Goal: Task Accomplishment & Management: Use online tool/utility

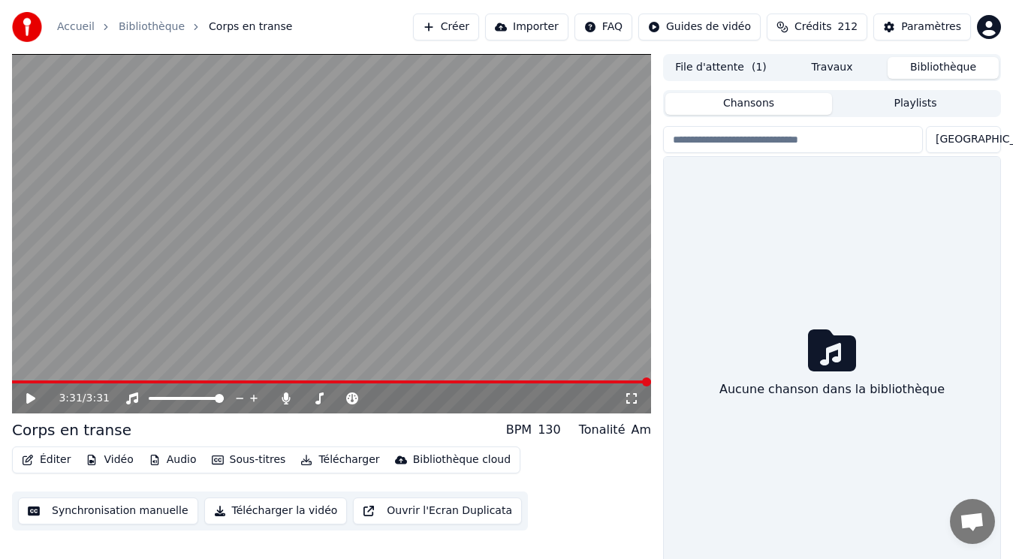
click at [931, 71] on button "Bibliothèque" at bounding box center [942, 68] width 111 height 22
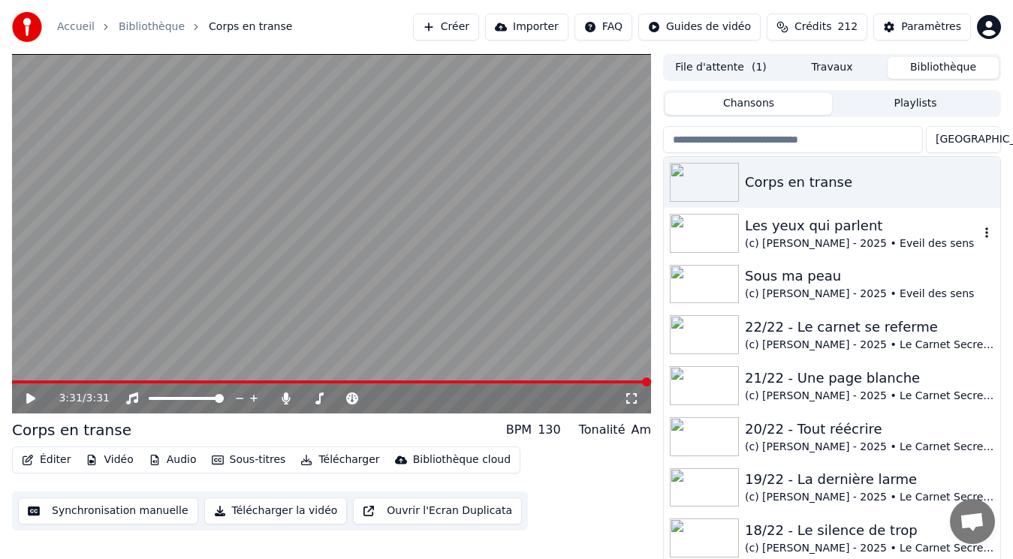
click at [849, 237] on div "(c) [PERSON_NAME] - 2025 • Eveil des sens" at bounding box center [862, 243] width 234 height 15
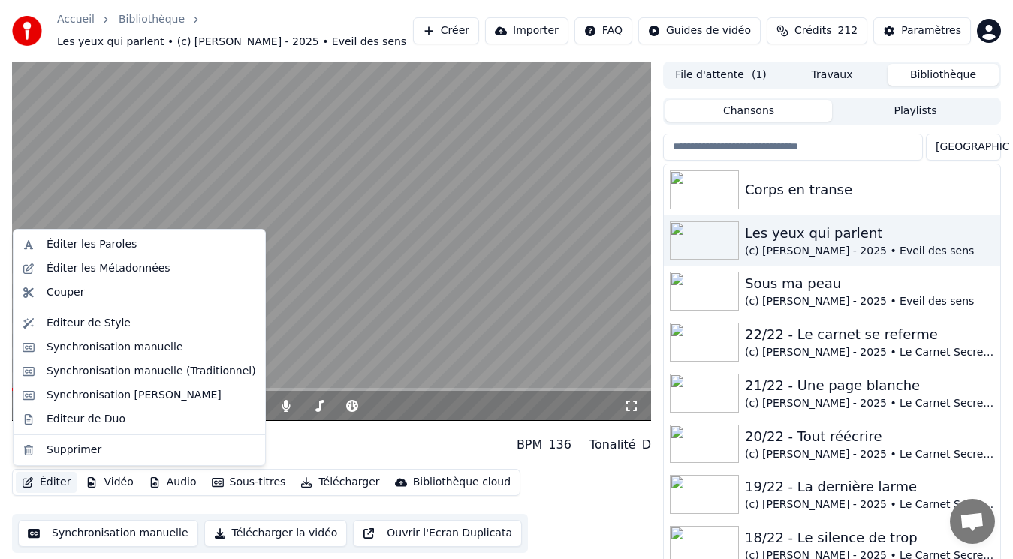
click at [53, 480] on button "Éditer" at bounding box center [46, 482] width 61 height 21
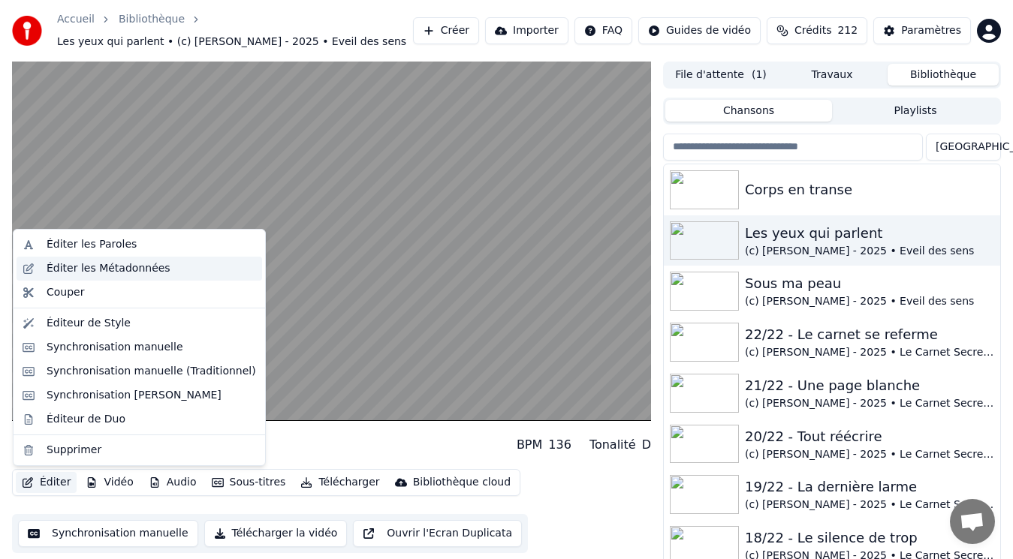
click at [123, 269] on div "Éditer les Métadonnées" at bounding box center [109, 268] width 124 height 15
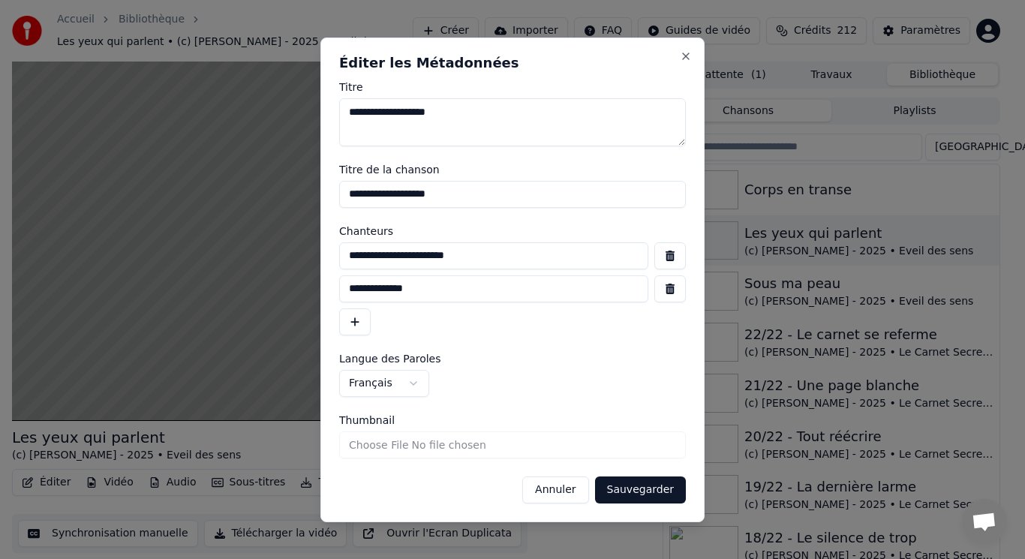
drag, startPoint x: 558, startPoint y: 255, endPoint x: 257, endPoint y: 266, distance: 301.2
click at [257, 266] on body "Accueil Bibliothèque Les yeux qui parlent • (c) [PERSON_NAME] - 2025 • Eveil de…" at bounding box center [506, 279] width 1013 height 559
drag, startPoint x: 567, startPoint y: 492, endPoint x: 611, endPoint y: 460, distance: 54.4
click at [567, 491] on button "Annuler" at bounding box center [555, 490] width 66 height 27
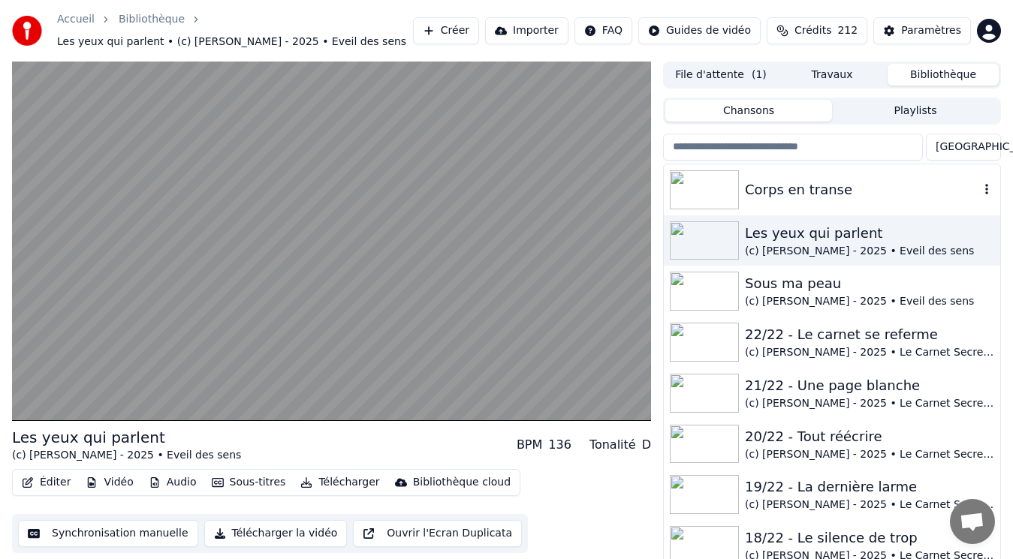
click at [805, 197] on div "Corps en transe" at bounding box center [862, 189] width 234 height 21
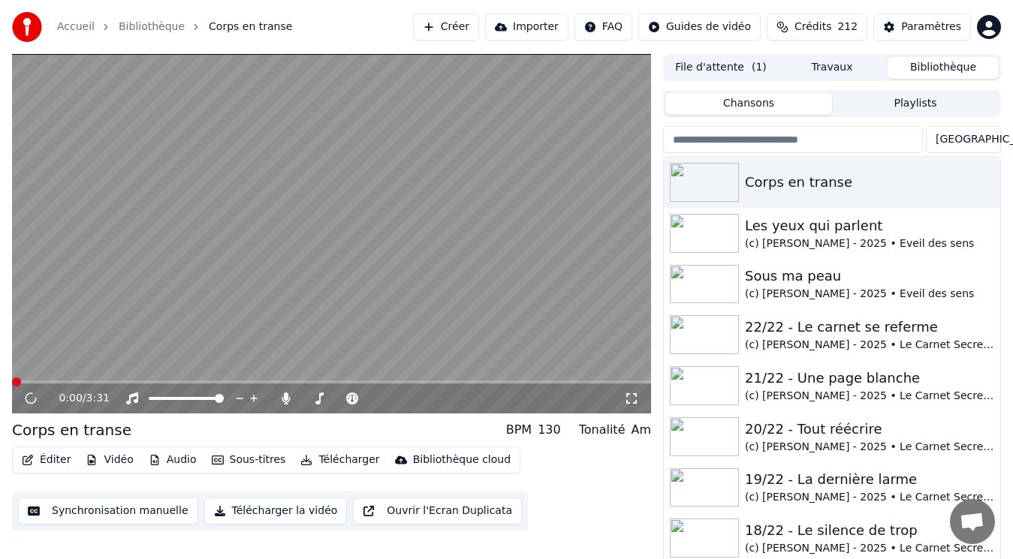
click at [49, 459] on button "Éditer" at bounding box center [46, 460] width 61 height 21
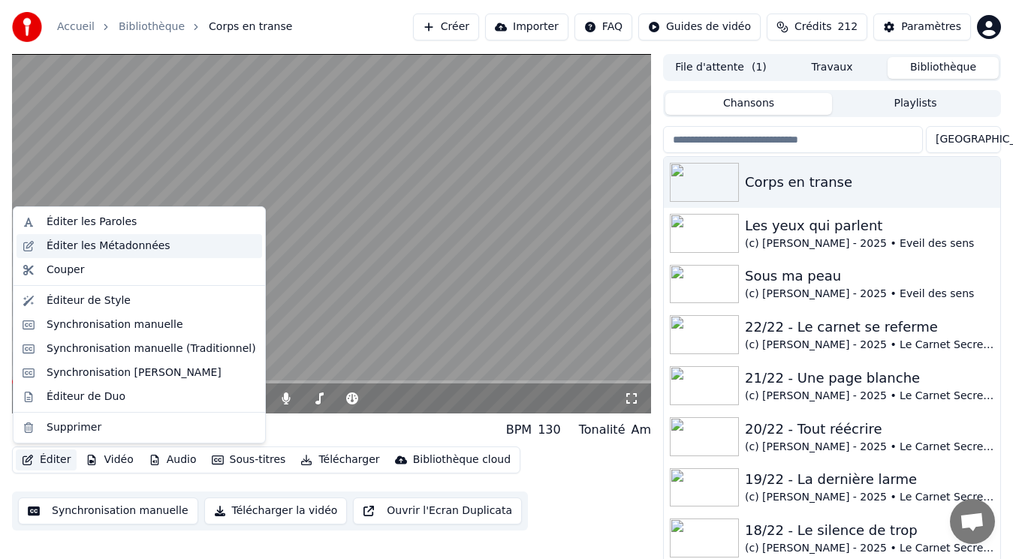
click at [70, 245] on div "Éditer les Métadonnées" at bounding box center [109, 246] width 124 height 15
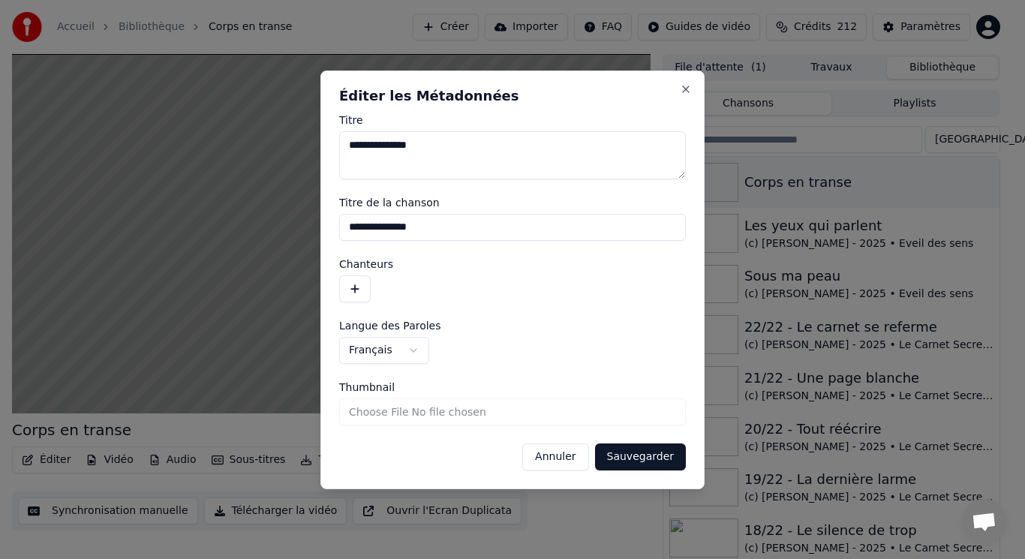
click at [362, 284] on button "button" at bounding box center [355, 288] width 32 height 27
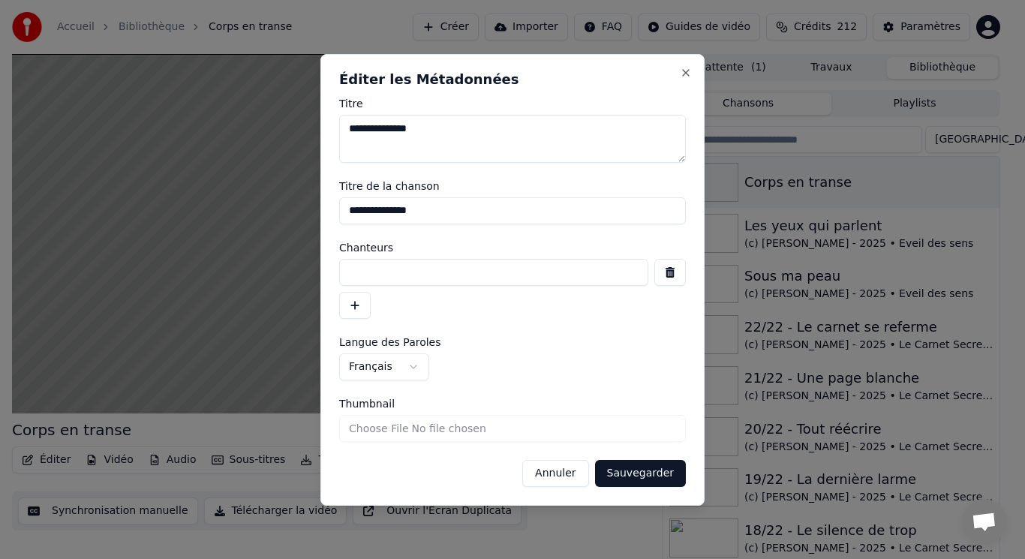
paste input "**********"
type input "**********"
click at [360, 311] on button "button" at bounding box center [355, 305] width 32 height 27
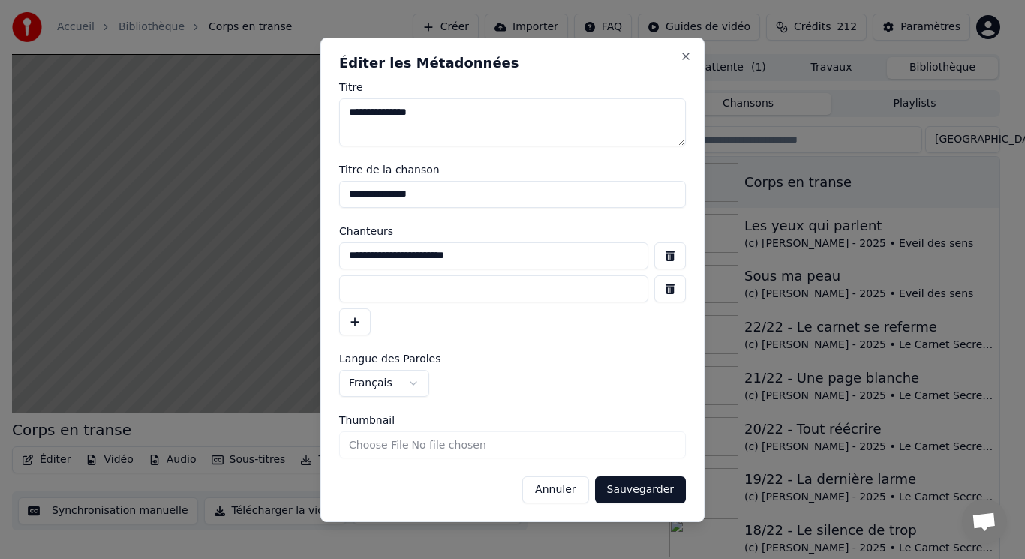
click at [377, 291] on input at bounding box center [493, 288] width 309 height 27
type input "**********"
click at [637, 492] on button "Sauvegarder" at bounding box center [640, 490] width 91 height 27
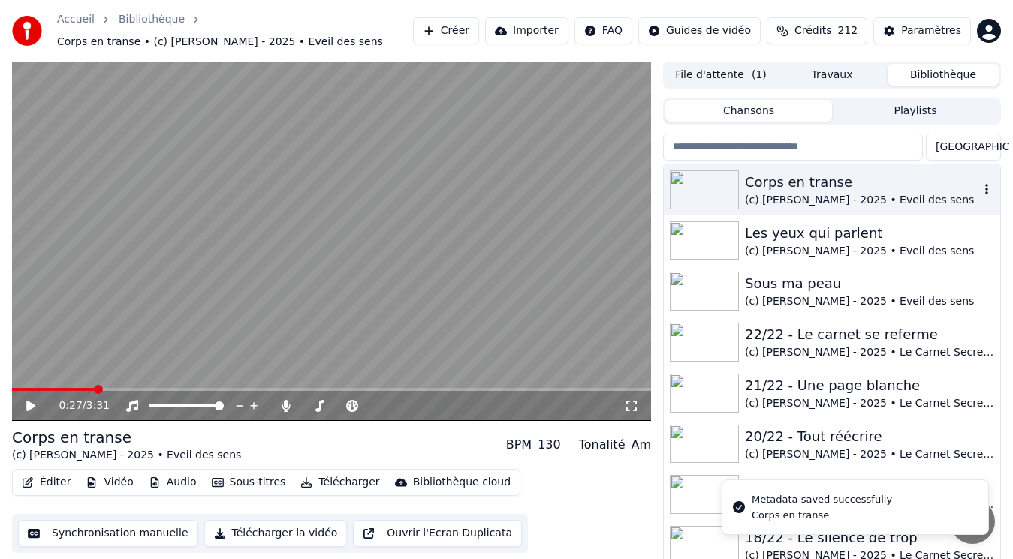
click at [829, 196] on div "(c) [PERSON_NAME] - 2025 • Eveil des sens" at bounding box center [862, 200] width 234 height 15
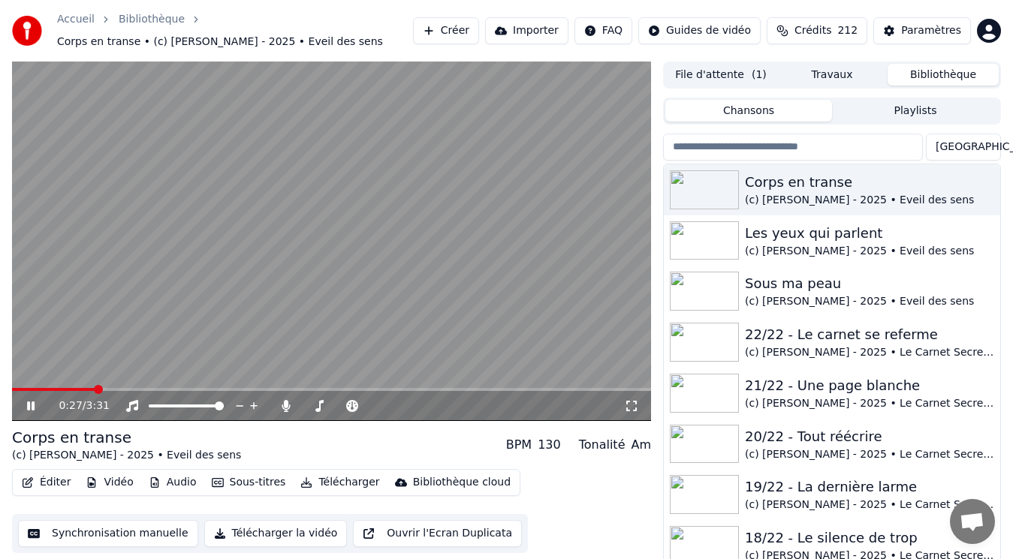
click at [47, 479] on button "Éditer" at bounding box center [46, 482] width 61 height 21
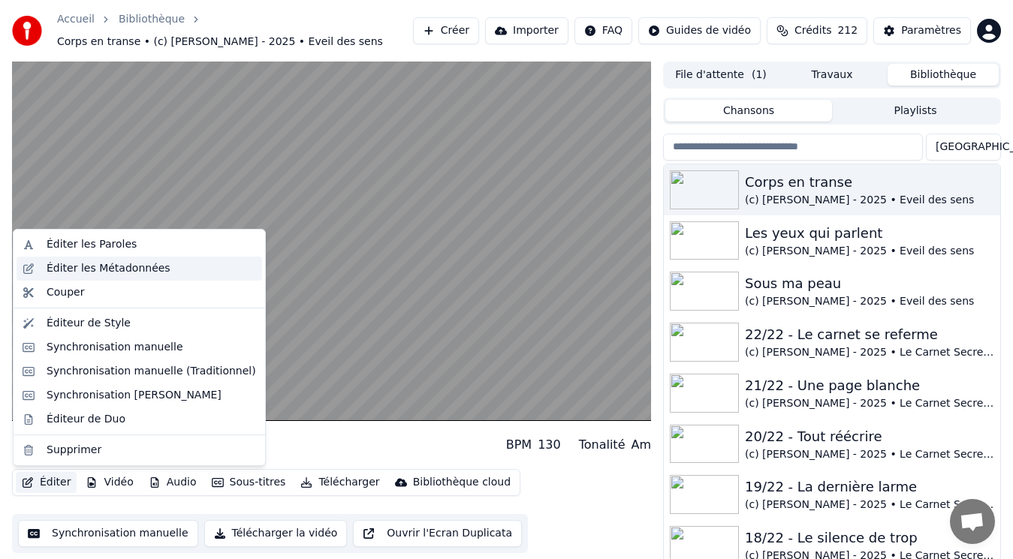
click at [86, 268] on div "Éditer les Métadonnées" at bounding box center [109, 268] width 124 height 15
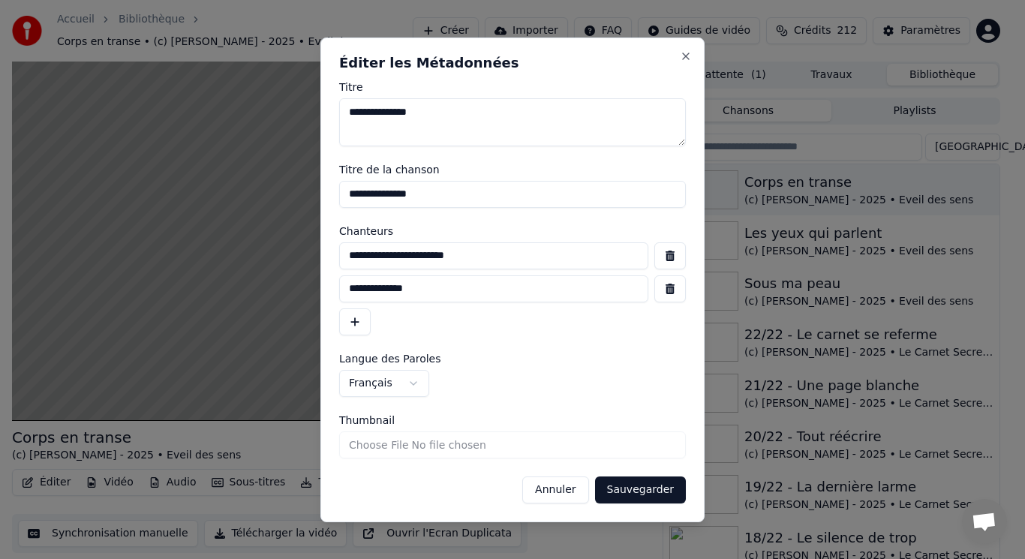
click at [390, 442] on input "Thumbnail" at bounding box center [512, 445] width 347 height 27
type input "**********"
click at [645, 494] on button "Sauvegarder" at bounding box center [640, 490] width 91 height 27
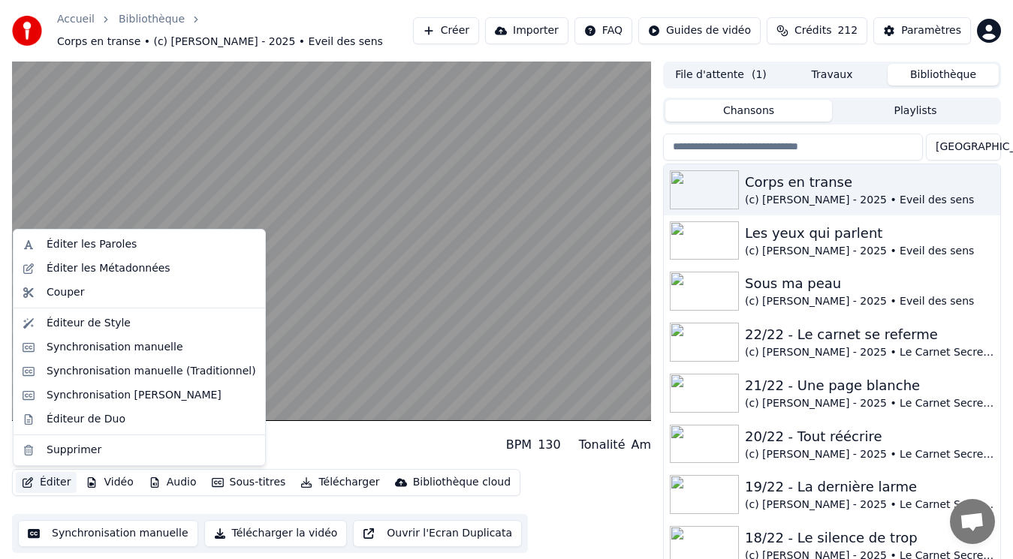
click at [55, 480] on button "Éditer" at bounding box center [46, 482] width 61 height 21
click at [79, 375] on div "Synchronisation manuelle (Traditionnel)" at bounding box center [151, 371] width 209 height 15
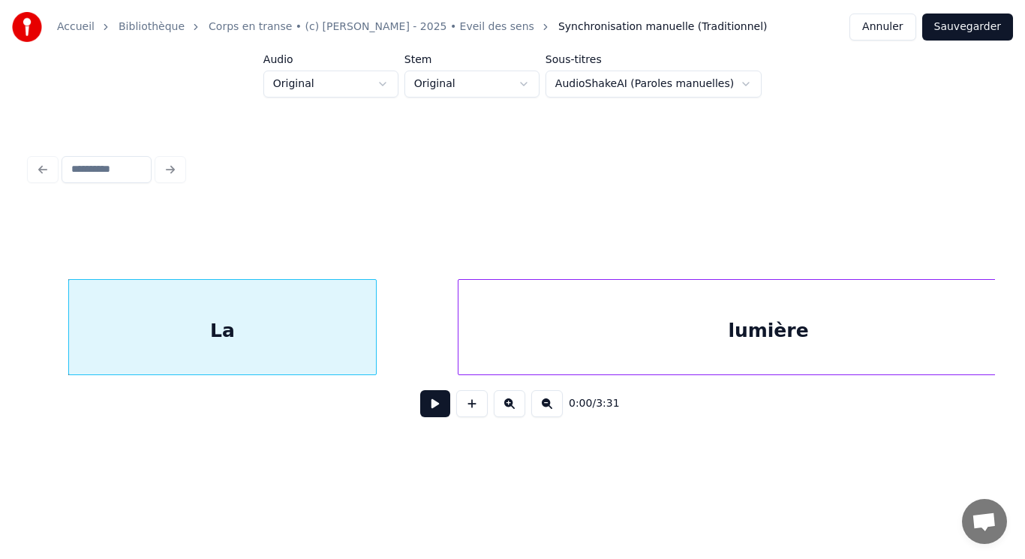
click at [442, 416] on button at bounding box center [435, 403] width 30 height 27
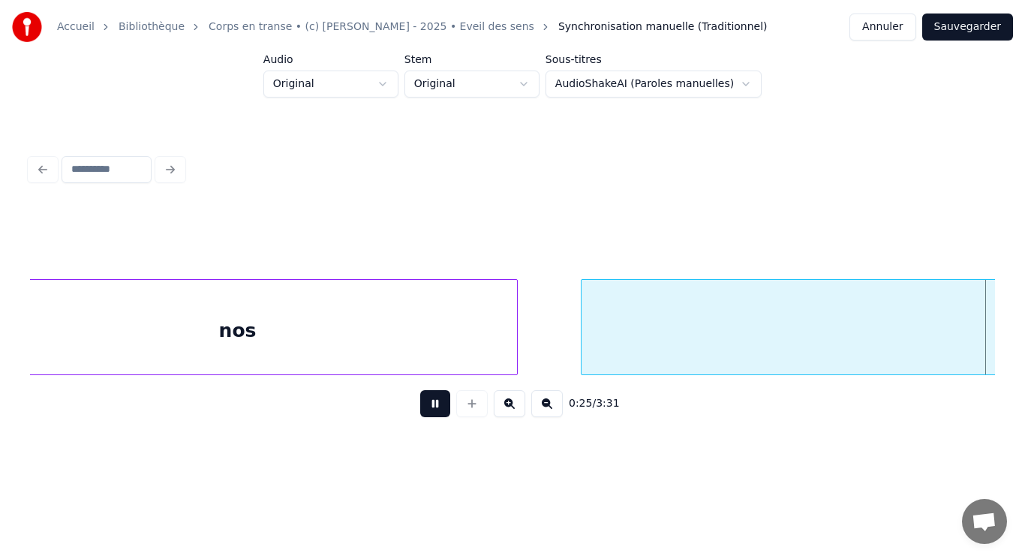
scroll to position [0, 2900]
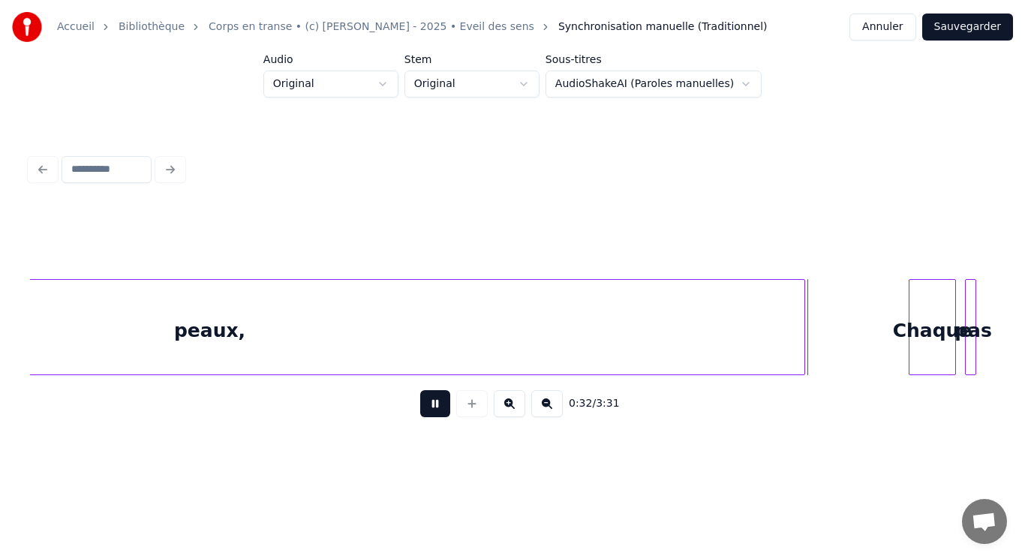
click at [440, 412] on button at bounding box center [435, 403] width 30 height 27
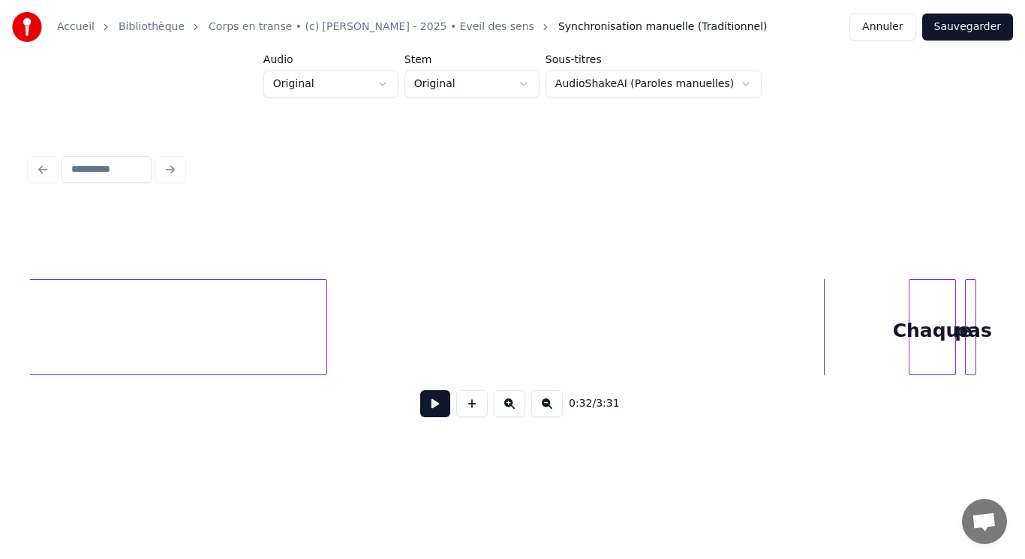
click at [323, 285] on div at bounding box center [324, 327] width 5 height 95
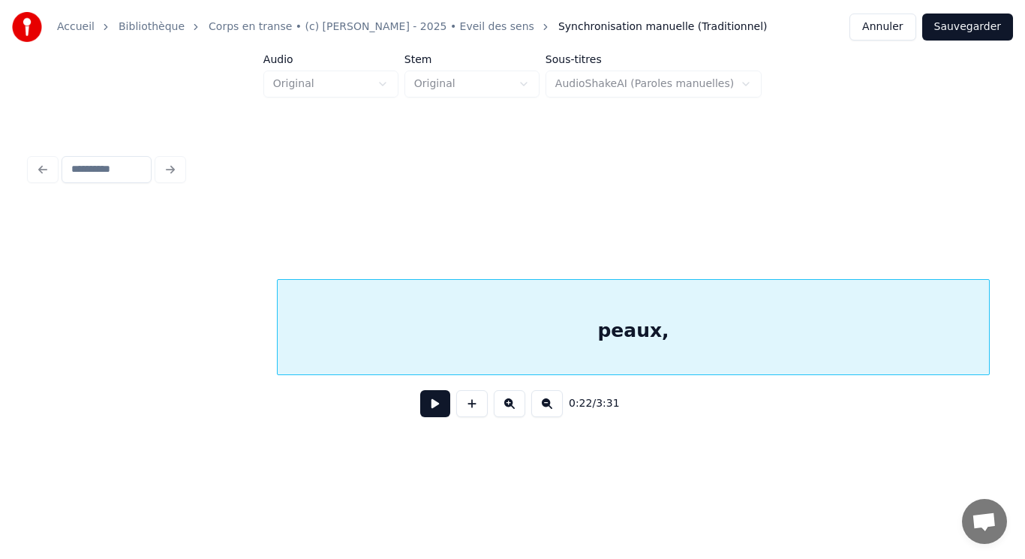
scroll to position [0, 2771]
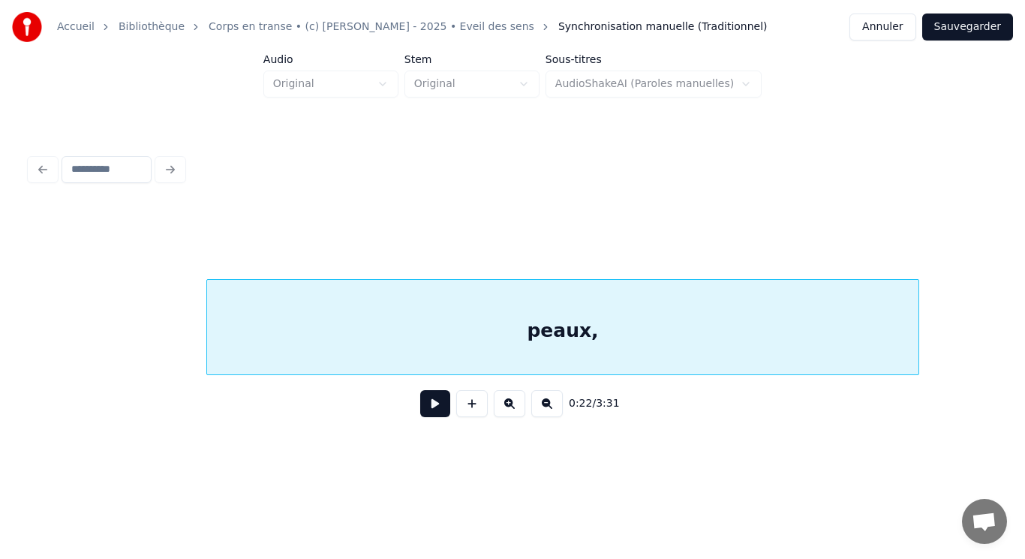
click at [682, 314] on div "peaux," at bounding box center [563, 331] width 712 height 102
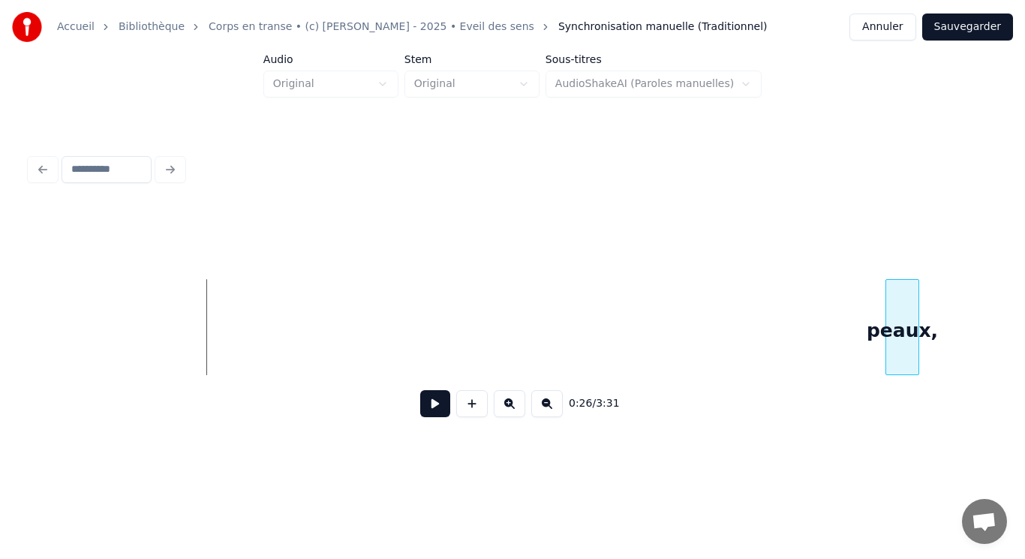
click at [886, 393] on div "0:26 / 3:31" at bounding box center [512, 318] width 965 height 228
click at [906, 343] on div "peaux," at bounding box center [902, 331] width 34 height 102
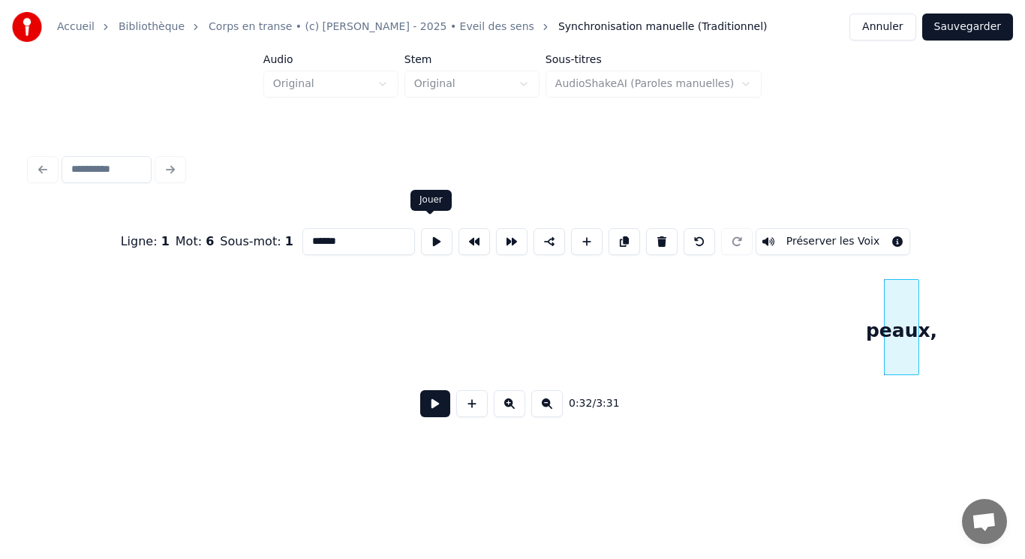
click at [428, 235] on button at bounding box center [437, 241] width 32 height 27
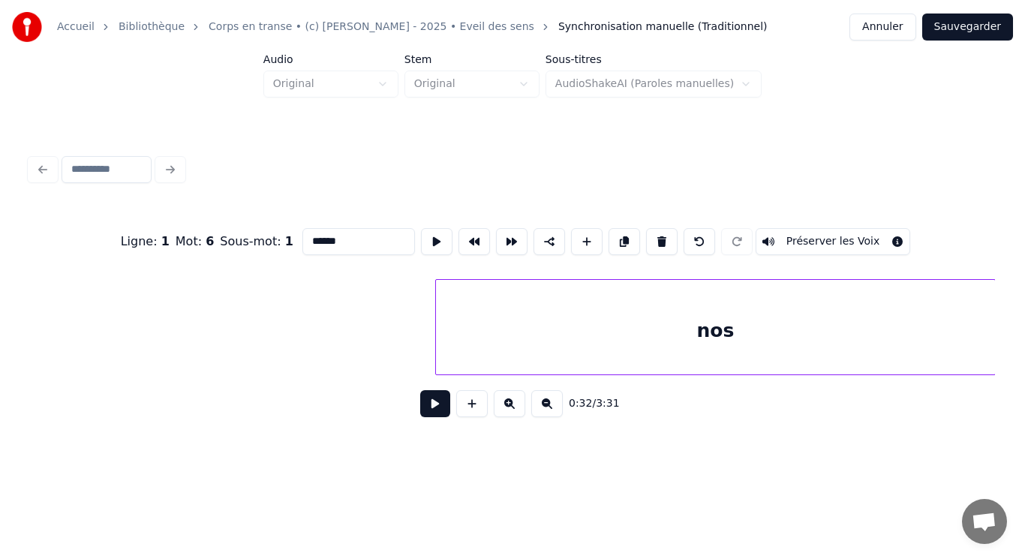
scroll to position [0, 2295]
click at [1010, 351] on div "Accueil Bibliothèque Corps en transe • (c) [PERSON_NAME] - 2025 • Eveil des sen…" at bounding box center [512, 228] width 1025 height 457
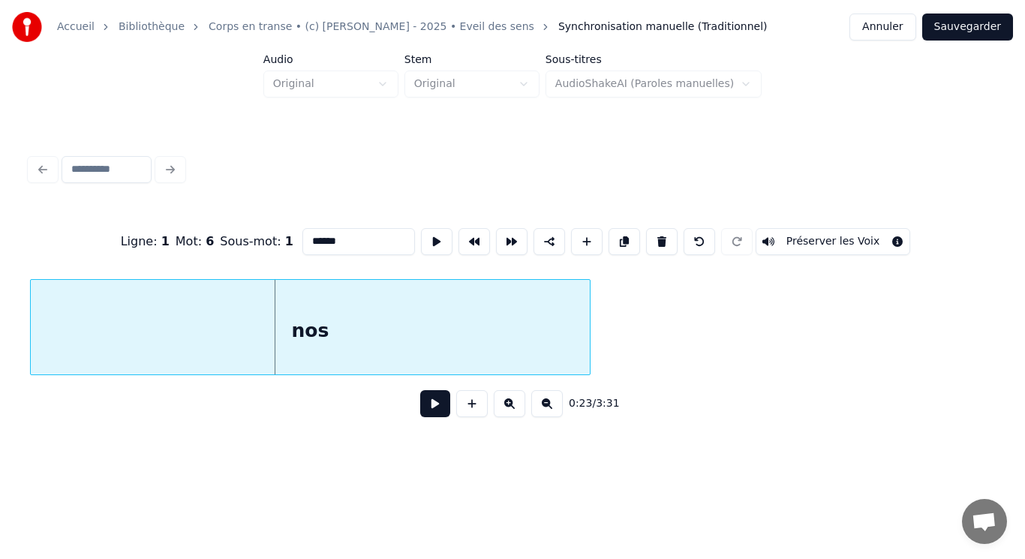
scroll to position [0, 2454]
click at [486, 342] on div "nos" at bounding box center [310, 331] width 559 height 102
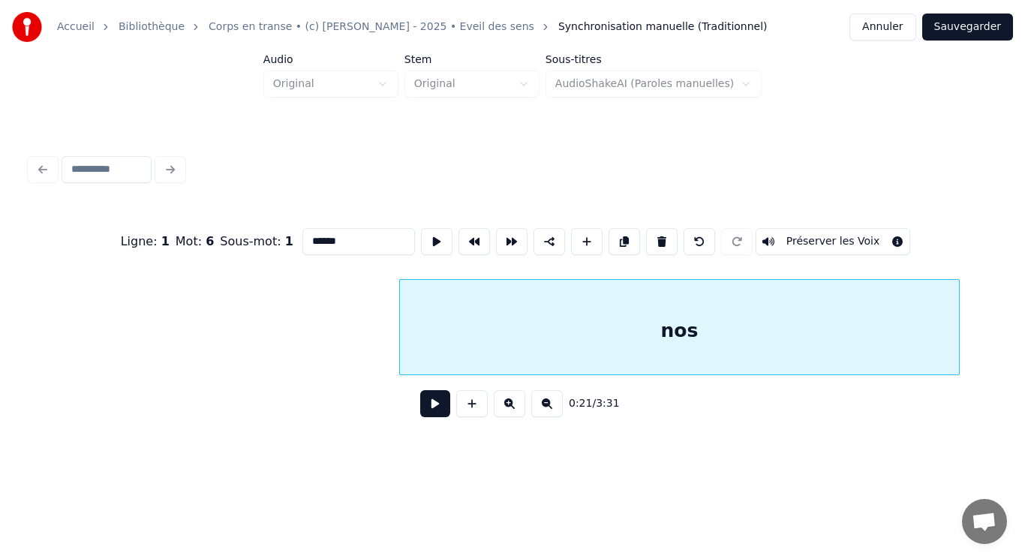
click at [885, 390] on div "Ligne : 1 Mot : 6 Sous-mot : 1 ****** Préserver les Voix 0:21 / 3:31" at bounding box center [512, 318] width 965 height 228
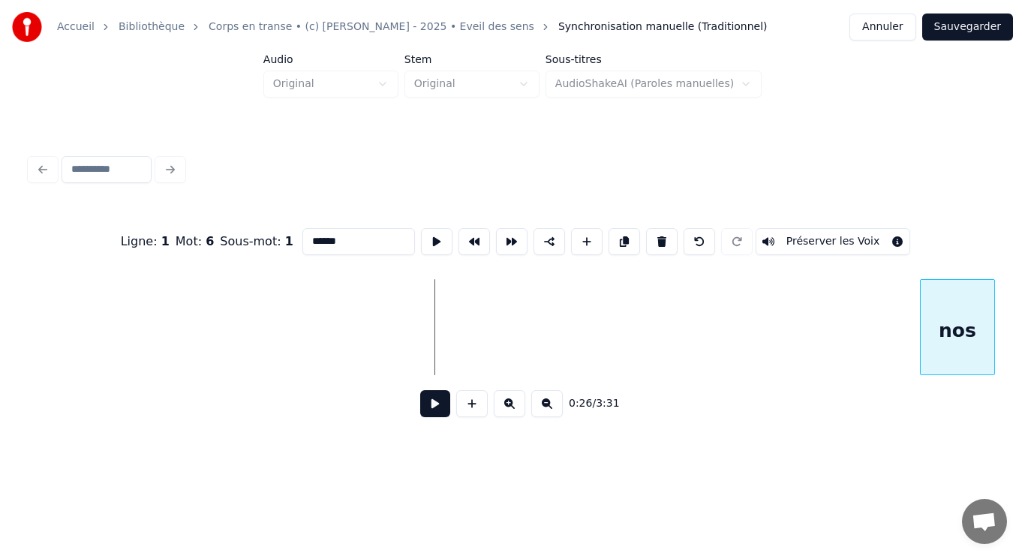
click at [921, 339] on div at bounding box center [923, 327] width 5 height 95
click at [1012, 333] on div "Accueil Bibliothèque Corps en transe • (c) [PERSON_NAME] - 2025 • Eveil des sen…" at bounding box center [512, 228] width 1025 height 457
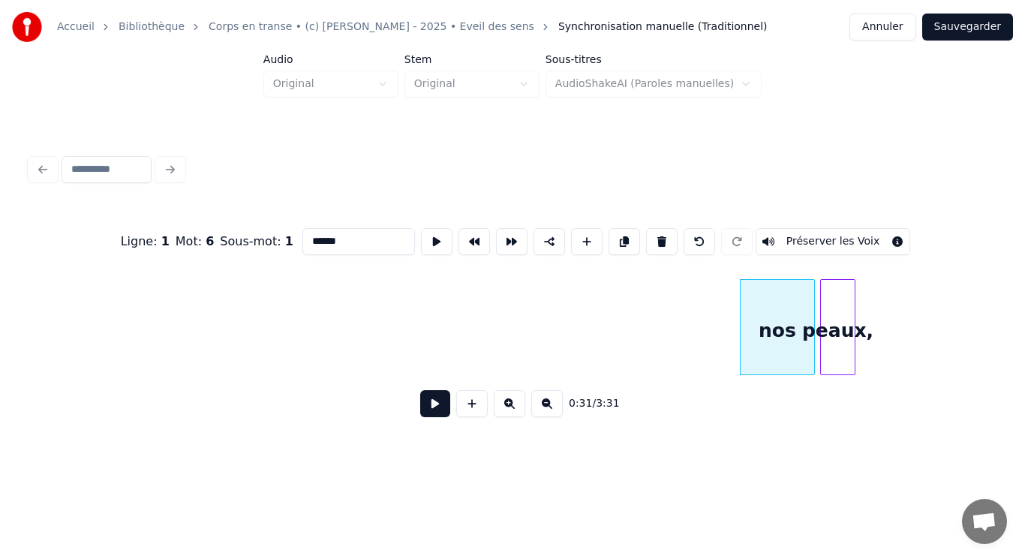
scroll to position [0, 2895]
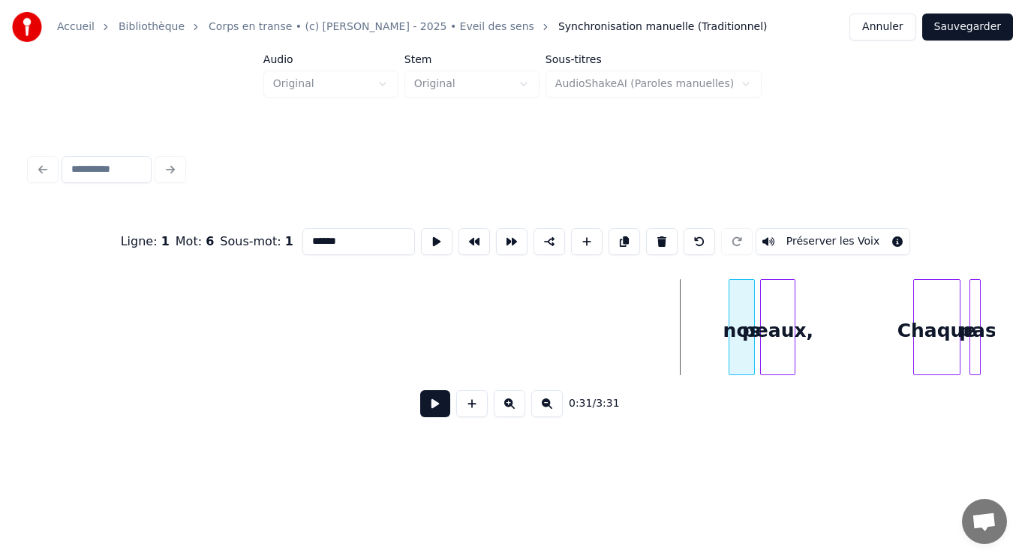
click at [731, 323] on div at bounding box center [732, 327] width 5 height 95
click at [745, 321] on div "nos" at bounding box center [742, 331] width 25 height 102
type input "***"
click at [431, 233] on button at bounding box center [437, 241] width 32 height 27
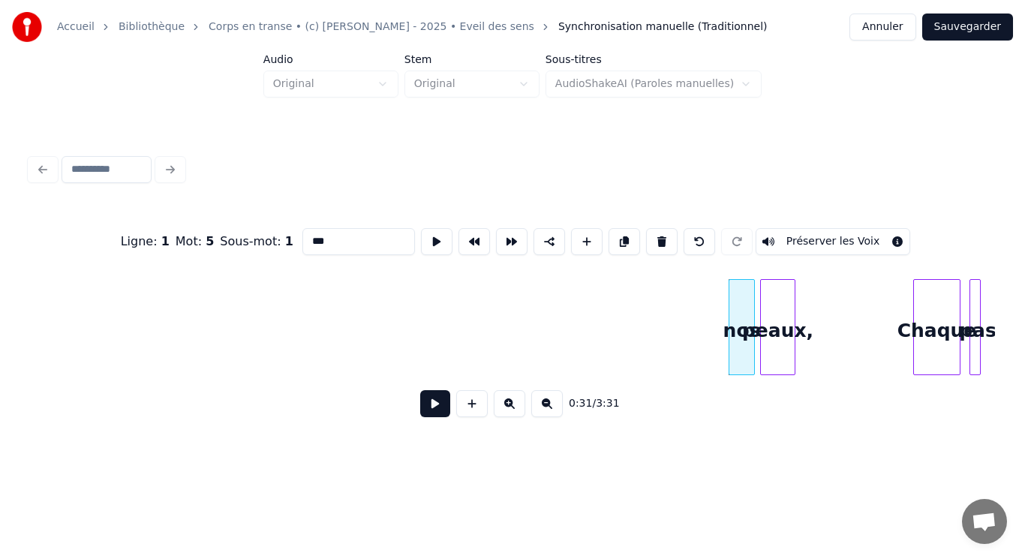
click at [431, 233] on button at bounding box center [437, 241] width 32 height 27
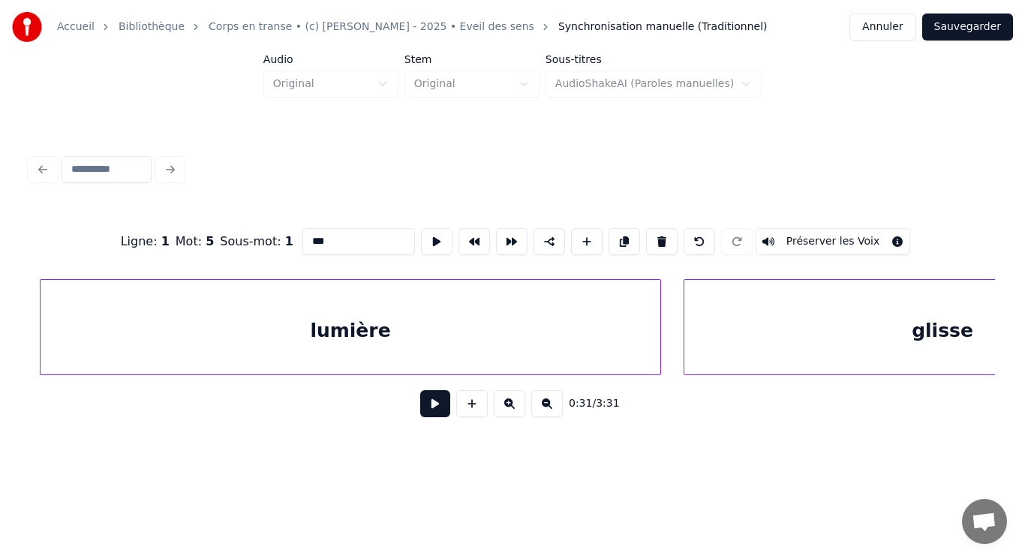
scroll to position [0, 608]
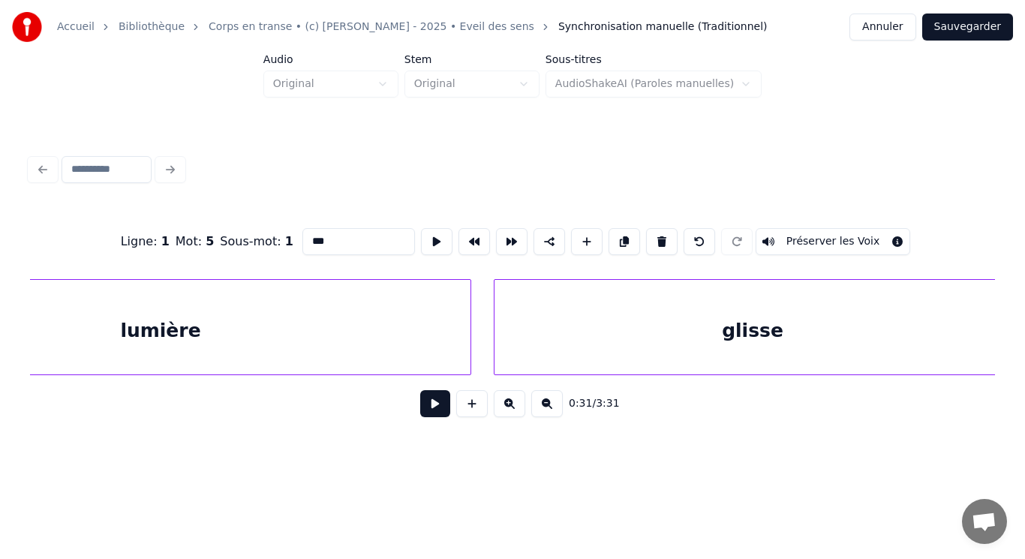
click at [551, 413] on button at bounding box center [547, 403] width 32 height 27
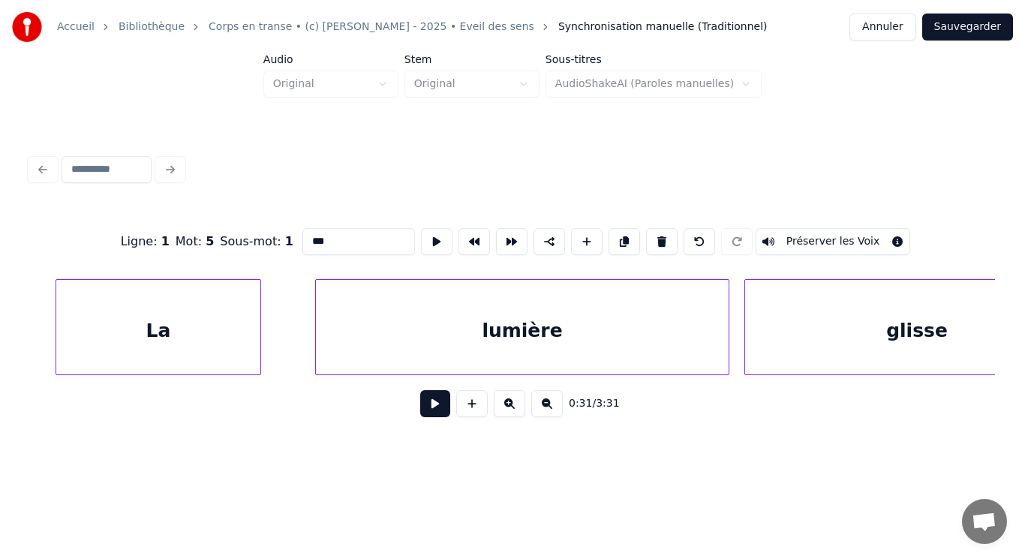
click at [551, 413] on button at bounding box center [547, 403] width 32 height 27
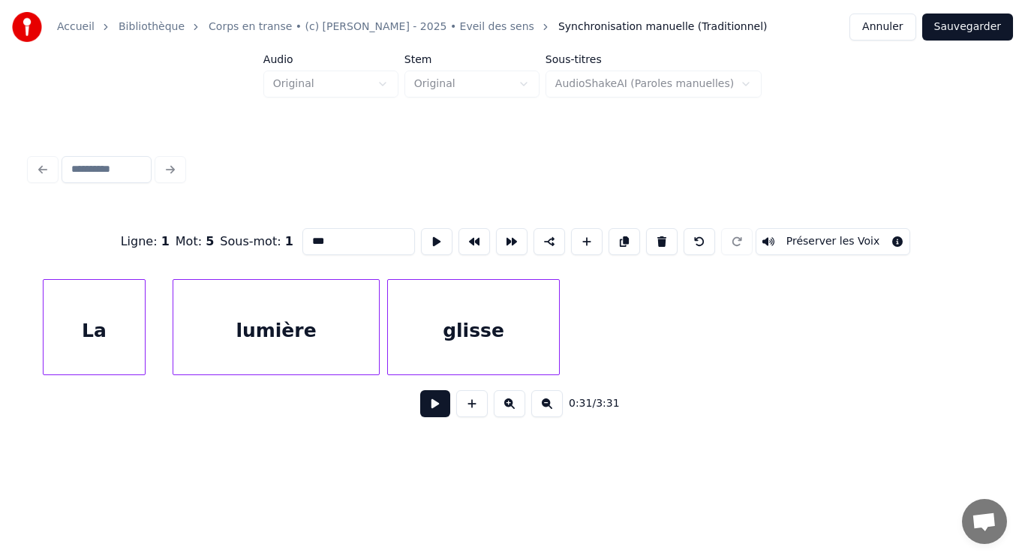
click at [551, 413] on button at bounding box center [547, 403] width 32 height 27
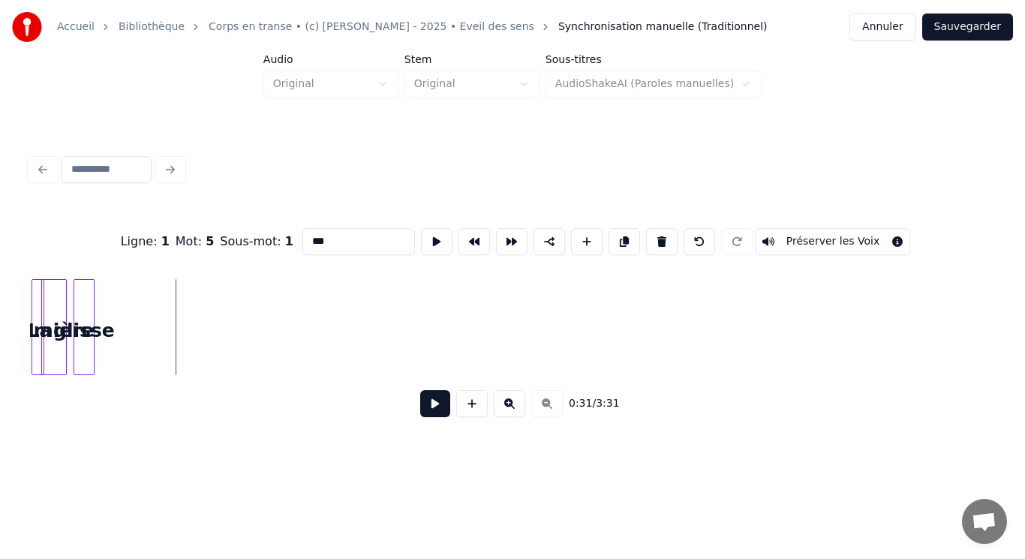
click at [66, 327] on div "lumière" at bounding box center [54, 331] width 24 height 102
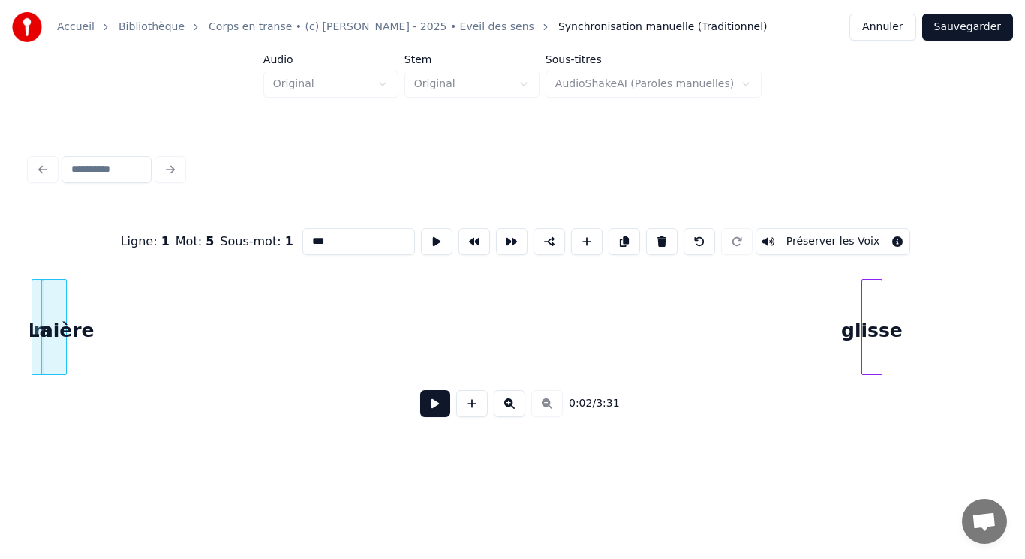
click at [876, 387] on div "Ligne : 1 Mot : 5 Sous-mot : 1 *** Préserver les Voix 0:02 / 3:31" at bounding box center [512, 318] width 965 height 228
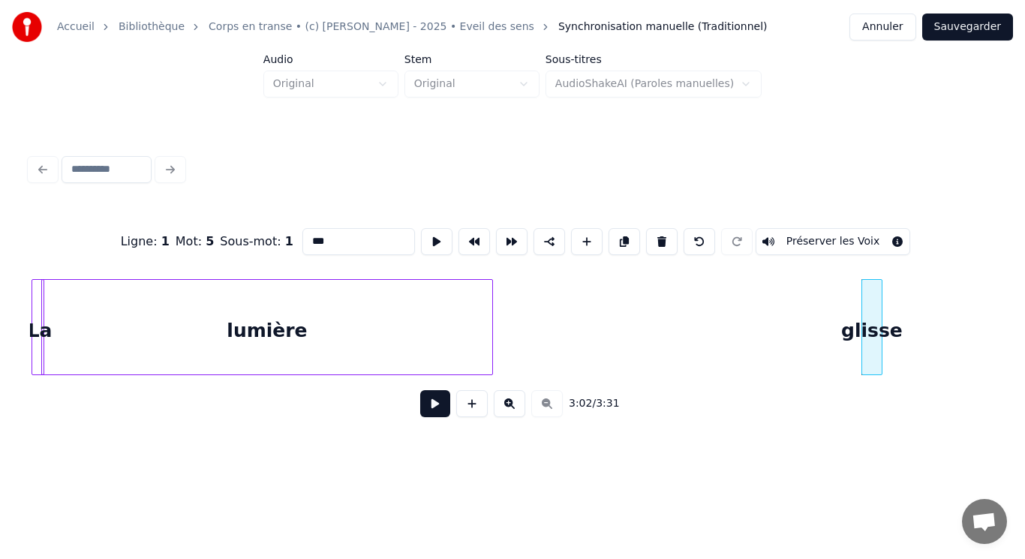
click at [488, 354] on div at bounding box center [490, 327] width 5 height 95
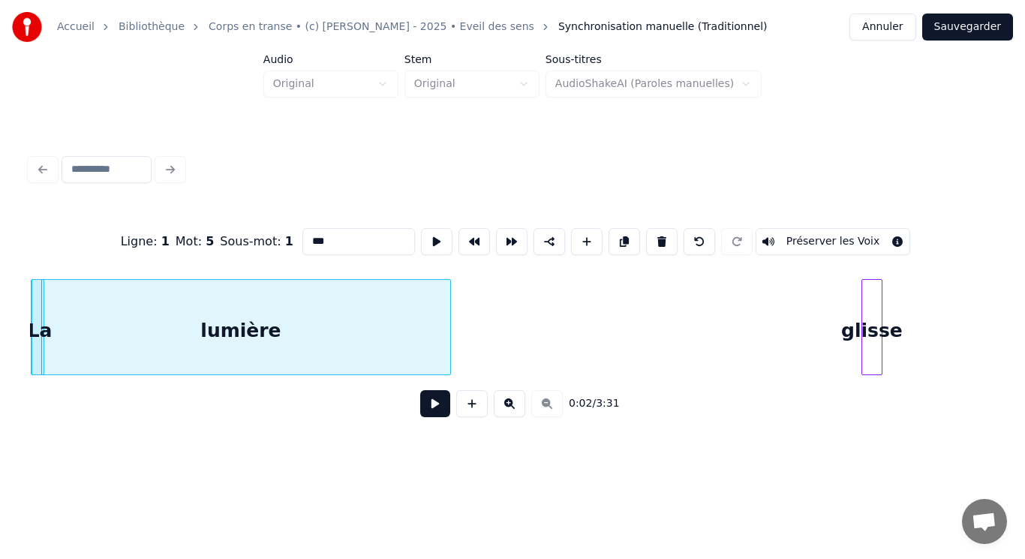
click at [388, 329] on div "lumière" at bounding box center [241, 331] width 419 height 102
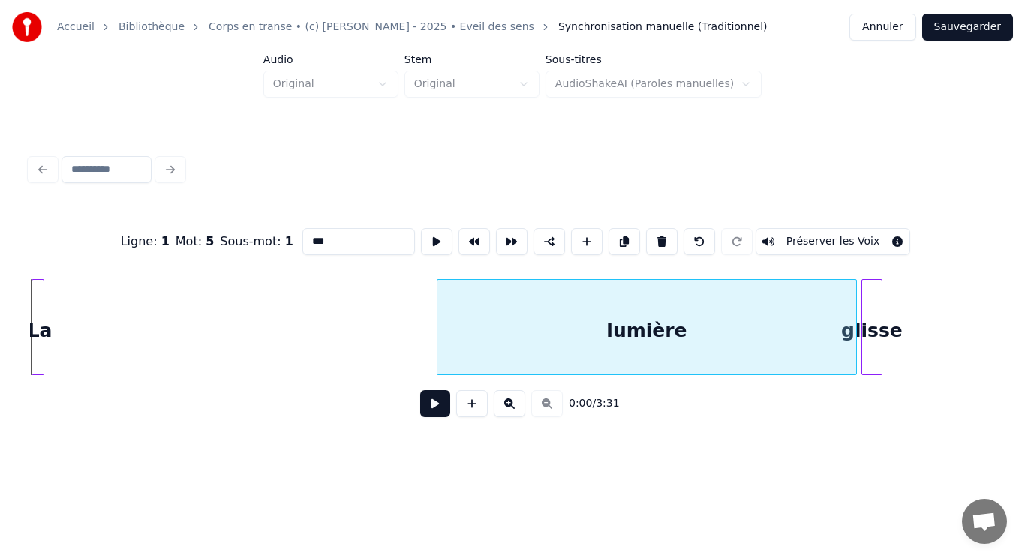
click at [603, 372] on div "lumière" at bounding box center [647, 331] width 419 height 102
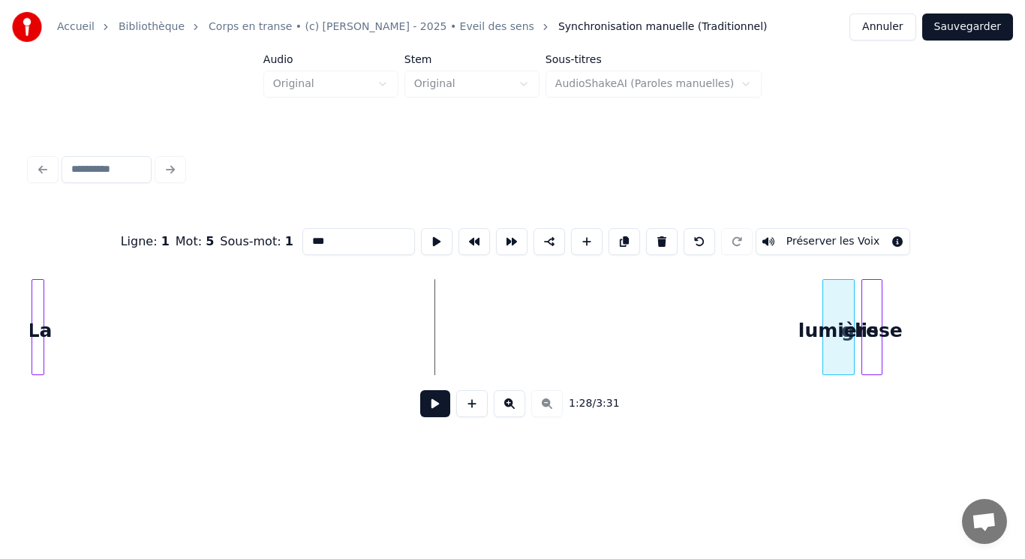
click at [827, 359] on div at bounding box center [825, 327] width 5 height 95
click at [805, 366] on div "La" at bounding box center [807, 331] width 15 height 102
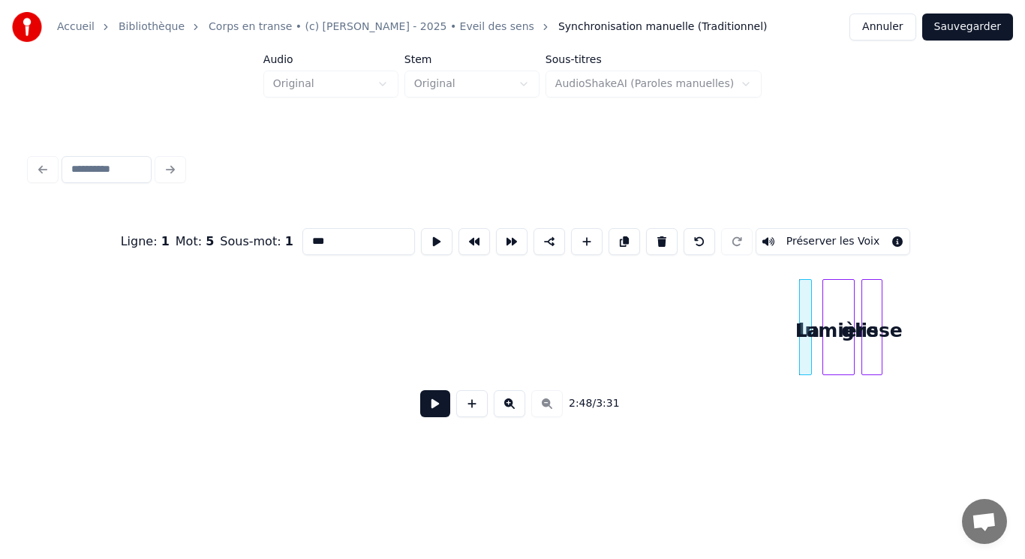
drag, startPoint x: 652, startPoint y: 342, endPoint x: 626, endPoint y: 332, distance: 28.0
click at [626, 332] on div "glisse lumière La" at bounding box center [512, 327] width 965 height 96
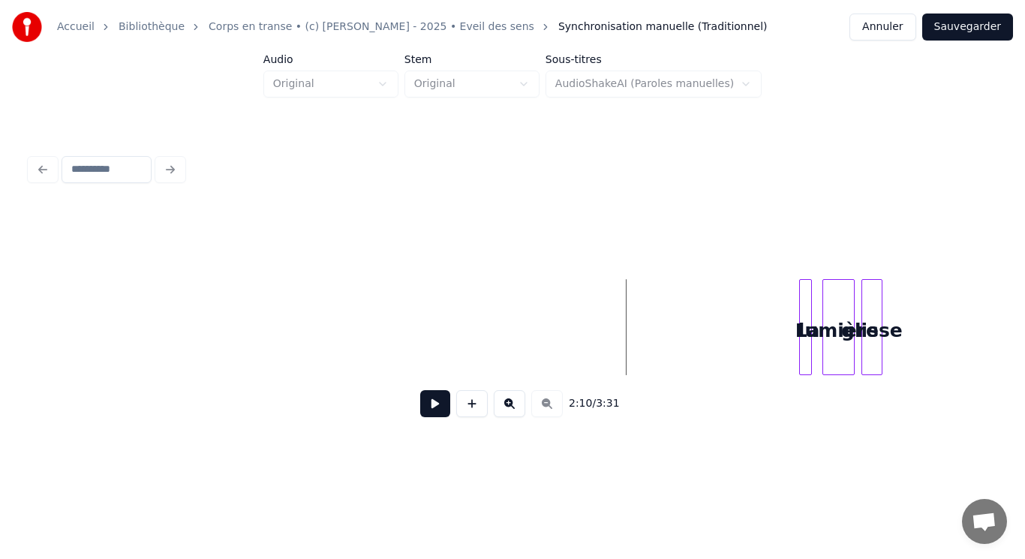
click at [728, 384] on div "2:10 / 3:31" at bounding box center [512, 403] width 965 height 57
click at [971, 339] on div "glisse lumière La" at bounding box center [512, 327] width 965 height 96
click at [434, 408] on button at bounding box center [435, 403] width 30 height 27
click at [760, 302] on div "glisse lumière La" at bounding box center [512, 327] width 965 height 96
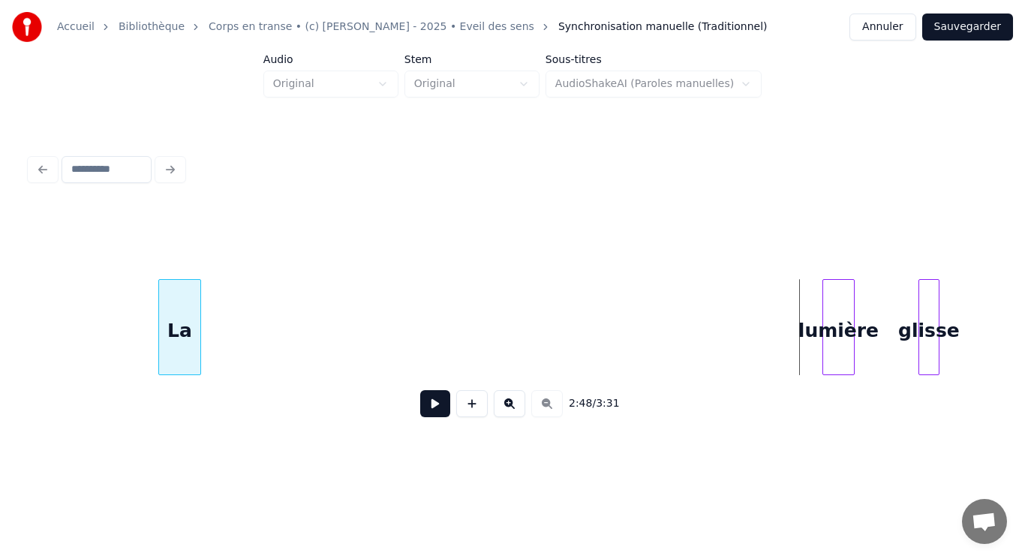
click at [172, 247] on div "2:48 / 3:31" at bounding box center [512, 318] width 965 height 228
click at [513, 405] on button at bounding box center [510, 403] width 32 height 27
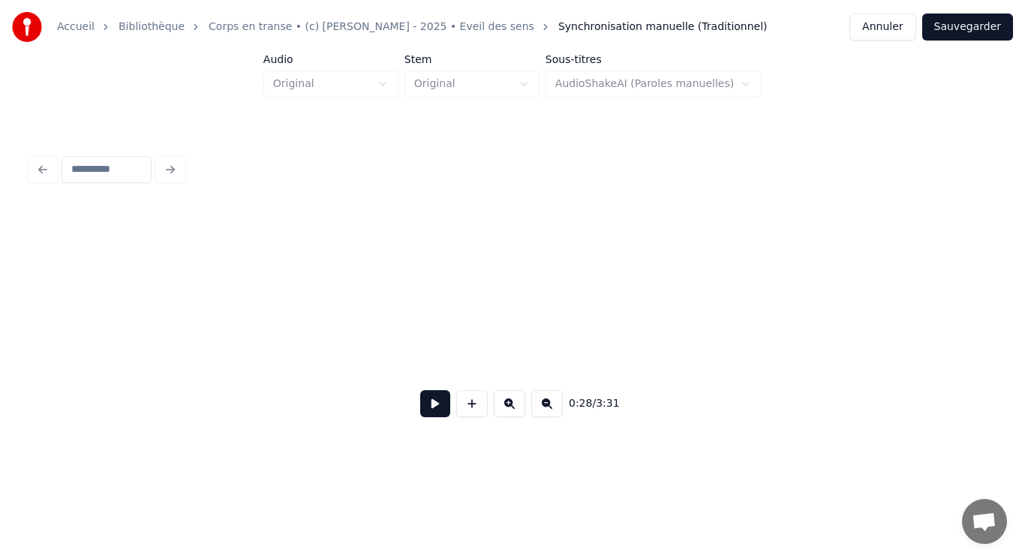
scroll to position [0, 926]
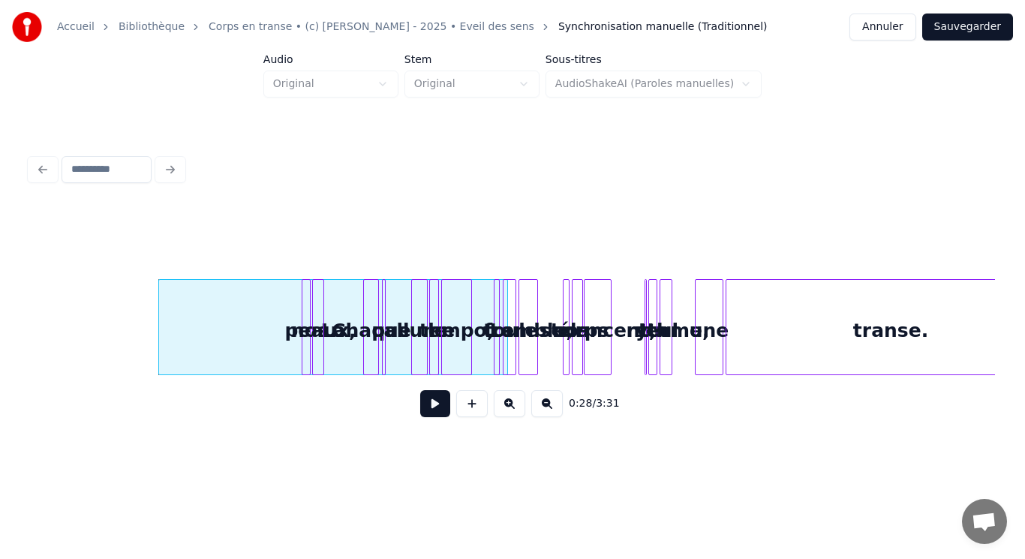
click at [550, 414] on button at bounding box center [547, 403] width 32 height 27
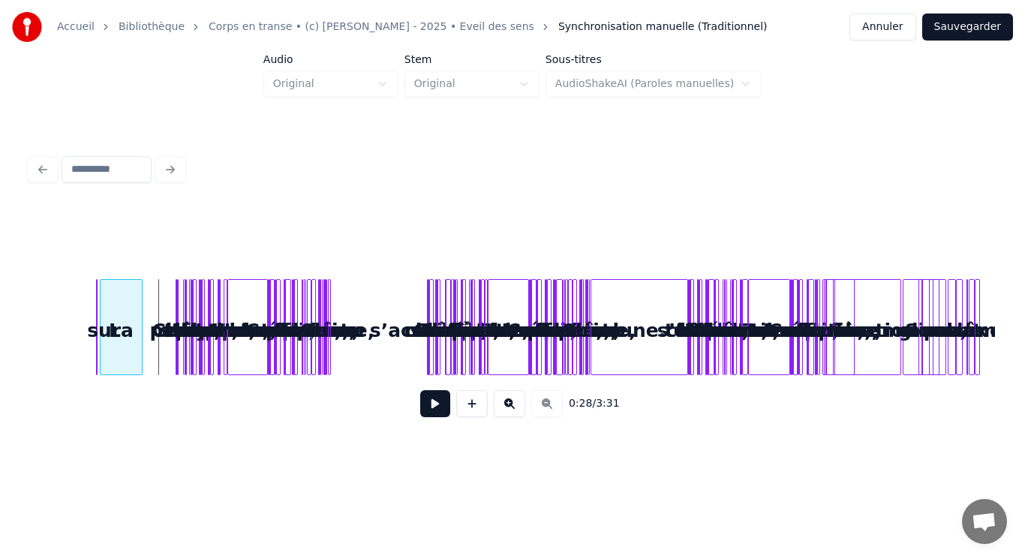
click at [110, 334] on div "La nos peaux, Chaque pas allume le tempo, La foule tremble, nos corps s’élancen…" at bounding box center [512, 327] width 965 height 96
click at [1002, 374] on div "Accueil Bibliothèque Corps en transe • (c) [PERSON_NAME] - 2025 • Eveil des sen…" at bounding box center [512, 228] width 1025 height 457
click at [493, 384] on div "0:15 / 3:31" at bounding box center [512, 403] width 965 height 57
click at [509, 405] on button at bounding box center [510, 403] width 32 height 27
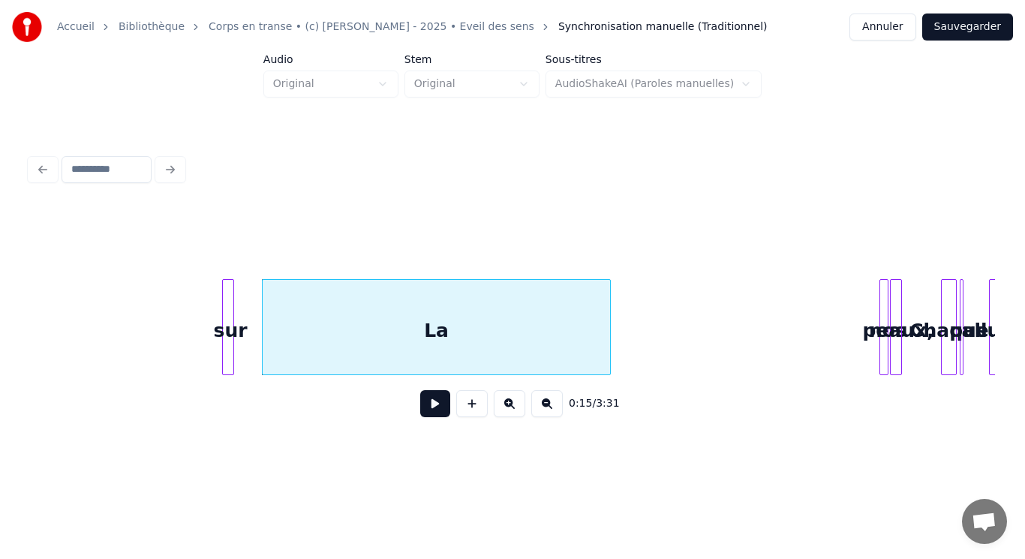
scroll to position [0, 342]
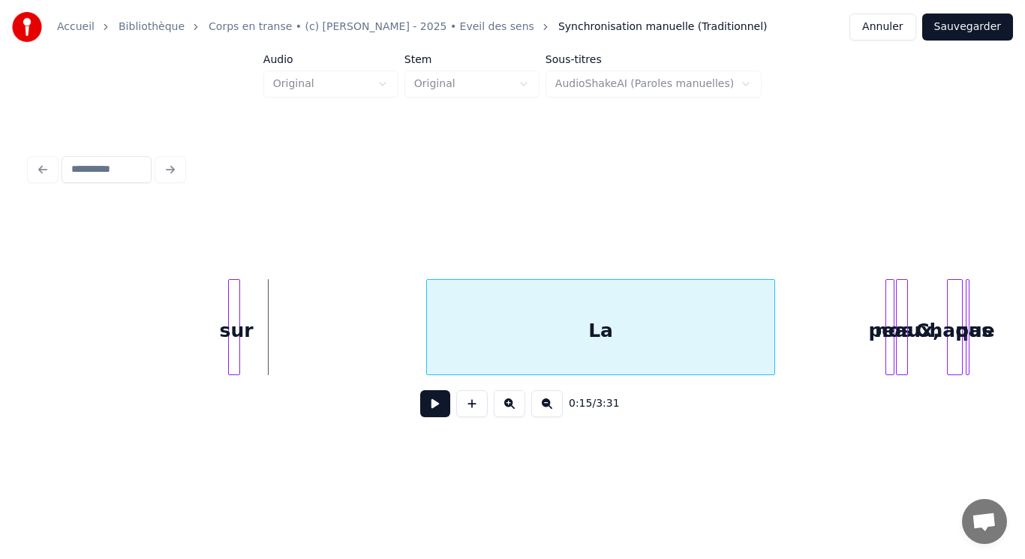
click at [495, 357] on div "La" at bounding box center [601, 331] width 348 height 102
click at [551, 411] on button at bounding box center [547, 403] width 32 height 27
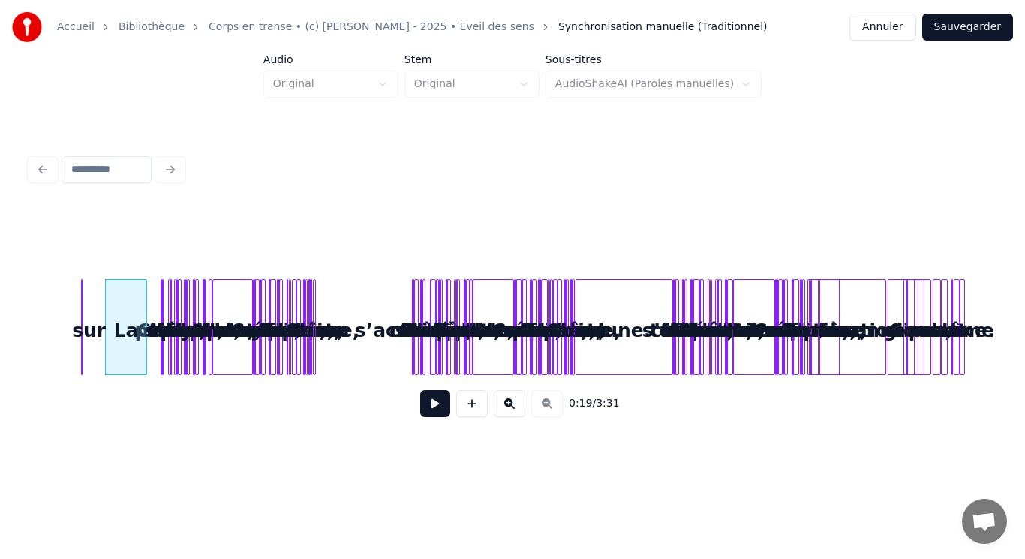
scroll to position [0, 0]
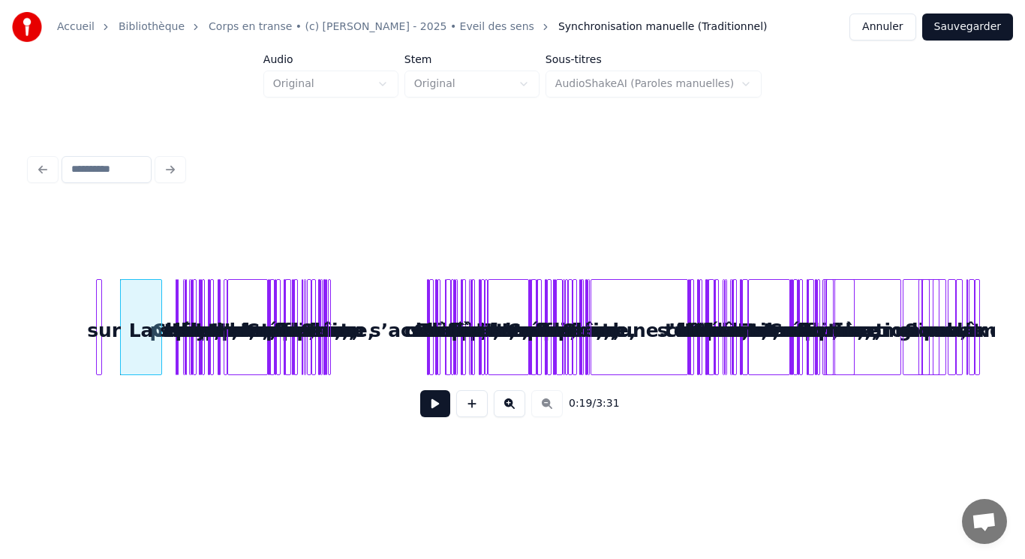
click at [85, 302] on div "nos peaux, Chaque pas La sur lumière glisse allume le tempo, La foule tremble, …" at bounding box center [512, 327] width 965 height 96
click at [512, 403] on button at bounding box center [510, 403] width 32 height 27
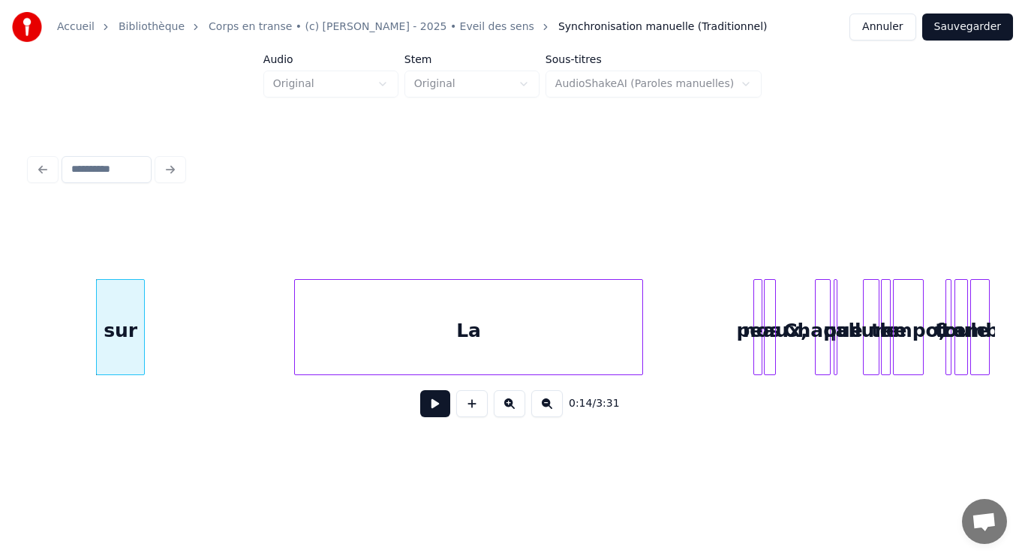
click at [757, 354] on div at bounding box center [759, 327] width 5 height 95
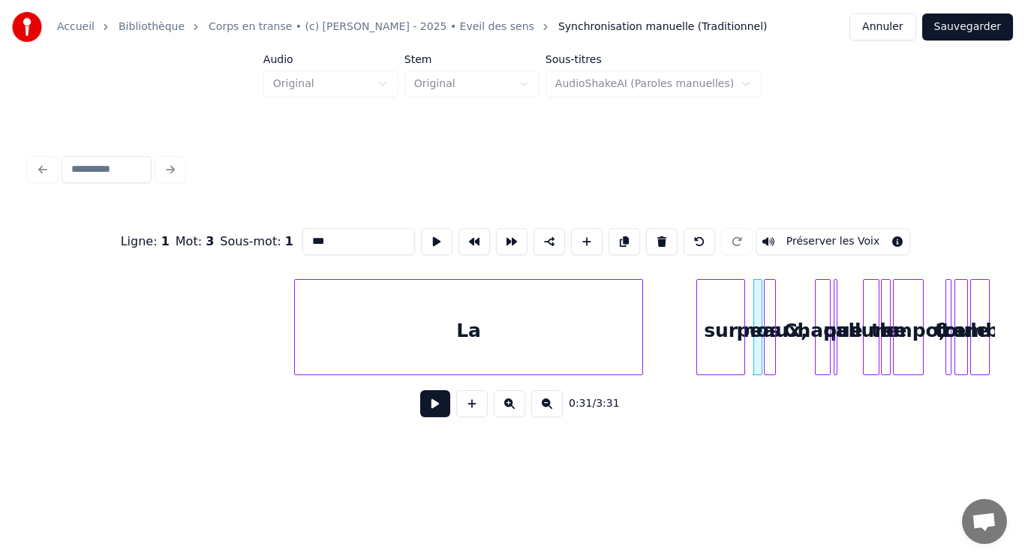
click at [718, 369] on div "nos peaux, Chaque pas La sur allume le tempo, La foule tremble," at bounding box center [512, 327] width 965 height 96
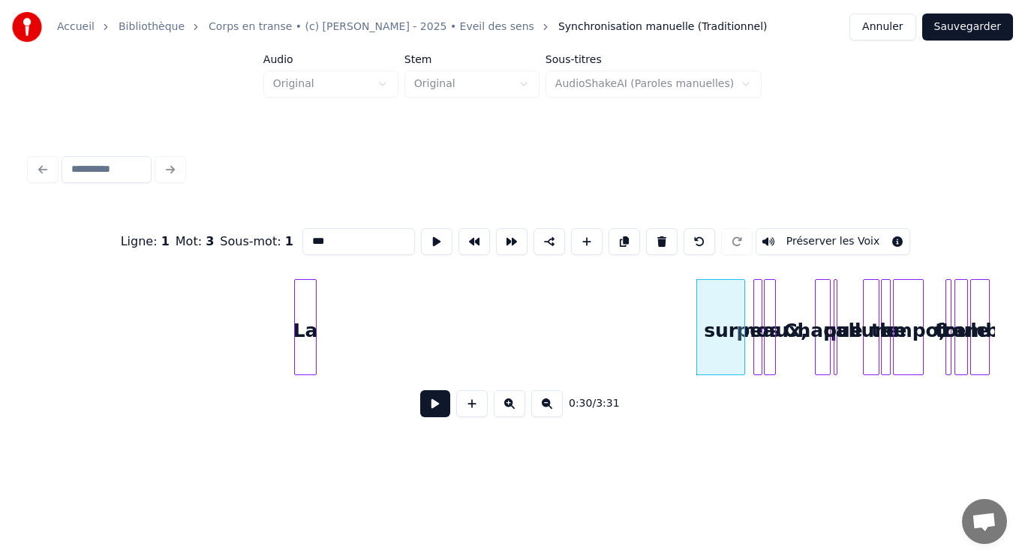
click at [312, 307] on div at bounding box center [313, 327] width 5 height 95
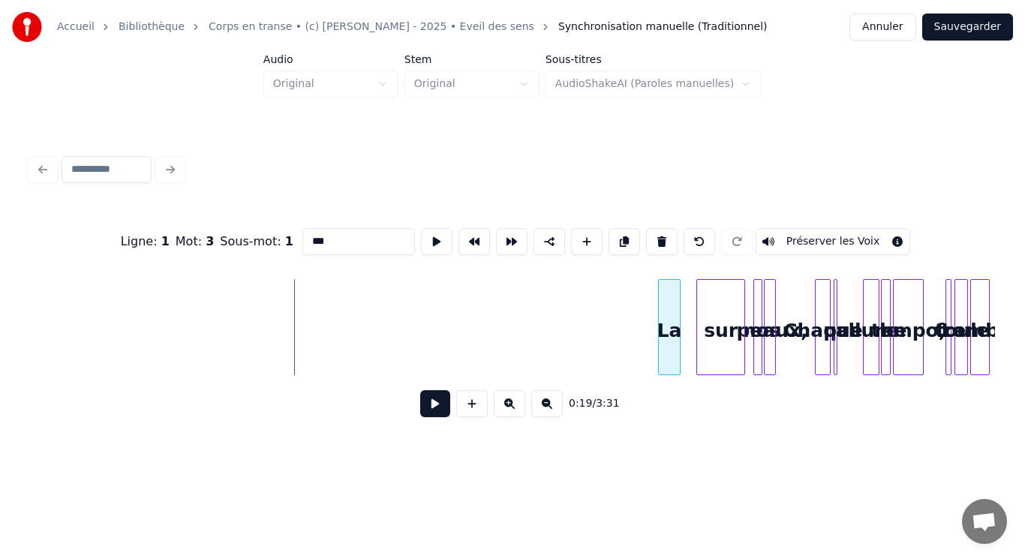
click at [671, 329] on div "La" at bounding box center [670, 331] width 22 height 102
type input "**"
click at [429, 234] on button at bounding box center [437, 241] width 32 height 27
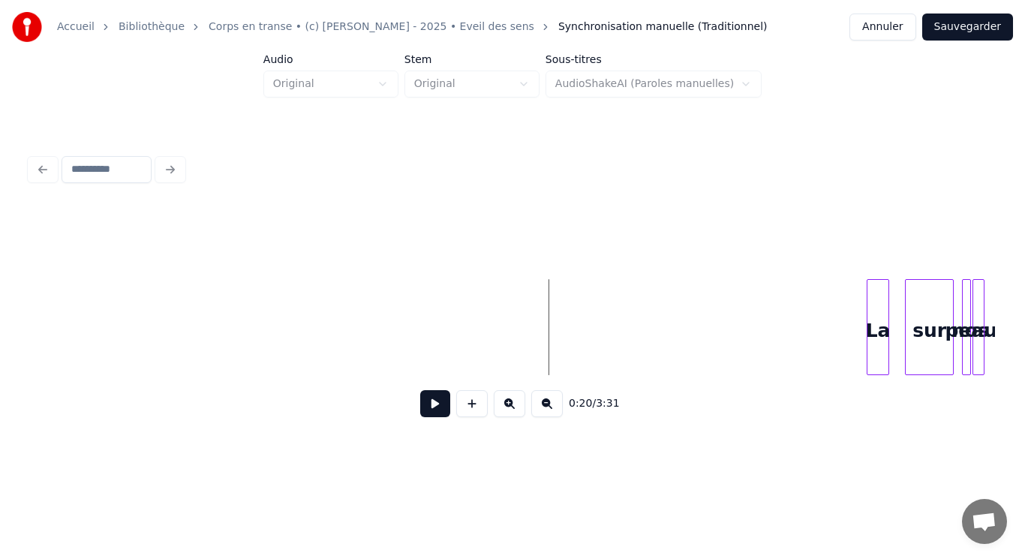
scroll to position [0, 0]
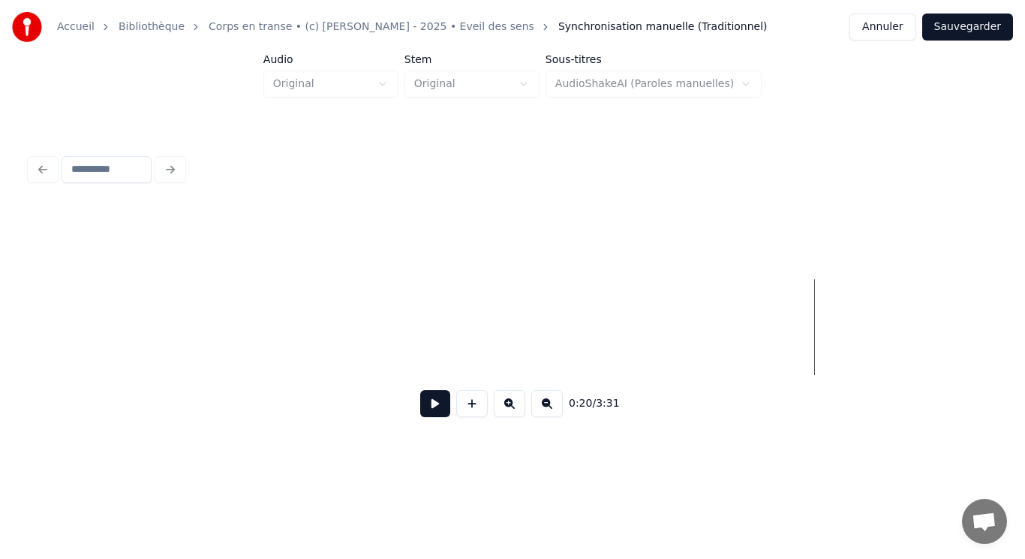
click at [113, 165] on input at bounding box center [107, 169] width 90 height 27
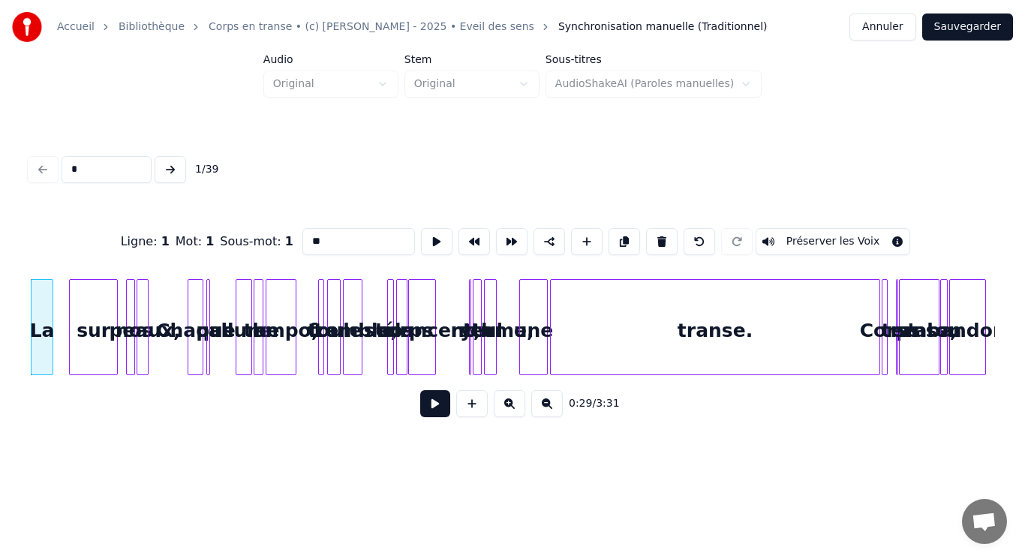
type input "**"
type input "*******"
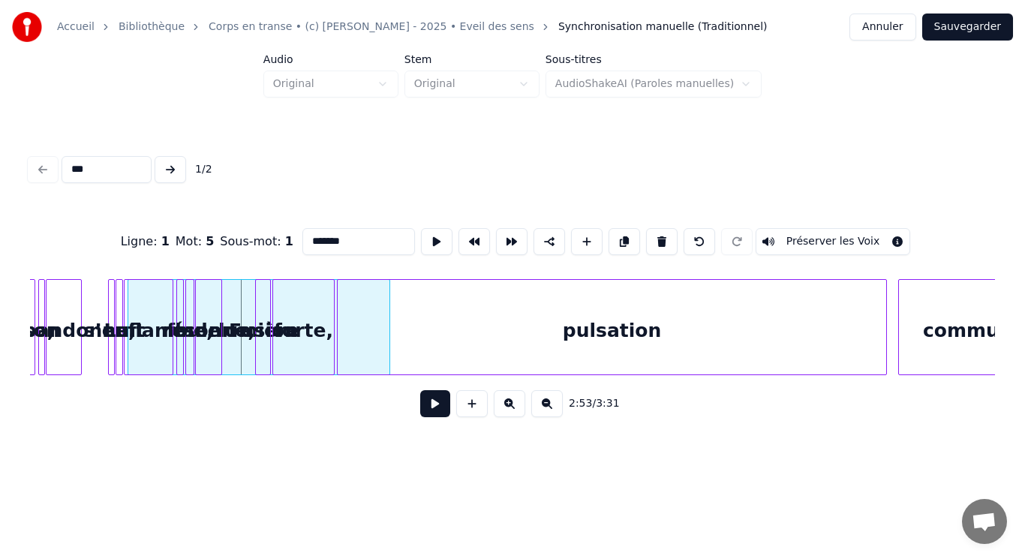
scroll to position [0, 6264]
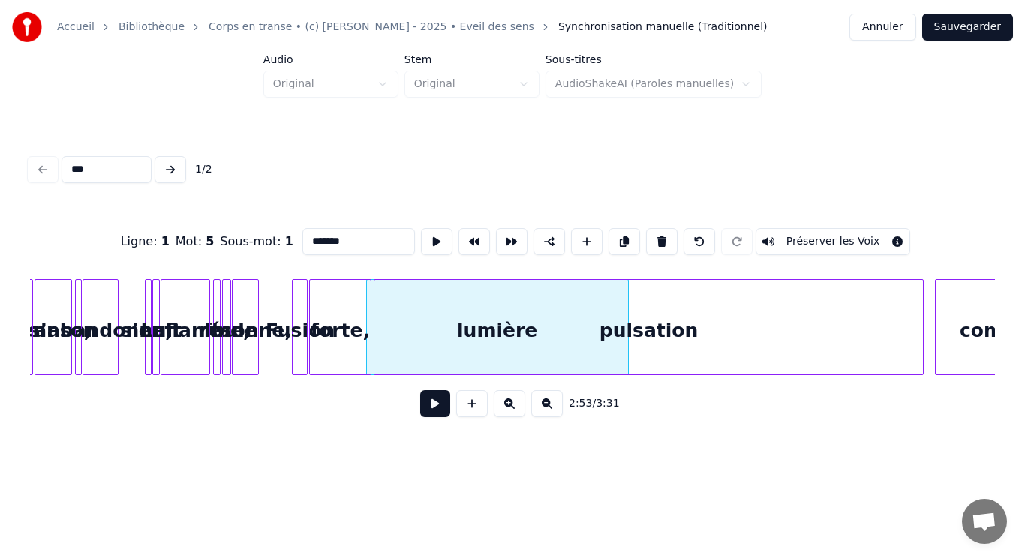
type input "***"
click at [552, 411] on button at bounding box center [547, 403] width 32 height 27
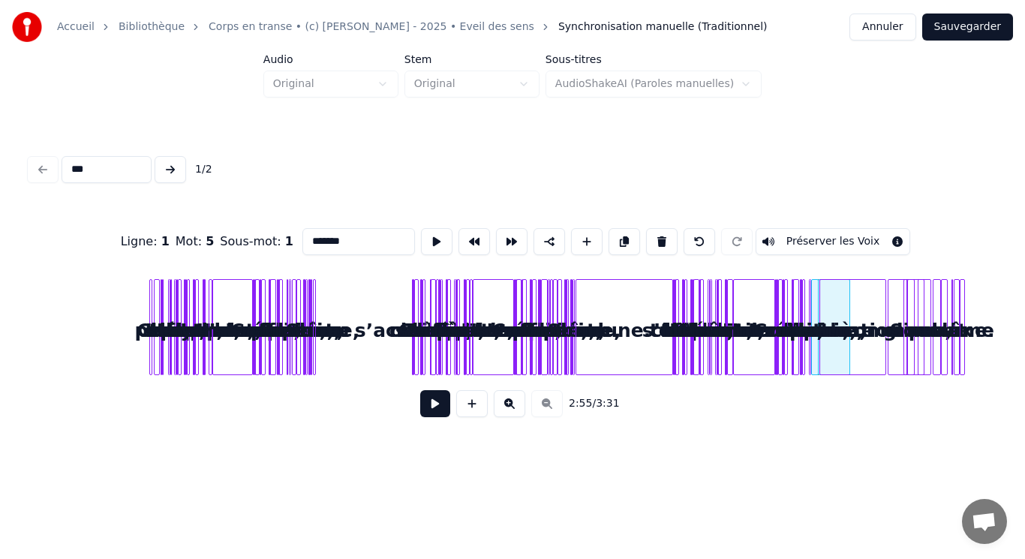
scroll to position [0, 0]
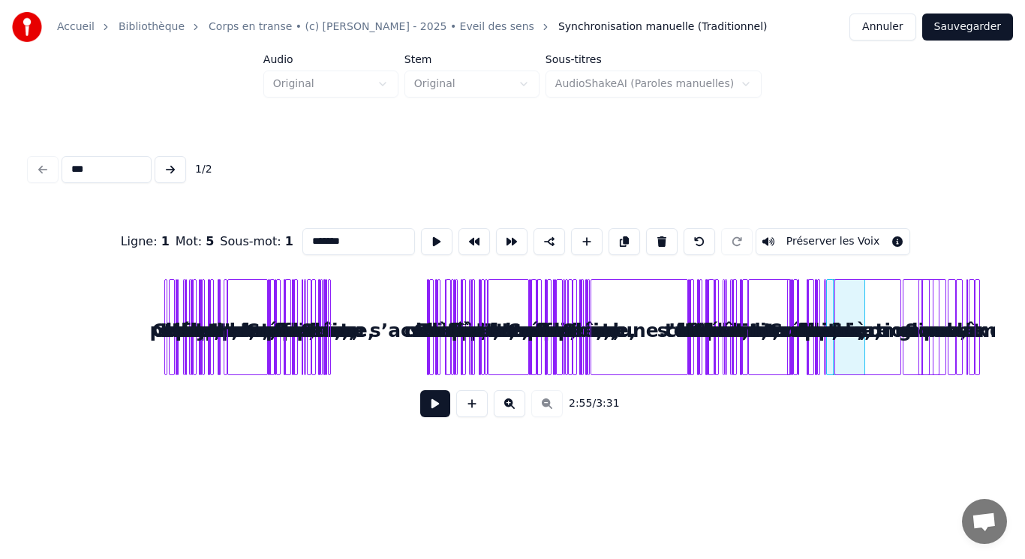
click at [803, 320] on div "s’abandonne," at bounding box center [795, 331] width 15 height 102
click at [824, 325] on div "s’enflamme," at bounding box center [816, 331] width 15 height 102
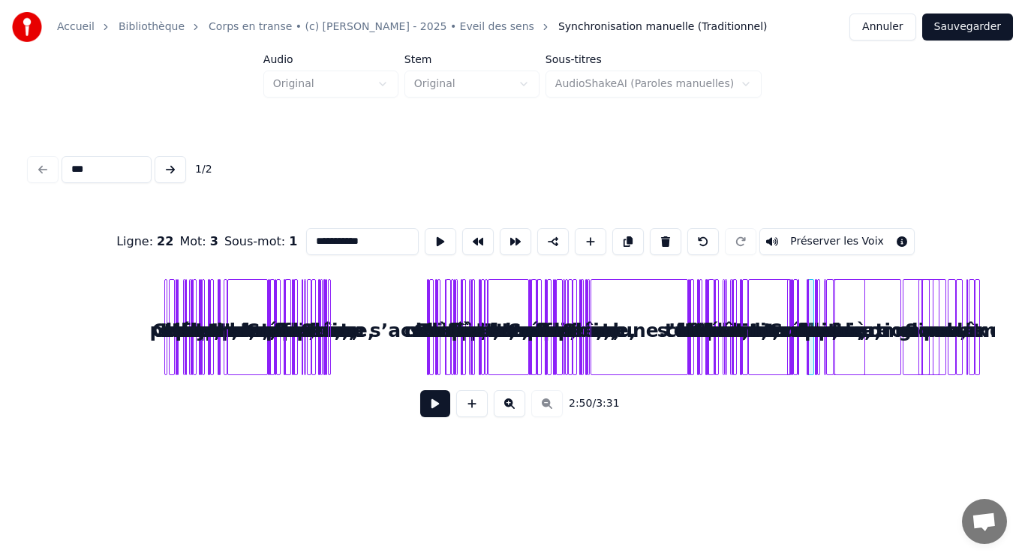
click at [767, 317] on div "recommencent." at bounding box center [769, 331] width 41 height 102
type input "**********"
click at [877, 317] on div "lumière Fusion forte, pulsation commune, résonne, la foule s’enflamme, nuit La …" at bounding box center [512, 327] width 965 height 96
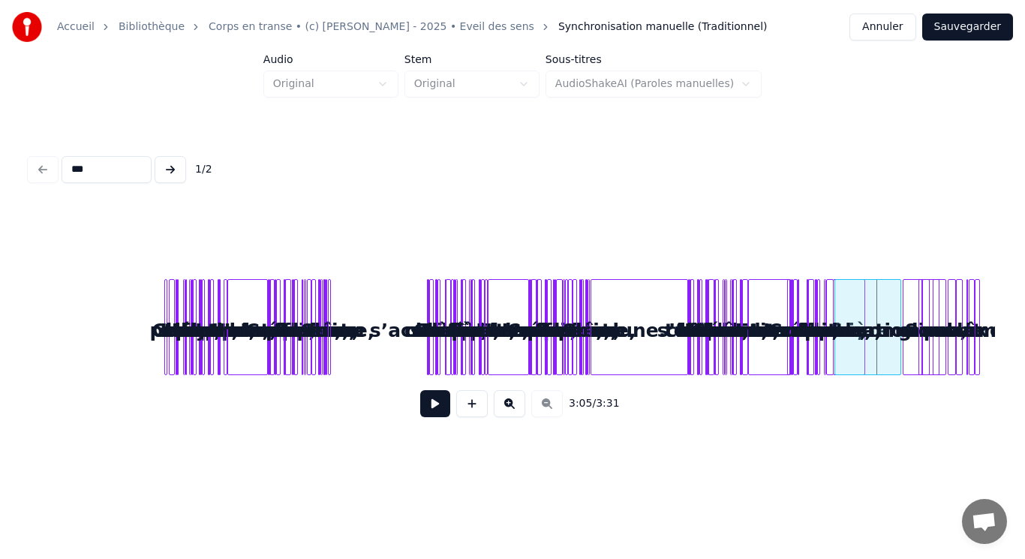
click at [904, 316] on div "commune," at bounding box center [913, 331] width 18 height 102
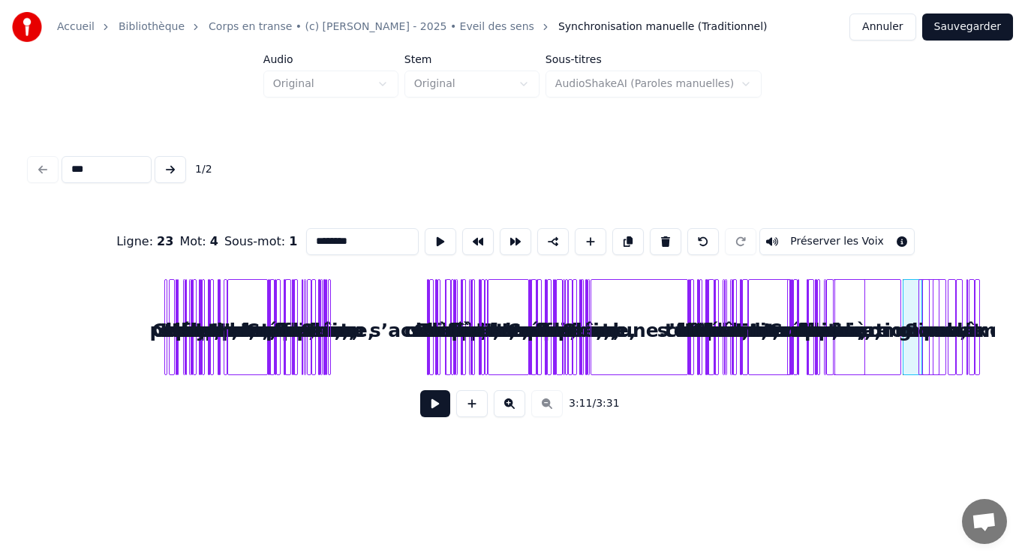
click at [888, 315] on div "pulsation" at bounding box center [867, 331] width 65 height 102
click at [854, 312] on div "pulsation" at bounding box center [867, 331] width 65 height 102
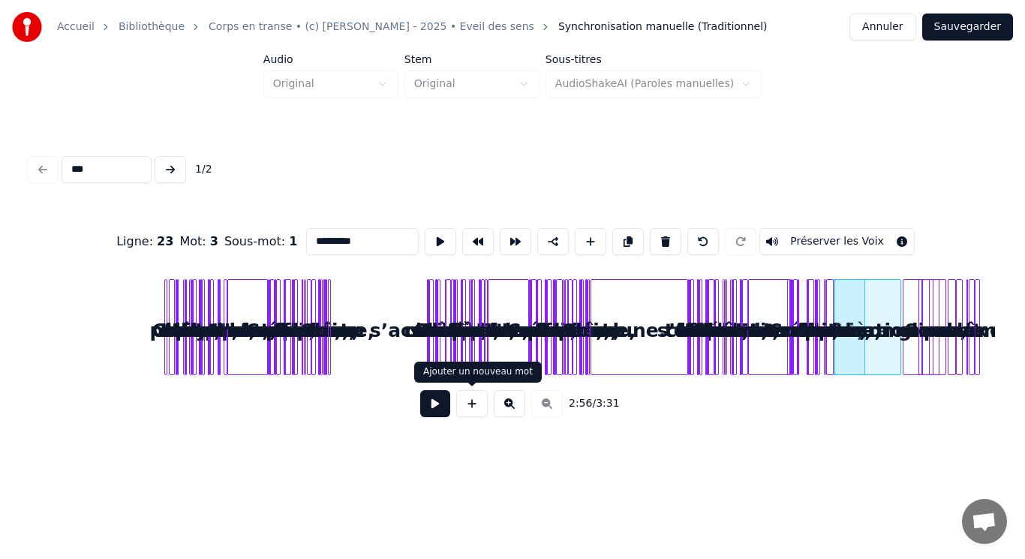
click at [468, 401] on button at bounding box center [472, 403] width 32 height 27
type input "**"
click at [104, 173] on input "***" at bounding box center [107, 169] width 90 height 27
type input "****"
type input "*******"
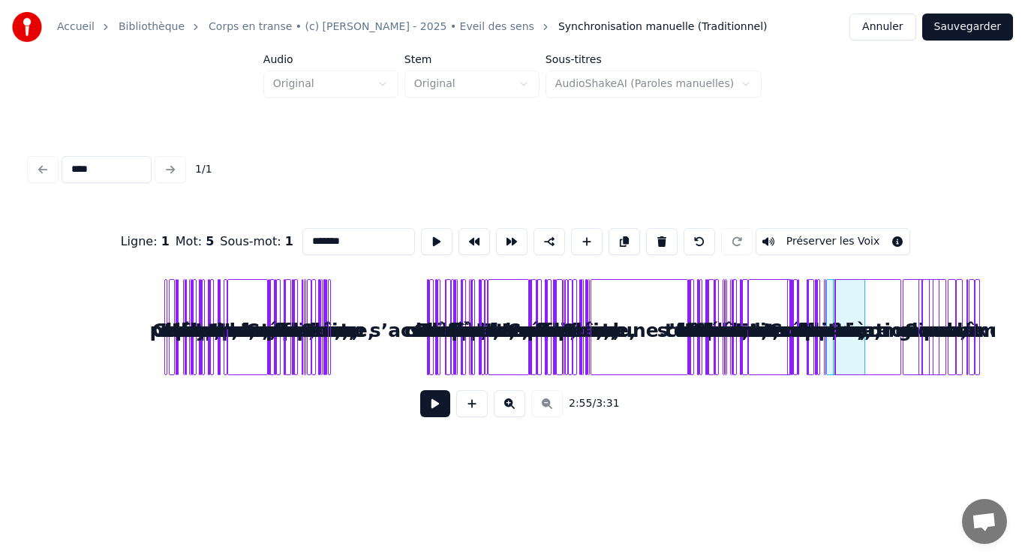
type input "****"
click at [506, 402] on button at bounding box center [510, 403] width 32 height 27
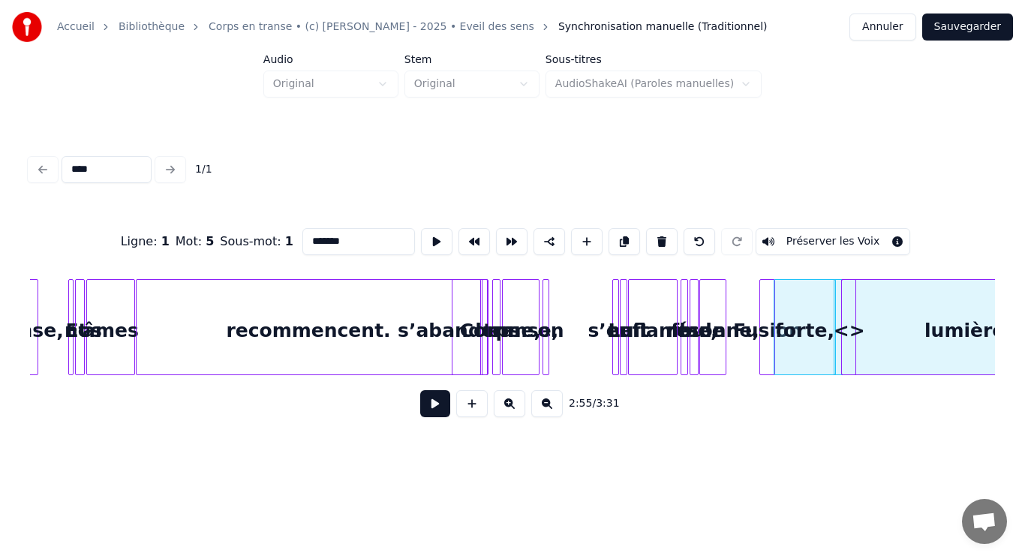
click at [802, 285] on div "forte," at bounding box center [805, 331] width 61 height 102
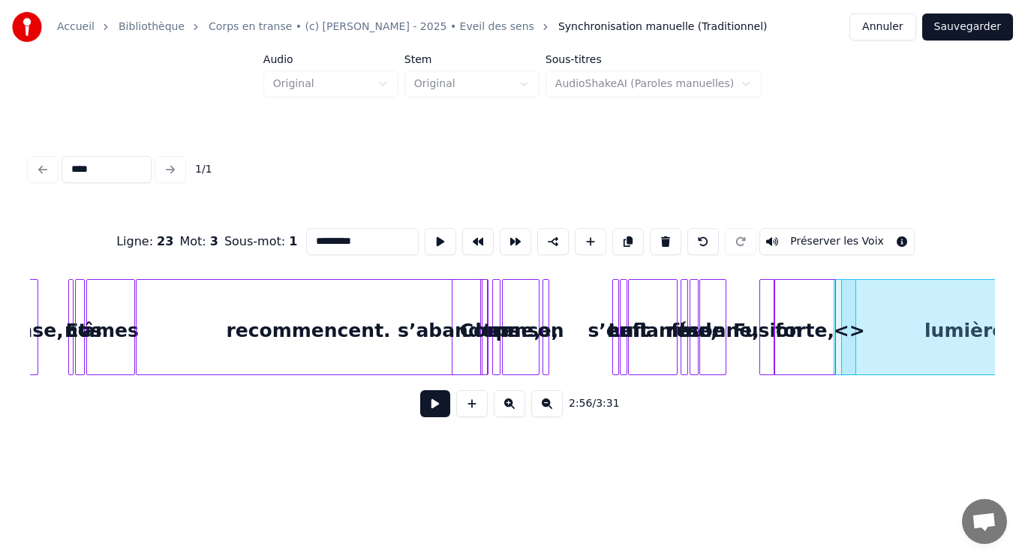
click at [851, 316] on div at bounding box center [853, 327] width 5 height 95
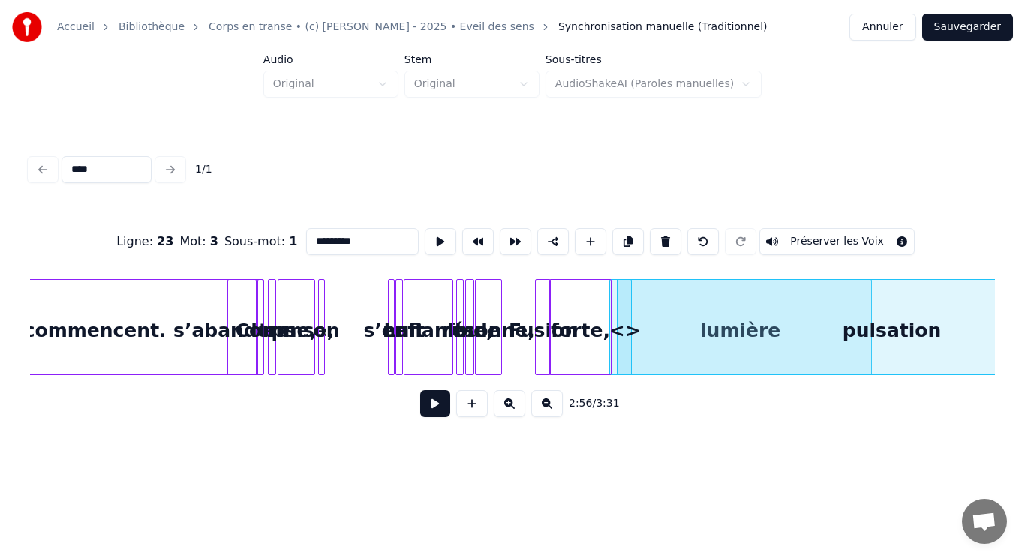
scroll to position [0, 6053]
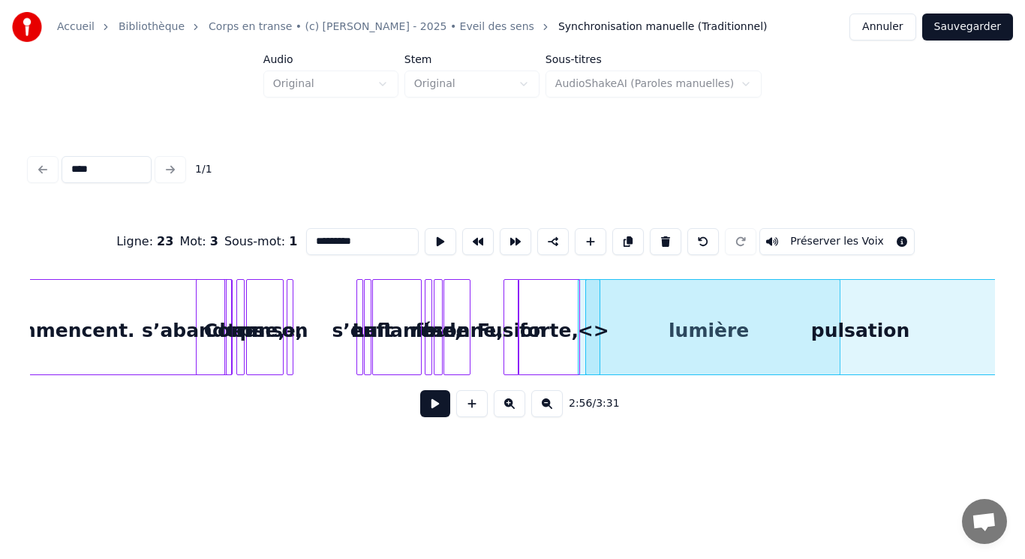
click at [838, 354] on div at bounding box center [837, 327] width 5 height 95
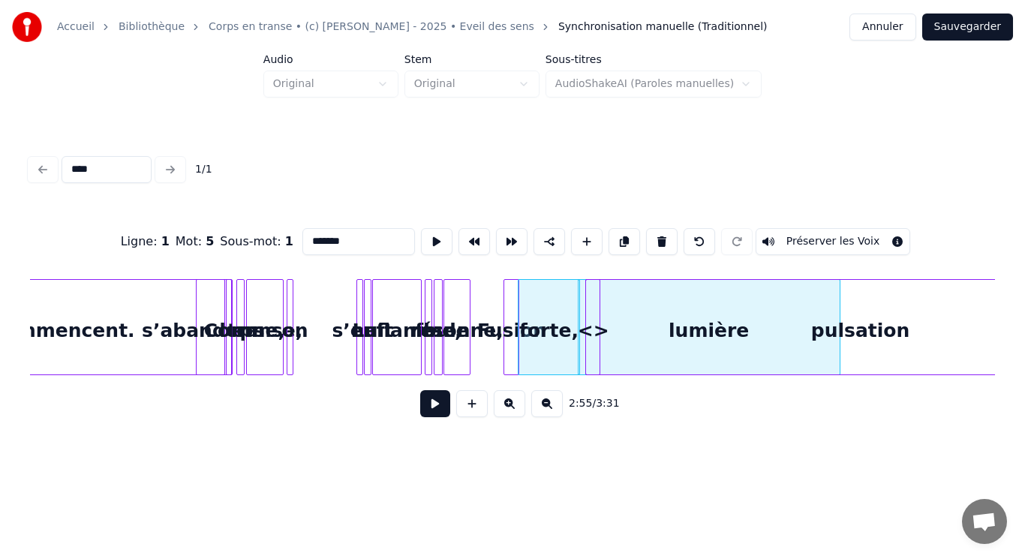
click at [820, 345] on div "pulsation" at bounding box center [860, 331] width 549 height 102
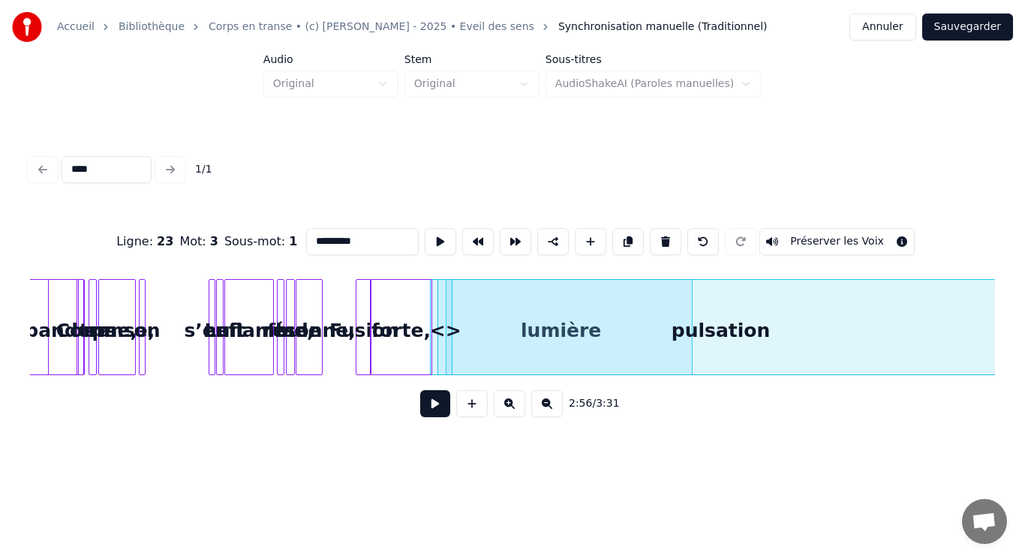
scroll to position [0, 6201]
click at [828, 344] on div "pulsation" at bounding box center [720, 331] width 549 height 102
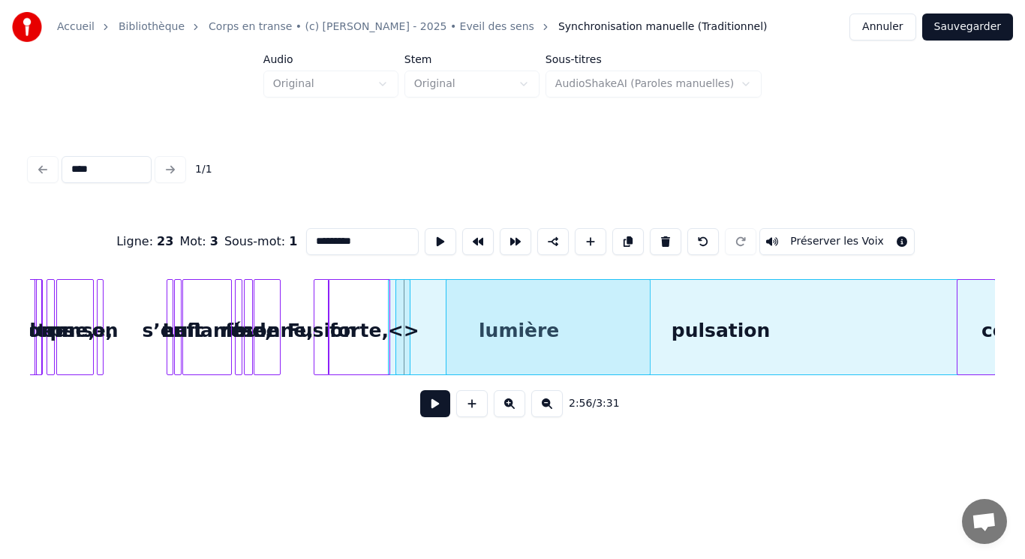
scroll to position [0, 6243]
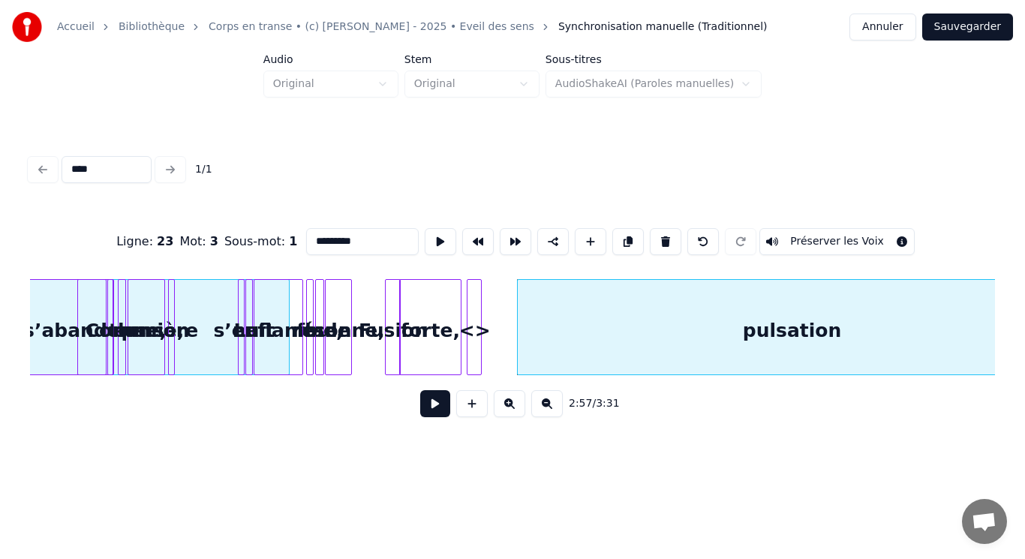
scroll to position [0, 6167]
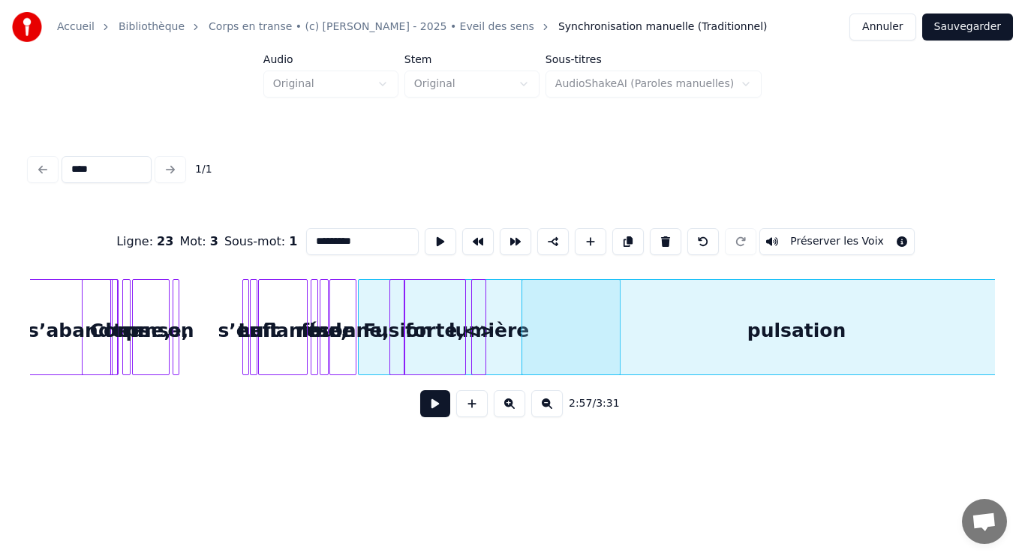
click at [327, 375] on div "lumière Fusion forte, pulsation résonne, la foule s’enflamme, nuit La s’abandon…" at bounding box center [512, 327] width 965 height 96
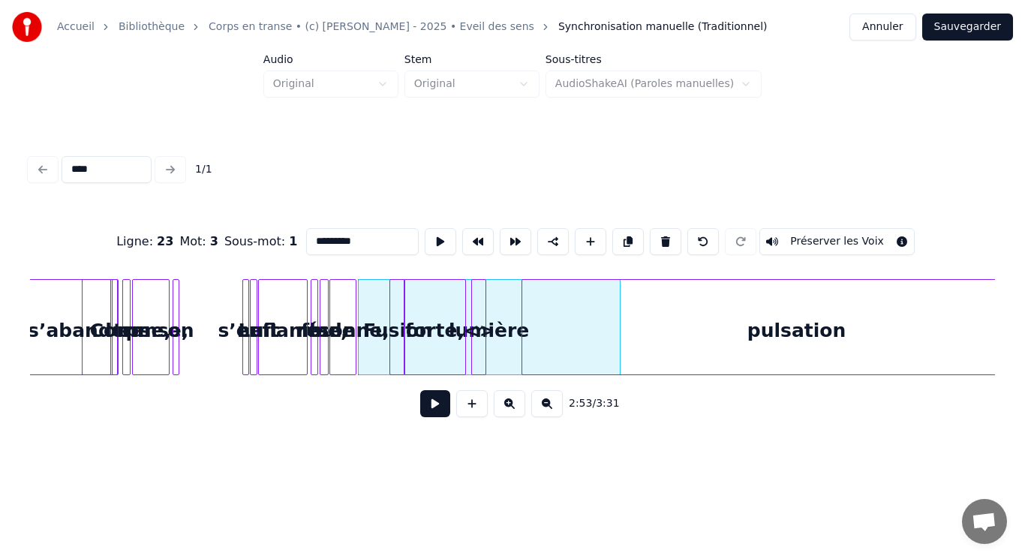
click at [546, 414] on button at bounding box center [547, 403] width 32 height 27
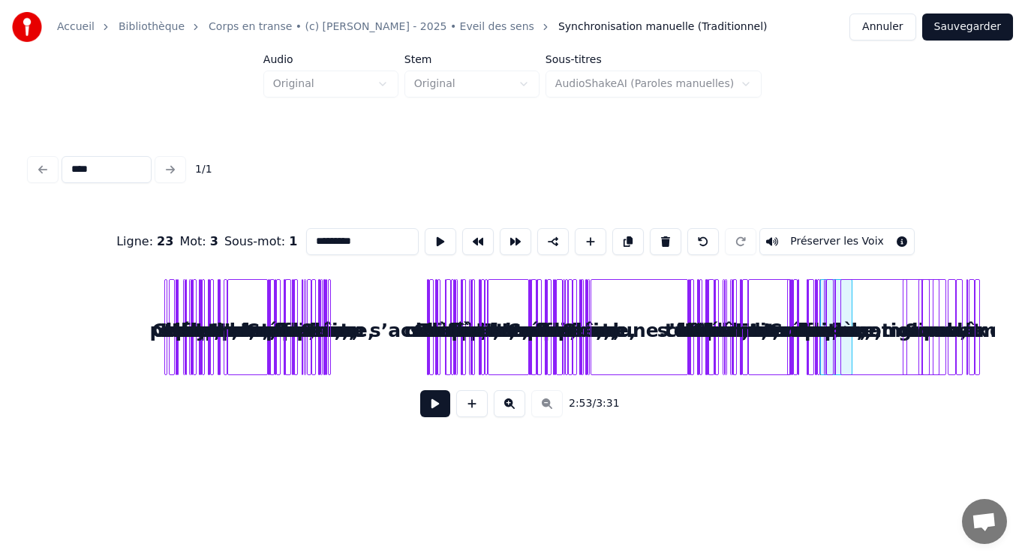
click at [838, 284] on div at bounding box center [837, 327] width 5 height 95
click at [699, 242] on button at bounding box center [704, 241] width 32 height 27
click at [513, 406] on button at bounding box center [510, 403] width 32 height 27
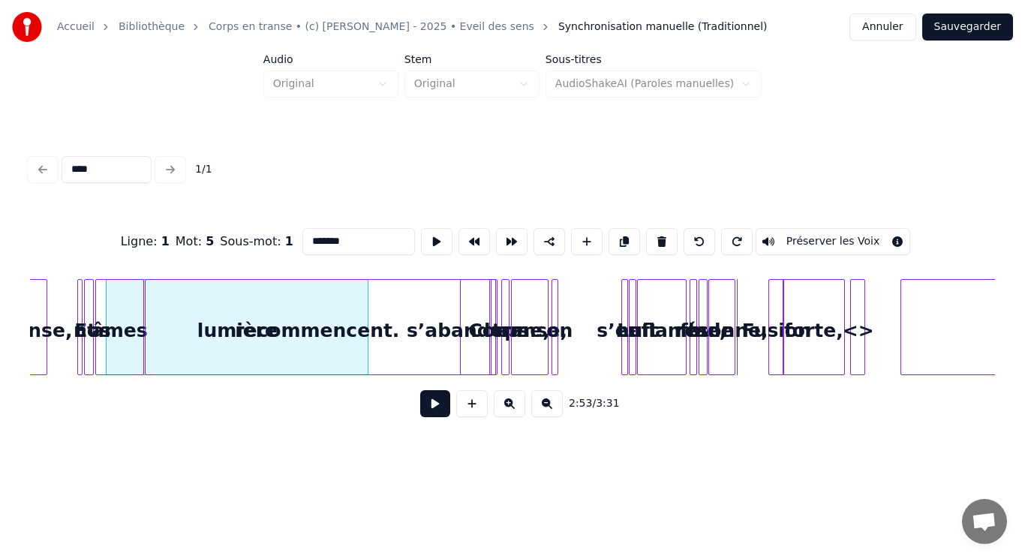
scroll to position [0, 5658]
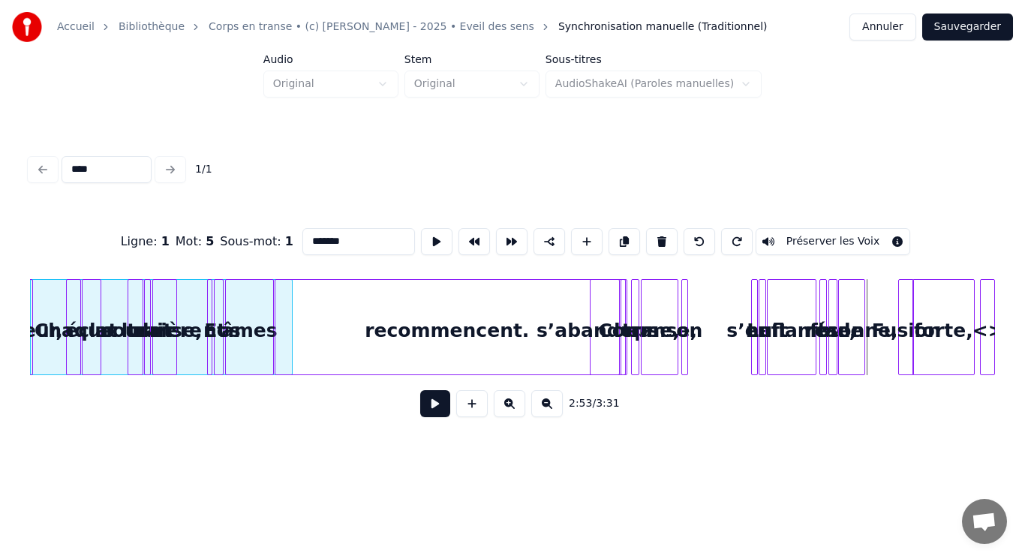
click at [0, 271] on div "Accueil Bibliothèque Corps en transe • (c) [PERSON_NAME] - 2025 • Eveil des sen…" at bounding box center [512, 228] width 1025 height 457
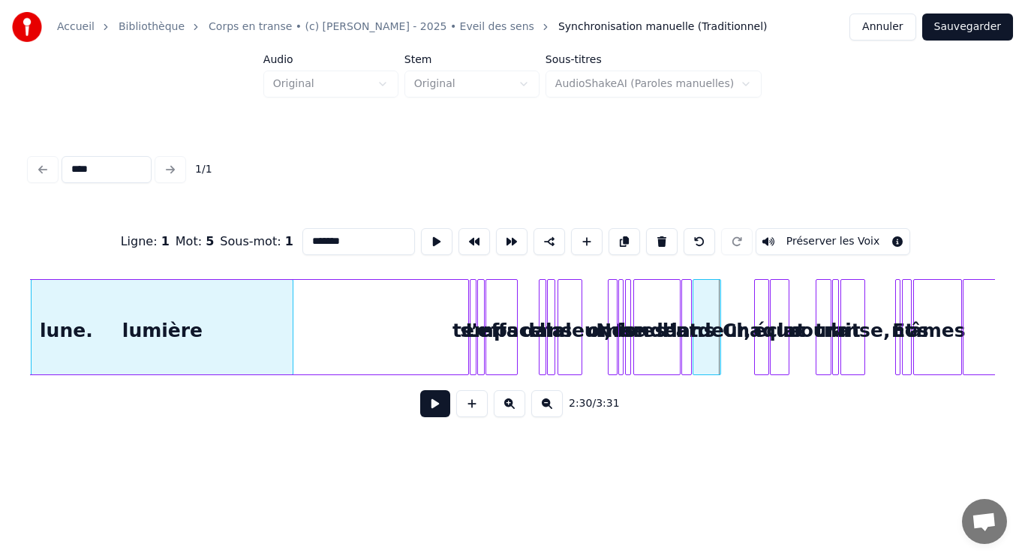
scroll to position [0, 4941]
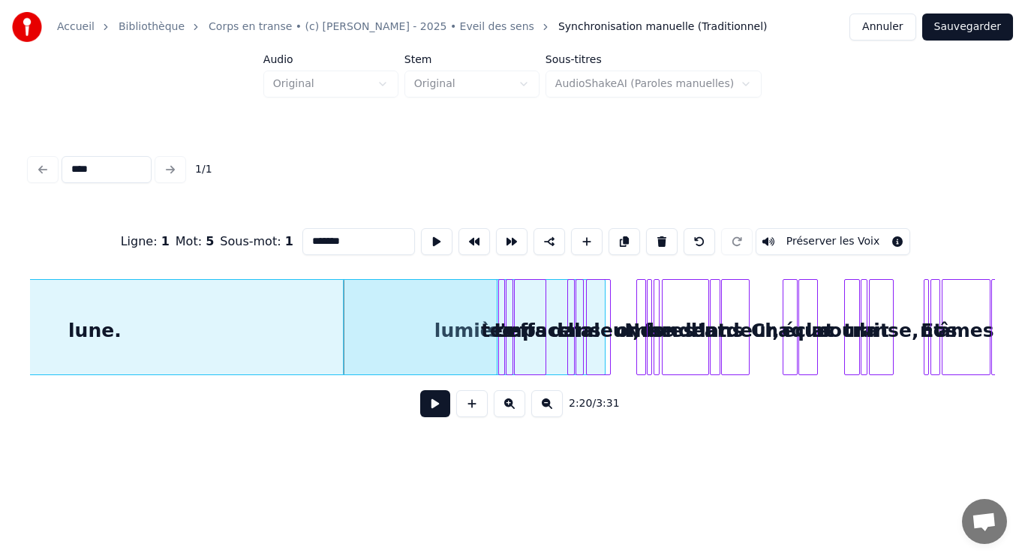
click at [542, 415] on button at bounding box center [547, 403] width 32 height 27
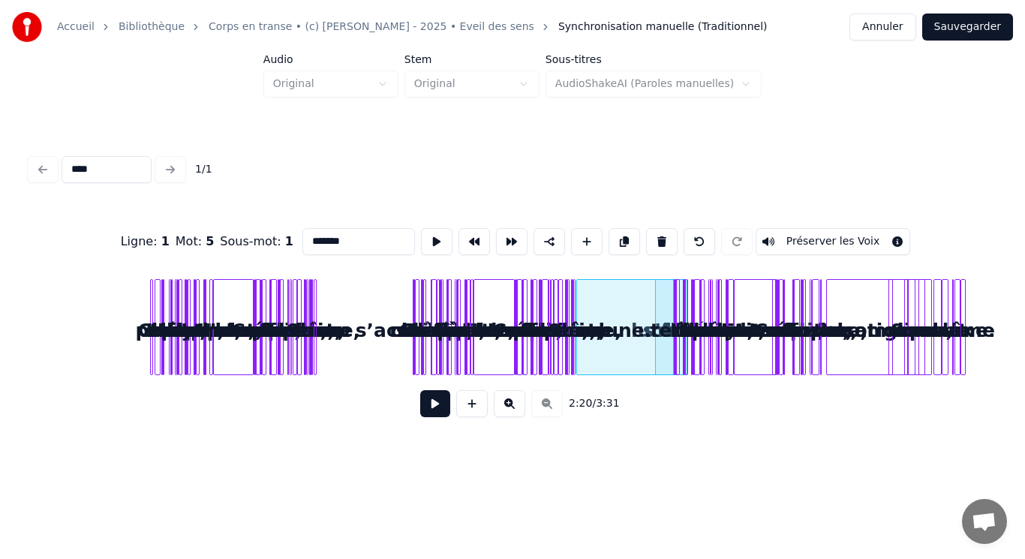
scroll to position [0, 0]
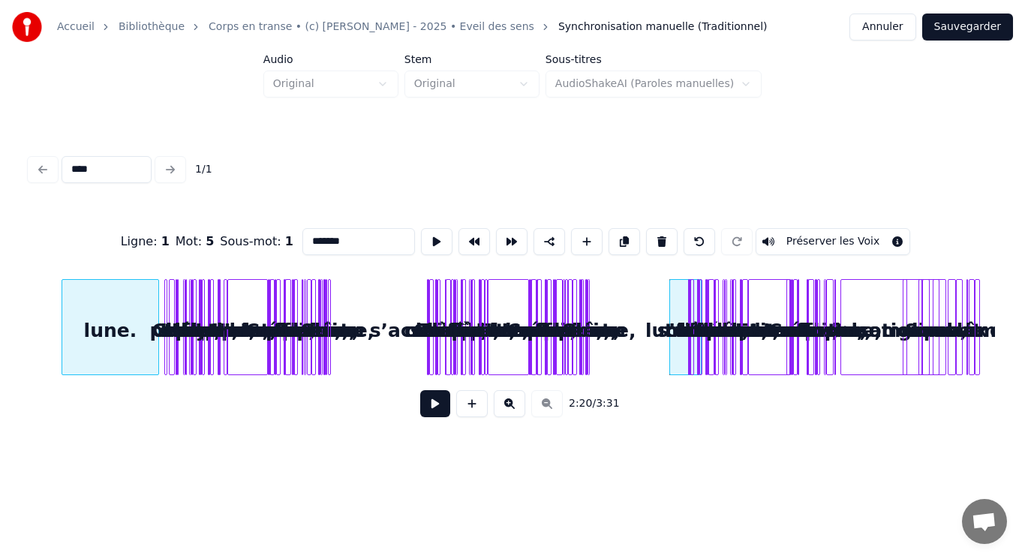
click at [148, 290] on div "lune." at bounding box center [110, 331] width 97 height 102
click at [479, 409] on button at bounding box center [472, 403] width 32 height 27
click at [693, 242] on button at bounding box center [700, 241] width 32 height 27
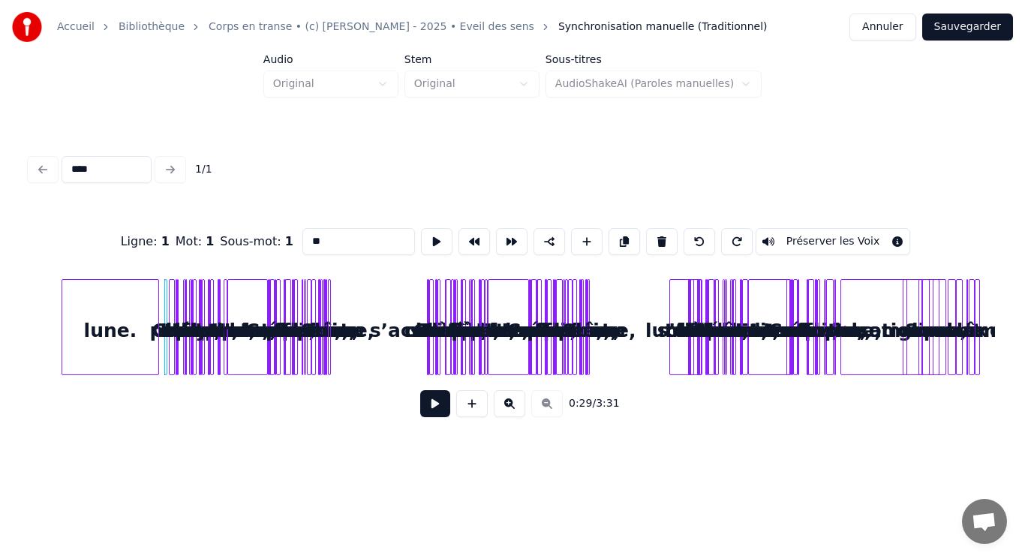
click at [127, 363] on div "lune." at bounding box center [110, 331] width 97 height 102
type input "*****"
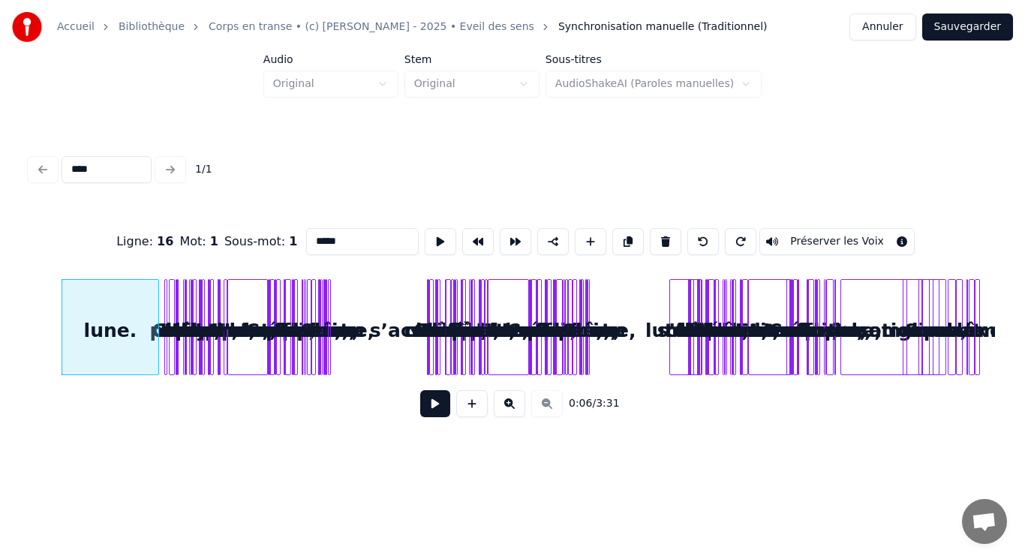
click at [108, 170] on input "****" at bounding box center [107, 169] width 90 height 27
type input "***"
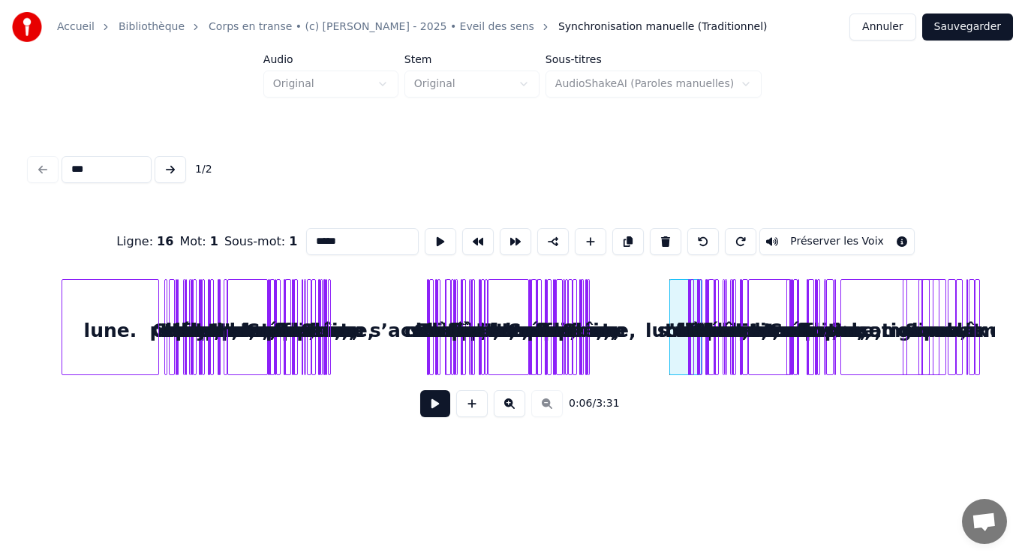
type input "*******"
type input "****"
click at [40, 167] on div "**** 1 / 1" at bounding box center [512, 169] width 977 height 33
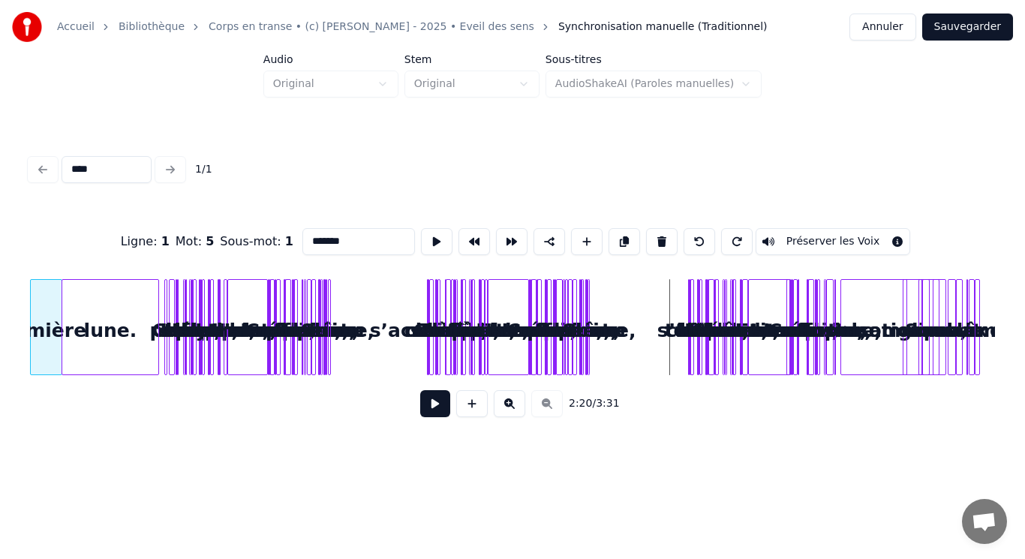
click at [24, 338] on div "**** 1 / 1 Ligne : 1 Mot : 5 Sous-mot : 1 ******* Préserver les Voix 2:20 / 3:31" at bounding box center [512, 289] width 977 height 297
click at [778, 376] on div "Ligne : 1 Mot : 5 Sous-mot : 1 ******* Préserver les Voix 0:00 / 3:31" at bounding box center [512, 318] width 965 height 228
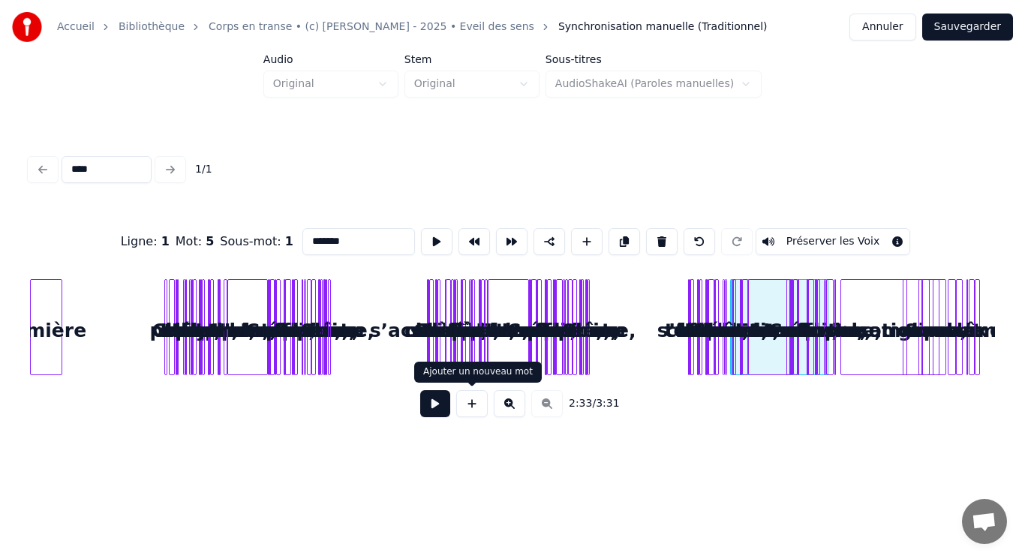
click at [470, 408] on button at bounding box center [472, 403] width 32 height 27
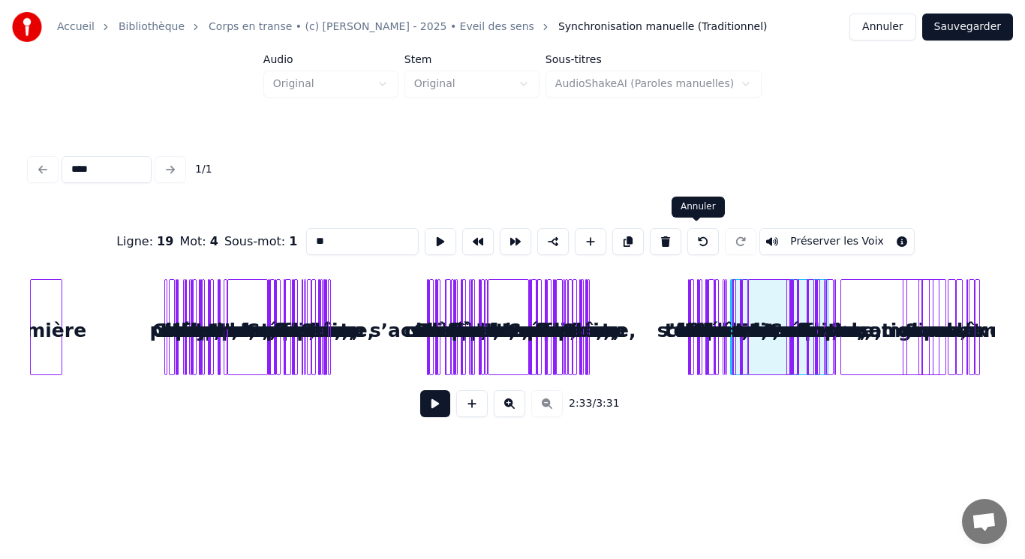
click at [698, 242] on button at bounding box center [704, 241] width 32 height 27
type input "*****"
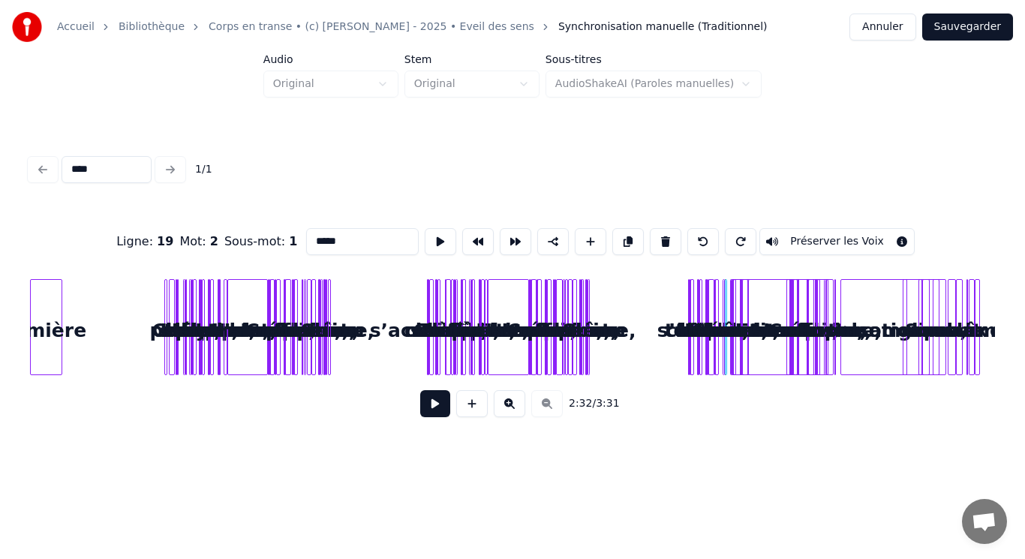
click at [510, 394] on button at bounding box center [510, 403] width 32 height 27
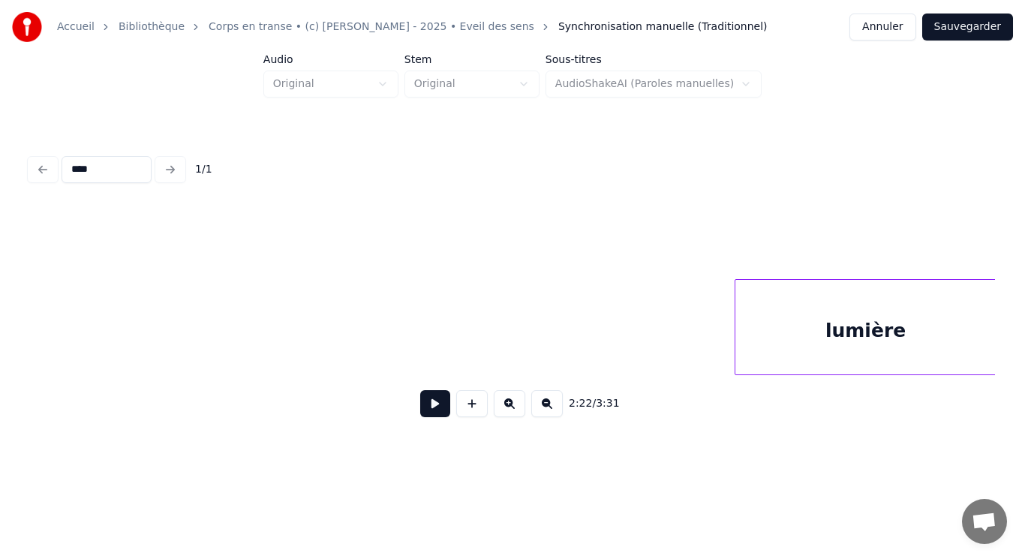
scroll to position [0, 157]
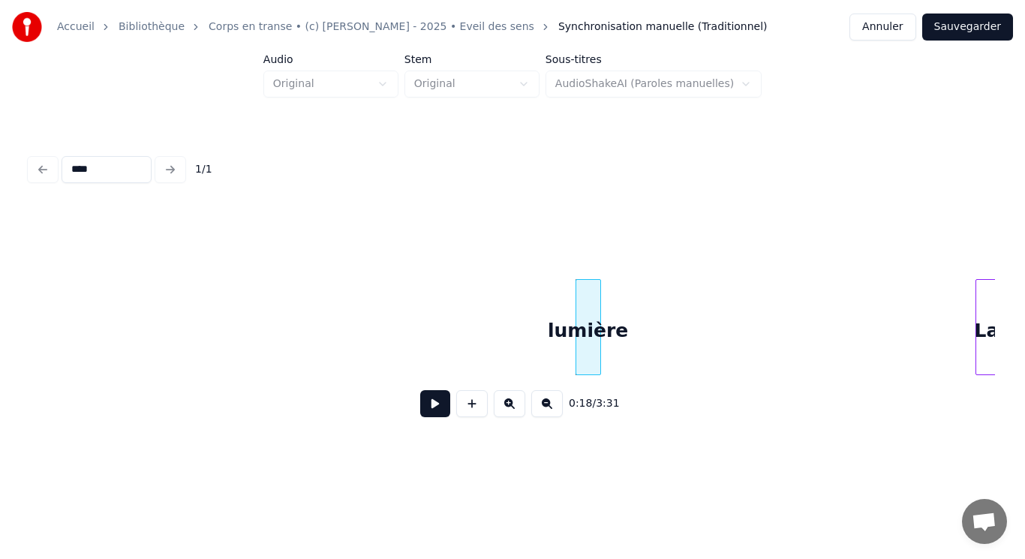
click at [600, 321] on div at bounding box center [598, 327] width 5 height 95
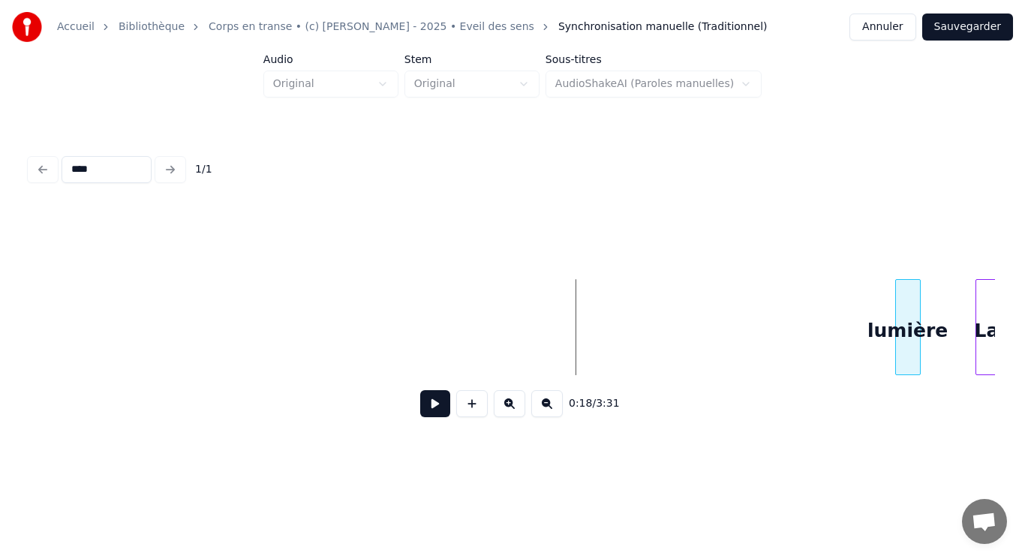
click at [907, 316] on div "lumière" at bounding box center [908, 331] width 24 height 102
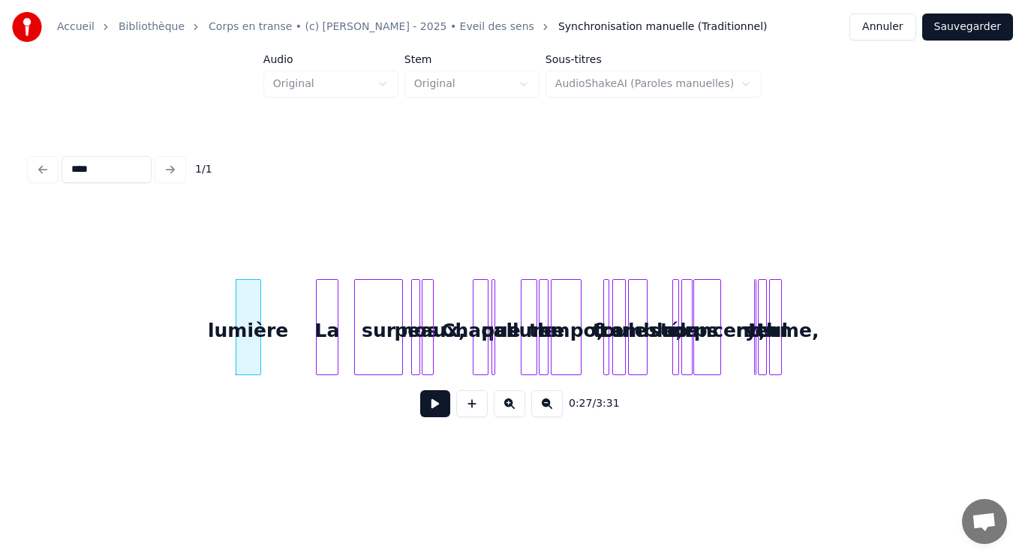
scroll to position [0, 886]
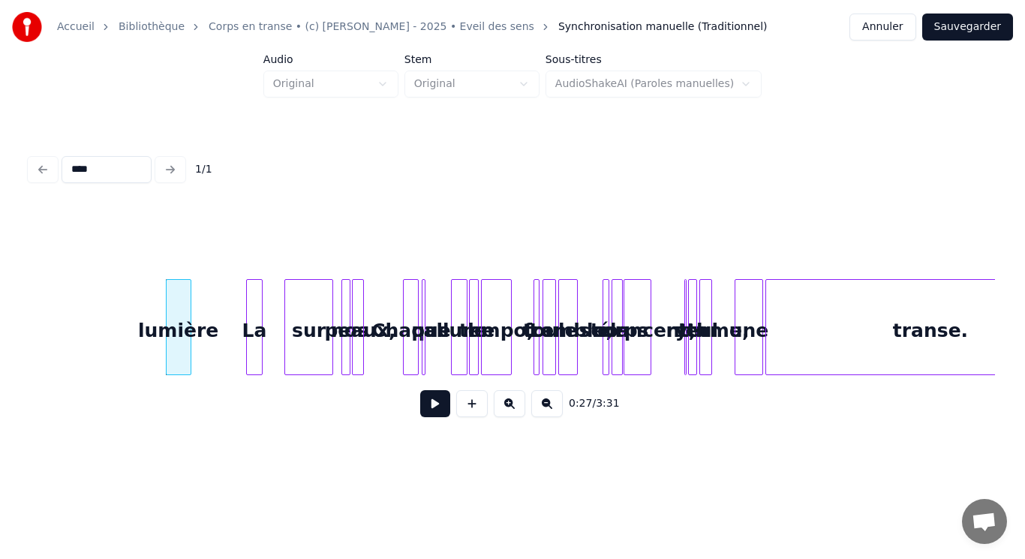
click at [261, 332] on div at bounding box center [259, 327] width 5 height 95
click at [506, 411] on button at bounding box center [510, 403] width 32 height 27
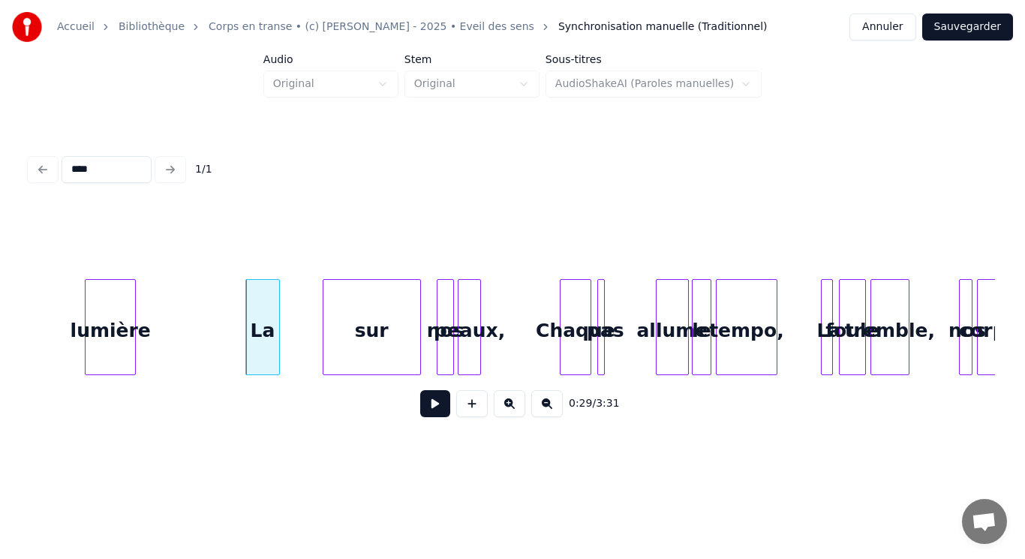
click at [506, 411] on button at bounding box center [510, 403] width 32 height 27
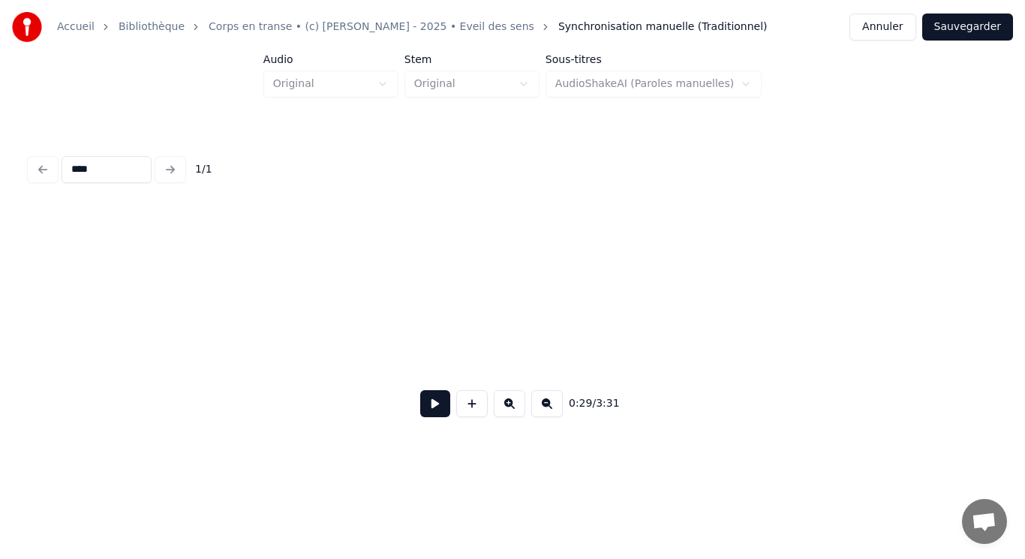
scroll to position [0, 3092]
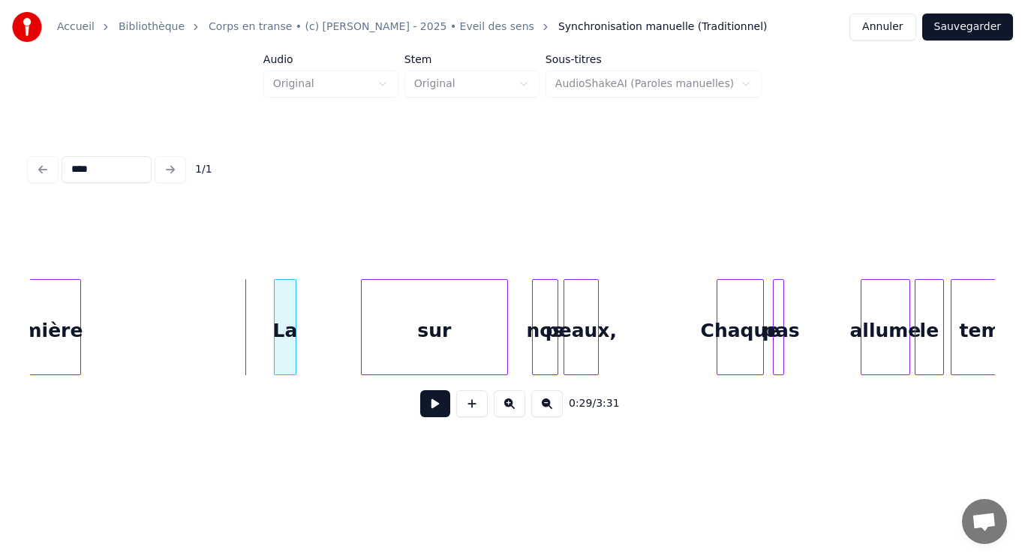
click at [275, 299] on div at bounding box center [277, 327] width 5 height 95
click at [285, 303] on div "La" at bounding box center [285, 331] width 21 height 102
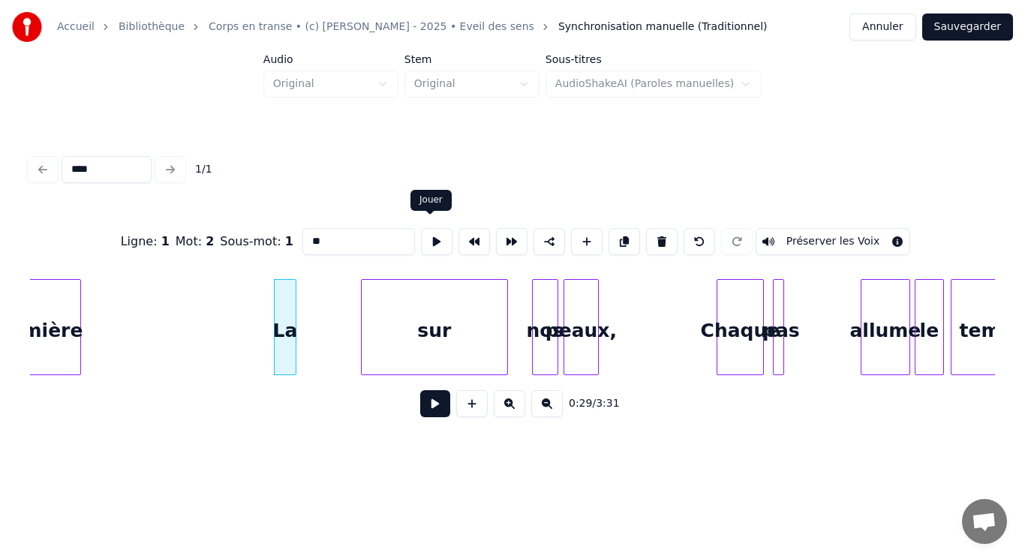
click at [437, 236] on button at bounding box center [437, 241] width 32 height 27
click at [287, 324] on div at bounding box center [287, 327] width 5 height 95
click at [438, 236] on button at bounding box center [437, 241] width 32 height 27
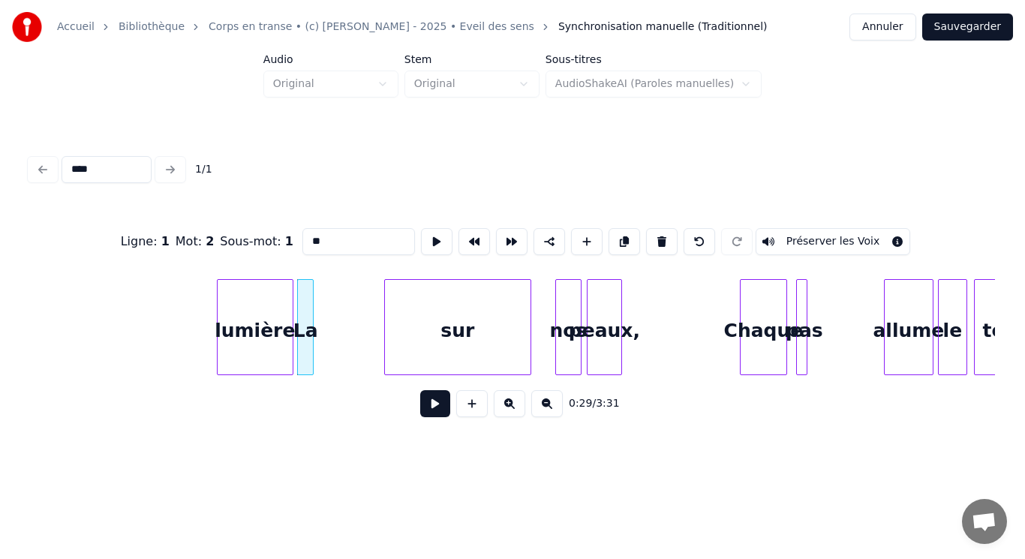
click at [226, 302] on div "lumière" at bounding box center [255, 331] width 75 height 102
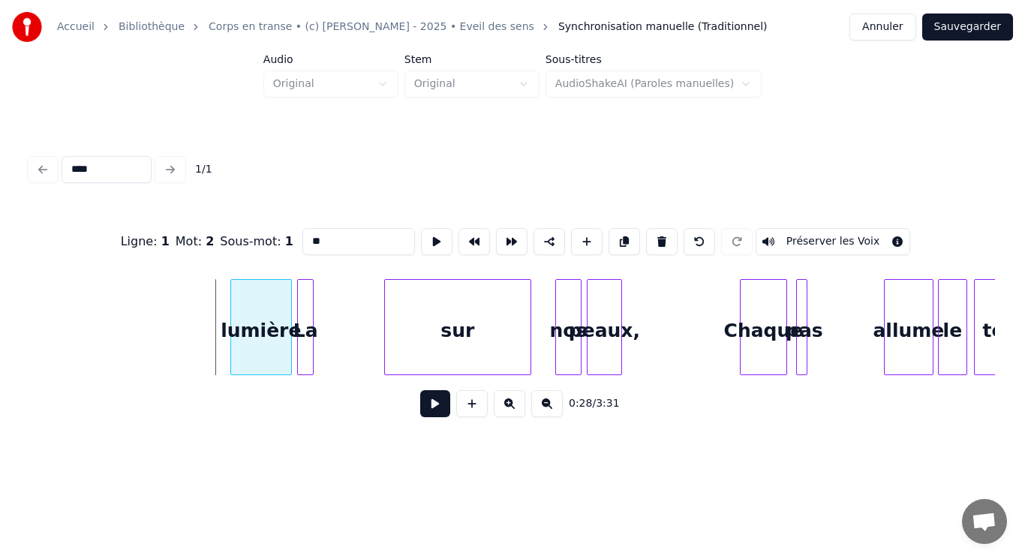
click at [233, 302] on div at bounding box center [233, 327] width 5 height 95
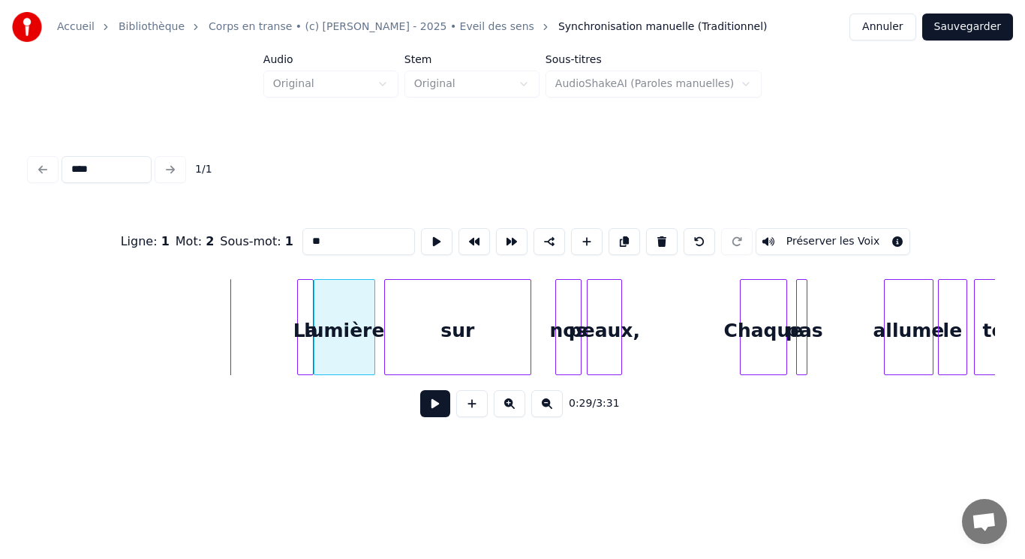
click at [335, 327] on div "lumière" at bounding box center [344, 331] width 60 height 102
click at [337, 327] on div "lumière" at bounding box center [344, 331] width 60 height 102
type input "*******"
click at [435, 237] on button at bounding box center [437, 241] width 32 height 27
click at [427, 239] on button at bounding box center [437, 241] width 32 height 27
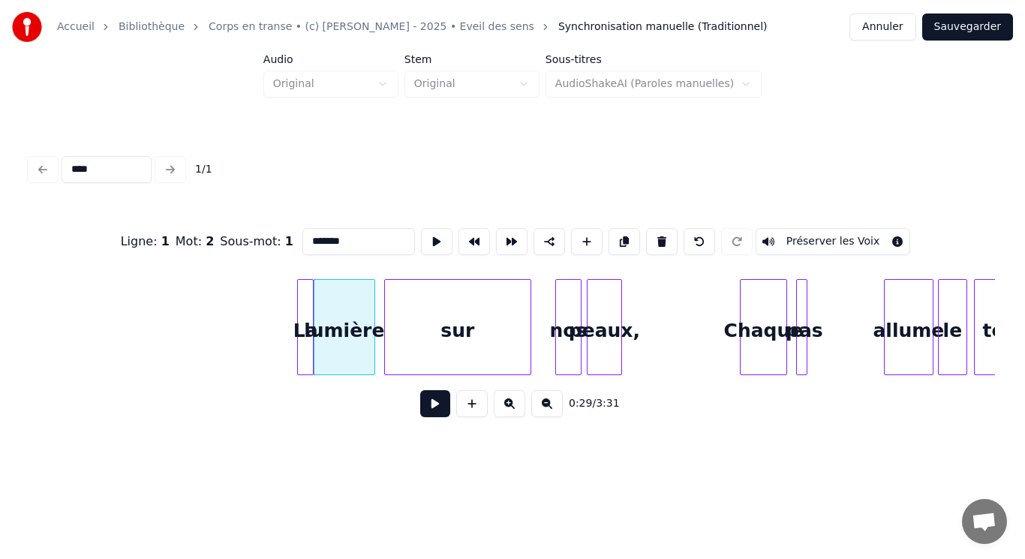
click at [445, 413] on button at bounding box center [435, 403] width 30 height 27
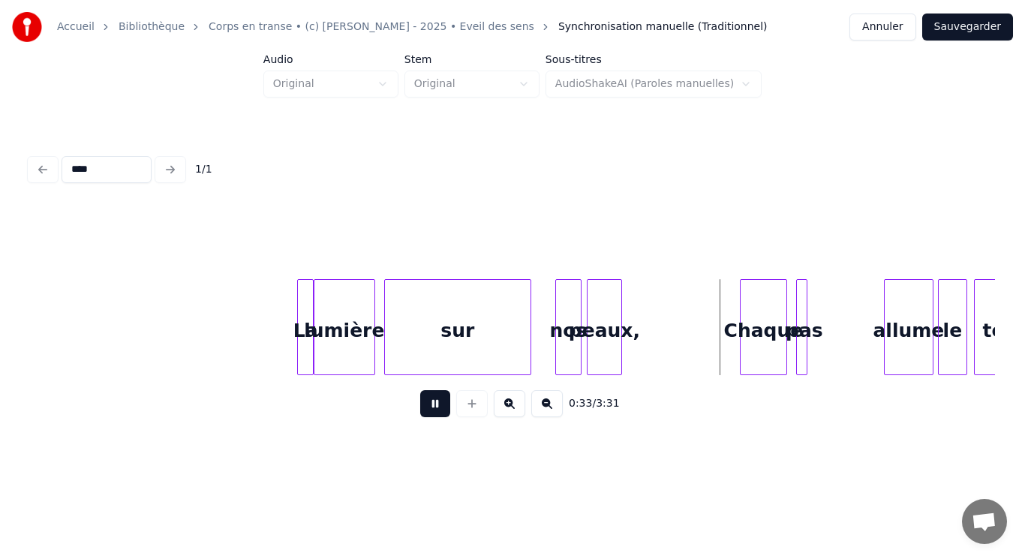
click at [440, 411] on button at bounding box center [435, 403] width 30 height 27
drag, startPoint x: 104, startPoint y: 164, endPoint x: 5, endPoint y: 149, distance: 100.8
click at [5, 149] on div "Accueil Bibliothèque Corps en transe • (c) [PERSON_NAME] - 2025 • Eveil des sen…" at bounding box center [512, 228] width 1025 height 457
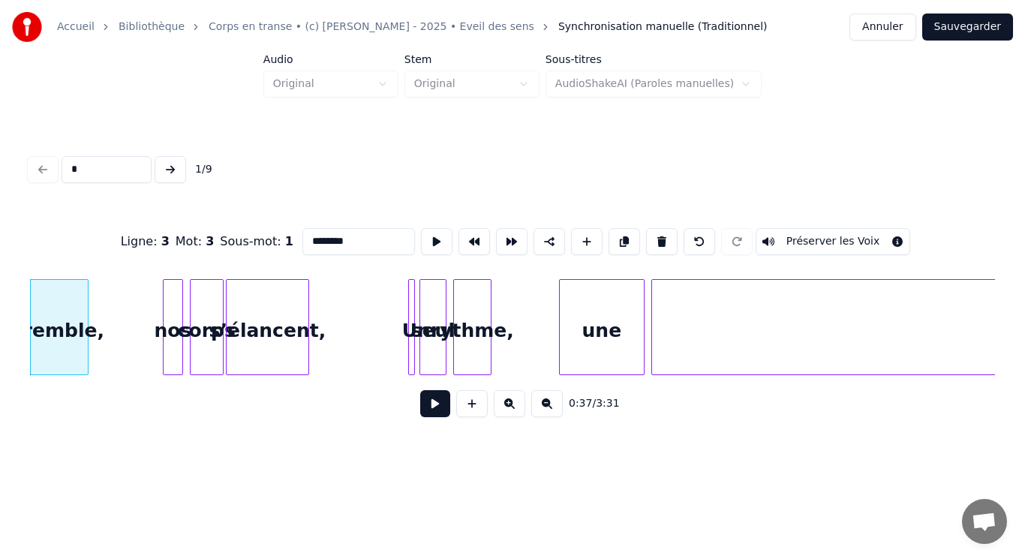
type input "**"
type input "*****"
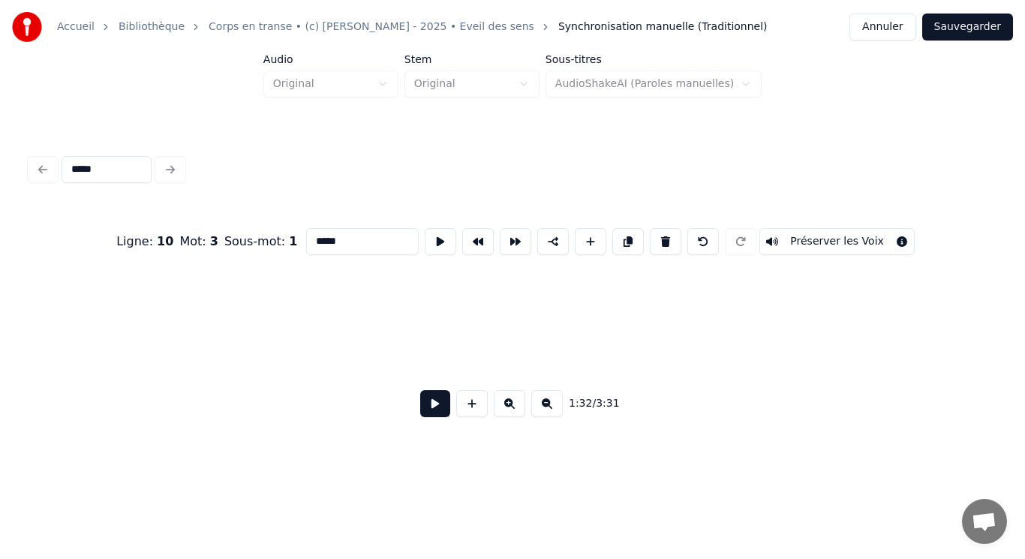
scroll to position [0, 0]
click at [169, 158] on div "*****" at bounding box center [512, 169] width 977 height 33
click at [41, 162] on div "*****" at bounding box center [512, 169] width 977 height 33
click at [97, 164] on input "*****" at bounding box center [107, 169] width 90 height 27
click at [509, 413] on button at bounding box center [510, 403] width 32 height 27
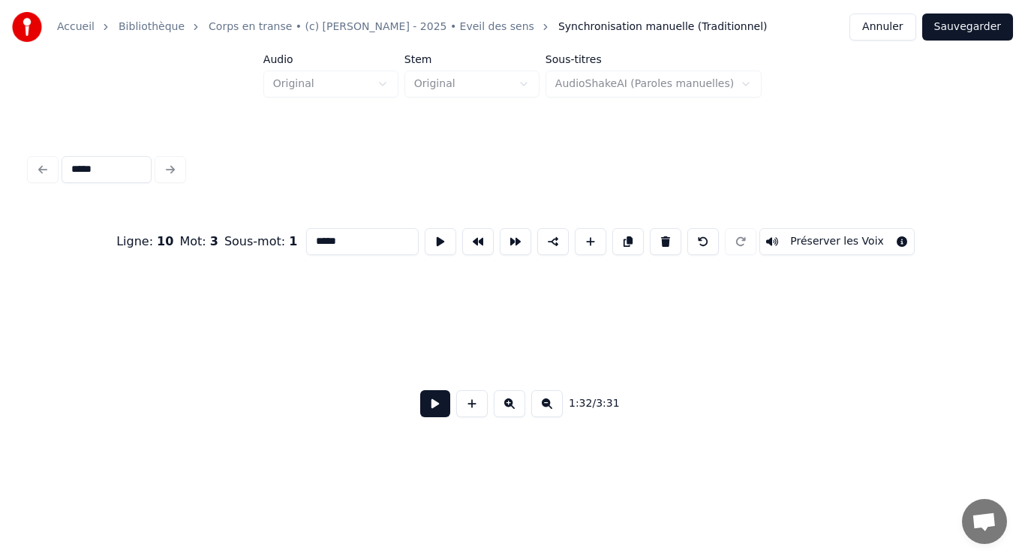
scroll to position [0, 3459]
click at [101, 170] on input "*****" at bounding box center [107, 169] width 90 height 27
type input "******"
click at [169, 165] on div "******" at bounding box center [512, 169] width 977 height 33
click at [47, 162] on div "******" at bounding box center [512, 169] width 977 height 33
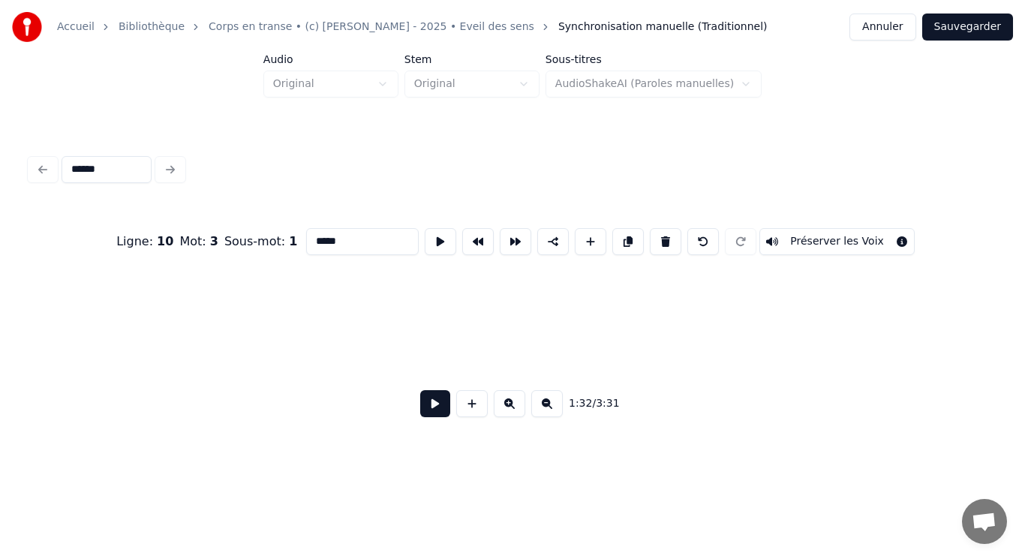
click at [901, 27] on button "Annuler" at bounding box center [883, 27] width 66 height 27
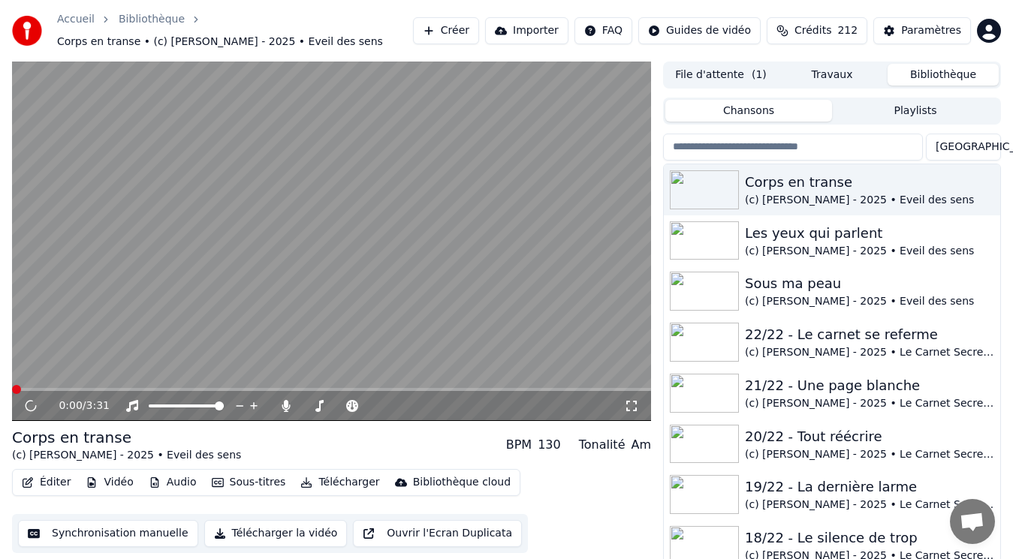
click at [53, 483] on button "Éditer" at bounding box center [46, 482] width 61 height 21
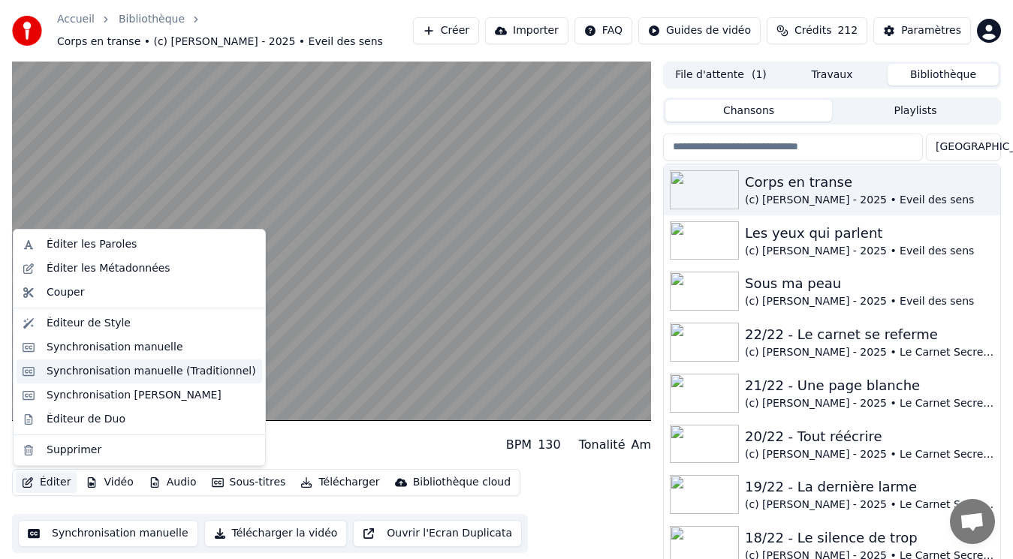
click at [97, 368] on div "Synchronisation manuelle (Traditionnel)" at bounding box center [151, 371] width 209 height 15
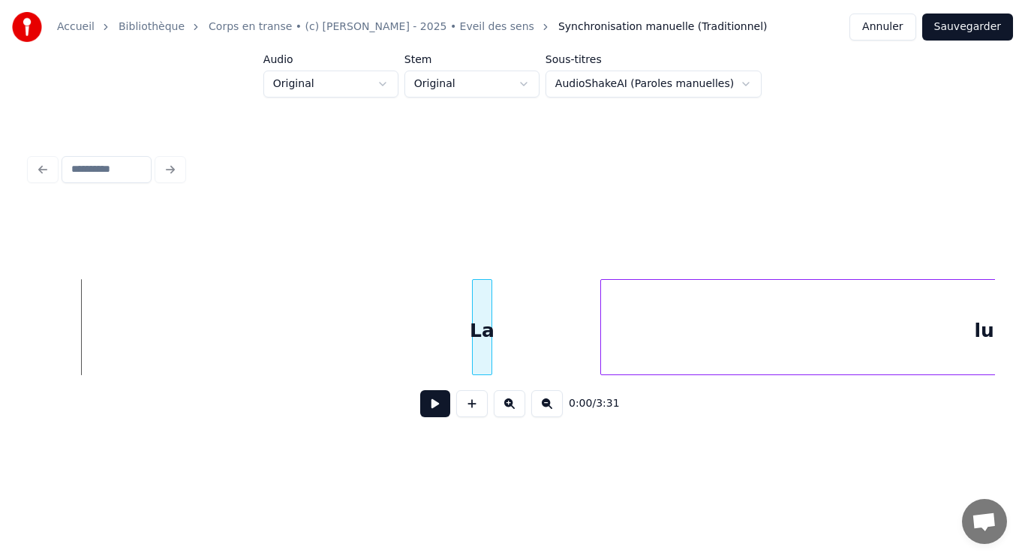
click at [473, 346] on div "La" at bounding box center [482, 327] width 20 height 96
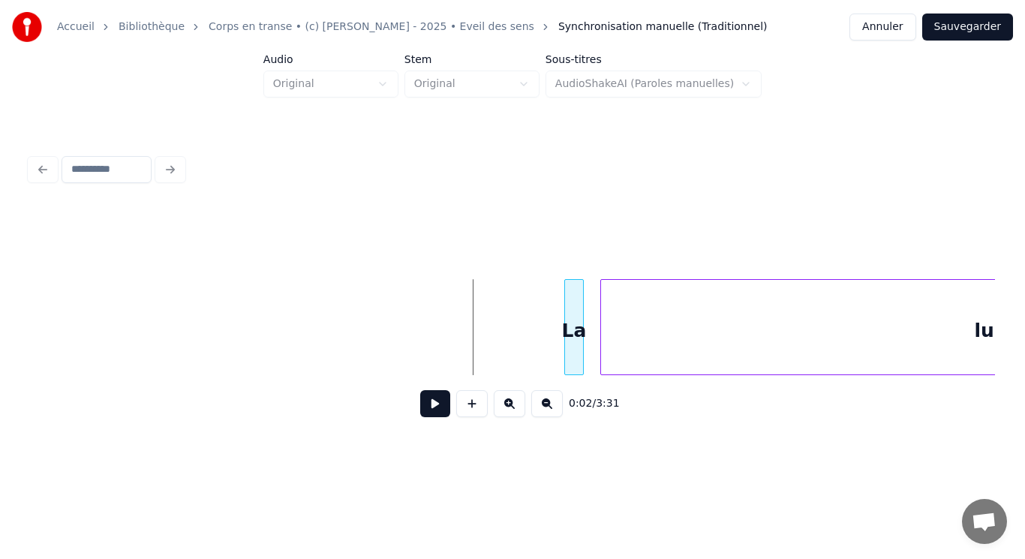
click at [573, 339] on div "La" at bounding box center [574, 331] width 18 height 102
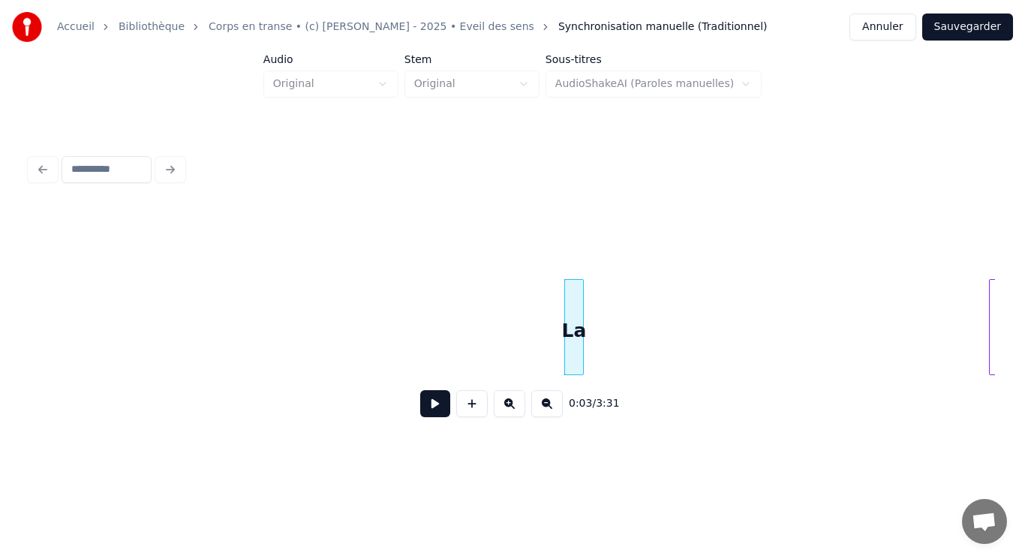
click at [991, 373] on div "La lumière" at bounding box center [512, 327] width 965 height 96
click at [971, 342] on div "La" at bounding box center [971, 331] width 18 height 102
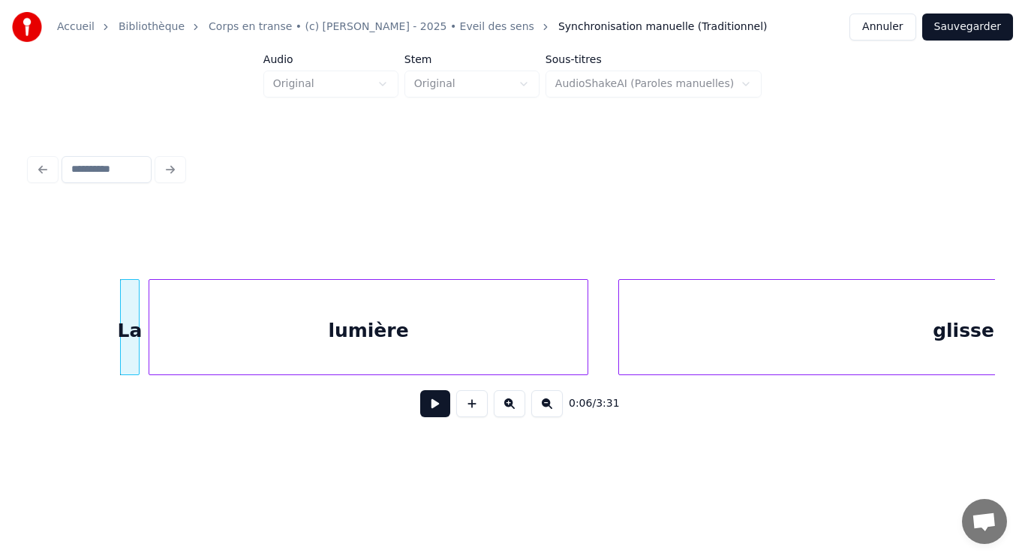
scroll to position [0, 901]
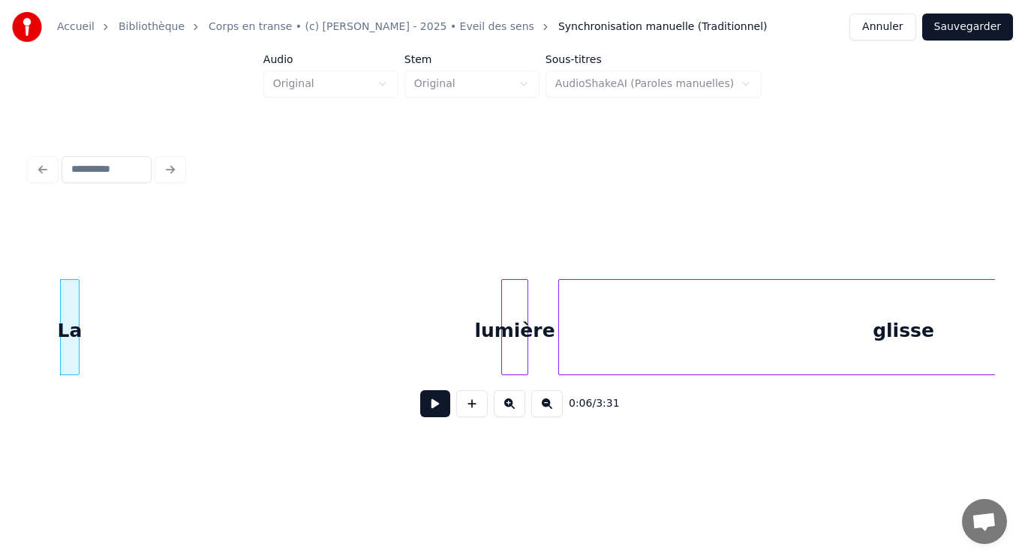
click at [503, 344] on div at bounding box center [504, 327] width 5 height 95
click at [492, 309] on div "La" at bounding box center [489, 331] width 18 height 102
click at [626, 344] on div "glisse" at bounding box center [903, 331] width 689 height 102
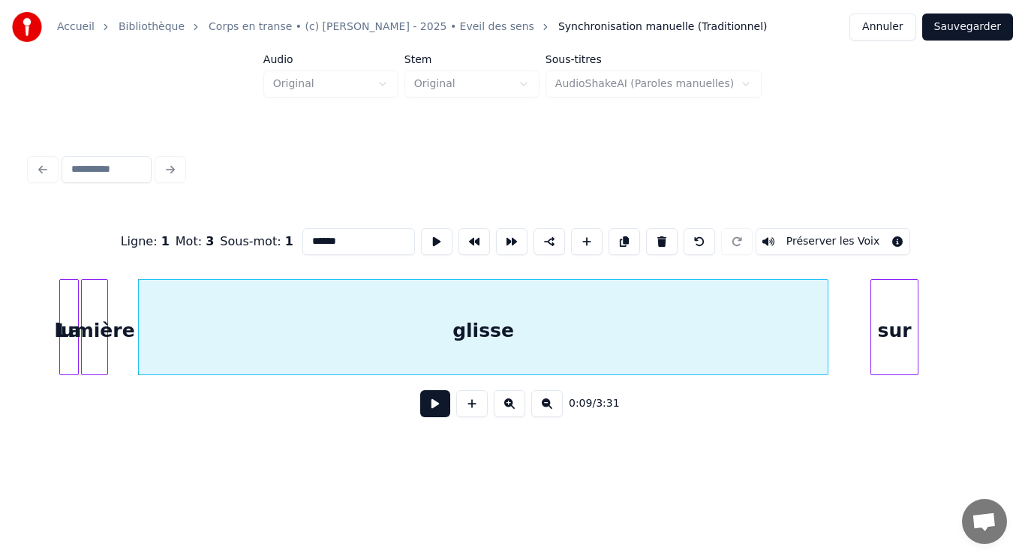
scroll to position [0, 1351]
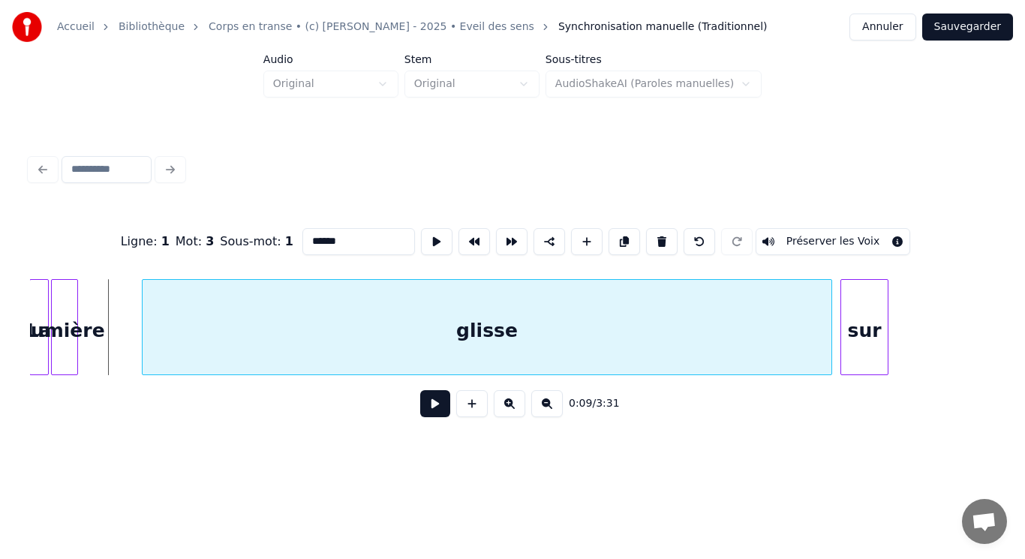
click at [142, 305] on div "glisse" at bounding box center [487, 327] width 691 height 96
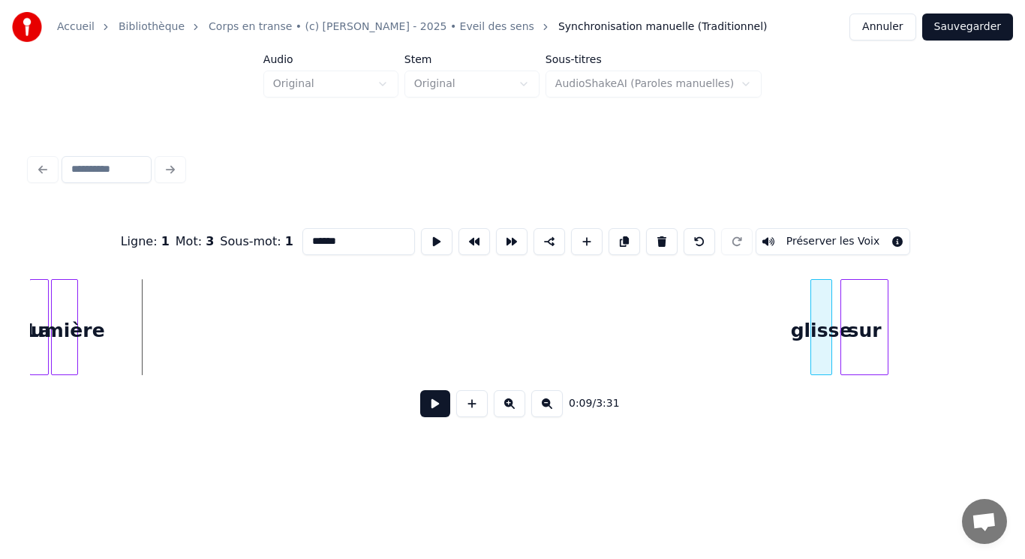
click at [814, 321] on div at bounding box center [813, 327] width 5 height 95
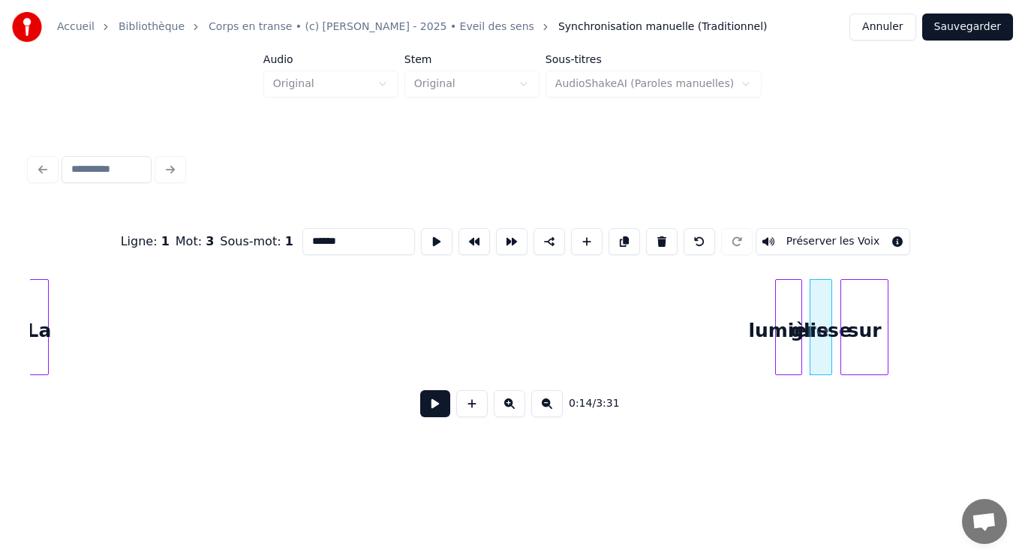
click at [789, 339] on div "lumière" at bounding box center [789, 331] width 26 height 102
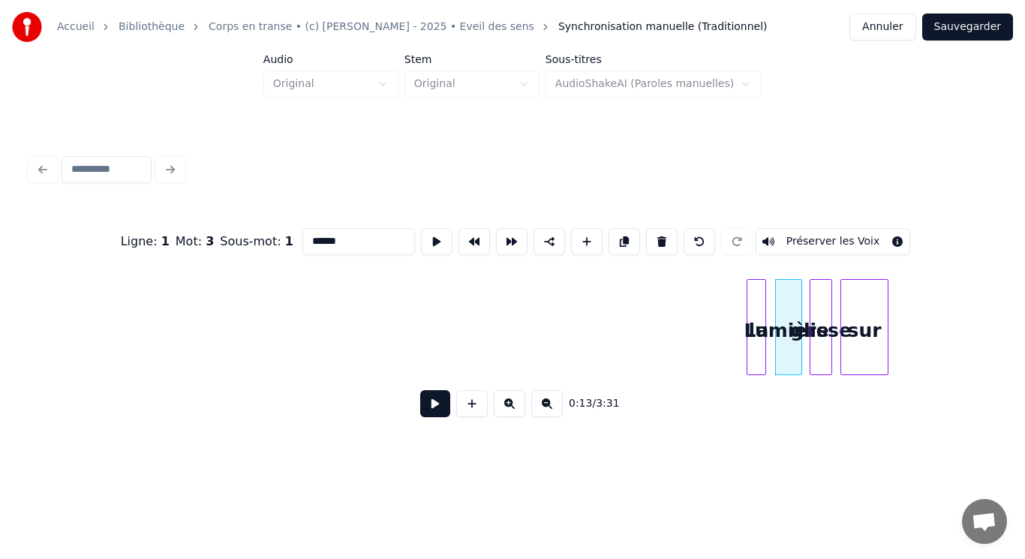
click at [757, 395] on div "Ligne : 1 Mot : 3 Sous-mot : 1 ****** Préserver les Voix 0:13 / 3:31" at bounding box center [512, 318] width 965 height 228
click at [550, 414] on button at bounding box center [547, 403] width 32 height 27
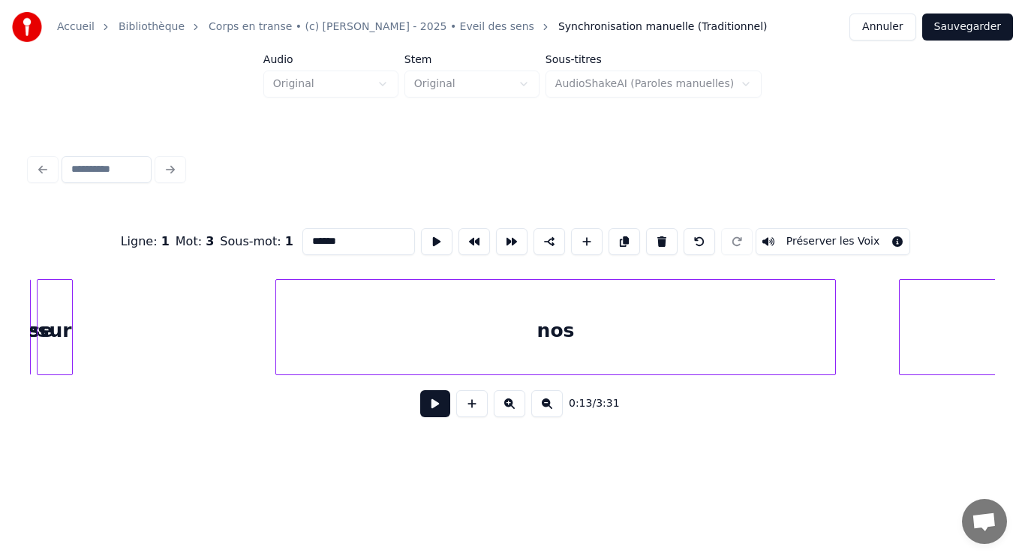
scroll to position [0, 1675]
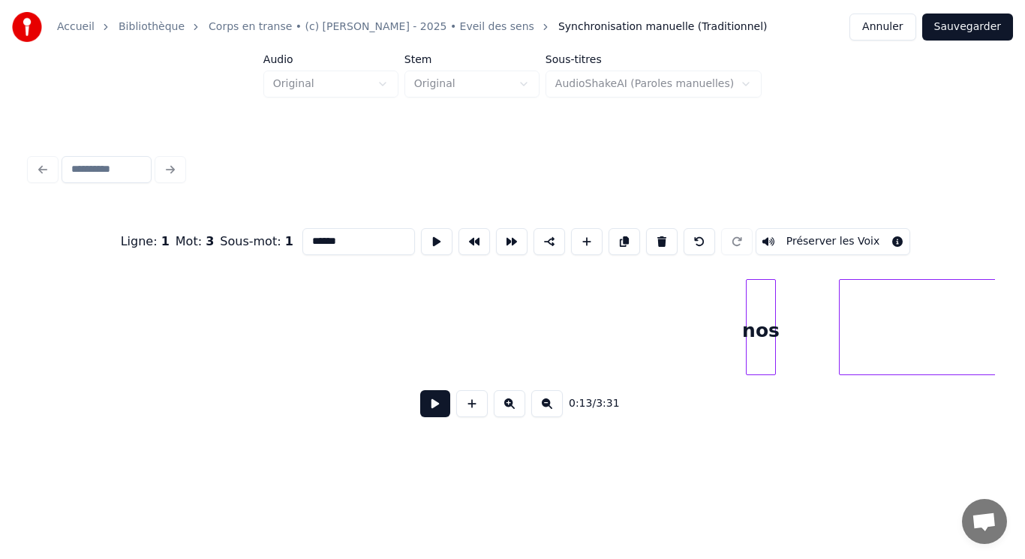
click at [748, 421] on div "Ligne : 1 Mot : 3 Sous-mot : 1 ****** Préserver les Voix 0:13 / 3:31" at bounding box center [512, 318] width 965 height 228
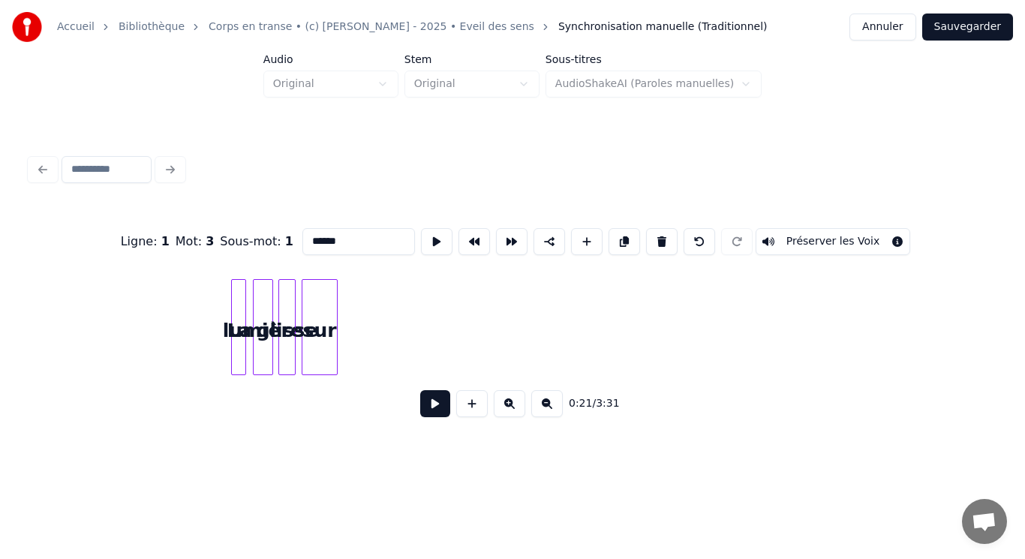
scroll to position [0, 1292]
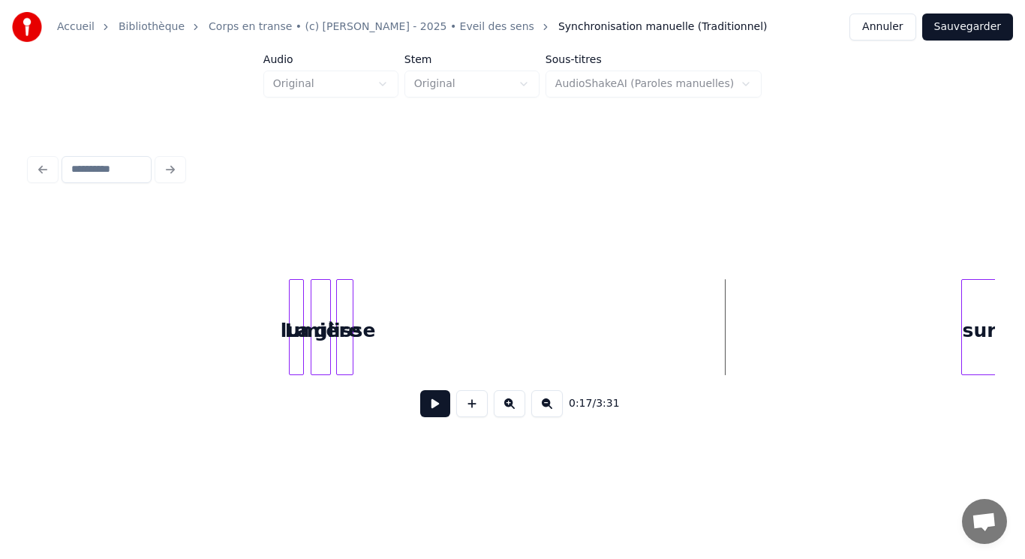
scroll to position [0, 1294]
click at [981, 372] on div "sur La lumière glisse" at bounding box center [512, 327] width 965 height 96
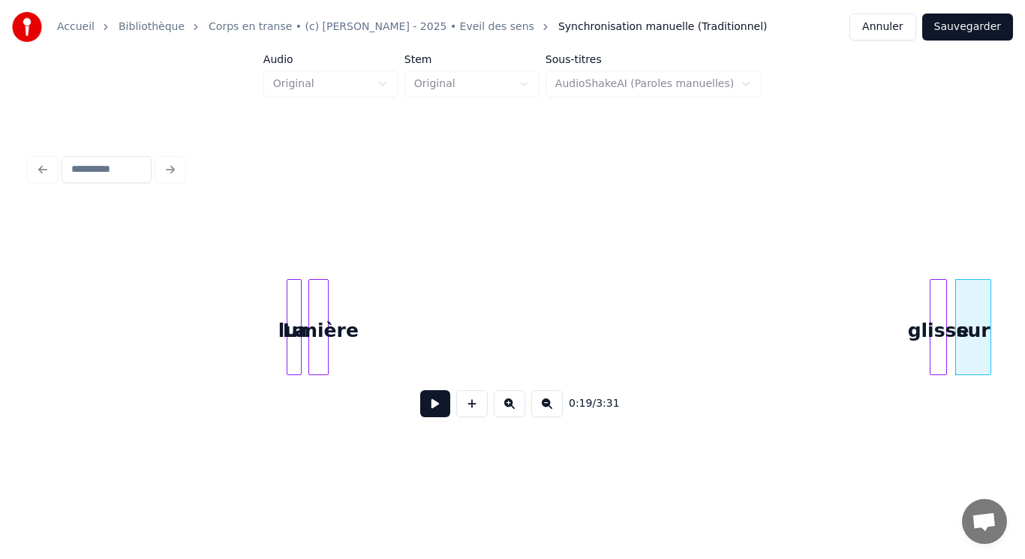
click at [939, 396] on div "0:19 / 3:31" at bounding box center [512, 318] width 965 height 228
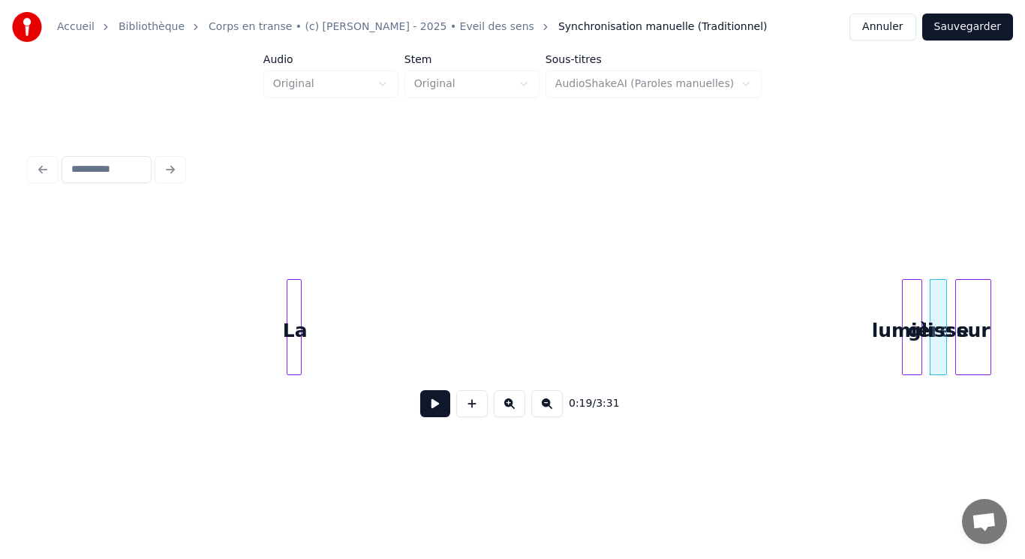
click at [912, 418] on div "0:19 / 3:31" at bounding box center [512, 318] width 965 height 228
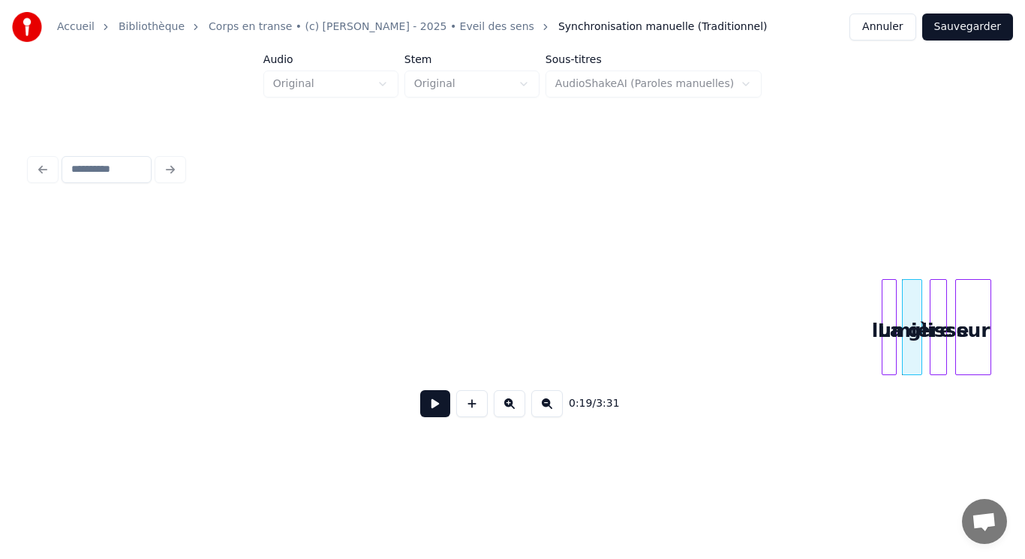
click at [889, 418] on div "0:19 / 3:31" at bounding box center [512, 318] width 965 height 228
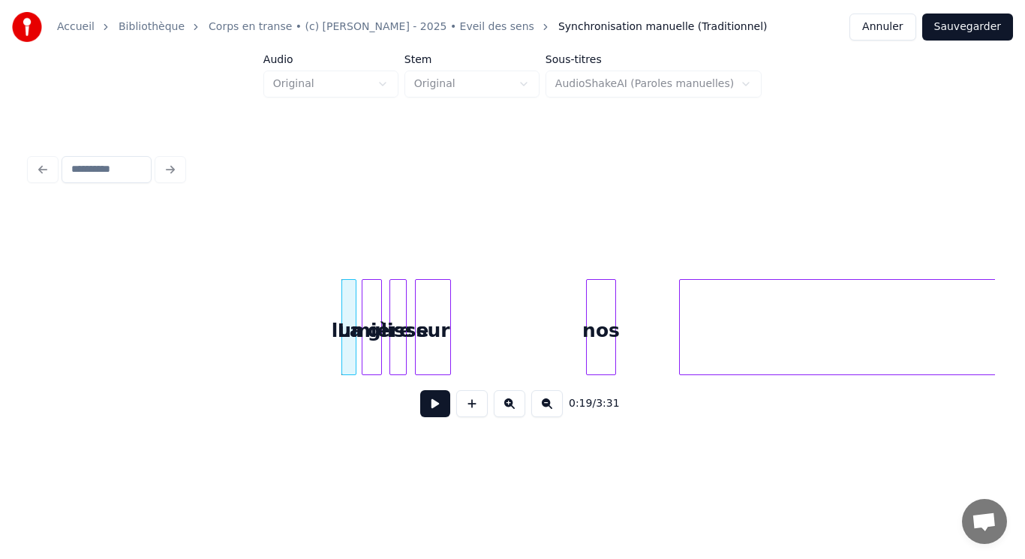
scroll to position [0, 1925]
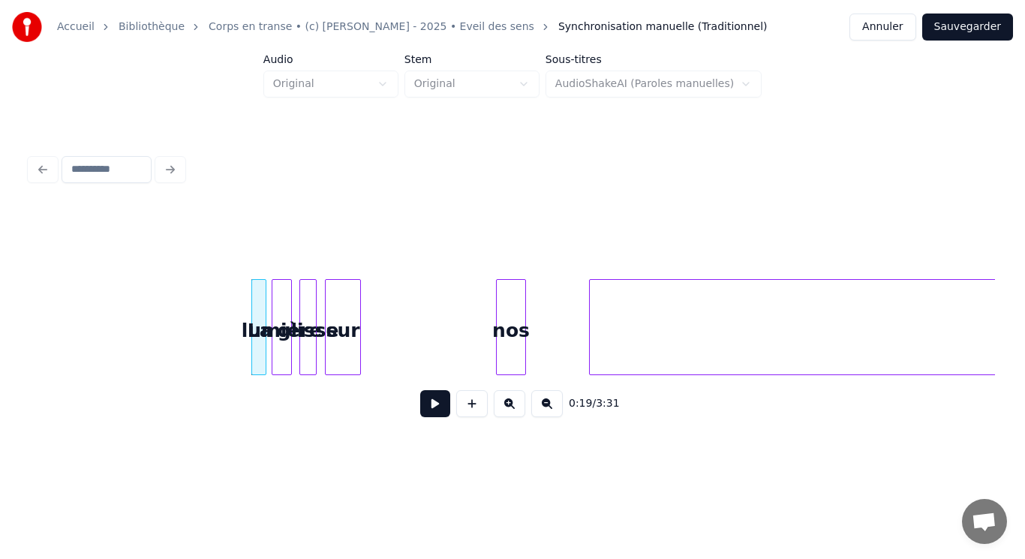
click at [507, 414] on button at bounding box center [510, 403] width 32 height 27
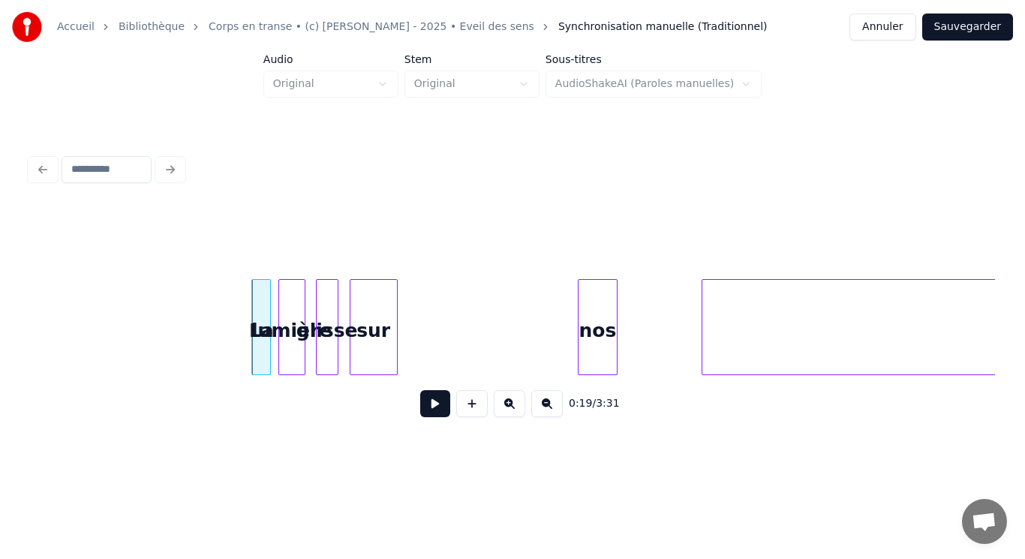
click at [548, 410] on button at bounding box center [547, 403] width 32 height 27
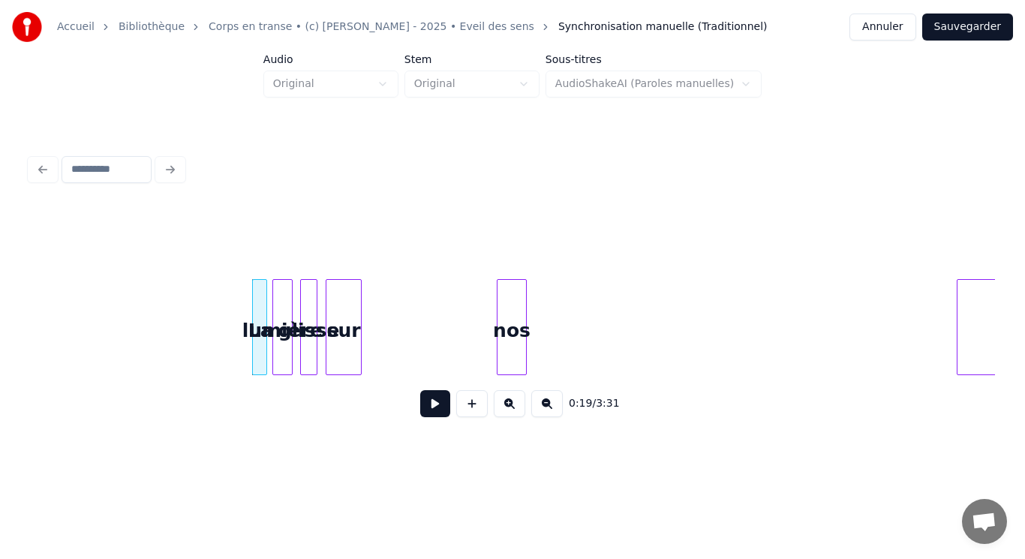
click at [960, 324] on div at bounding box center [960, 327] width 5 height 95
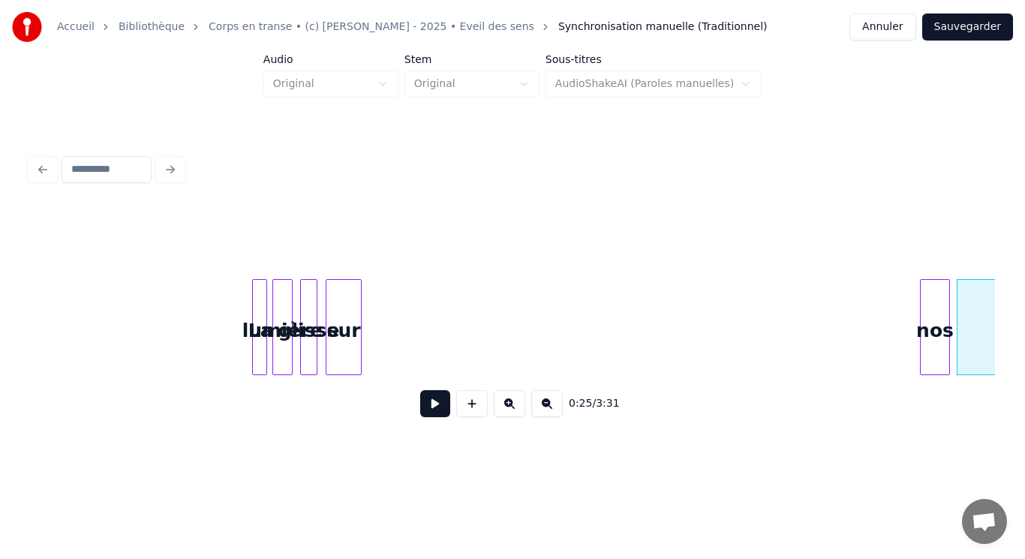
click at [930, 299] on div "nos" at bounding box center [935, 331] width 29 height 102
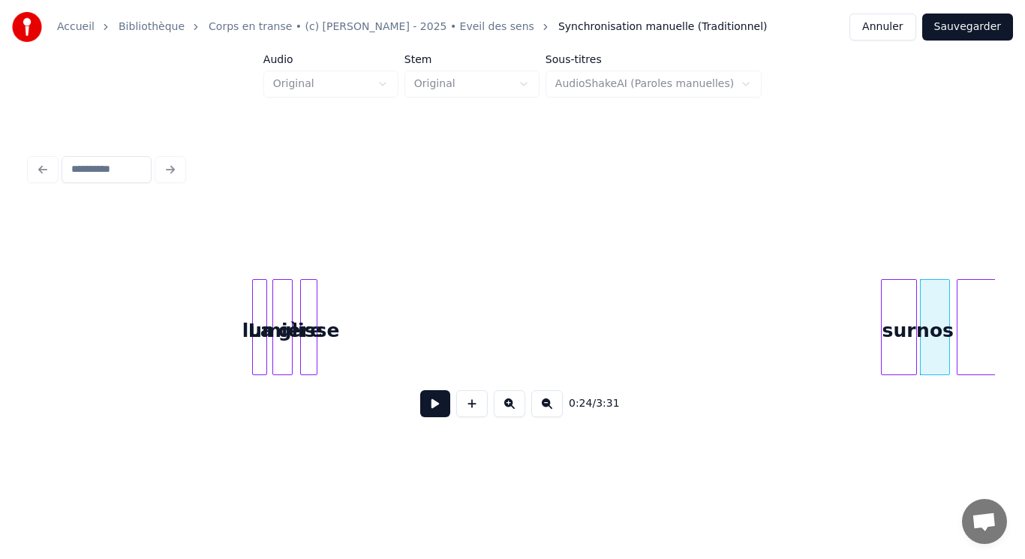
click at [902, 345] on div "sur" at bounding box center [899, 331] width 35 height 102
drag, startPoint x: 147, startPoint y: 233, endPoint x: 311, endPoint y: 336, distance: 193.3
click at [311, 336] on div "0:24 / 3:31" at bounding box center [512, 318] width 965 height 228
click at [258, 291] on div "La" at bounding box center [260, 331] width 15 height 102
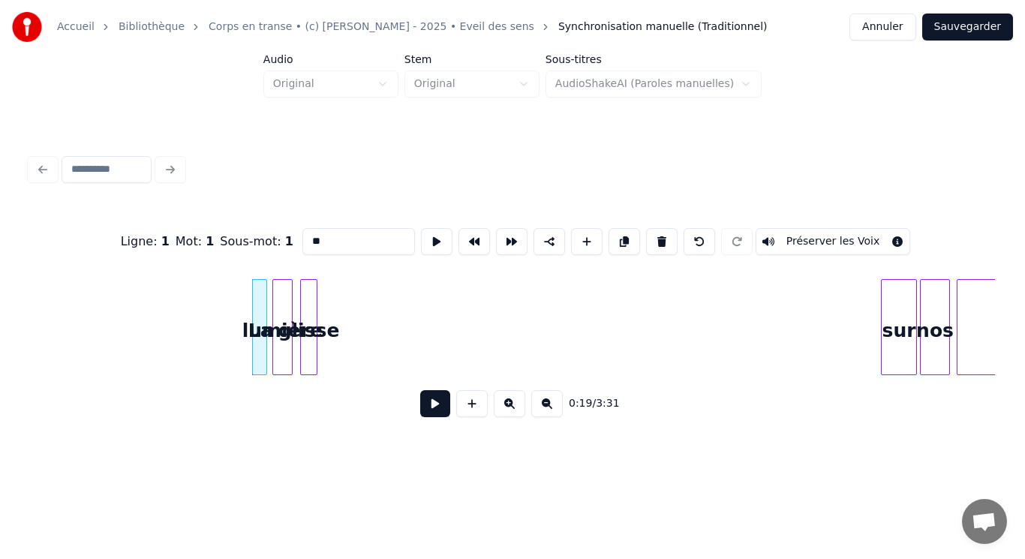
click at [308, 289] on div "glisse" at bounding box center [309, 331] width 16 height 102
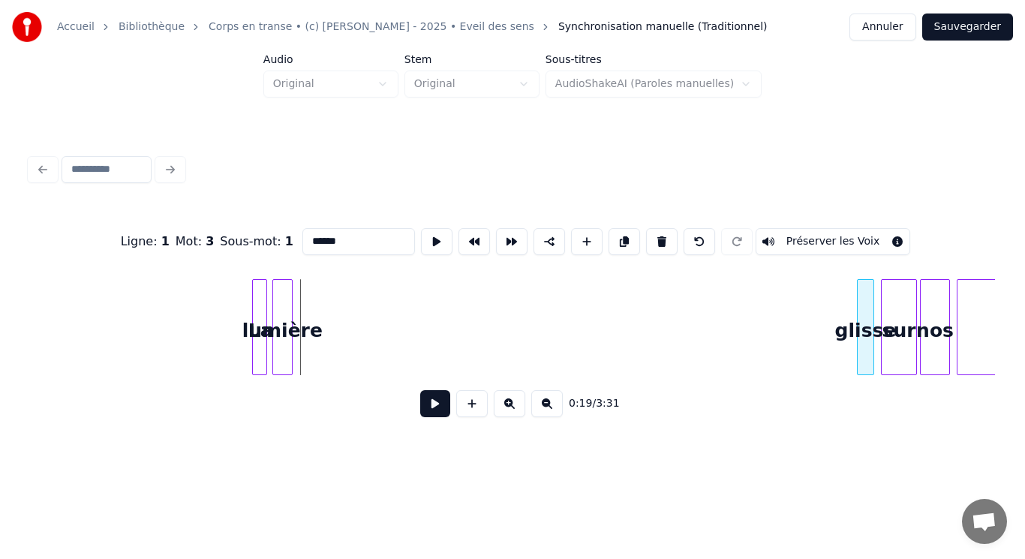
click at [865, 432] on div "Ligne : 1 Mot : 3 Sous-mot : 1 ****** Préserver les Voix 0:19 / 3:31" at bounding box center [512, 318] width 965 height 228
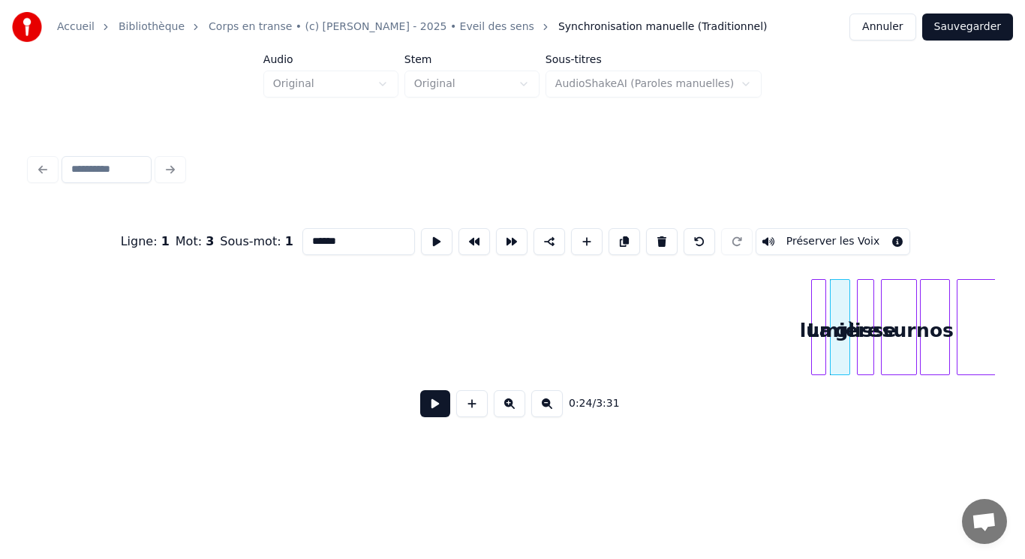
click at [819, 340] on div "La" at bounding box center [819, 331] width 15 height 102
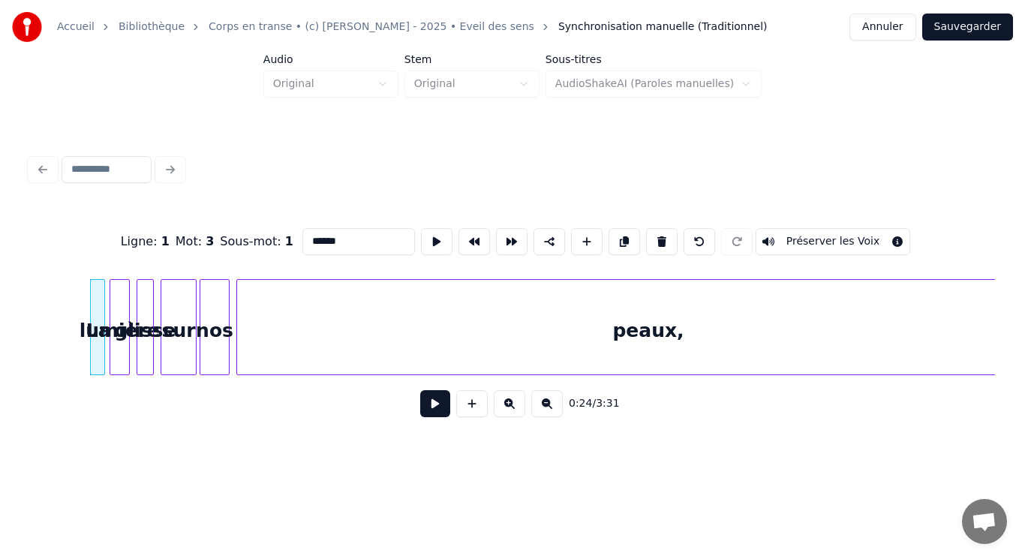
scroll to position [0, 2734]
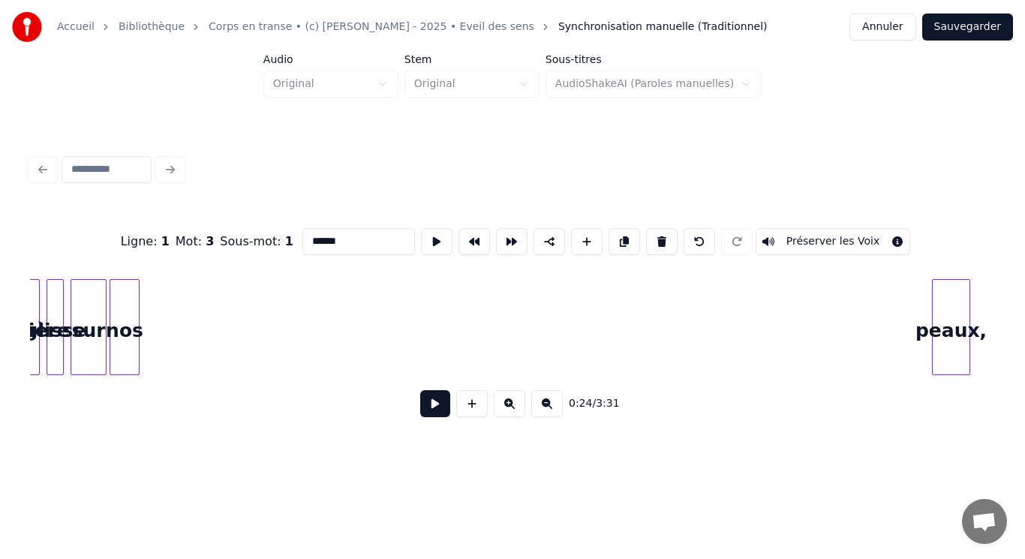
click at [933, 349] on div at bounding box center [935, 327] width 5 height 95
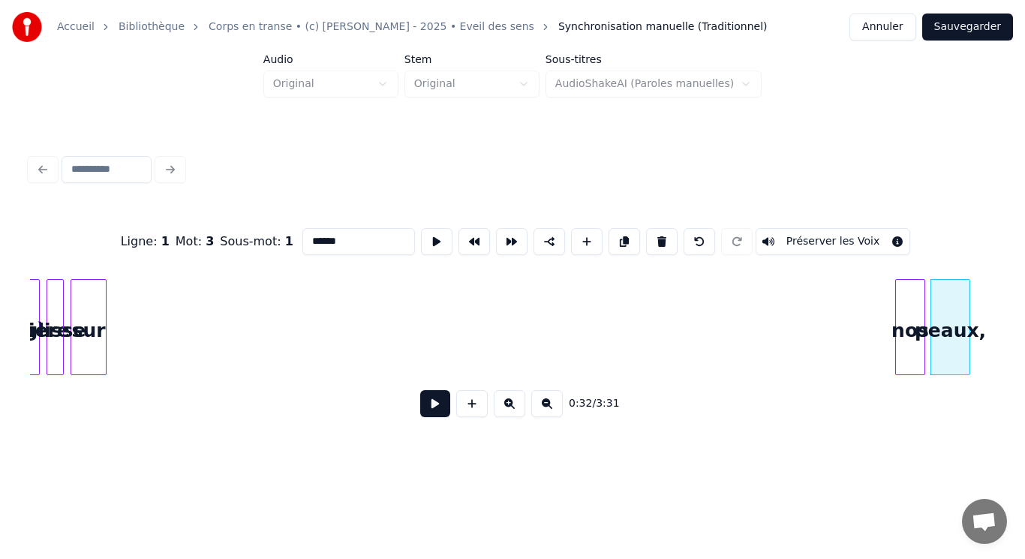
click at [916, 321] on div "nos" at bounding box center [910, 331] width 29 height 102
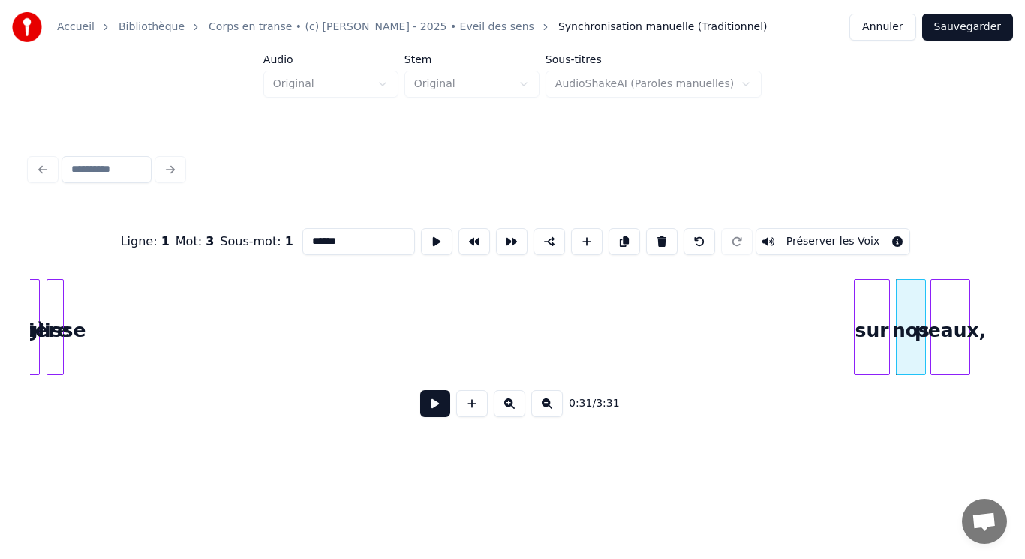
click at [873, 375] on div "sur lumière glisse nos peaux," at bounding box center [512, 327] width 965 height 96
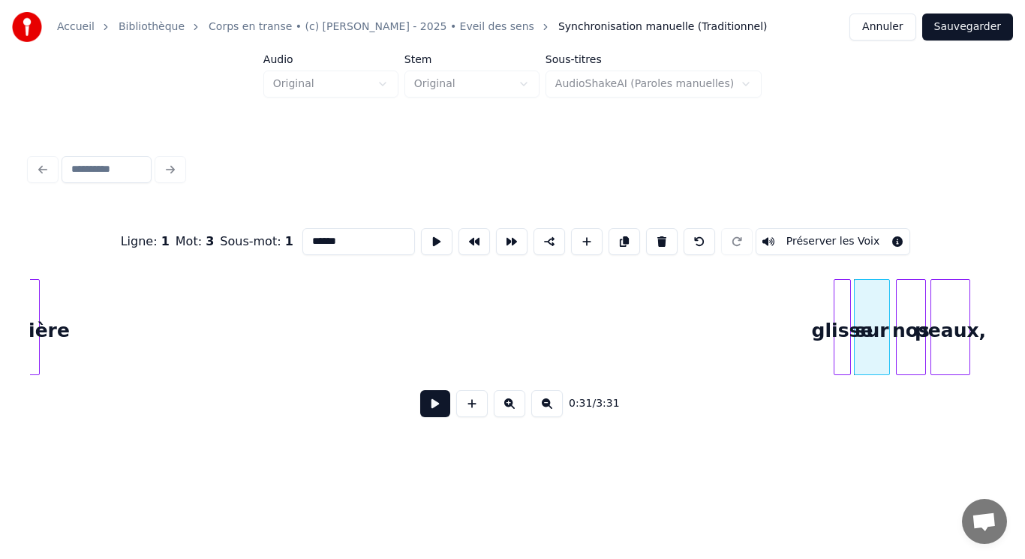
click at [844, 369] on div "sur lumière glisse nos peaux," at bounding box center [512, 327] width 965 height 96
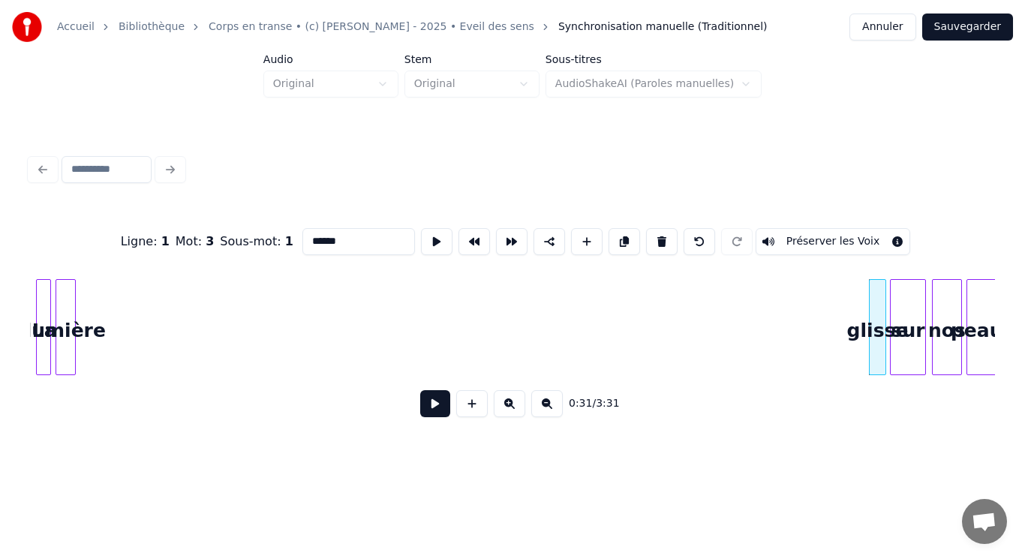
scroll to position [0, 2661]
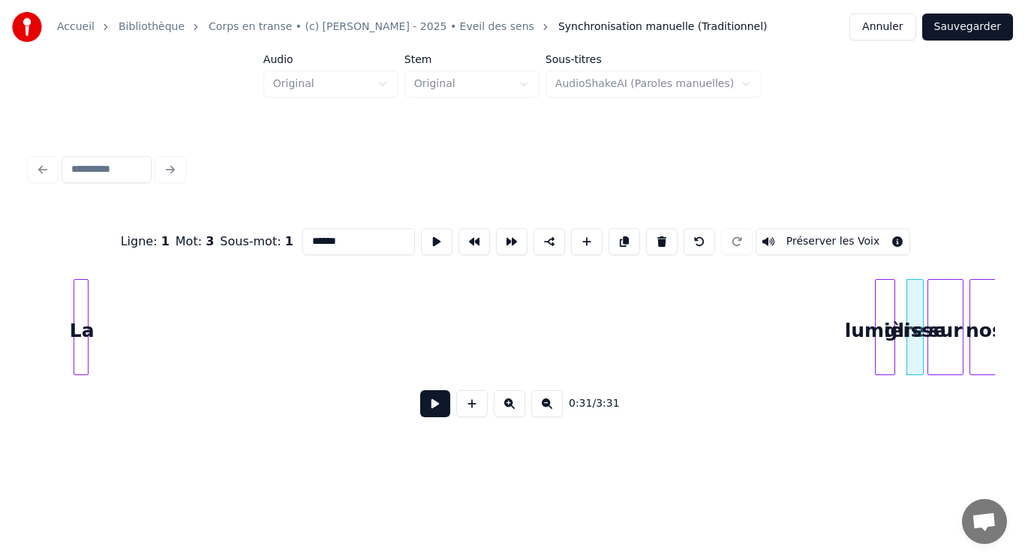
click at [887, 402] on div "Ligne : 1 Mot : 3 Sous-mot : 1 ****** Préserver les Voix 0:31 / 3:31" at bounding box center [512, 318] width 965 height 228
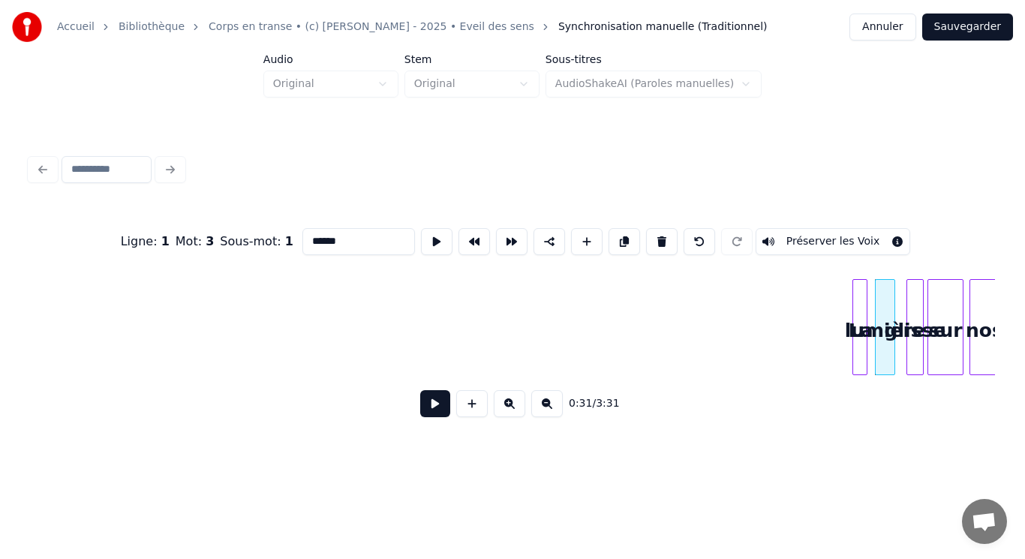
click at [861, 418] on div "Ligne : 1 Mot : 3 Sous-mot : 1 ****** Préserver les Voix 0:31 / 3:31" at bounding box center [512, 318] width 965 height 228
click at [549, 411] on button at bounding box center [547, 403] width 32 height 27
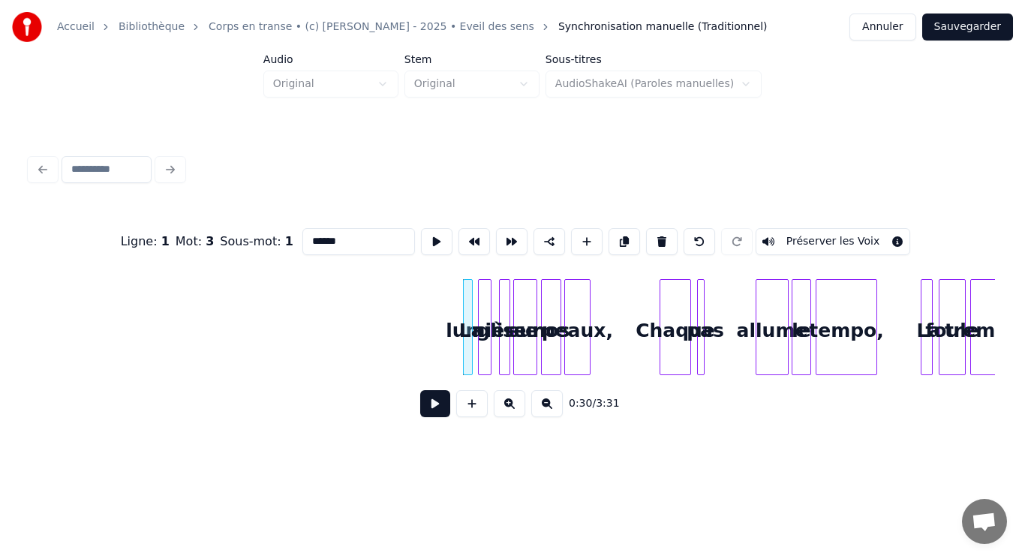
scroll to position [0, 1919]
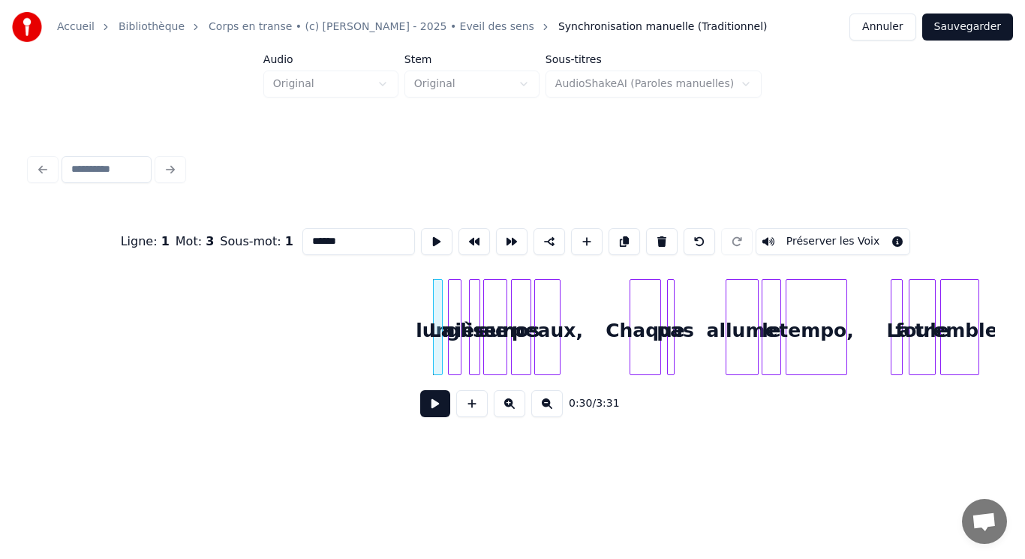
click at [504, 408] on button at bounding box center [510, 403] width 32 height 27
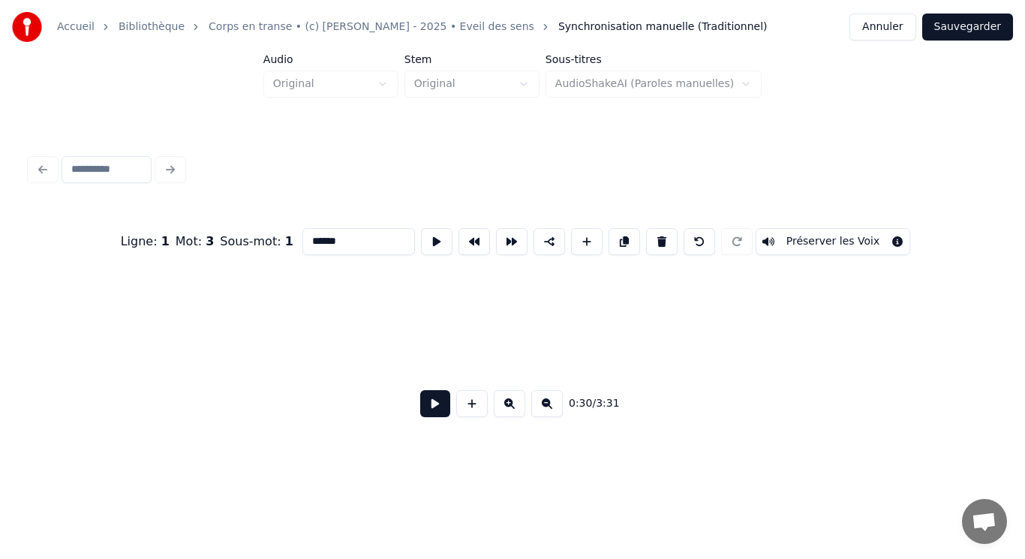
scroll to position [0, 3080]
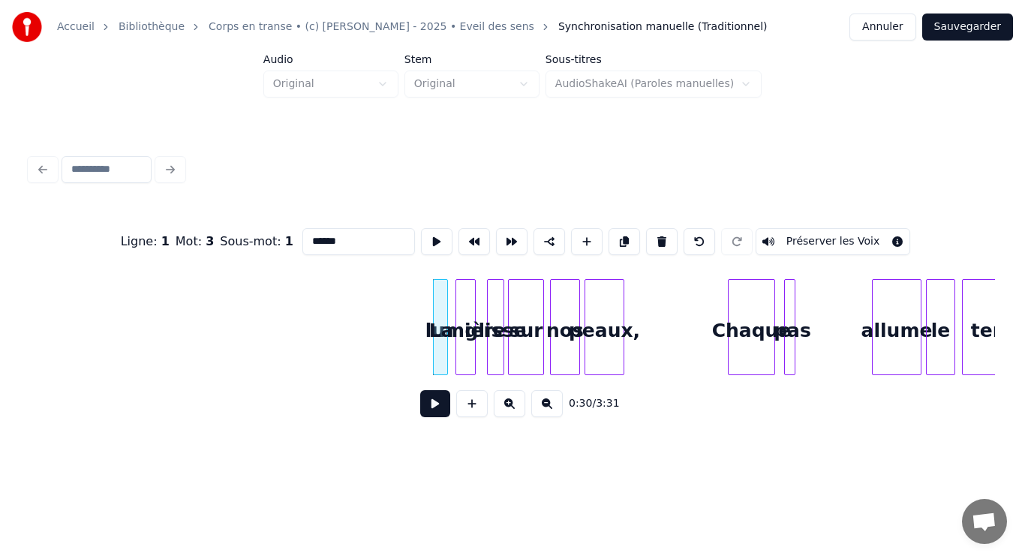
click at [506, 408] on button at bounding box center [510, 403] width 32 height 27
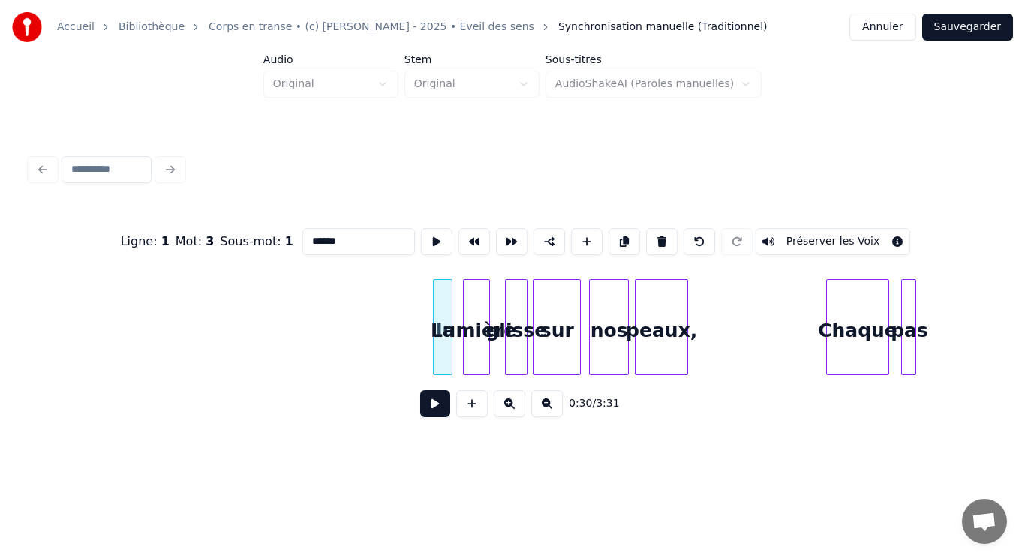
click at [506, 408] on button at bounding box center [510, 403] width 32 height 27
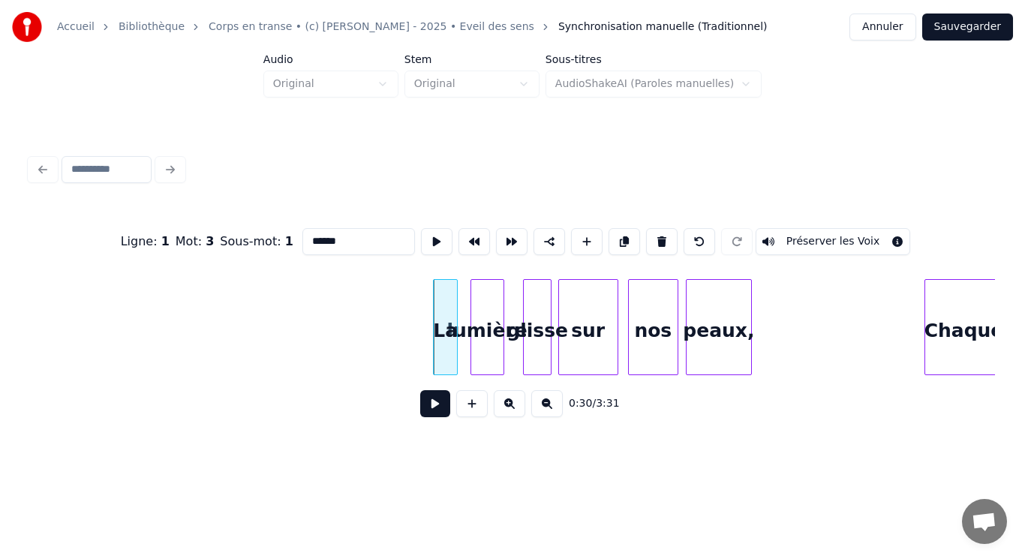
click at [724, 324] on div "peaux," at bounding box center [719, 331] width 65 height 102
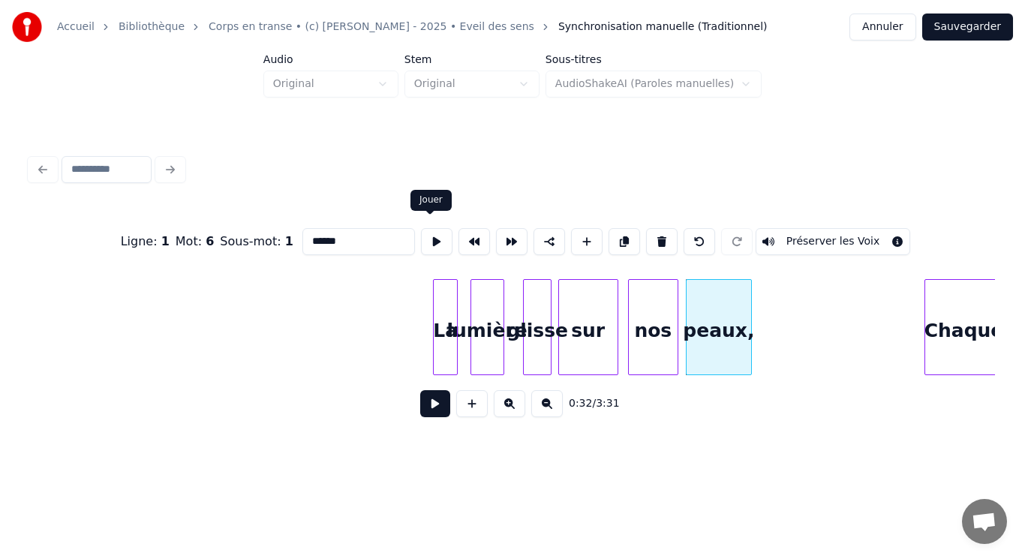
click at [426, 234] on button at bounding box center [437, 241] width 32 height 27
click at [649, 322] on div "nos" at bounding box center [653, 331] width 49 height 102
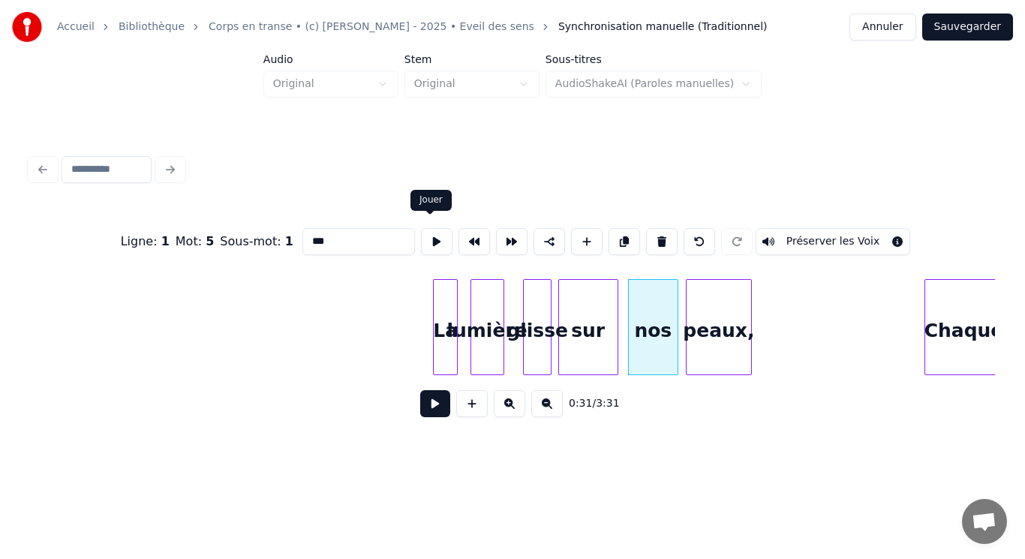
click at [435, 242] on button at bounding box center [437, 241] width 32 height 27
click at [661, 325] on div at bounding box center [662, 327] width 5 height 95
click at [704, 332] on div "peaux," at bounding box center [706, 331] width 65 height 102
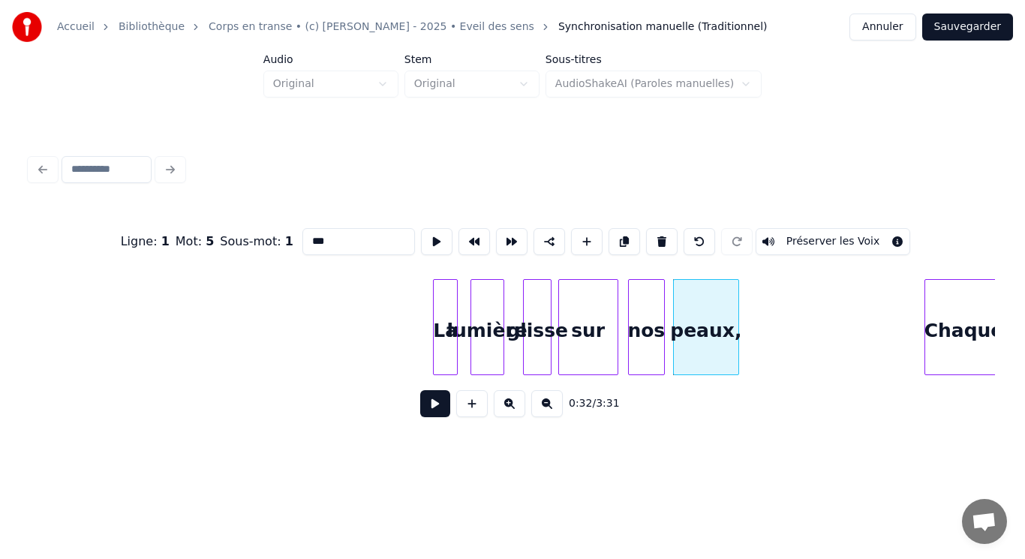
click at [643, 325] on div "nos" at bounding box center [646, 331] width 35 height 102
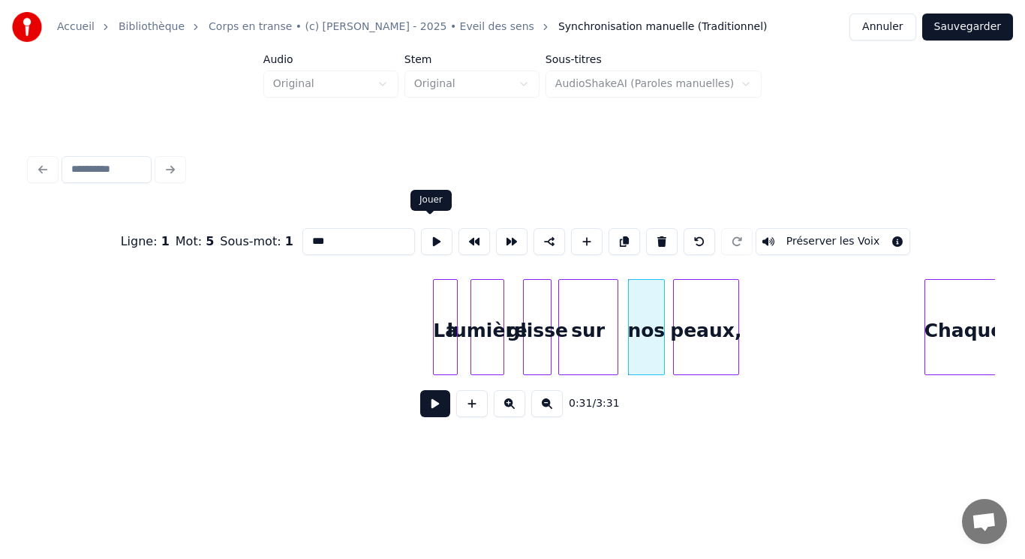
click at [434, 239] on button at bounding box center [437, 241] width 32 height 27
click at [591, 336] on div "sur" at bounding box center [588, 331] width 59 height 102
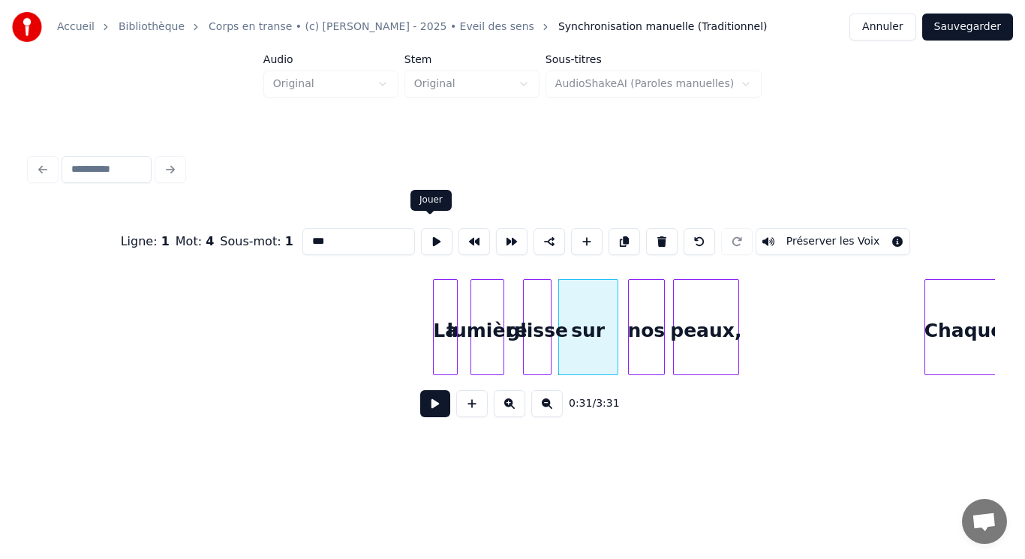
click at [427, 239] on button at bounding box center [437, 241] width 32 height 27
click at [427, 238] on button at bounding box center [437, 241] width 32 height 27
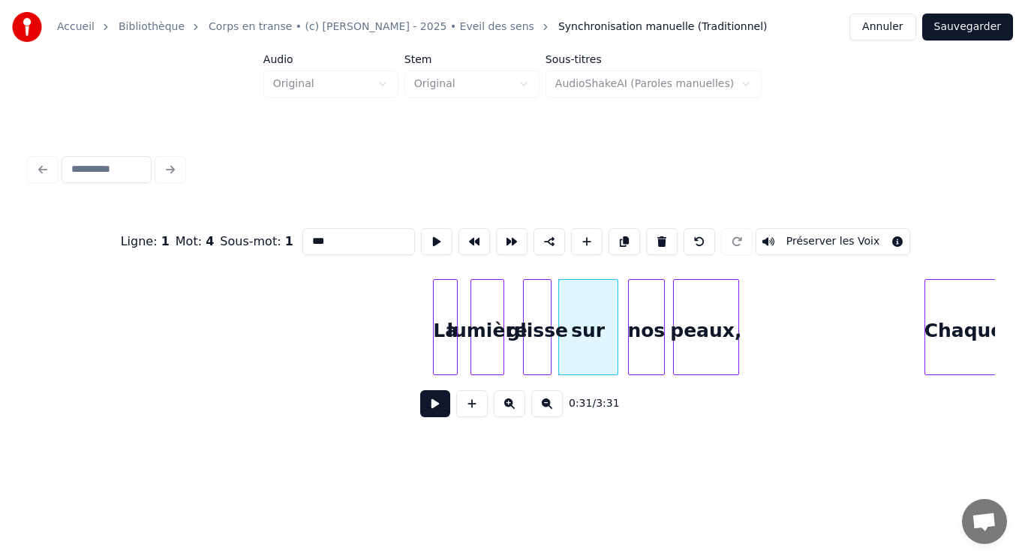
click at [431, 236] on button at bounding box center [437, 241] width 32 height 27
click at [589, 319] on div "sur" at bounding box center [595, 331] width 59 height 102
click at [546, 319] on div at bounding box center [548, 327] width 5 height 95
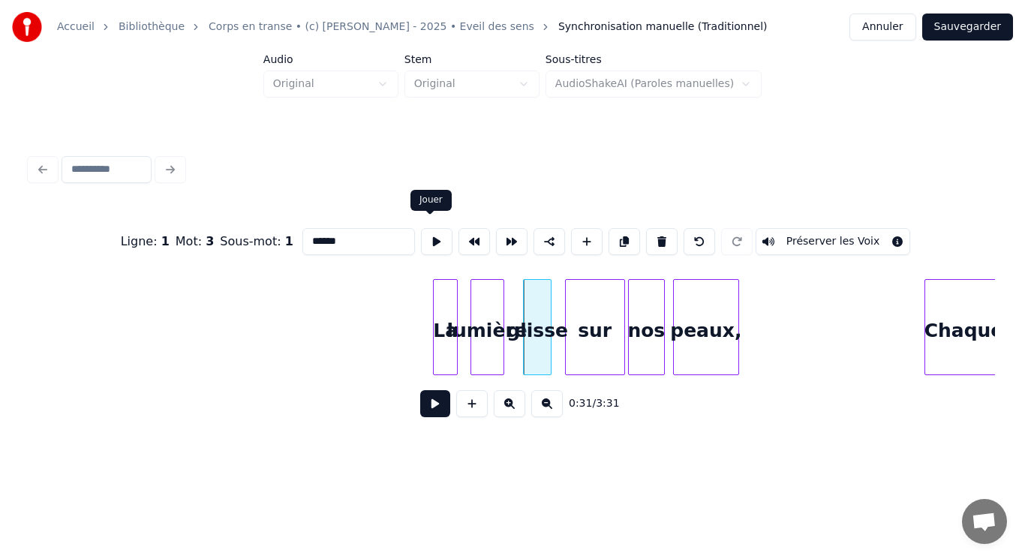
click at [437, 241] on button at bounding box center [437, 241] width 32 height 27
click at [514, 303] on div at bounding box center [513, 327] width 5 height 95
click at [435, 240] on button at bounding box center [437, 241] width 32 height 27
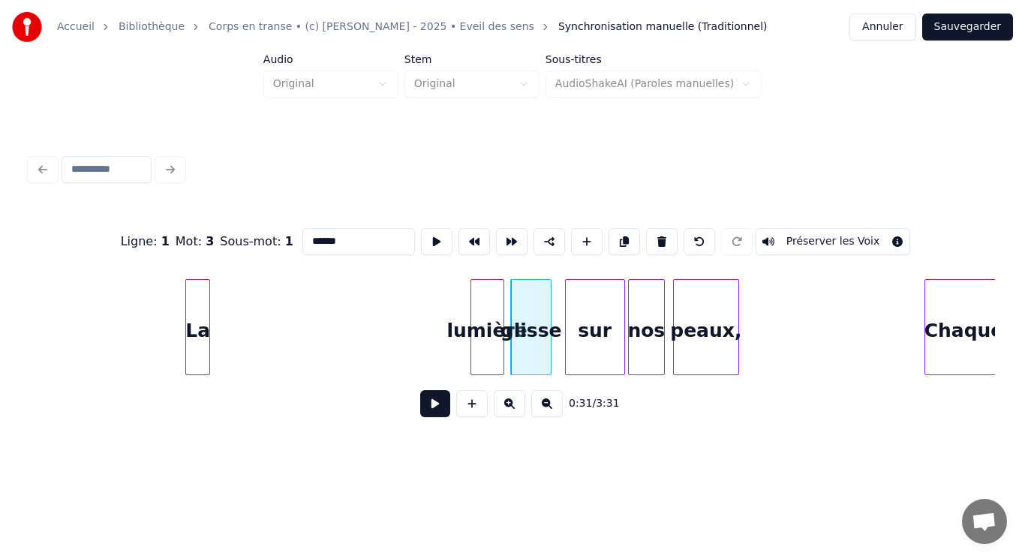
click at [202, 304] on div "La" at bounding box center [197, 331] width 23 height 102
click at [201, 303] on div "La" at bounding box center [197, 331] width 23 height 102
type input "**"
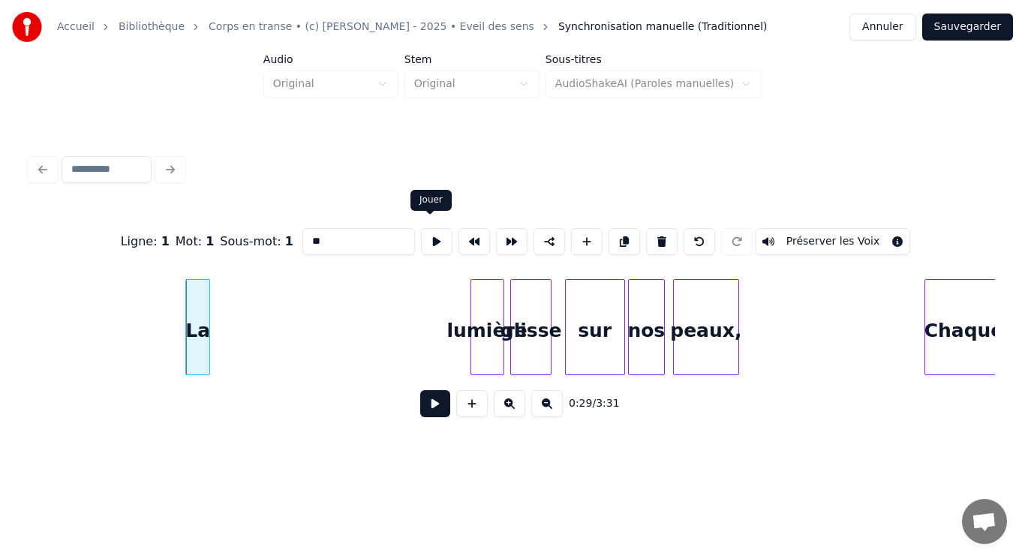
click at [426, 236] on button at bounding box center [437, 241] width 32 height 27
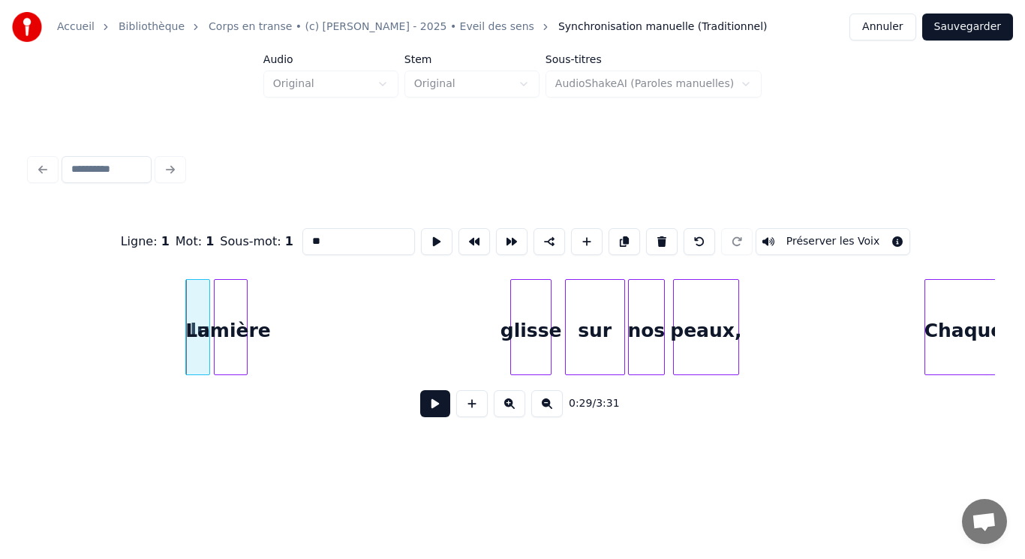
click at [233, 304] on div "lumière" at bounding box center [231, 331] width 32 height 102
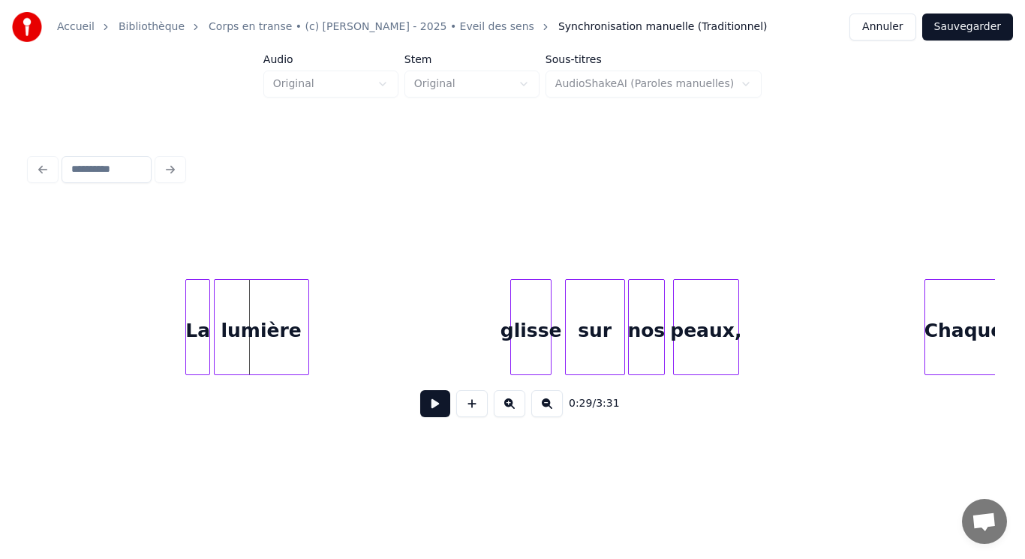
click at [307, 292] on div at bounding box center [306, 327] width 5 height 95
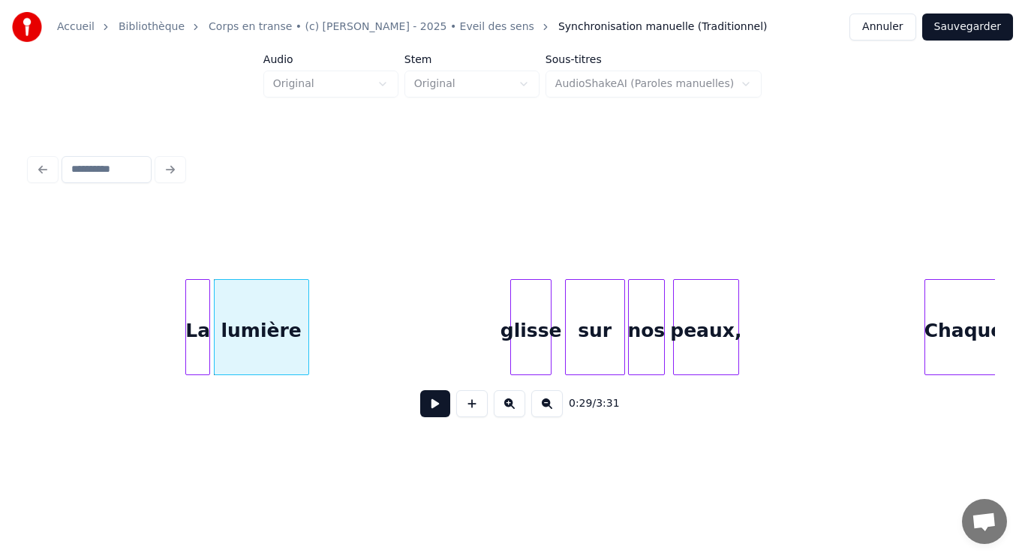
click at [261, 303] on div "lumière" at bounding box center [262, 331] width 94 height 102
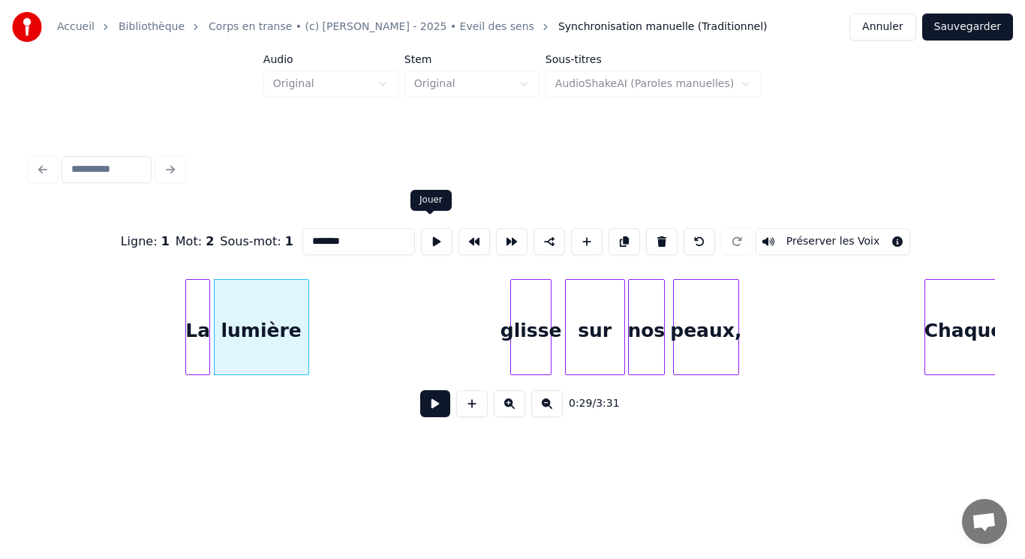
click at [435, 236] on button at bounding box center [437, 241] width 32 height 27
click at [313, 296] on div at bounding box center [313, 327] width 5 height 95
click at [432, 239] on button at bounding box center [437, 241] width 32 height 27
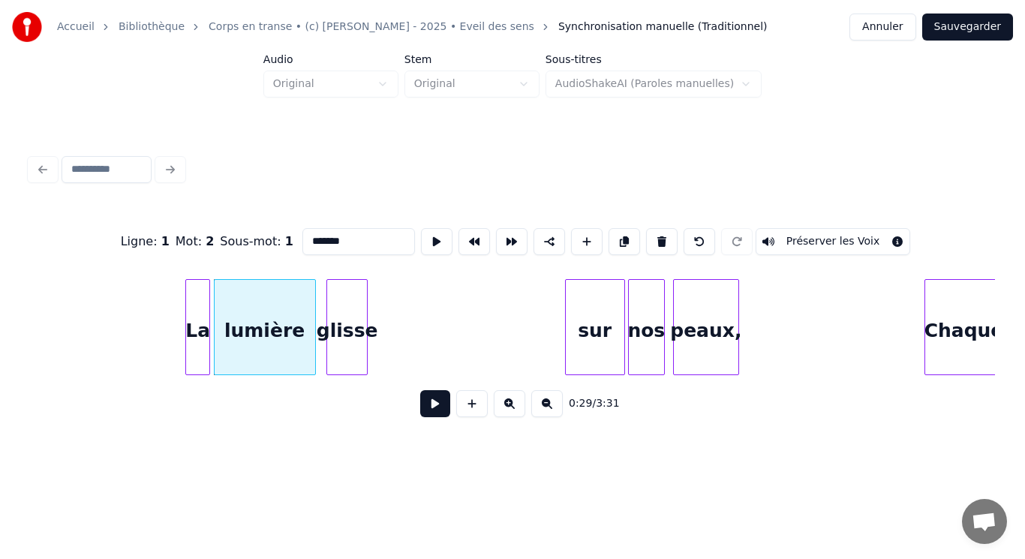
click at [334, 320] on div "glisse" at bounding box center [347, 331] width 40 height 102
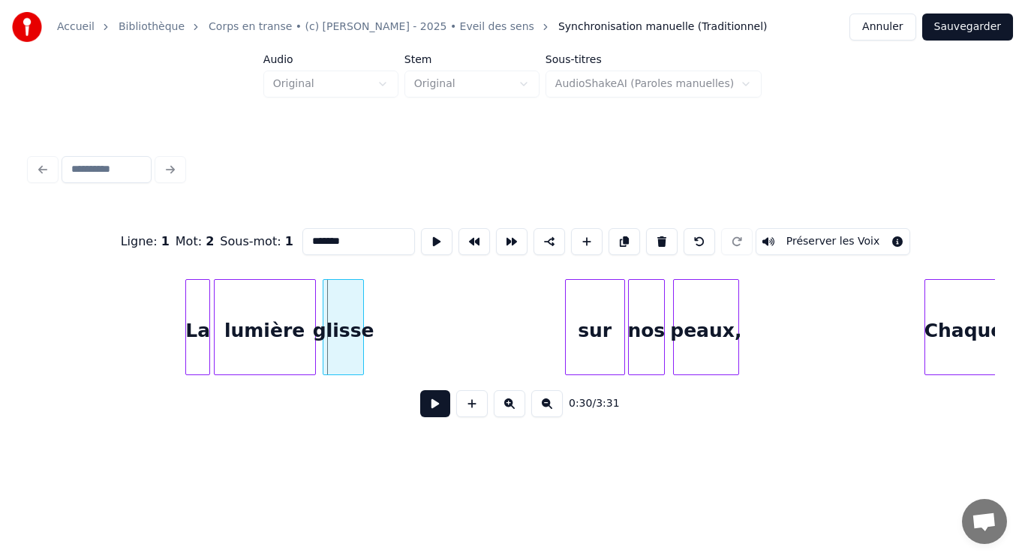
click at [337, 319] on div "glisse" at bounding box center [343, 331] width 39 height 102
click at [342, 306] on div "glisse" at bounding box center [343, 331] width 39 height 102
type input "******"
click at [436, 235] on button at bounding box center [437, 241] width 32 height 27
click at [436, 239] on button at bounding box center [437, 241] width 32 height 27
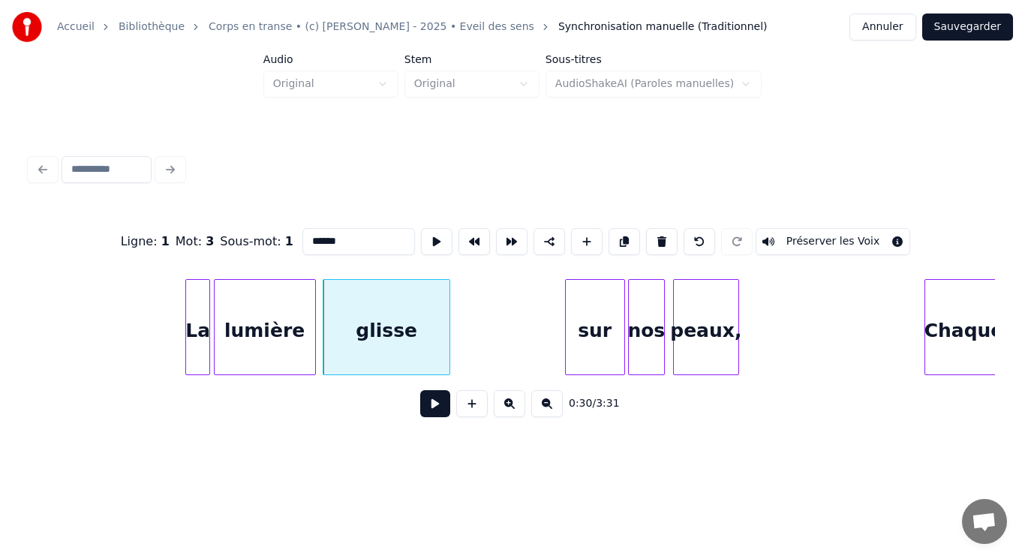
click at [447, 296] on div at bounding box center [447, 327] width 5 height 95
click at [432, 234] on button at bounding box center [437, 241] width 32 height 27
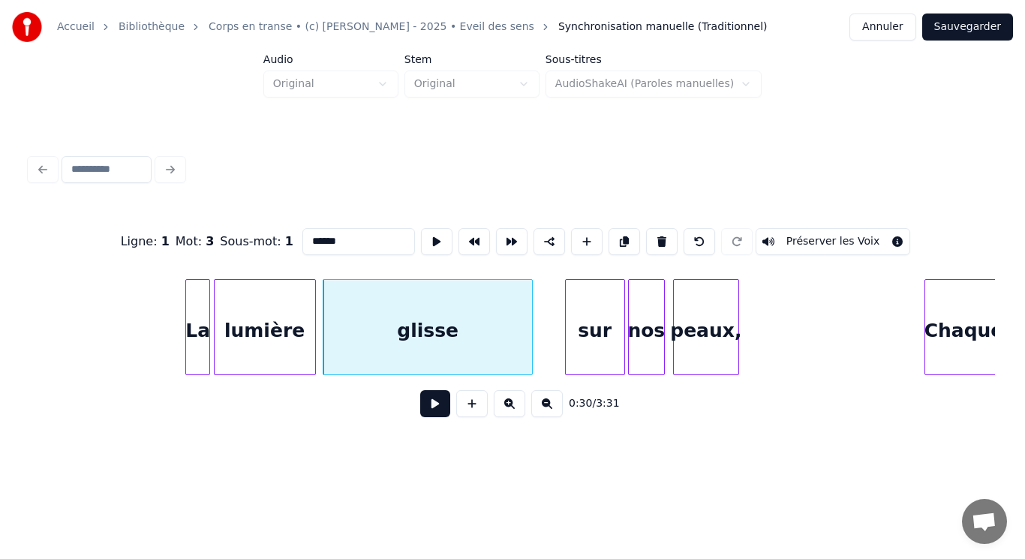
click at [531, 307] on div at bounding box center [530, 327] width 5 height 95
click at [426, 238] on button at bounding box center [437, 241] width 32 height 27
click at [561, 301] on div at bounding box center [561, 327] width 5 height 95
click at [417, 310] on div "glisse" at bounding box center [443, 331] width 239 height 102
click at [426, 239] on button at bounding box center [437, 241] width 32 height 27
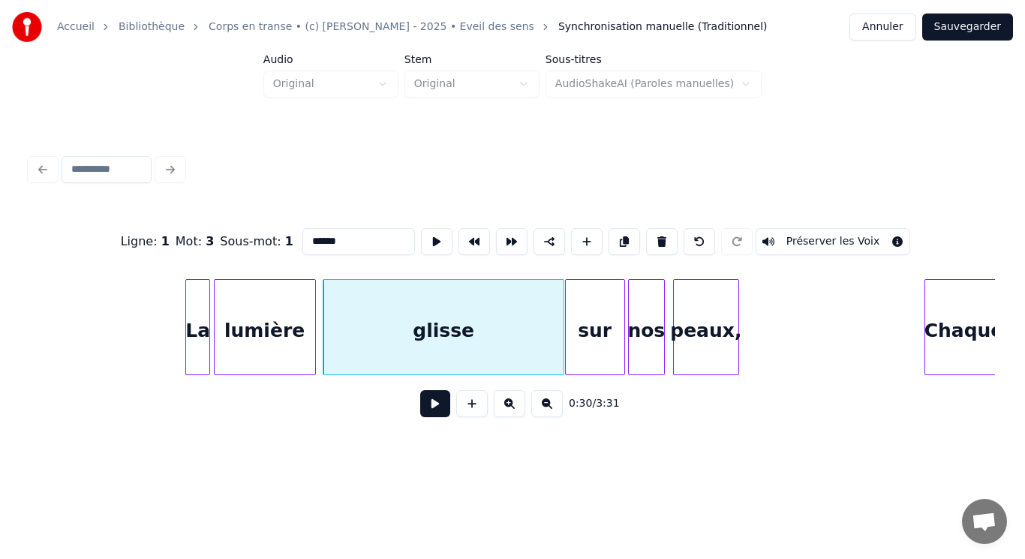
click at [430, 413] on button at bounding box center [435, 403] width 30 height 27
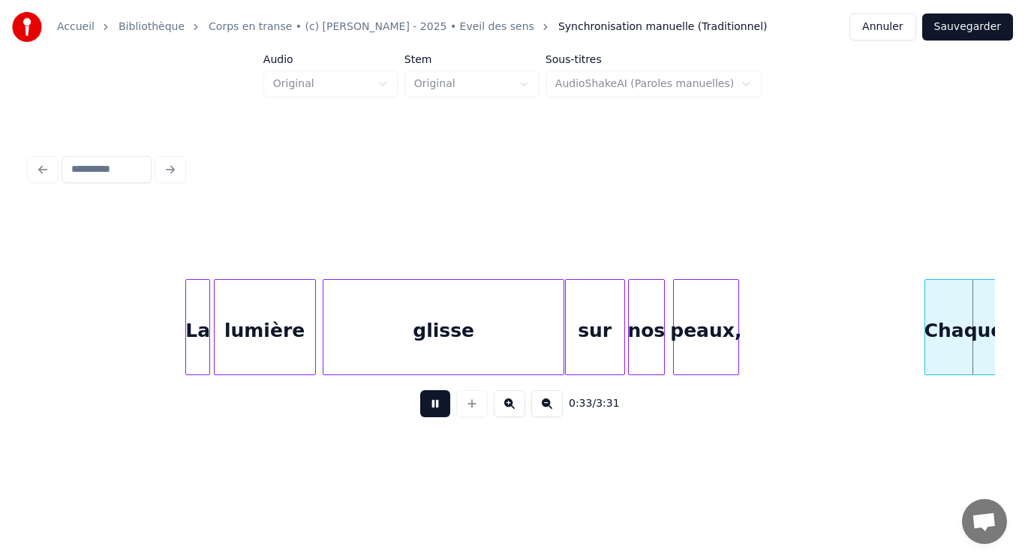
scroll to position [0, 6370]
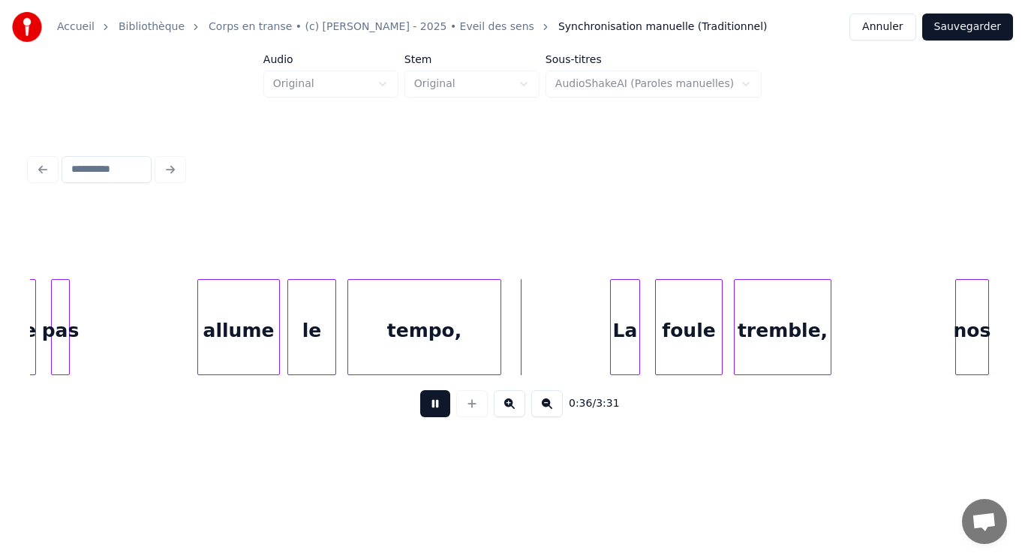
drag, startPoint x: 436, startPoint y: 409, endPoint x: 423, endPoint y: 405, distance: 14.2
click at [435, 408] on button at bounding box center [435, 403] width 30 height 27
click at [189, 357] on div at bounding box center [189, 327] width 5 height 95
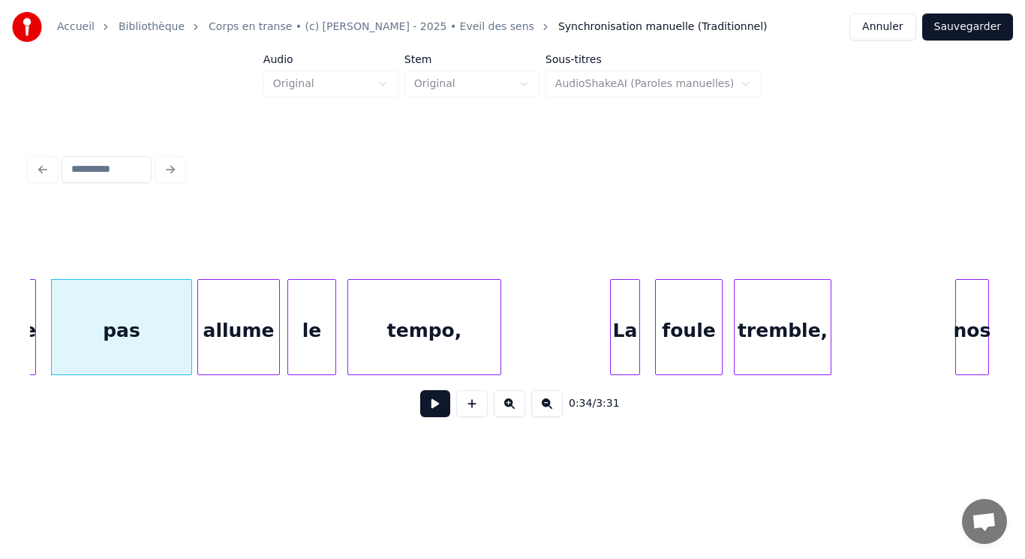
click at [220, 350] on div "allume" at bounding box center [238, 331] width 81 height 102
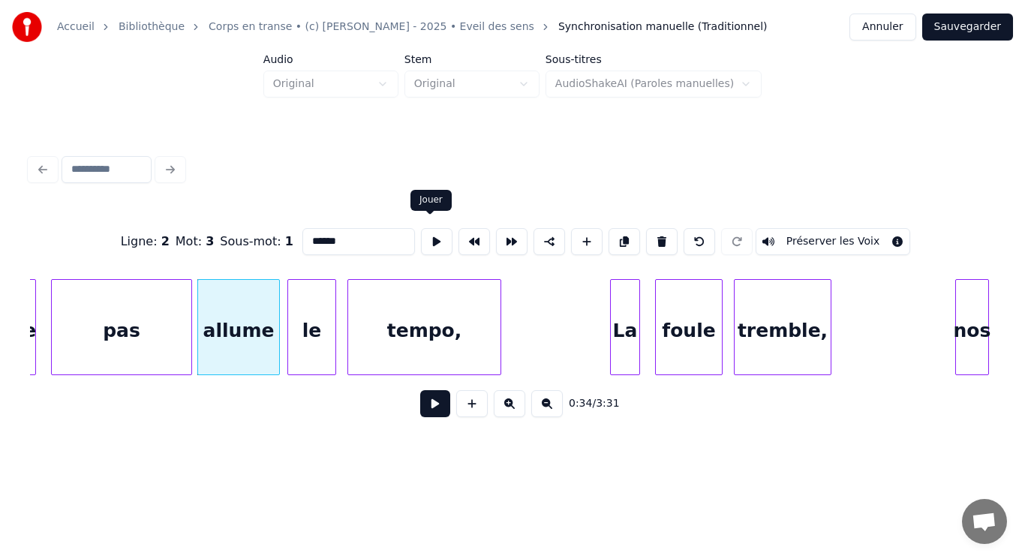
click at [429, 236] on button at bounding box center [437, 241] width 32 height 27
click at [142, 329] on div "pas" at bounding box center [122, 331] width 140 height 102
type input "***"
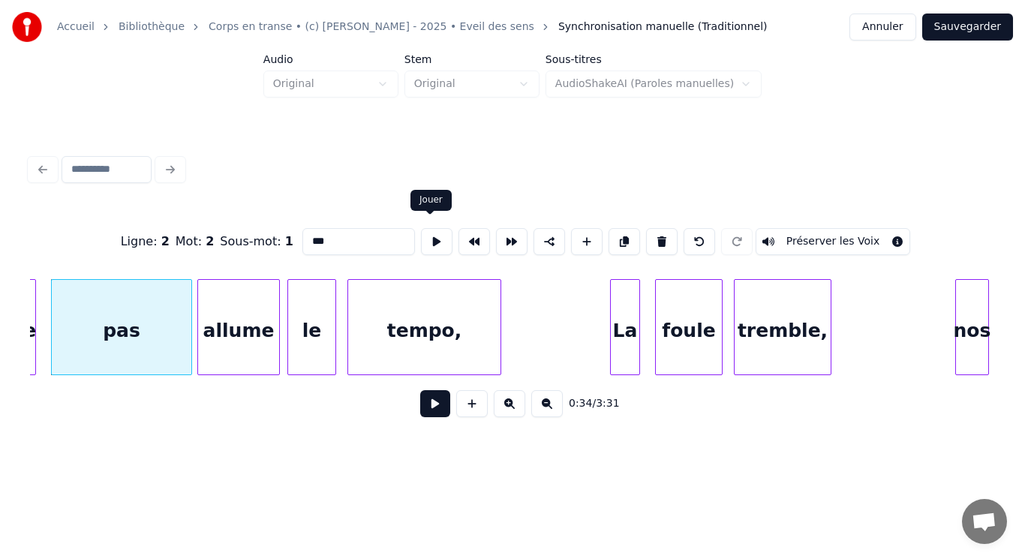
click at [432, 239] on button at bounding box center [437, 241] width 32 height 27
click at [432, 408] on button at bounding box center [435, 403] width 30 height 27
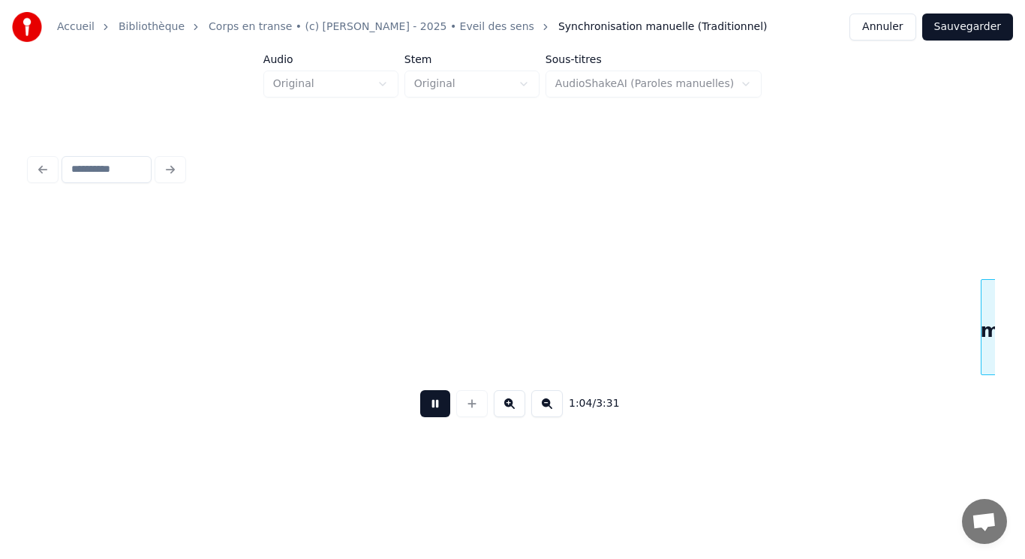
scroll to position [0, 12166]
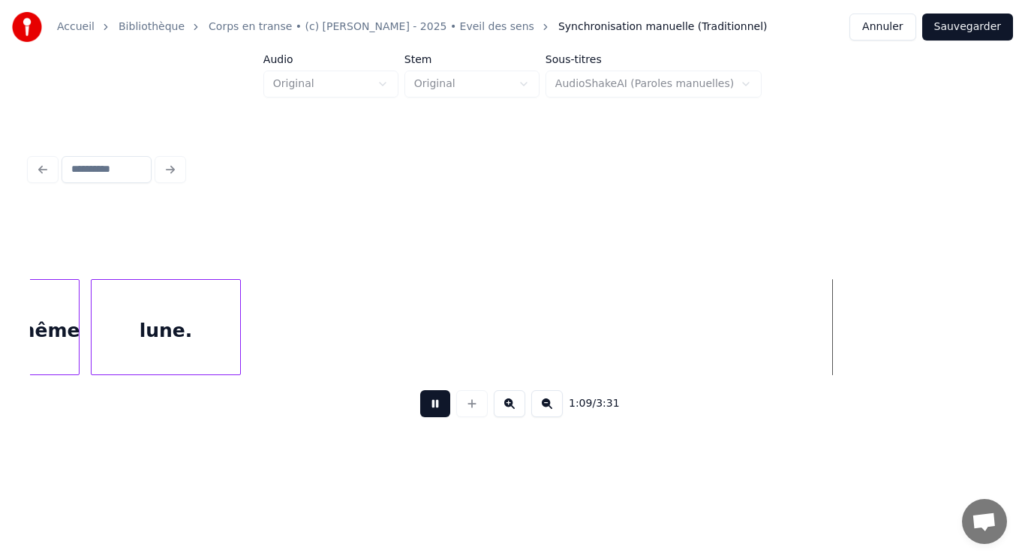
click at [437, 411] on button at bounding box center [435, 403] width 30 height 27
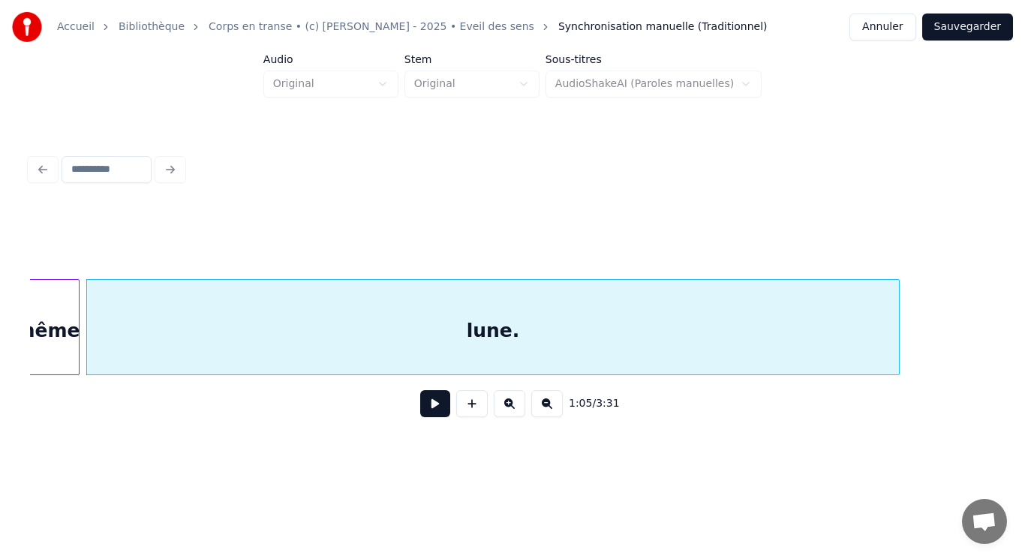
click at [899, 333] on div at bounding box center [897, 327] width 5 height 95
click at [429, 411] on button at bounding box center [435, 403] width 30 height 27
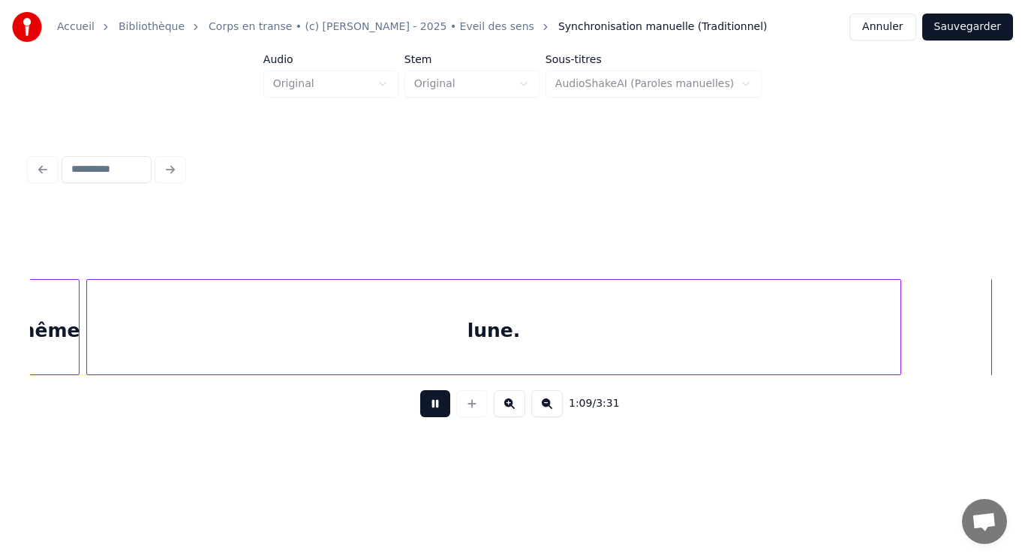
scroll to position [0, 13134]
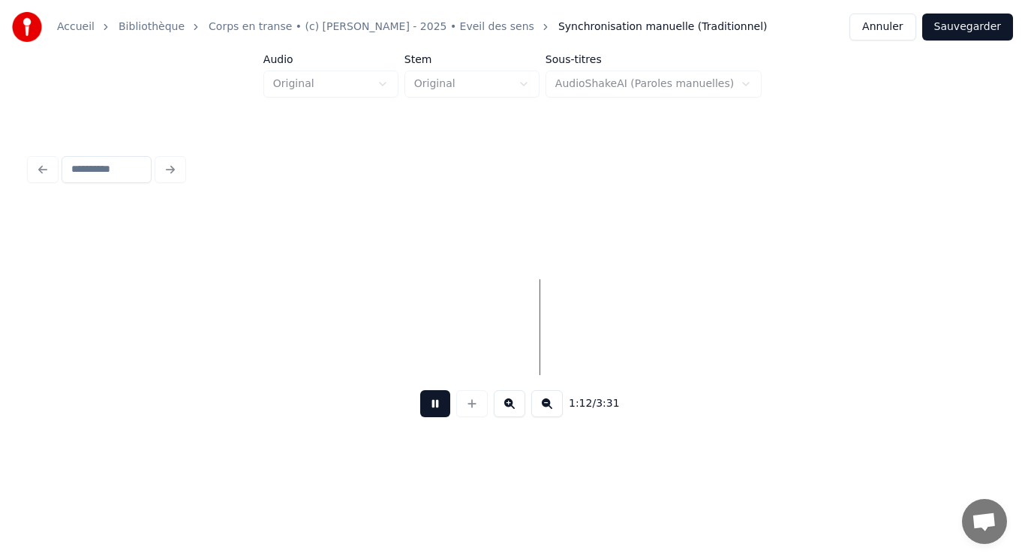
click at [432, 405] on button at bounding box center [435, 403] width 30 height 27
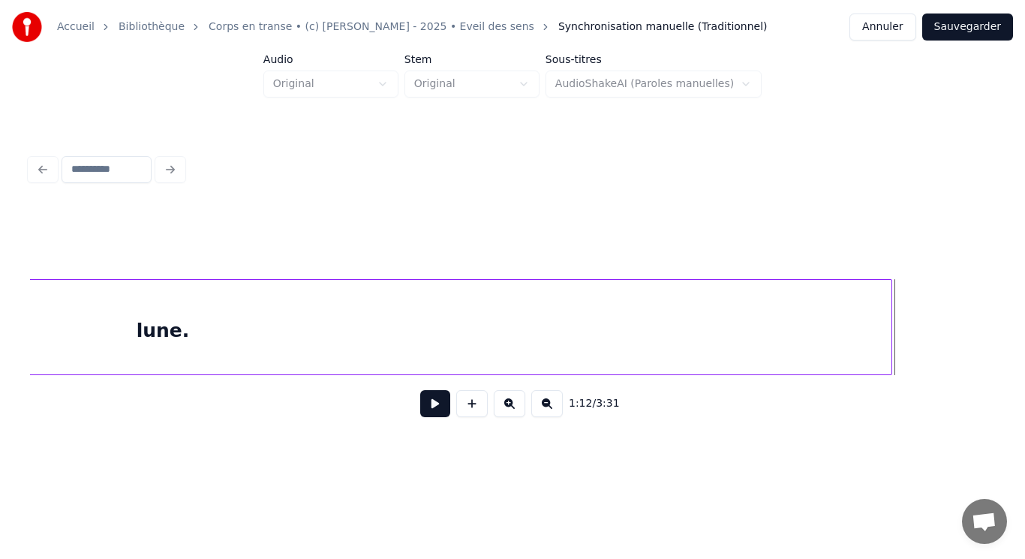
click at [891, 321] on div at bounding box center [889, 327] width 5 height 95
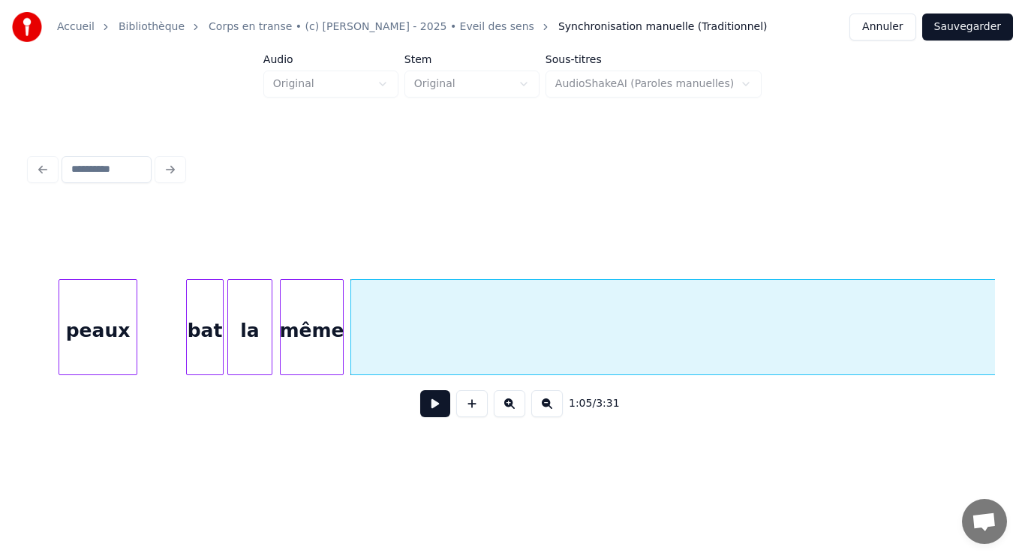
scroll to position [0, 12187]
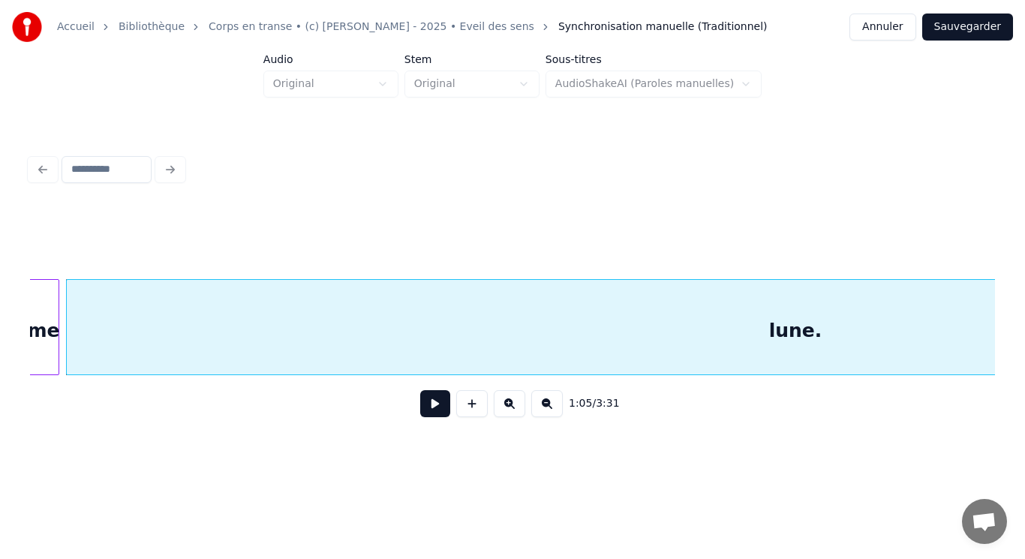
click at [439, 412] on button at bounding box center [435, 403] width 30 height 27
click at [432, 405] on button at bounding box center [435, 403] width 30 height 27
click at [541, 413] on button at bounding box center [547, 403] width 32 height 27
click at [543, 413] on button at bounding box center [547, 403] width 32 height 27
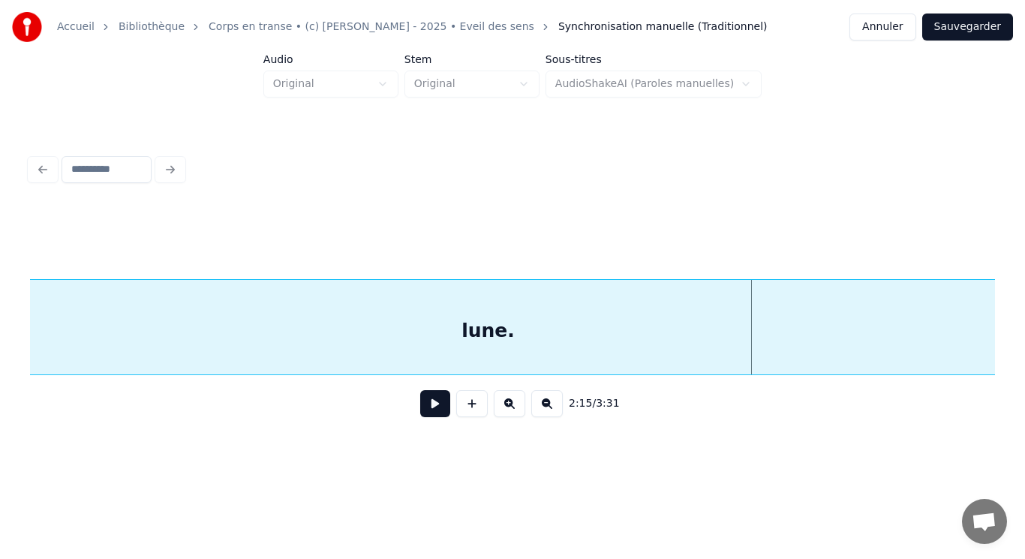
click at [544, 414] on button at bounding box center [547, 403] width 32 height 27
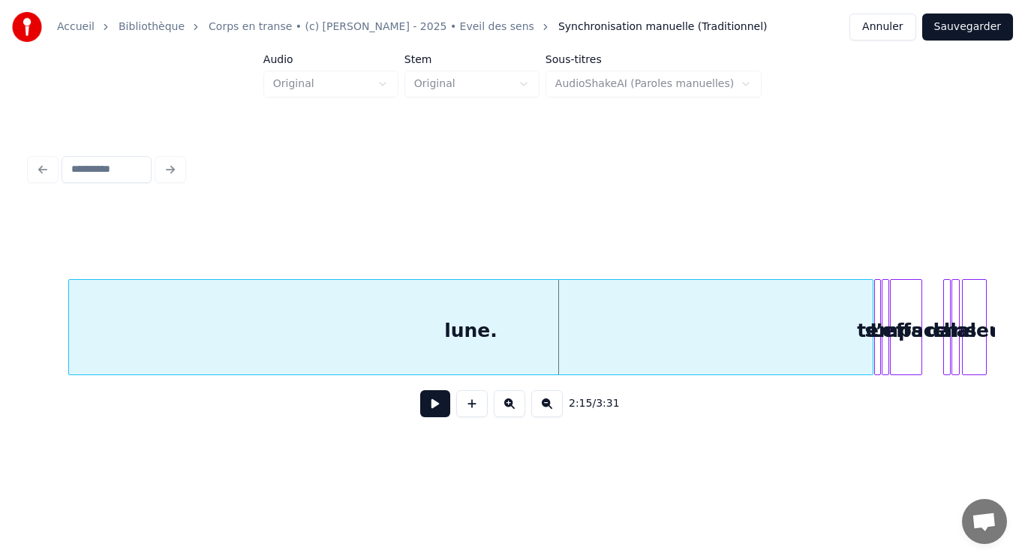
scroll to position [0, 4710]
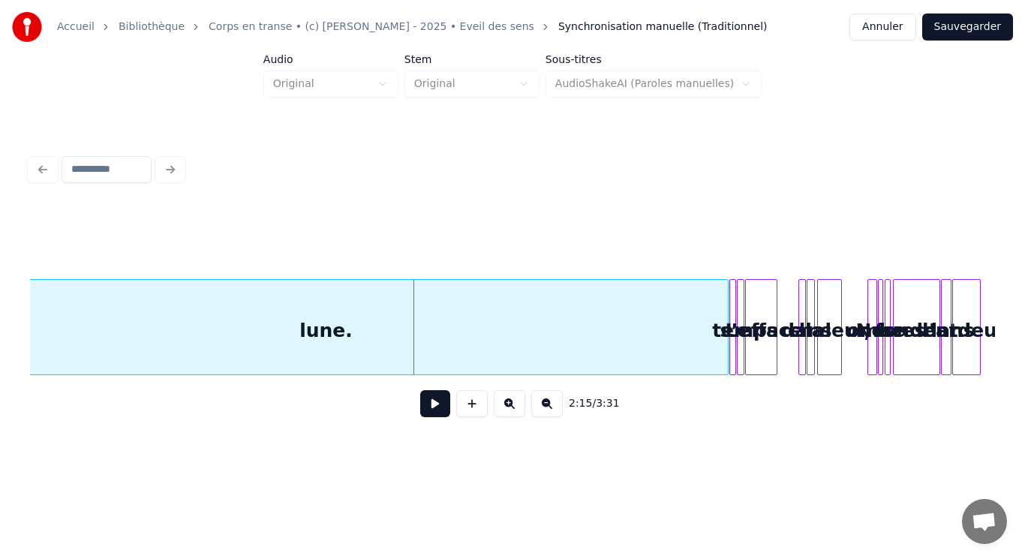
click at [715, 349] on div "lune." at bounding box center [326, 331] width 804 height 102
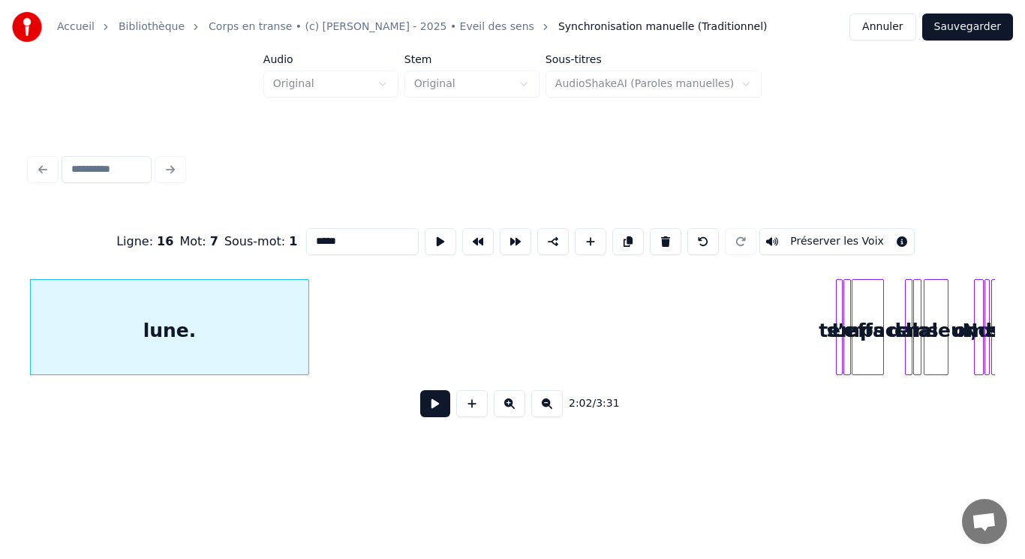
click at [305, 348] on div at bounding box center [306, 327] width 5 height 95
click at [442, 413] on button at bounding box center [435, 403] width 30 height 27
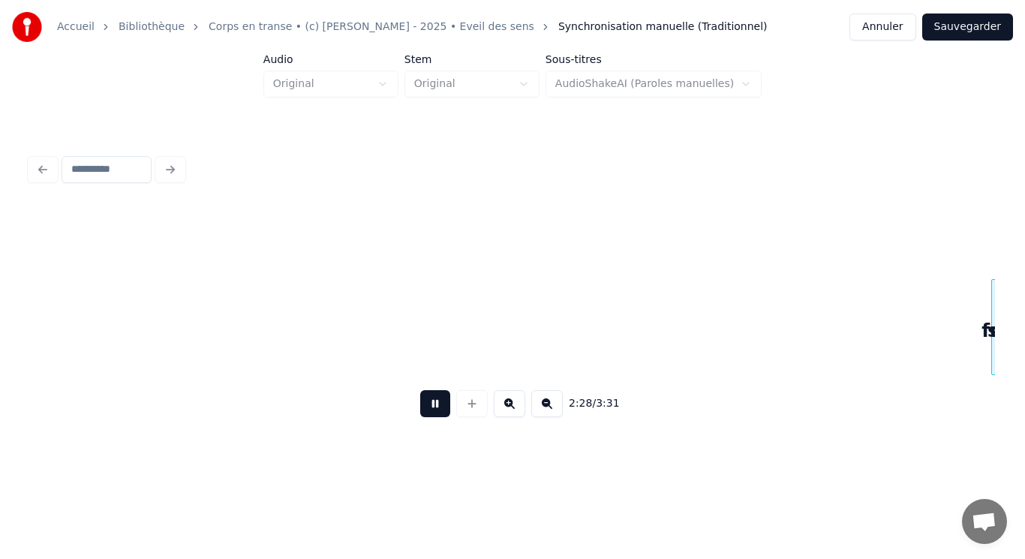
scroll to position [0, 5569]
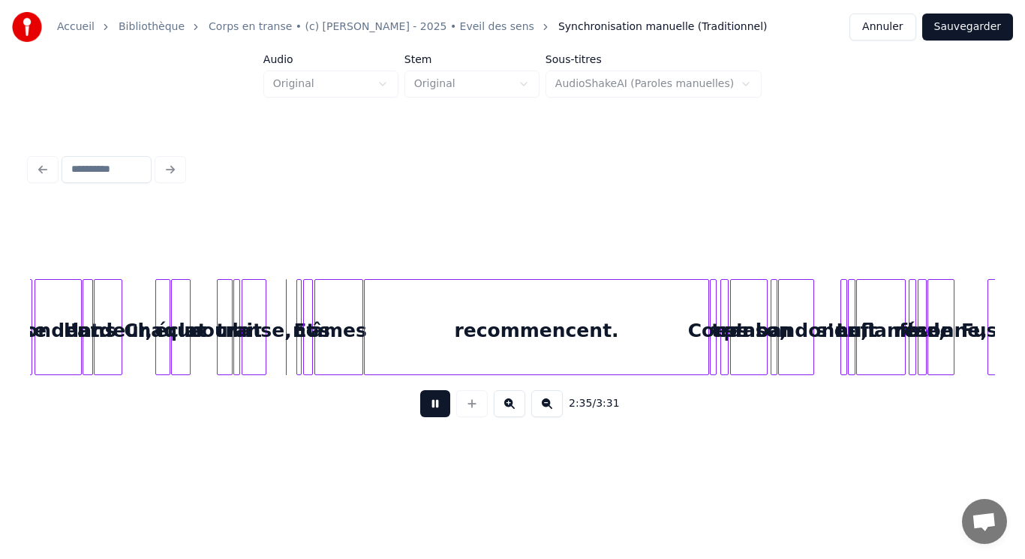
click at [512, 411] on button at bounding box center [510, 403] width 32 height 27
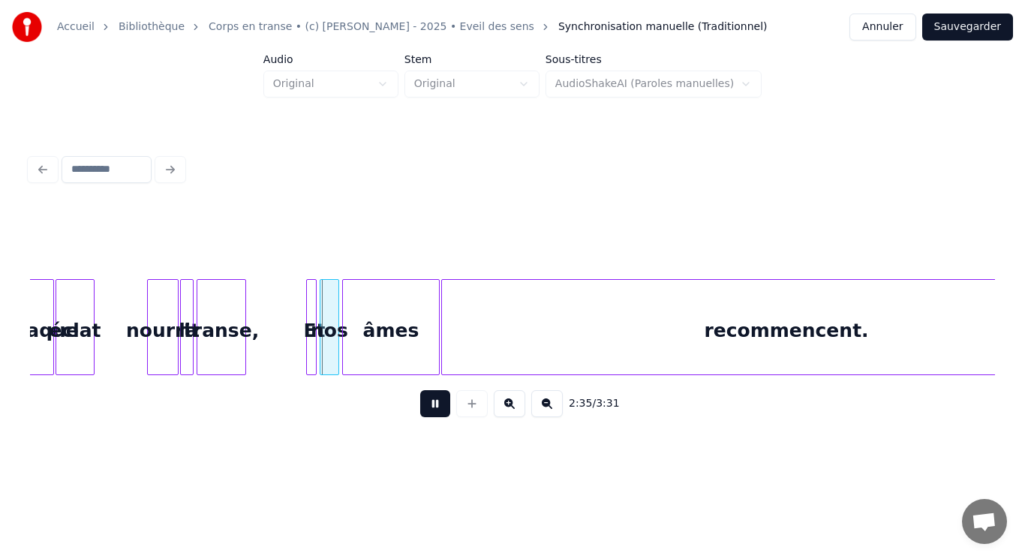
click at [512, 411] on button at bounding box center [510, 403] width 32 height 27
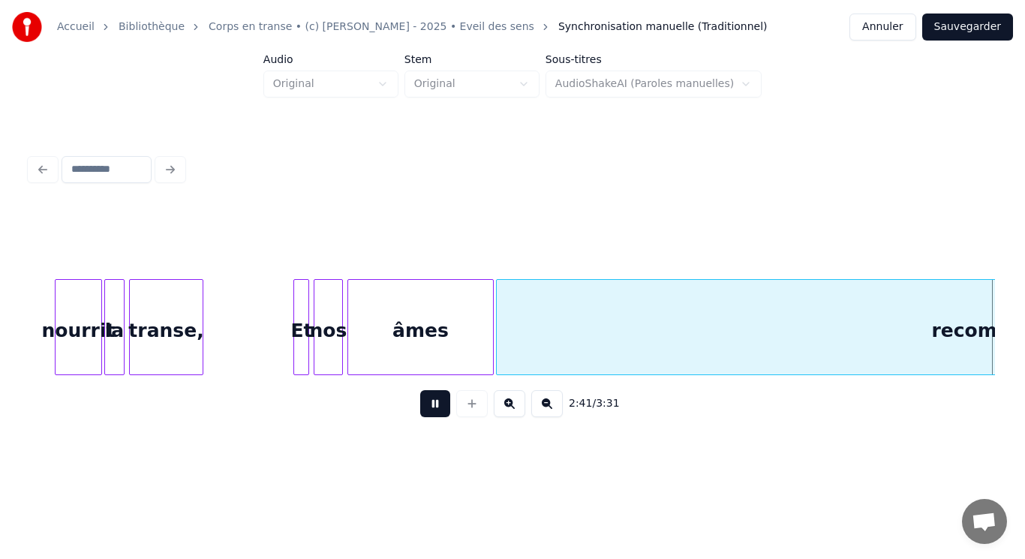
scroll to position [0, 18207]
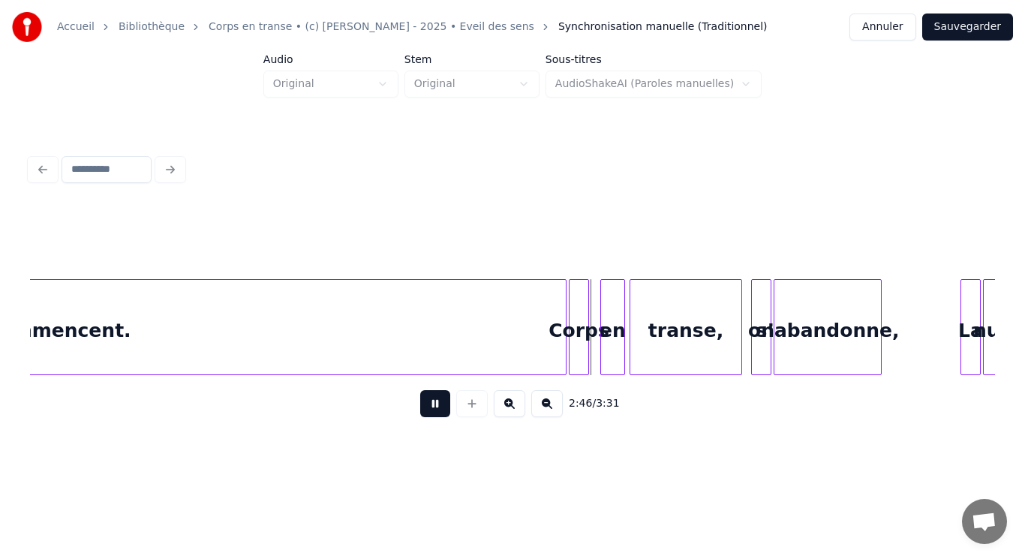
click at [432, 412] on button at bounding box center [435, 403] width 30 height 27
click at [440, 411] on button at bounding box center [435, 403] width 30 height 27
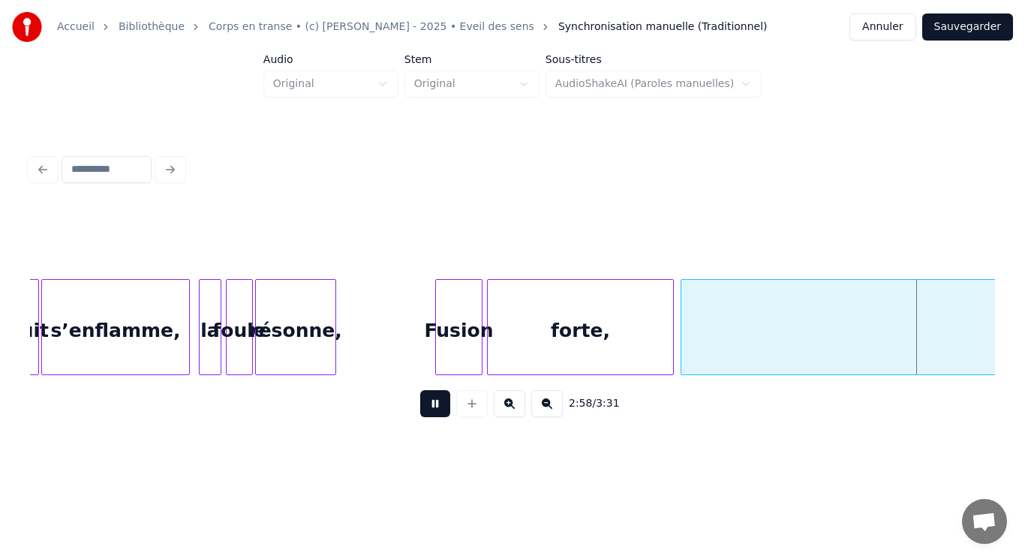
click at [435, 412] on button at bounding box center [435, 403] width 30 height 27
click at [541, 347] on div at bounding box center [541, 327] width 5 height 95
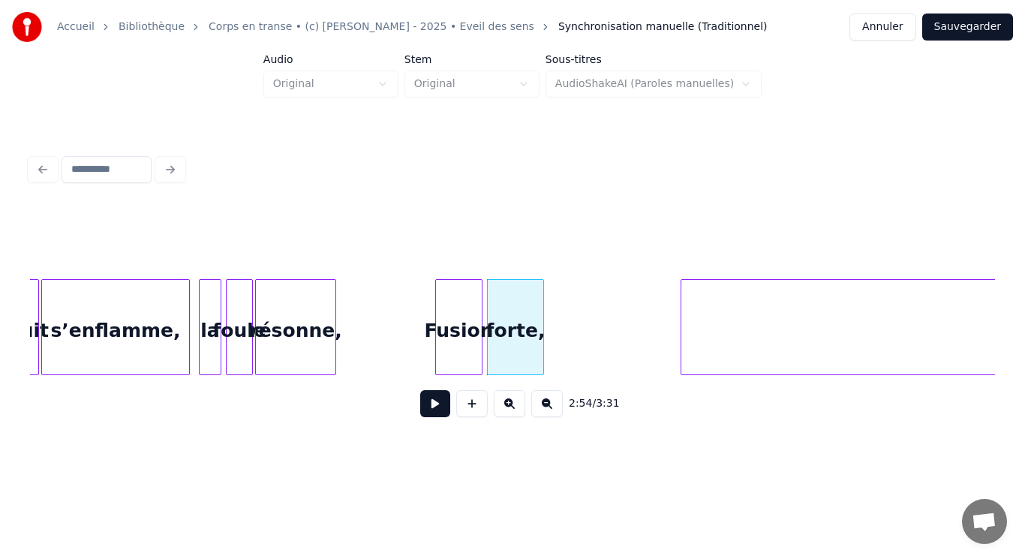
click at [528, 340] on div "forte," at bounding box center [516, 331] width 56 height 102
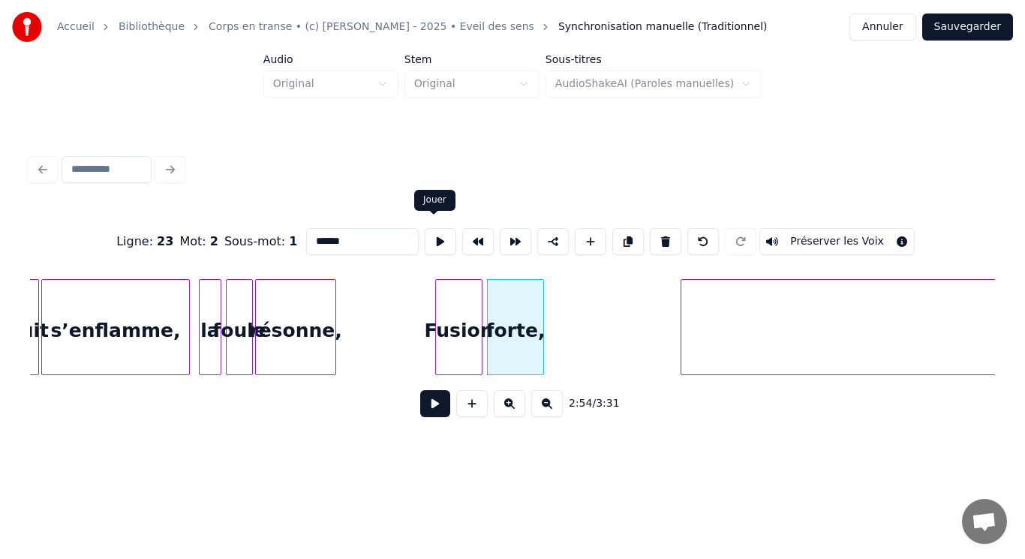
click at [429, 231] on button at bounding box center [441, 241] width 32 height 27
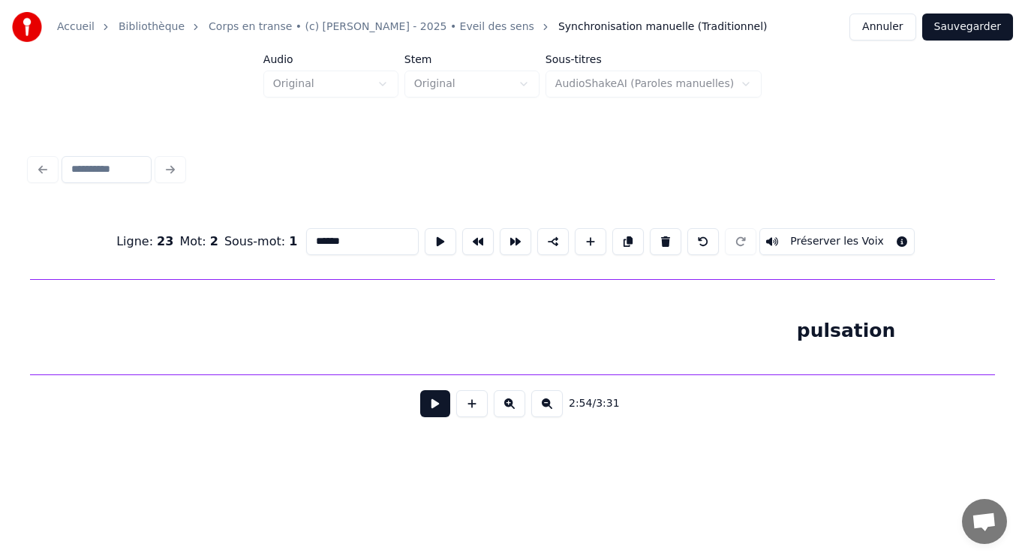
scroll to position [0, 19764]
click at [727, 351] on div "pulsation" at bounding box center [855, 331] width 1649 height 102
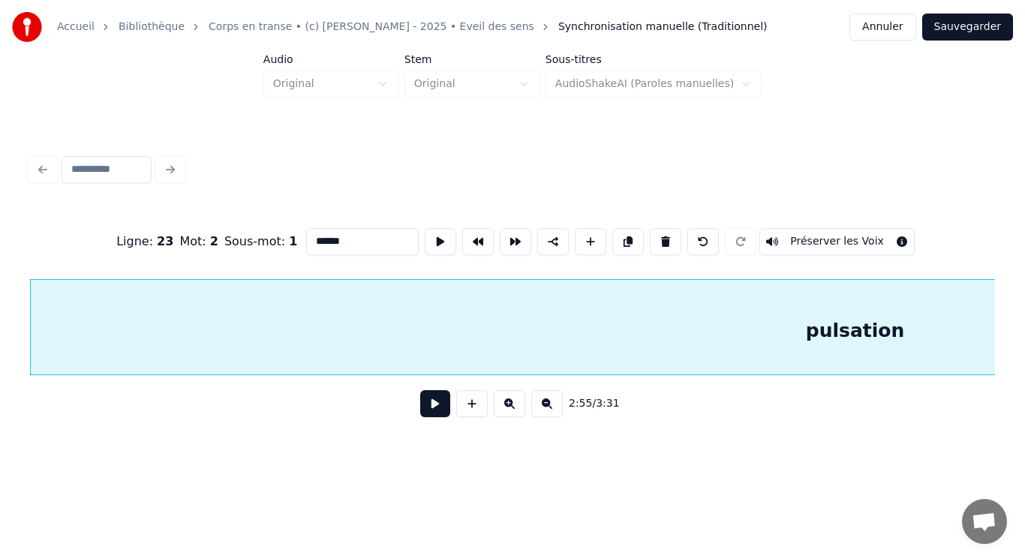
click at [547, 415] on button at bounding box center [547, 403] width 32 height 27
click at [547, 414] on button at bounding box center [547, 403] width 32 height 27
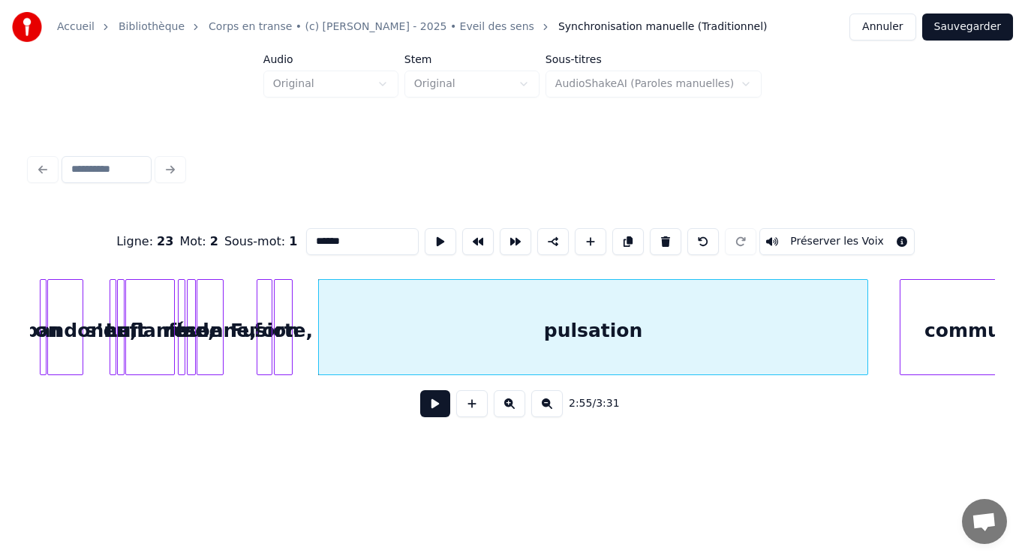
scroll to position [0, 6280]
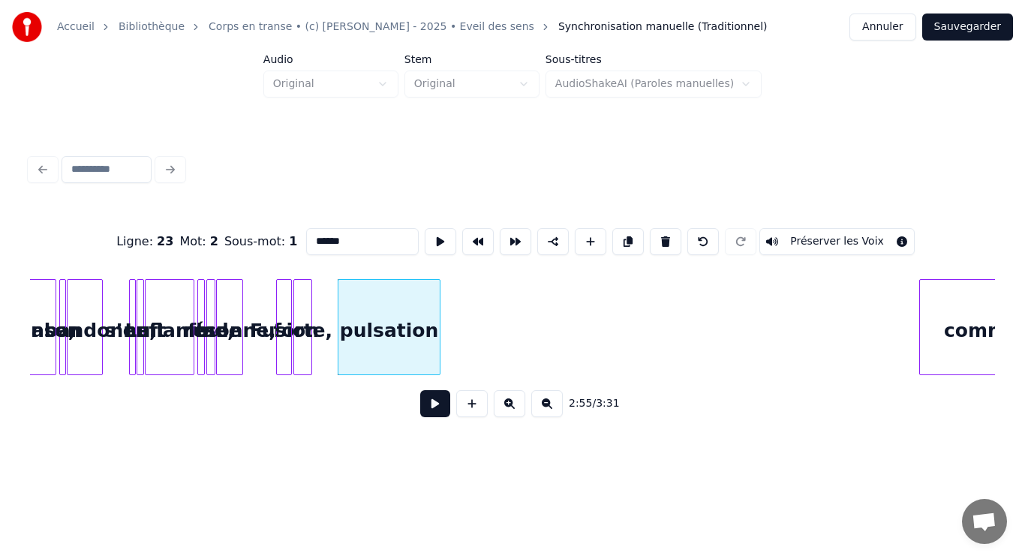
click at [438, 340] on div at bounding box center [437, 327] width 5 height 95
click at [363, 333] on div "pulsation" at bounding box center [366, 331] width 101 height 102
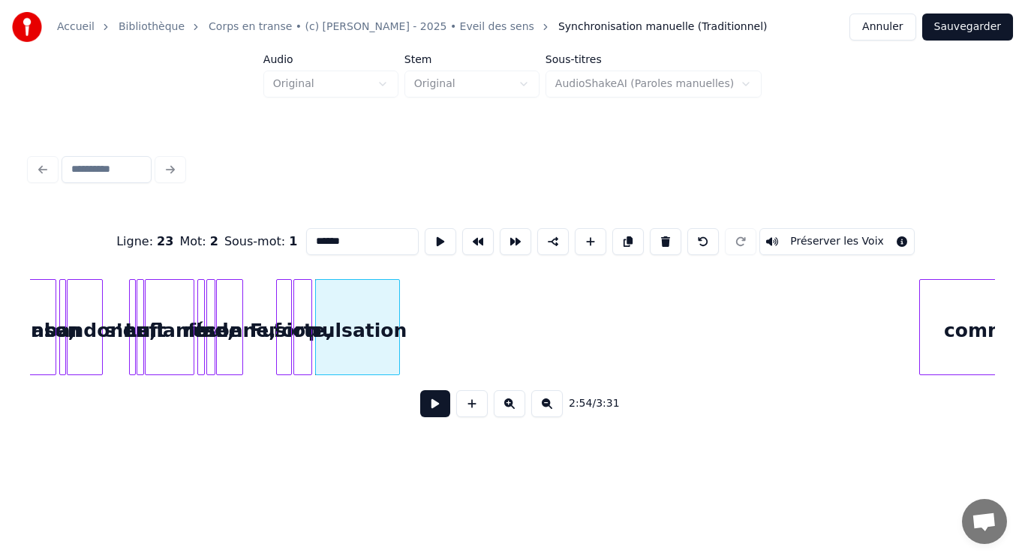
click at [398, 320] on div at bounding box center [397, 327] width 5 height 95
click at [380, 305] on div "pulsation" at bounding box center [357, 331] width 83 height 102
click at [433, 228] on button at bounding box center [441, 241] width 32 height 27
click at [353, 308] on div at bounding box center [350, 327] width 5 height 95
click at [330, 296] on div "pulsation" at bounding box center [334, 331] width 37 height 102
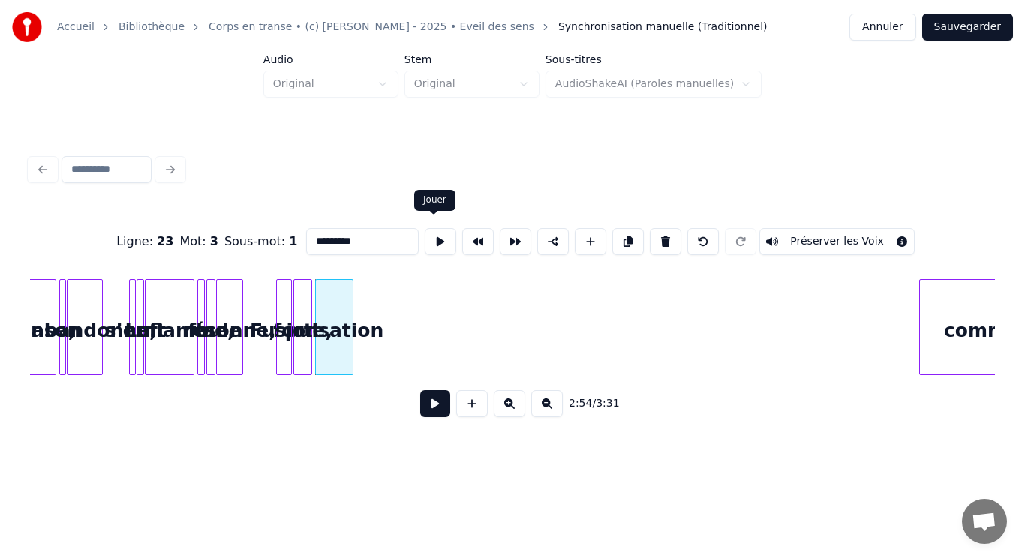
click at [438, 237] on button at bounding box center [441, 241] width 32 height 27
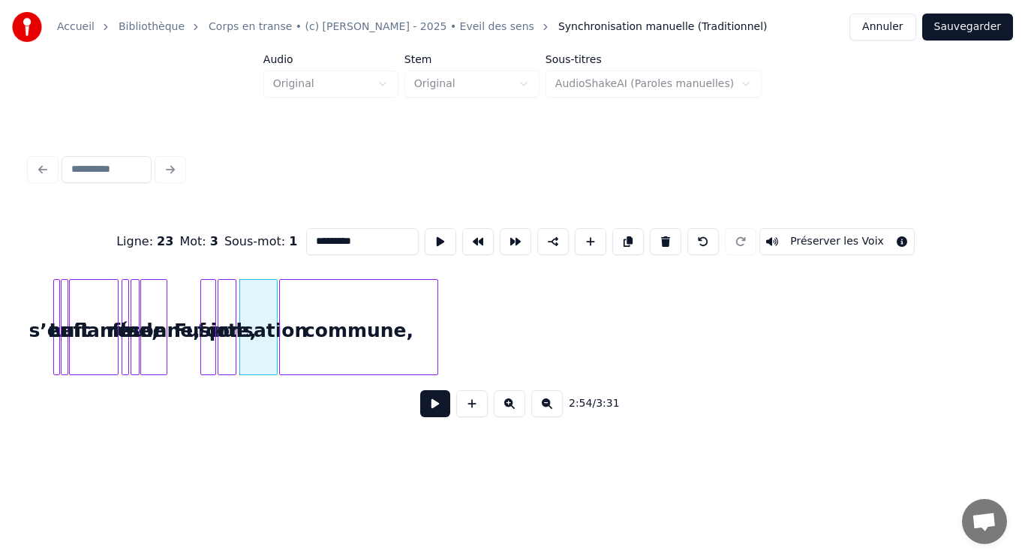
click at [402, 332] on div "commune," at bounding box center [359, 331] width 158 height 102
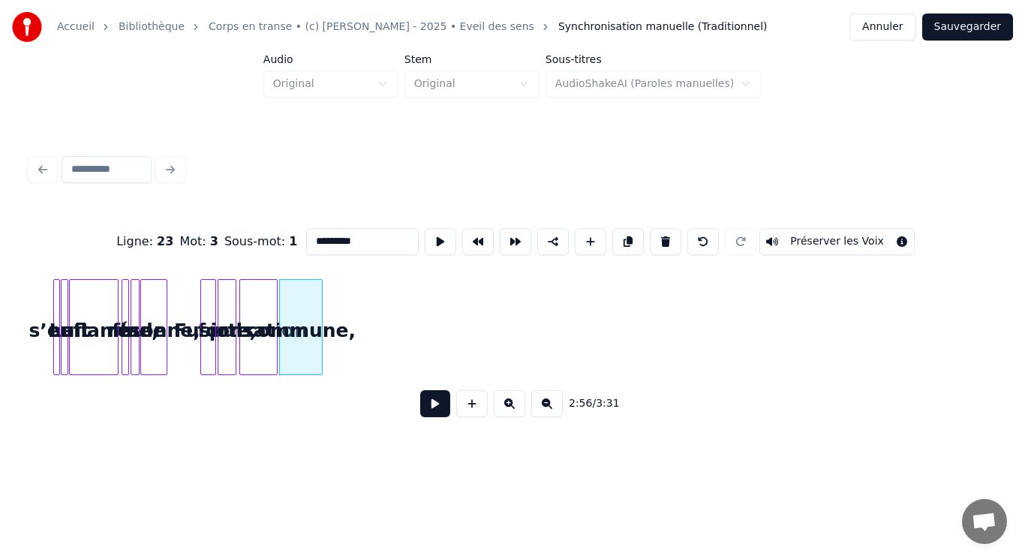
click at [321, 317] on div at bounding box center [319, 327] width 5 height 95
click at [304, 300] on div "commune," at bounding box center [301, 331] width 42 height 102
type input "********"
click at [439, 241] on button at bounding box center [441, 241] width 32 height 27
click at [430, 407] on button at bounding box center [435, 403] width 30 height 27
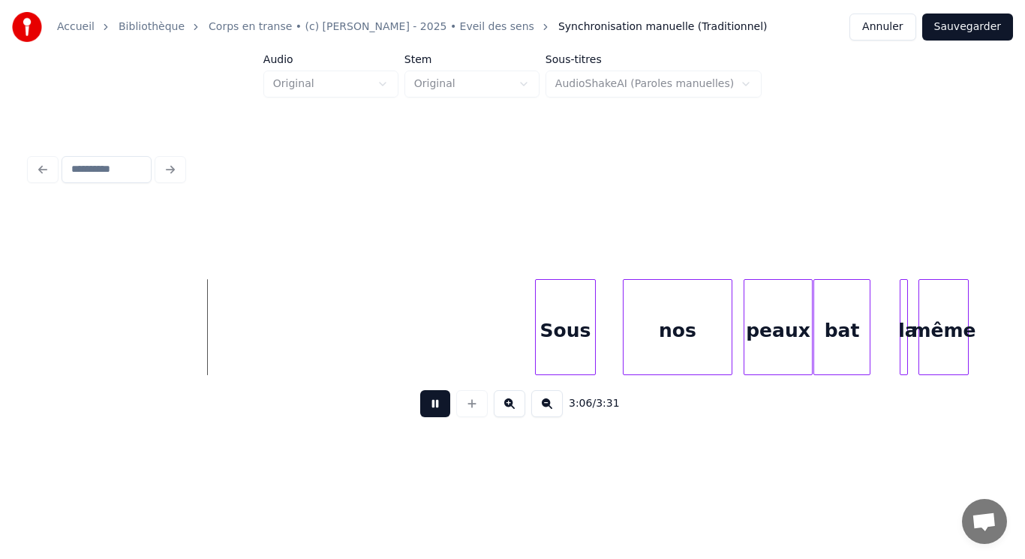
scroll to position [0, 6794]
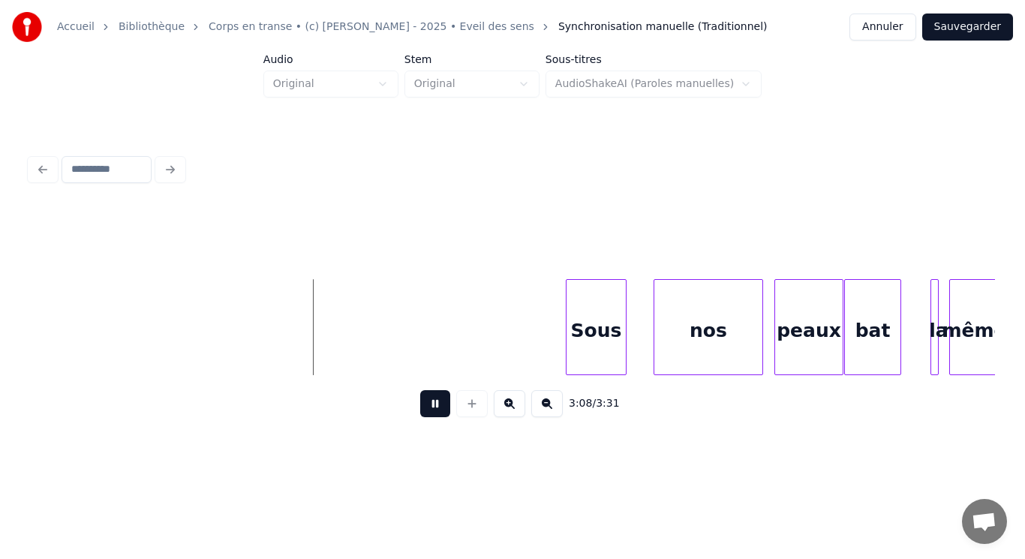
click at [434, 403] on button at bounding box center [435, 403] width 30 height 27
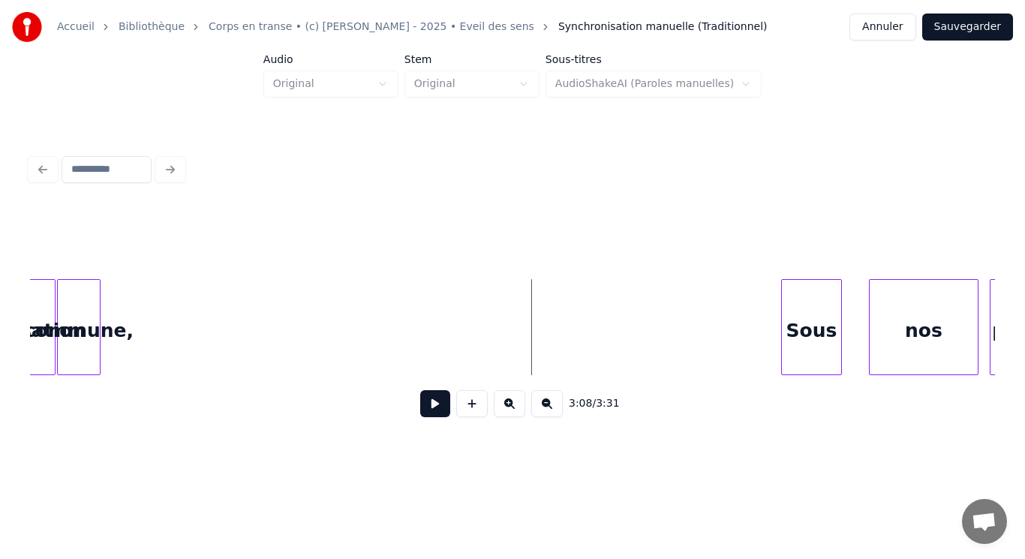
scroll to position [0, 6502]
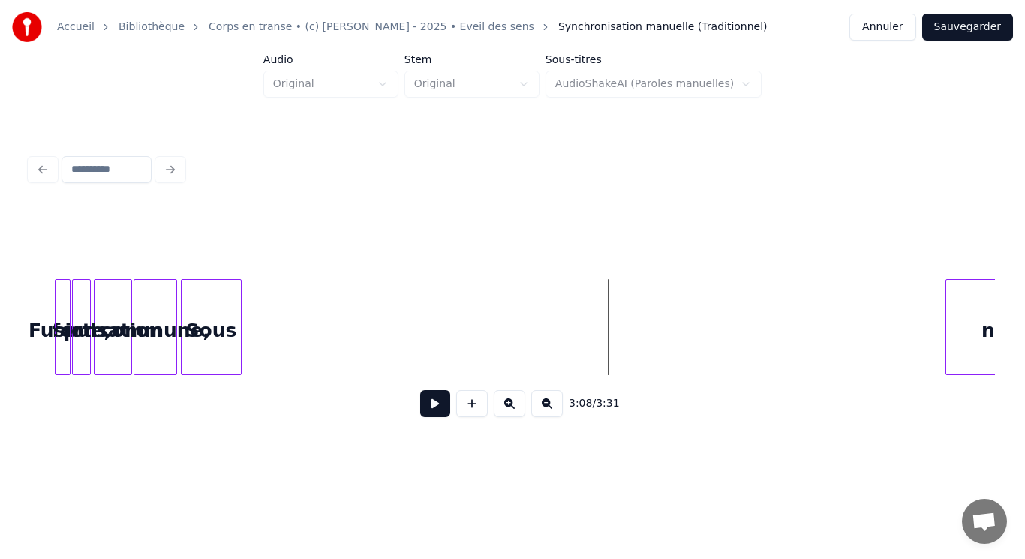
click at [197, 345] on div "Sous" at bounding box center [211, 331] width 59 height 102
click at [197, 340] on div "Sous" at bounding box center [211, 331] width 59 height 102
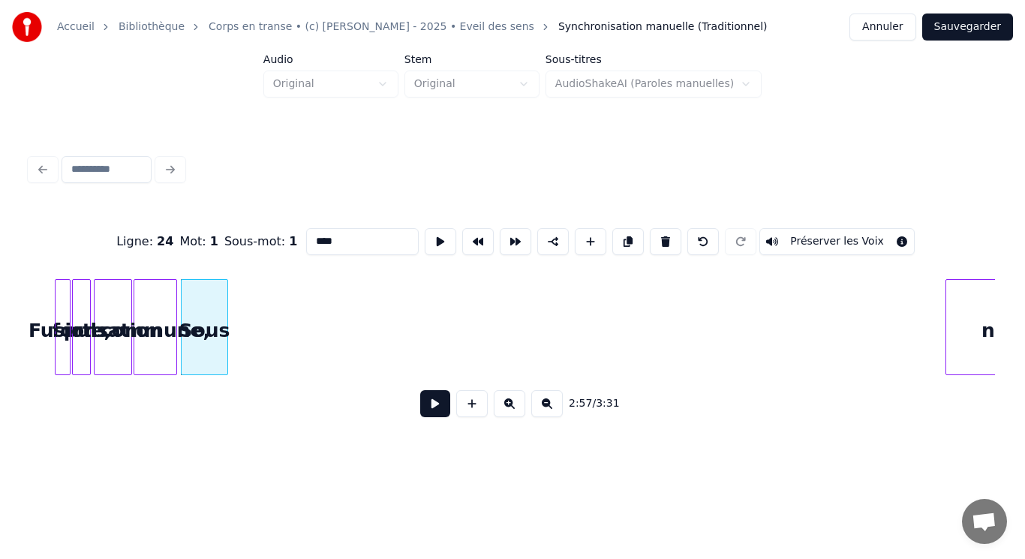
click at [226, 321] on div at bounding box center [225, 327] width 5 height 95
click at [215, 315] on div "Sous" at bounding box center [205, 331] width 47 height 102
click at [434, 236] on button at bounding box center [441, 241] width 32 height 27
click at [196, 303] on div at bounding box center [195, 327] width 5 height 95
click at [191, 302] on div "Sous" at bounding box center [189, 331] width 15 height 102
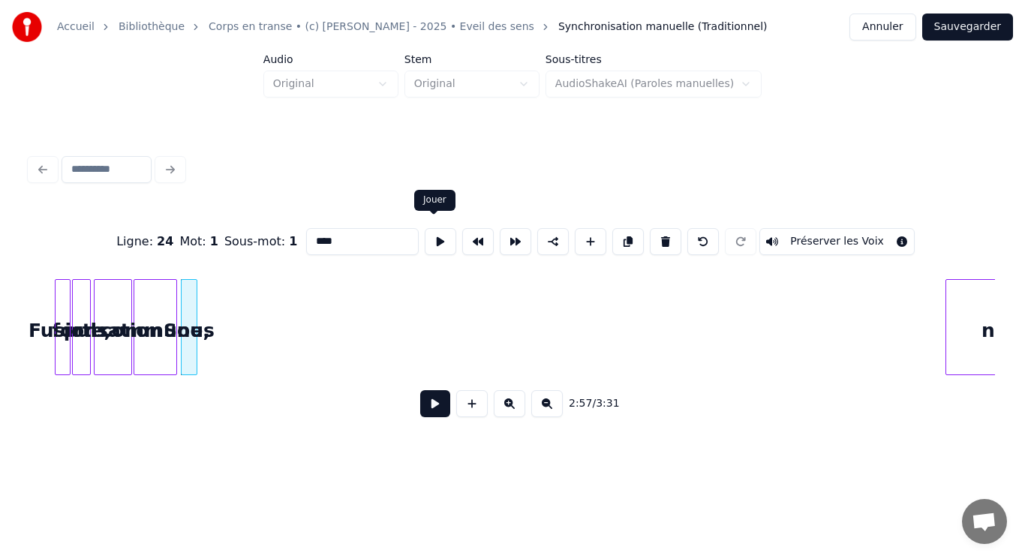
click at [433, 230] on button at bounding box center [441, 241] width 32 height 27
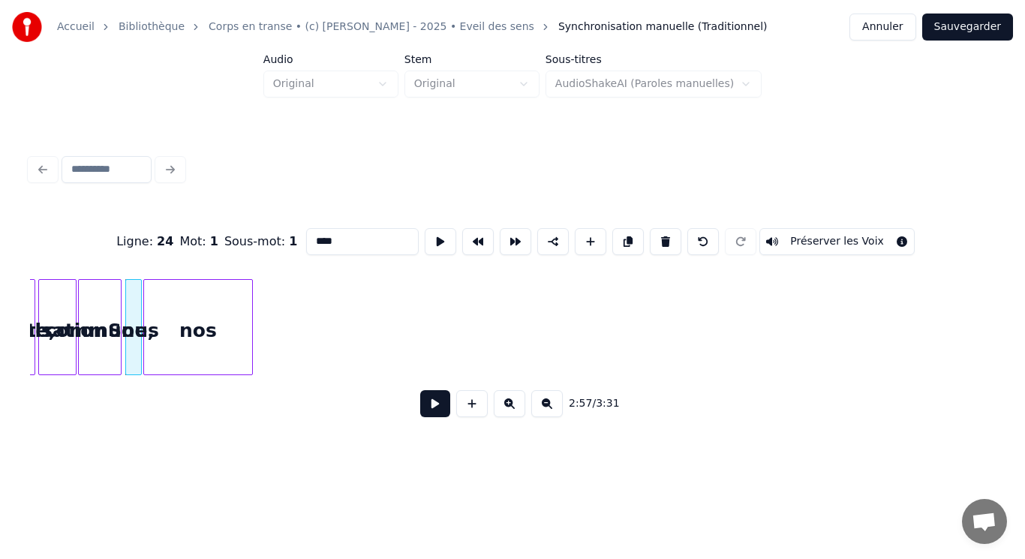
click at [229, 348] on div "nos" at bounding box center [198, 331] width 108 height 102
click at [152, 333] on div at bounding box center [154, 327] width 5 height 95
click at [150, 309] on div "nos" at bounding box center [151, 331] width 15 height 102
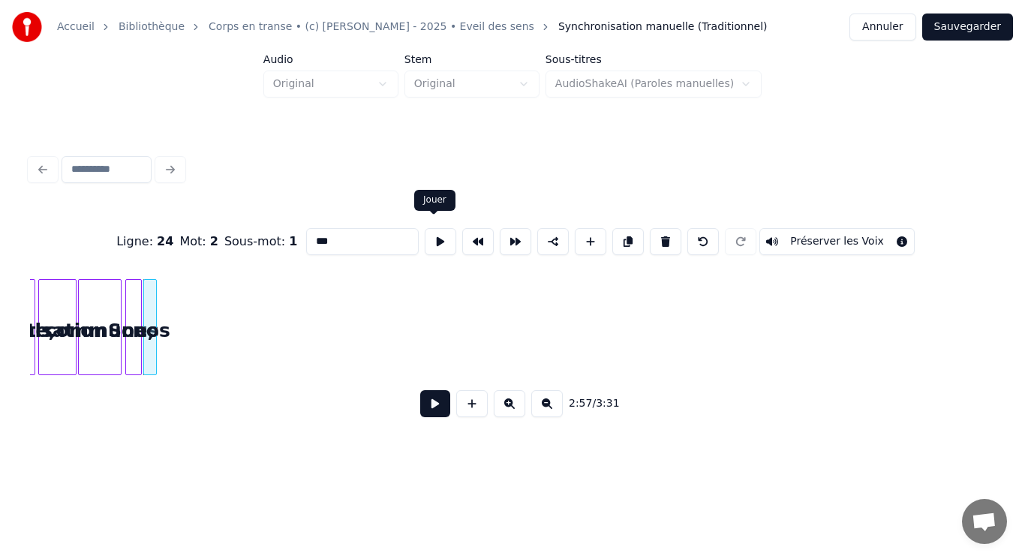
click at [430, 232] on button at bounding box center [441, 241] width 32 height 27
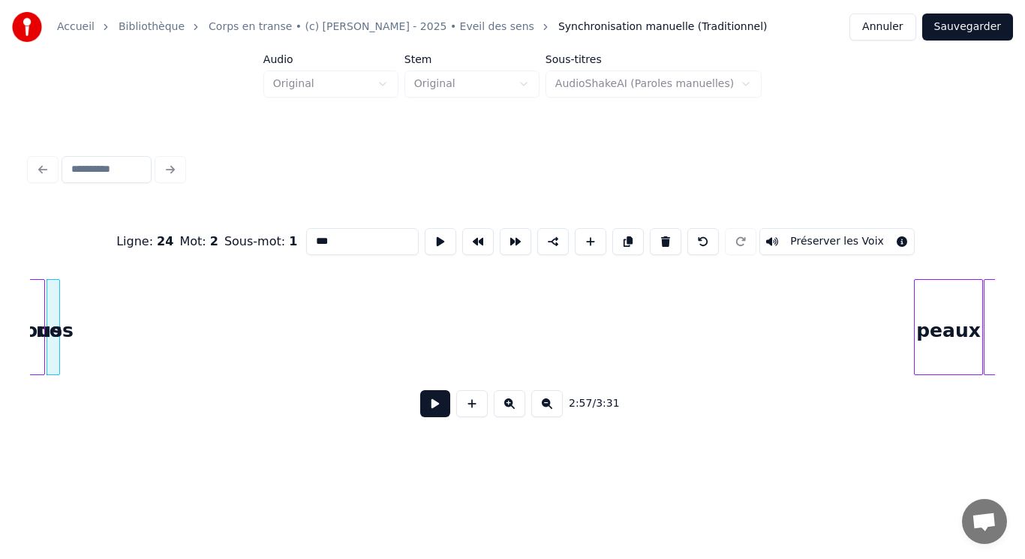
scroll to position [0, 6647]
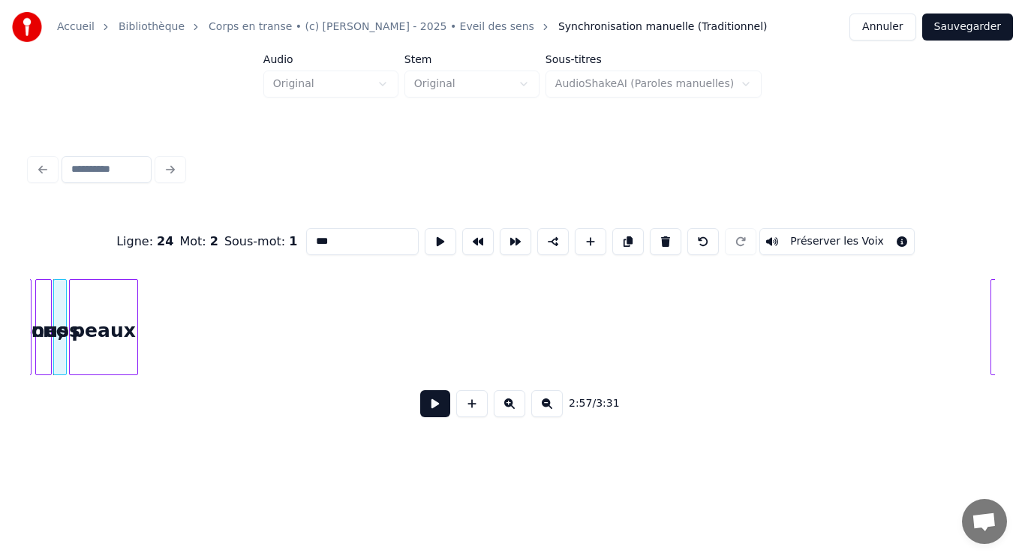
click at [90, 327] on div "peaux" at bounding box center [104, 331] width 68 height 102
click at [80, 308] on div at bounding box center [82, 327] width 5 height 95
click at [77, 302] on div "peaux" at bounding box center [77, 331] width 15 height 102
click at [440, 228] on button at bounding box center [441, 241] width 32 height 27
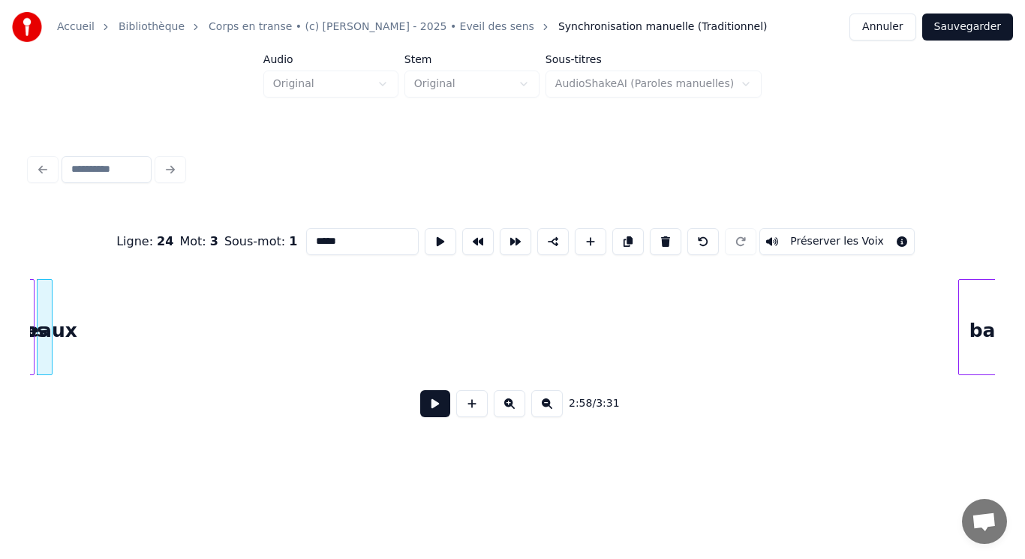
scroll to position [0, 6696]
click at [80, 357] on div "bat" at bounding box center [69, 331] width 56 height 102
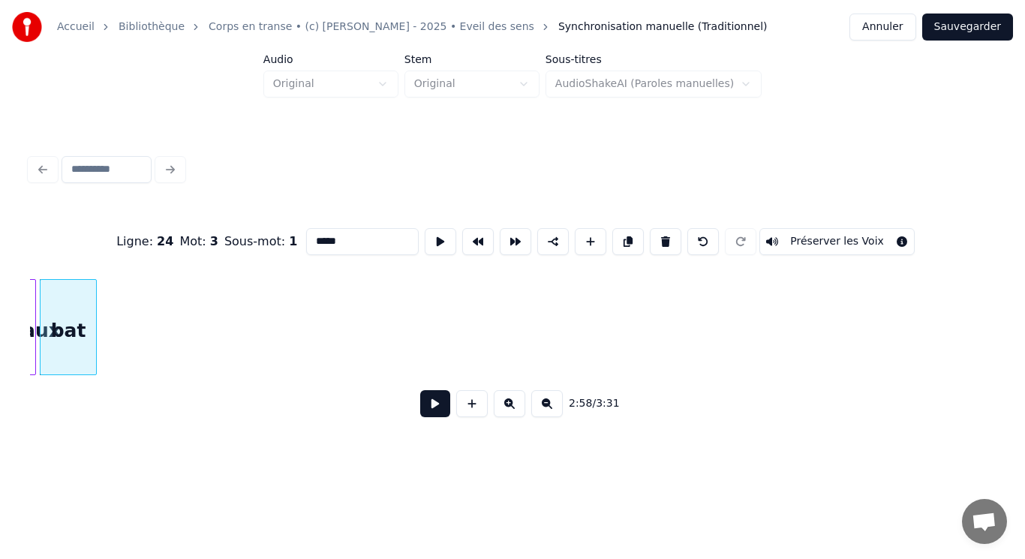
click at [80, 356] on div "bat" at bounding box center [69, 331] width 56 height 102
click at [438, 232] on button at bounding box center [441, 241] width 32 height 27
click at [50, 294] on div at bounding box center [49, 327] width 5 height 95
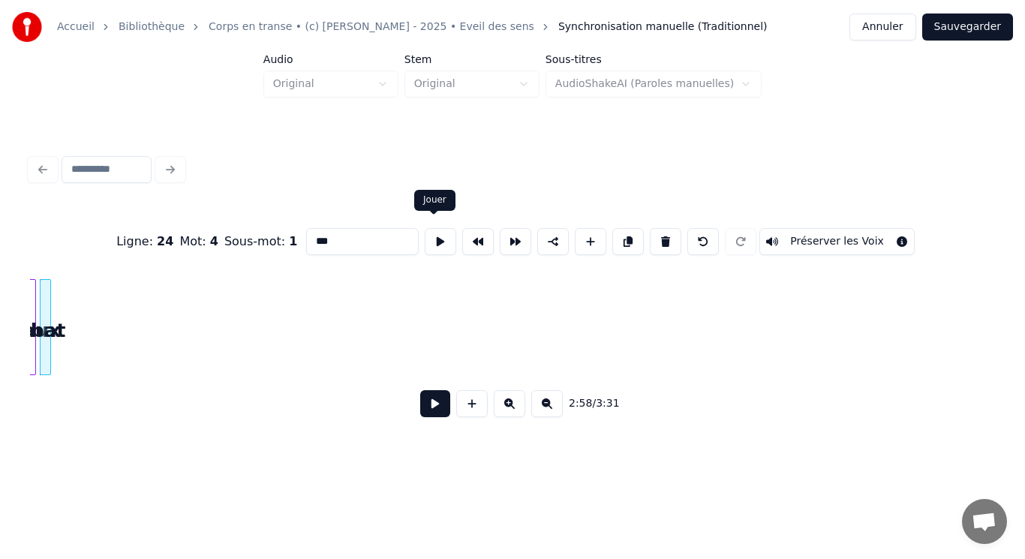
click at [433, 232] on button at bounding box center [441, 241] width 32 height 27
click at [41, 290] on div at bounding box center [43, 327] width 5 height 95
click at [437, 232] on button at bounding box center [441, 241] width 32 height 27
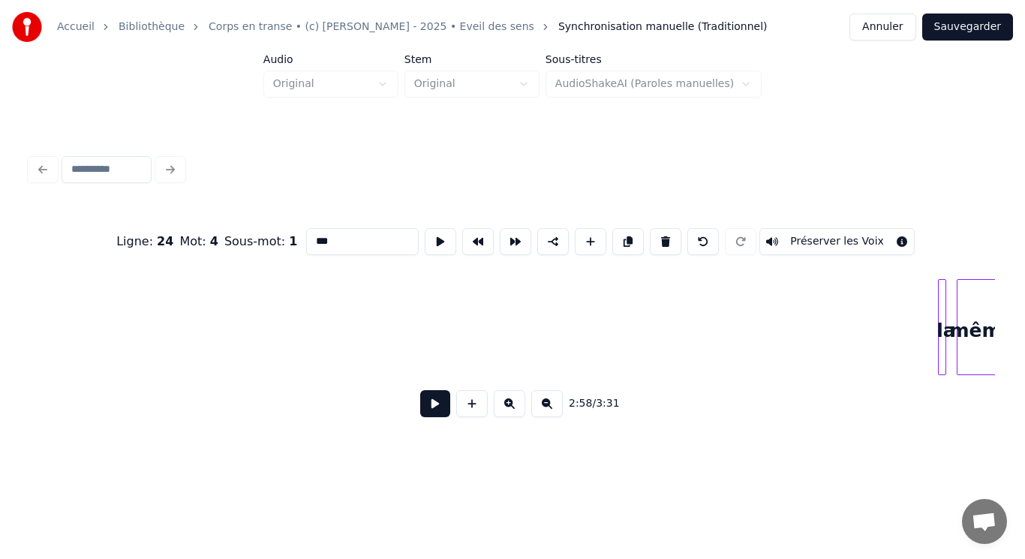
drag, startPoint x: 510, startPoint y: 407, endPoint x: 528, endPoint y: 404, distance: 17.5
click at [510, 407] on button at bounding box center [510, 403] width 32 height 27
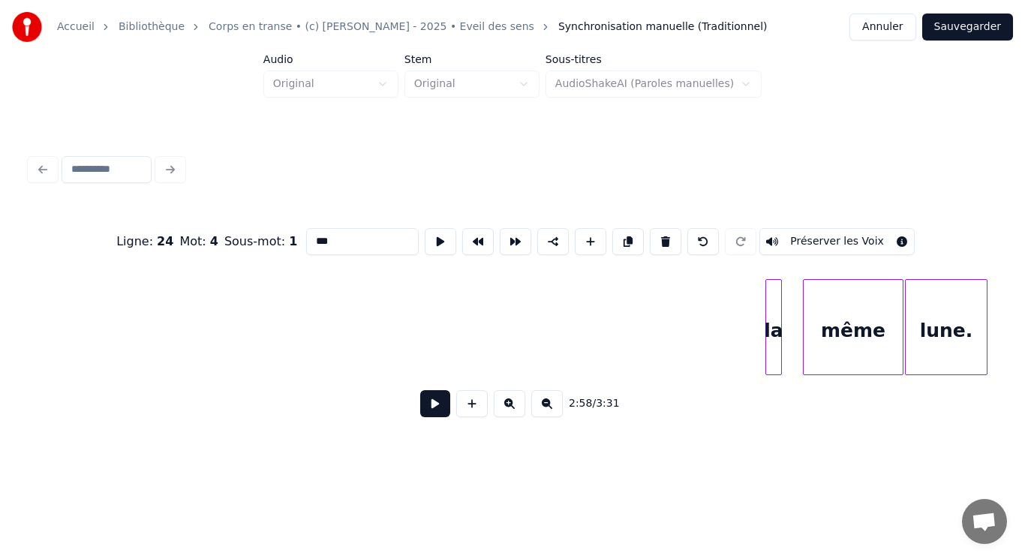
scroll to position [0, 14665]
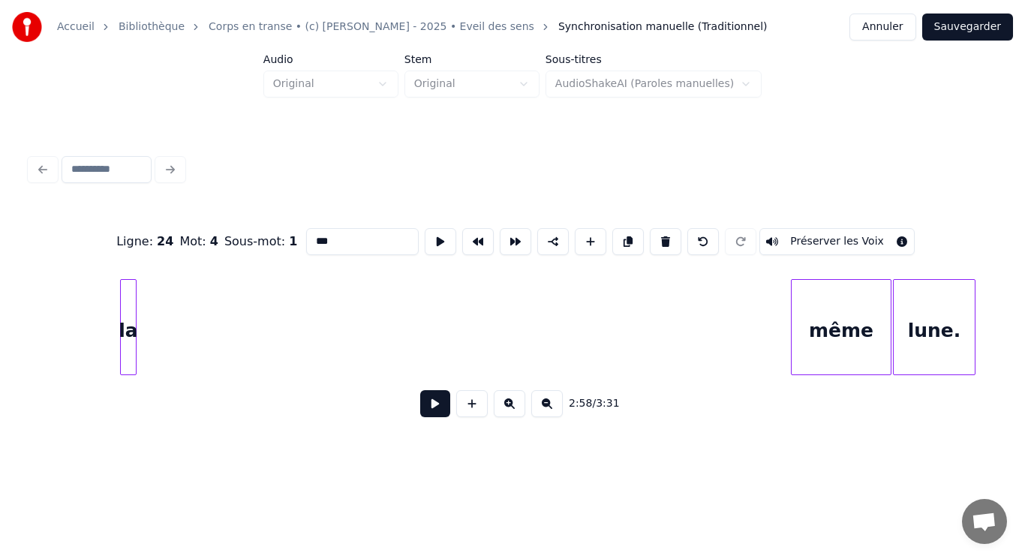
click at [126, 318] on div "la" at bounding box center [128, 331] width 15 height 102
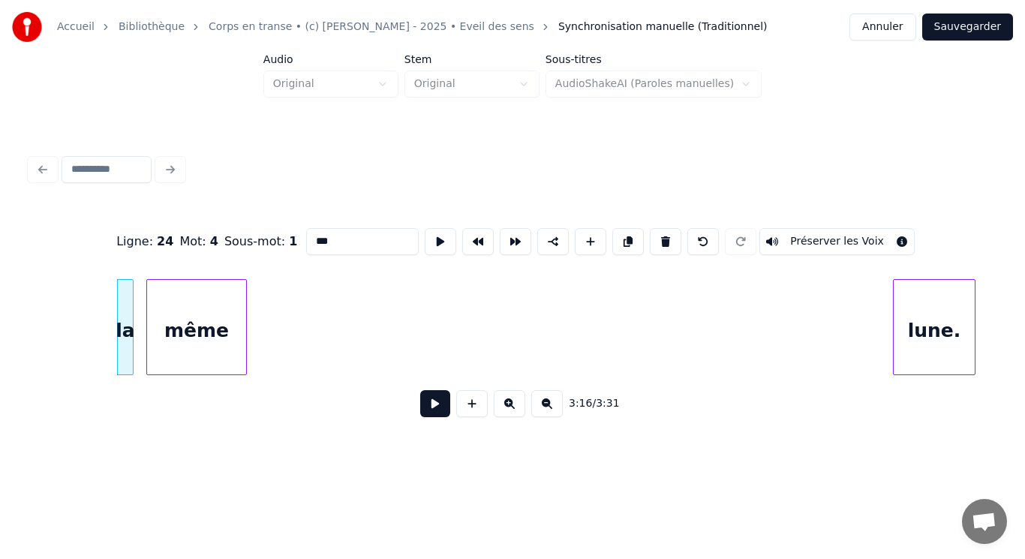
click at [204, 339] on div "même" at bounding box center [196, 331] width 99 height 102
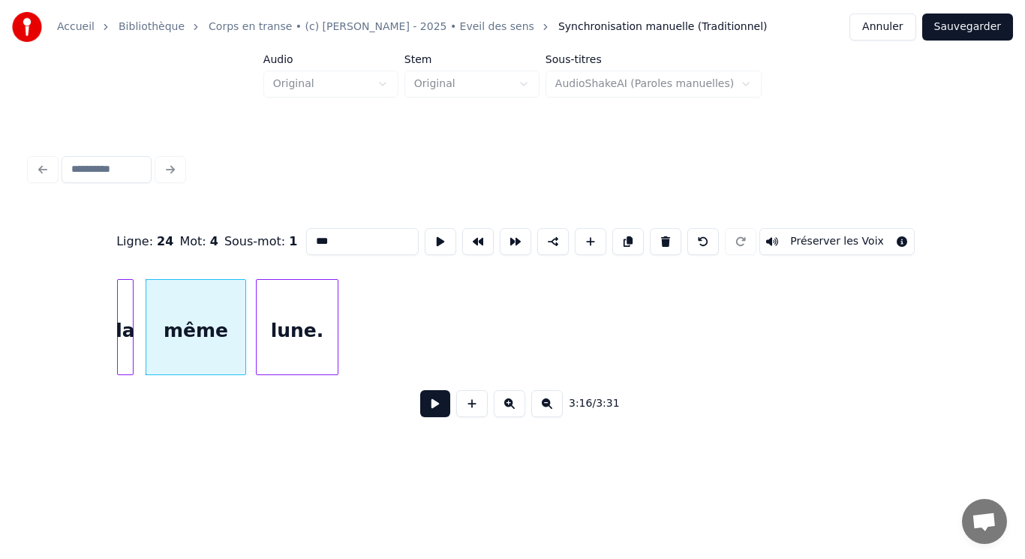
click at [296, 332] on div "lune." at bounding box center [297, 331] width 81 height 102
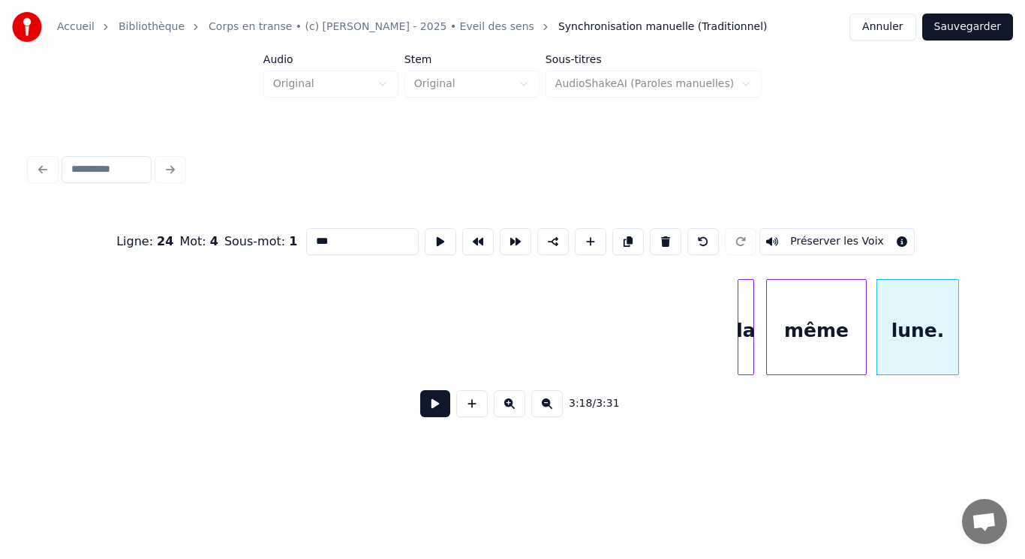
scroll to position [0, 13956]
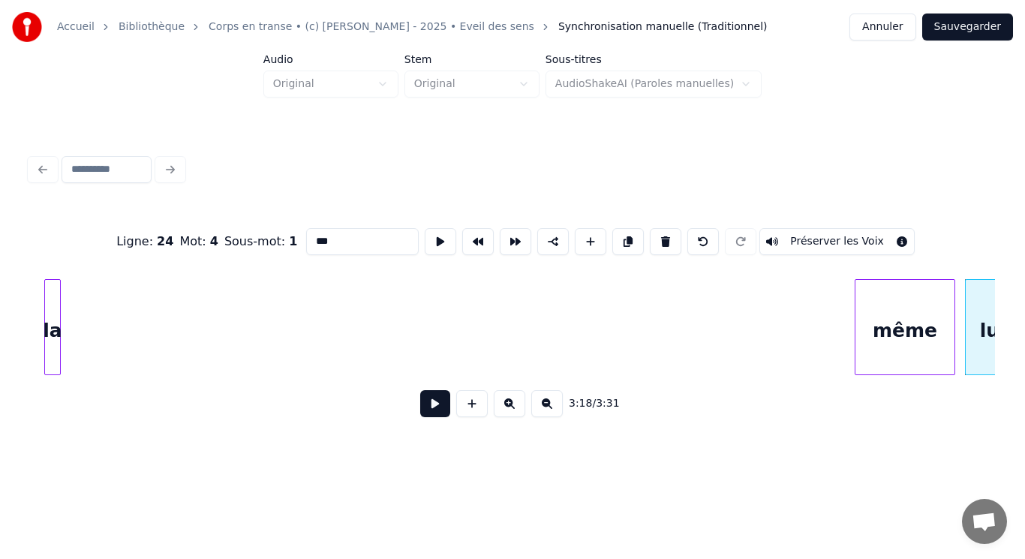
click at [53, 268] on div "Ligne : 24 Mot : 4 Sous-mot : 1 *** Préserver les Voix 3:18 / 3:31" at bounding box center [512, 318] width 965 height 228
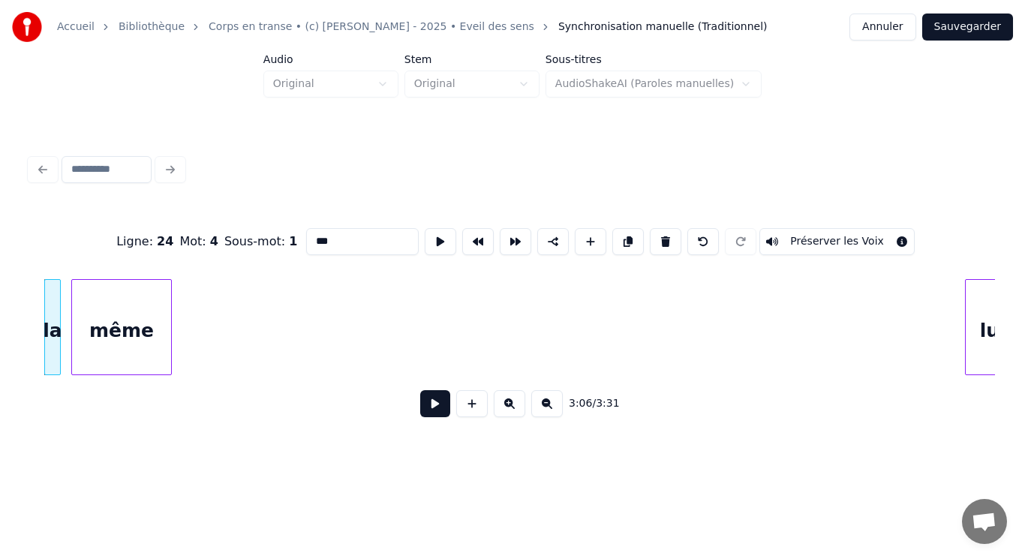
click at [138, 290] on div "même" at bounding box center [121, 331] width 99 height 102
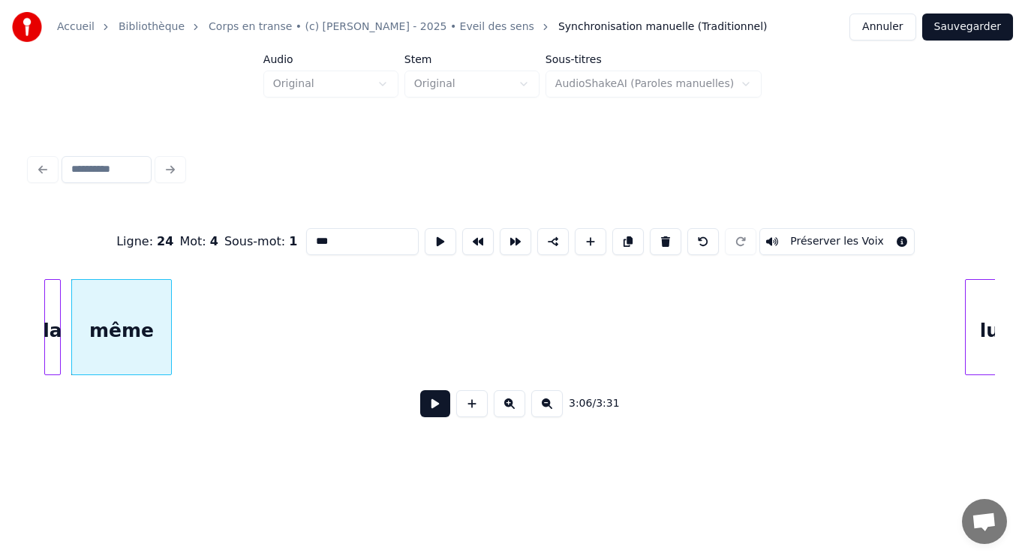
scroll to position [0, 14002]
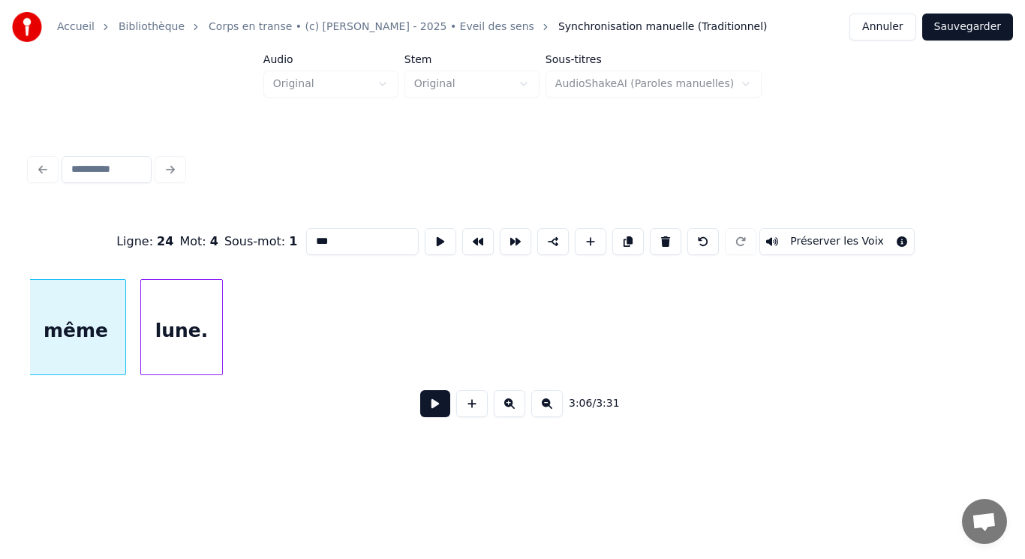
click at [204, 334] on div "lune." at bounding box center [181, 331] width 81 height 102
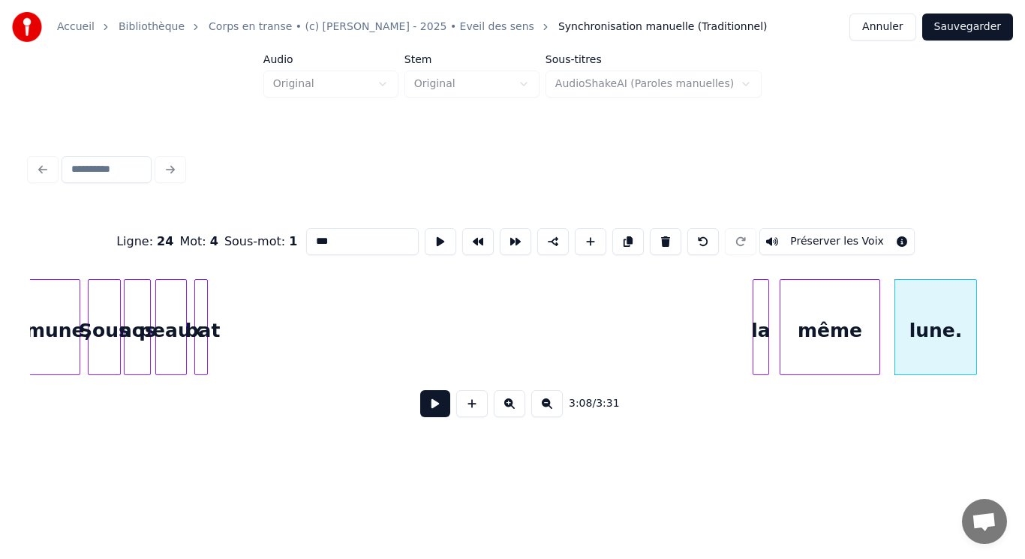
scroll to position [0, 13171]
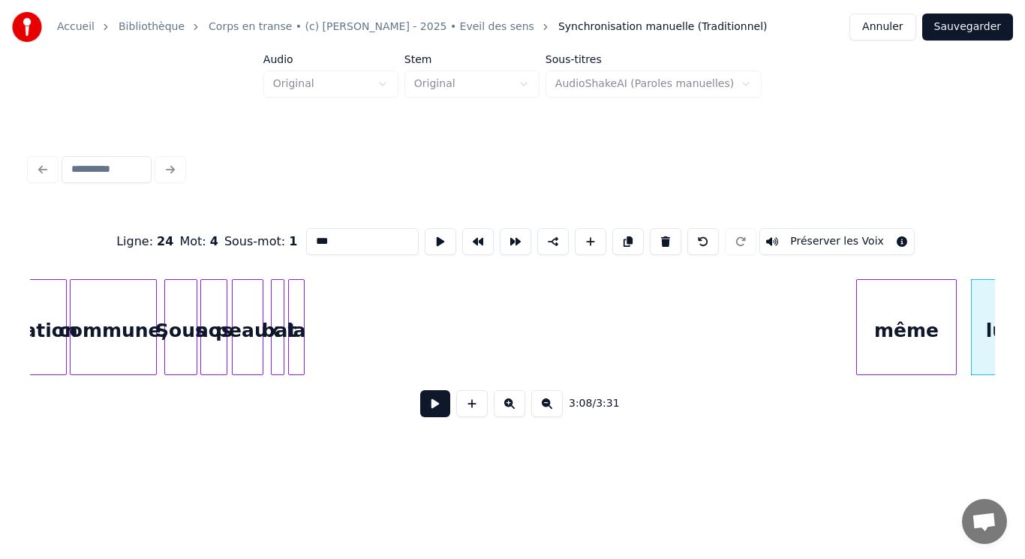
click at [296, 327] on div "la" at bounding box center [296, 331] width 15 height 102
click at [429, 230] on button at bounding box center [441, 241] width 32 height 27
click at [294, 311] on div "la" at bounding box center [296, 331] width 15 height 102
click at [429, 235] on button at bounding box center [441, 241] width 32 height 27
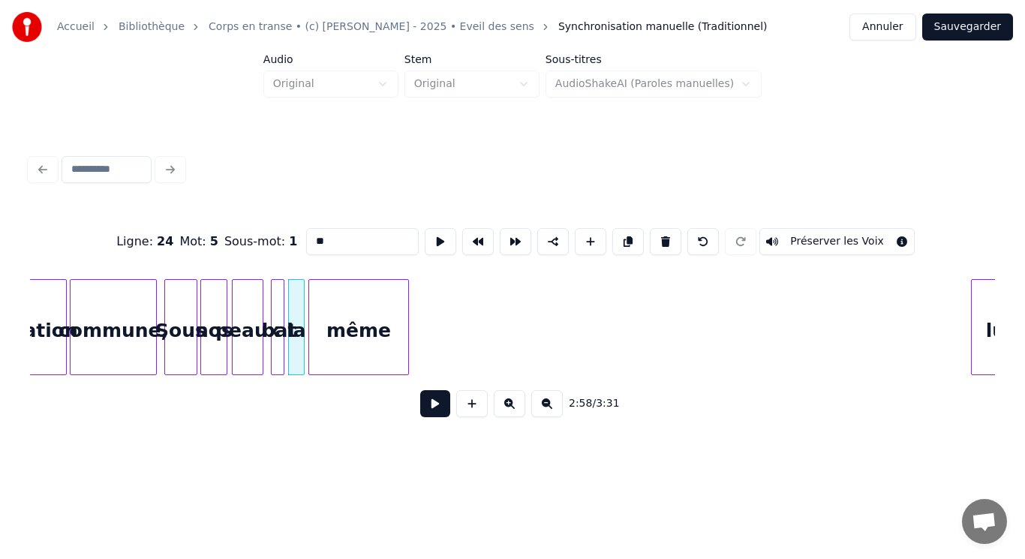
click at [373, 370] on div "même lune. la bat peaux nos Sous commune, pulsation" at bounding box center [512, 327] width 965 height 96
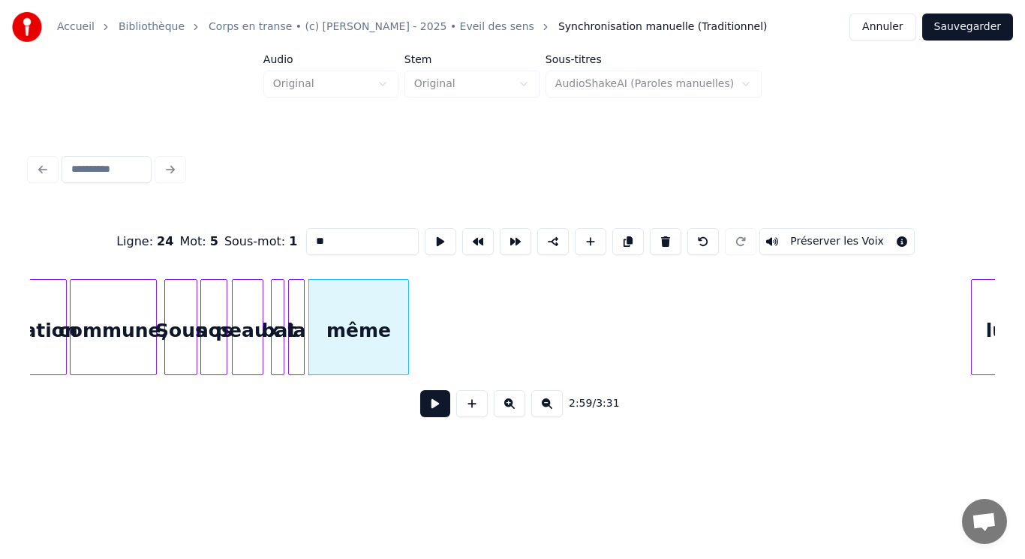
click at [389, 353] on div "même" at bounding box center [358, 331] width 99 height 102
type input "****"
click at [438, 233] on button at bounding box center [441, 241] width 32 height 27
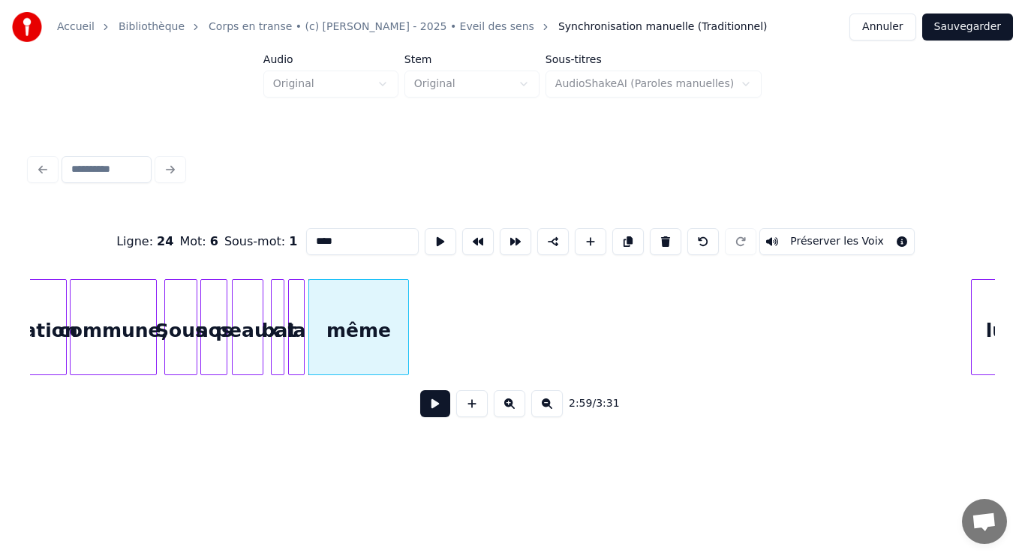
click at [438, 233] on button at bounding box center [441, 241] width 32 height 27
click at [405, 311] on div at bounding box center [406, 327] width 5 height 95
click at [436, 408] on button at bounding box center [435, 403] width 30 height 27
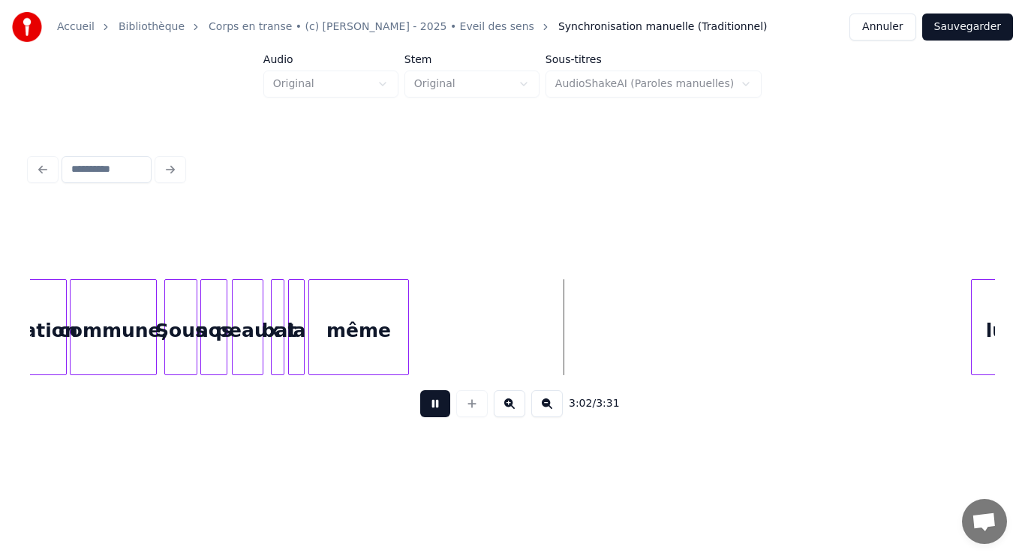
click at [435, 405] on button at bounding box center [435, 403] width 30 height 27
click at [127, 358] on div "commune," at bounding box center [114, 331] width 86 height 102
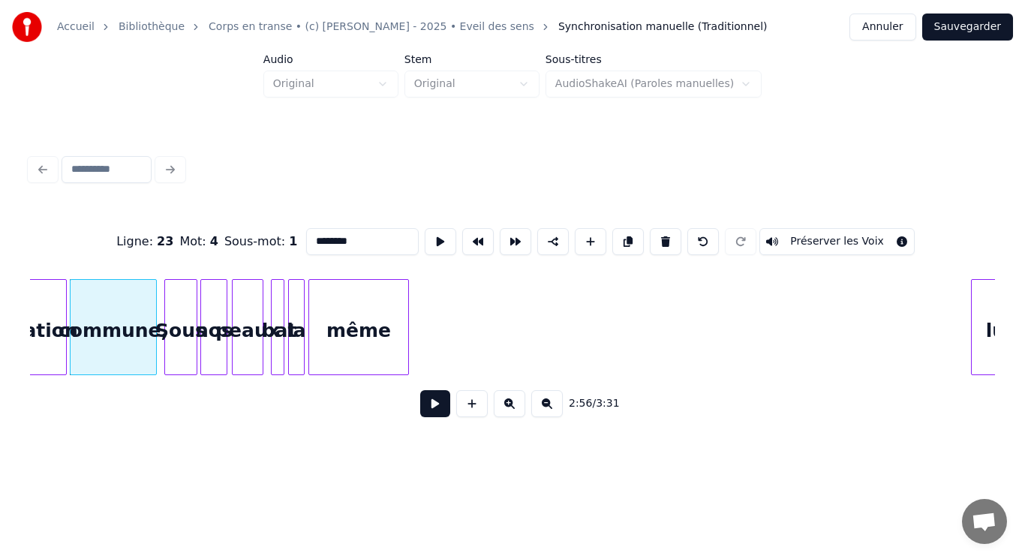
click at [437, 406] on button at bounding box center [435, 403] width 30 height 27
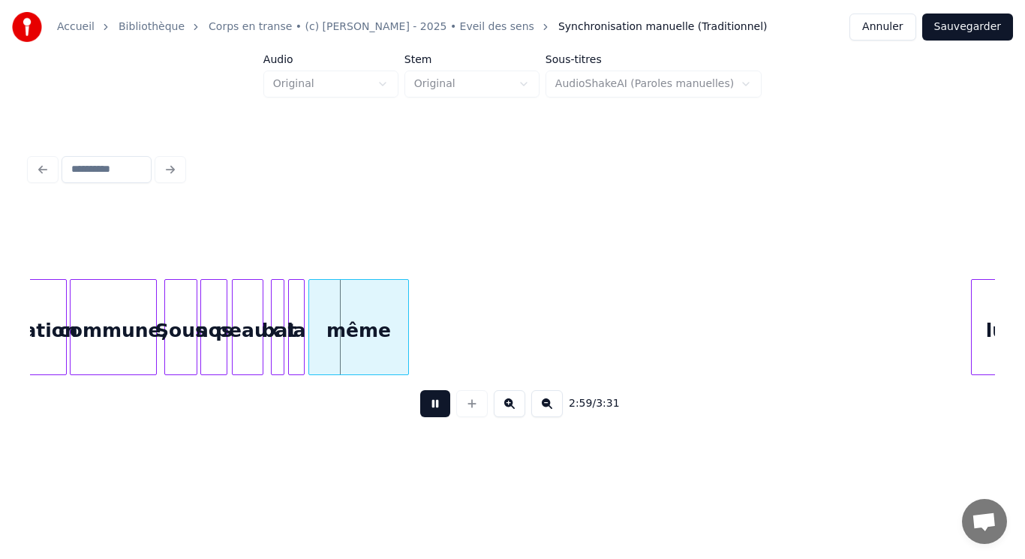
click at [438, 406] on button at bounding box center [435, 403] width 30 height 27
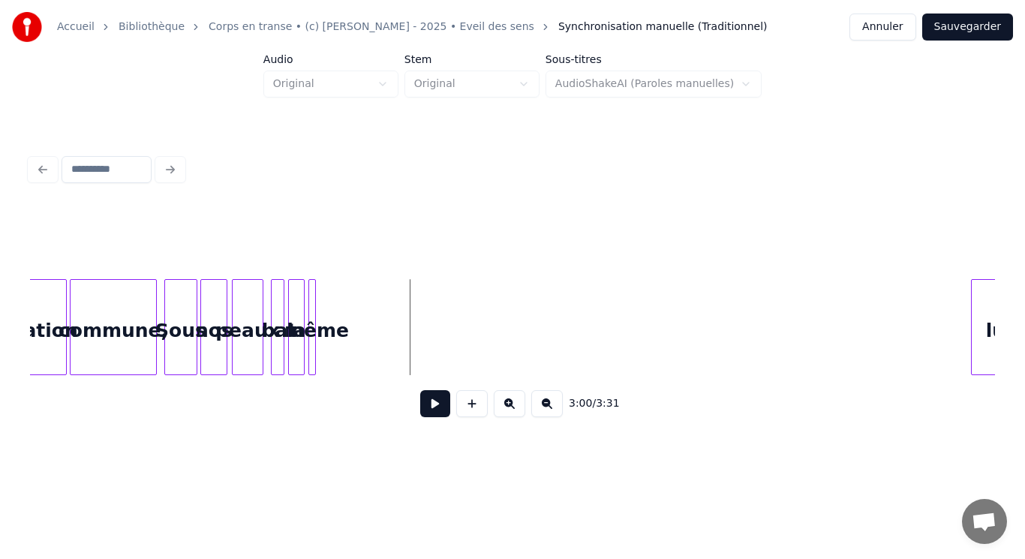
click at [314, 330] on div at bounding box center [313, 327] width 5 height 95
click at [316, 314] on div "même" at bounding box center [316, 331] width 15 height 102
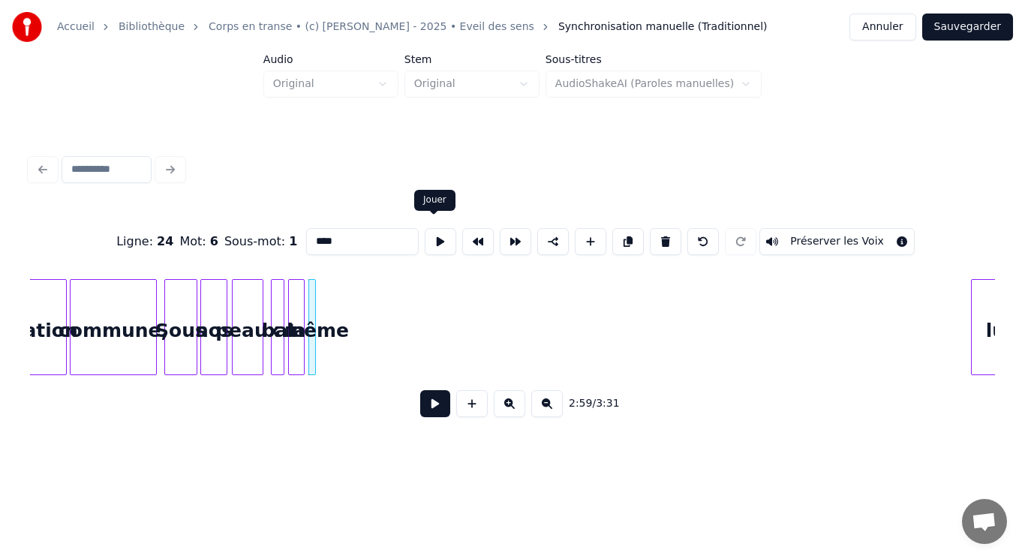
click at [433, 237] on button at bounding box center [441, 241] width 32 height 27
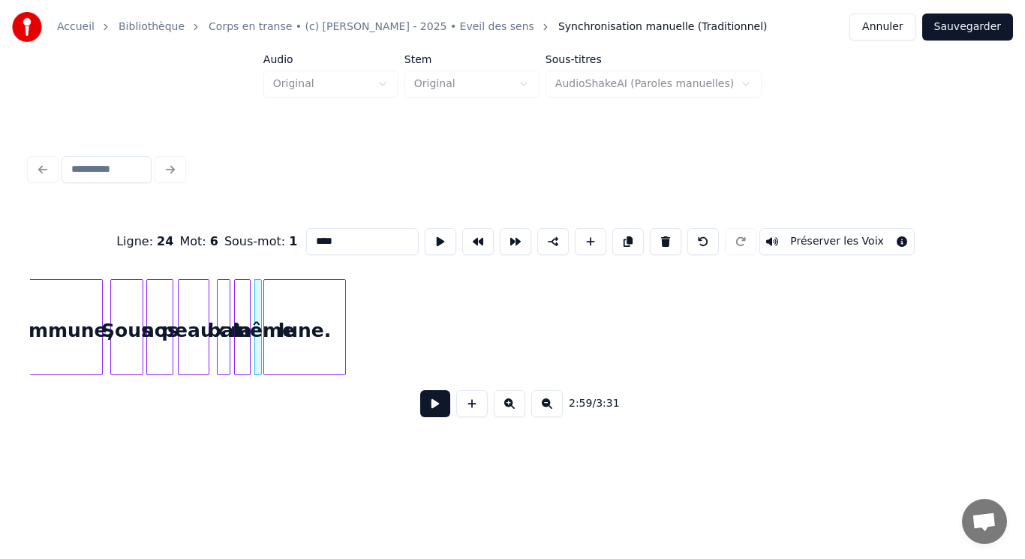
click at [338, 366] on div "lune." at bounding box center [304, 331] width 81 height 102
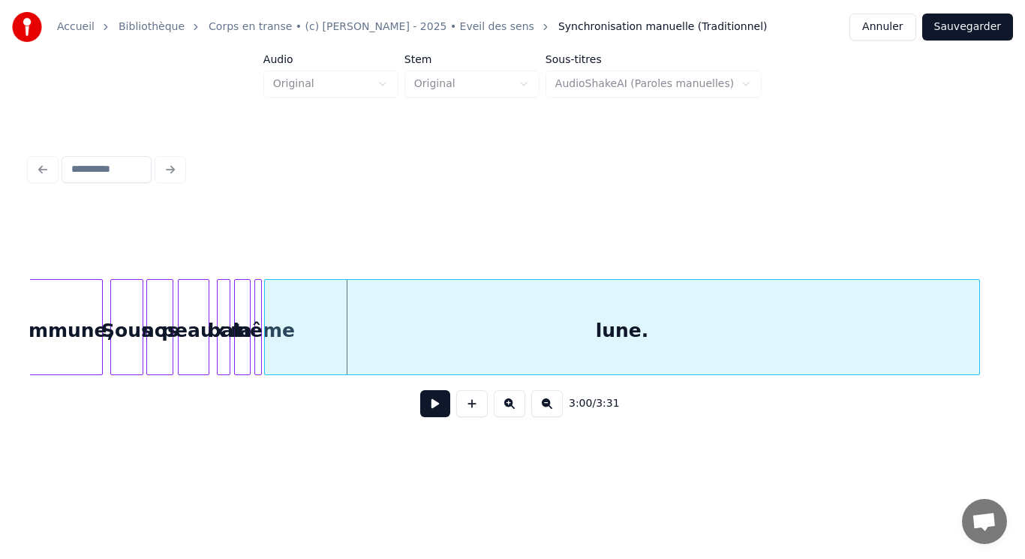
click at [978, 375] on div "même lune. la bat peaux nos Sous commune," at bounding box center [512, 327] width 965 height 96
click at [378, 336] on div "lune." at bounding box center [622, 331] width 714 height 102
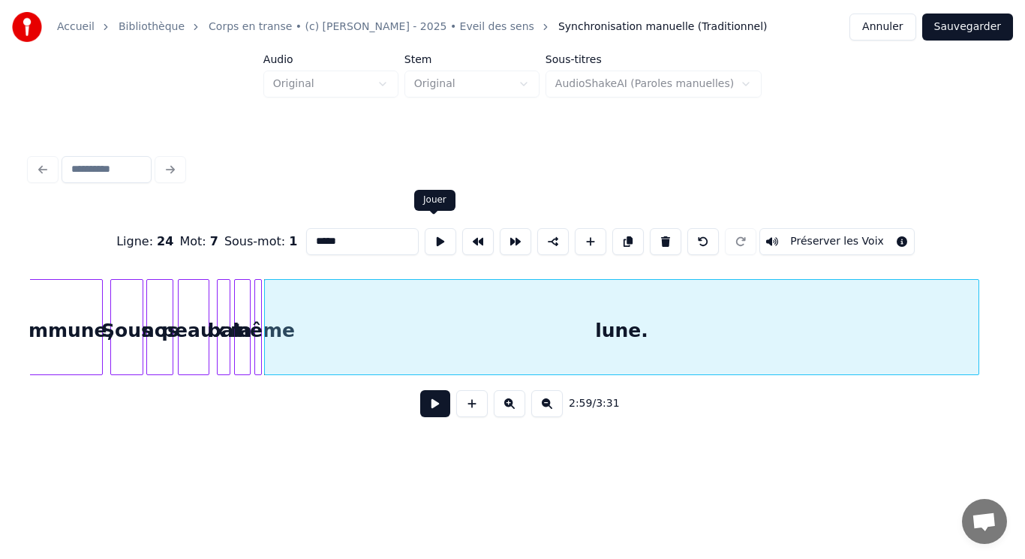
click at [427, 241] on button at bounding box center [441, 241] width 32 height 27
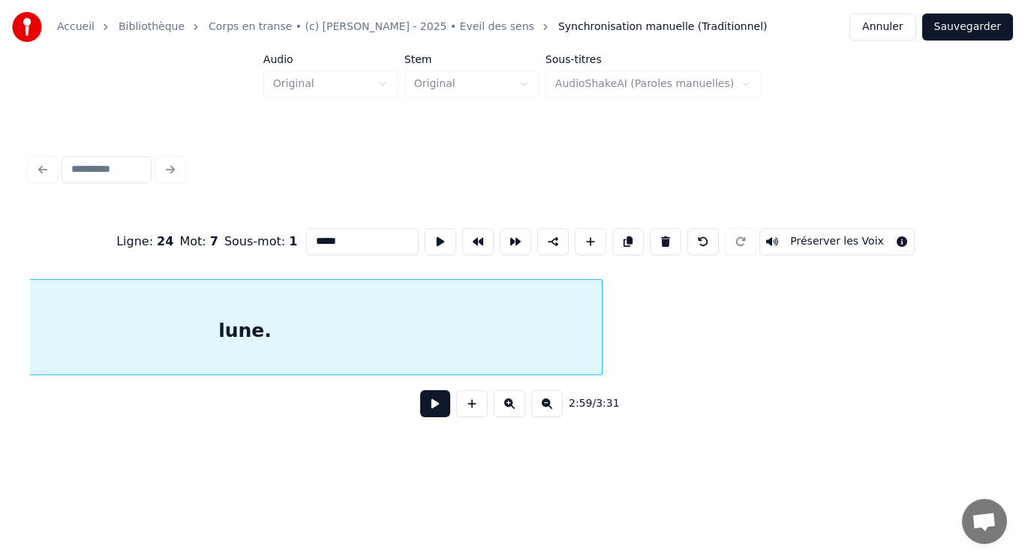
scroll to position [0, 13459]
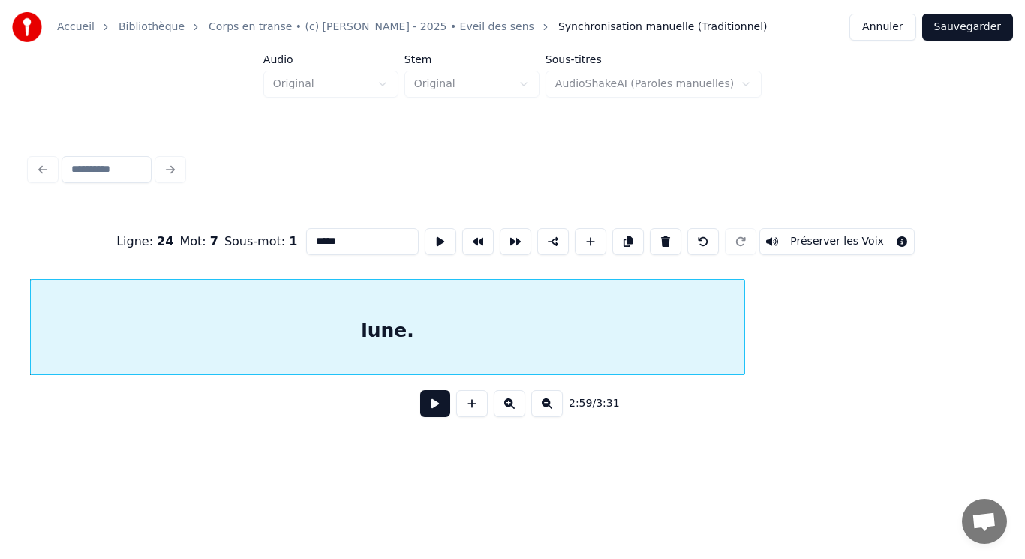
click at [435, 411] on button at bounding box center [435, 403] width 30 height 27
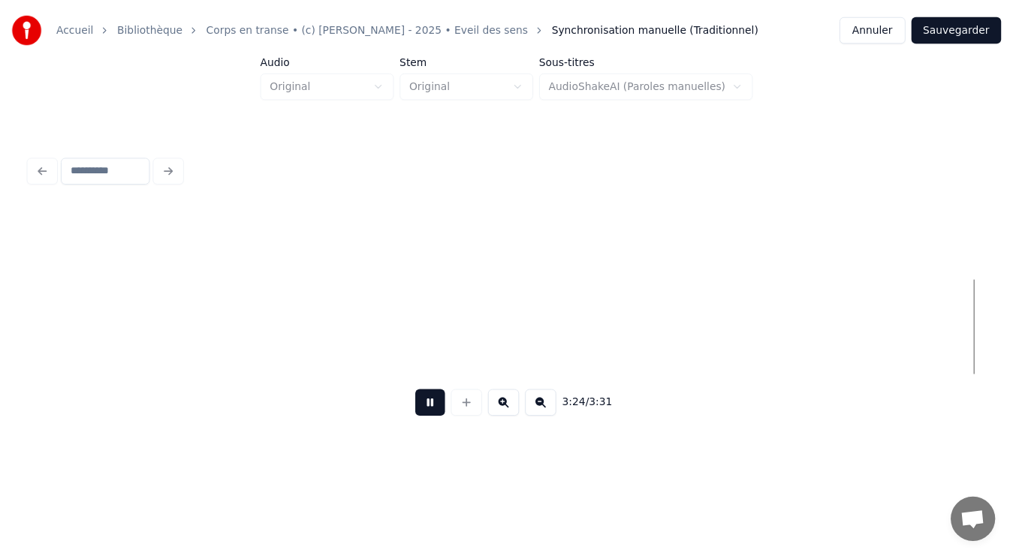
scroll to position [0, 14893]
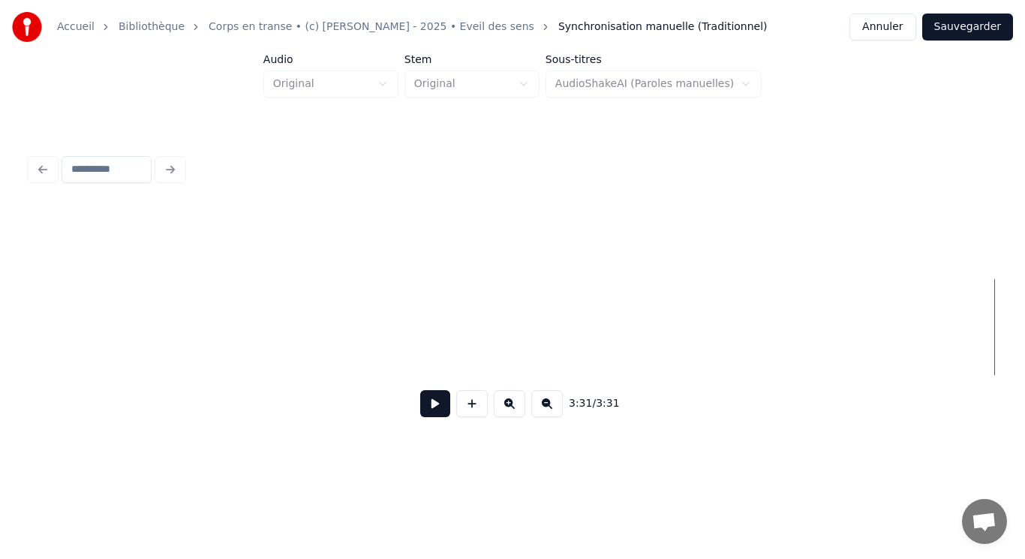
click at [963, 32] on button "Sauvegarder" at bounding box center [967, 27] width 91 height 27
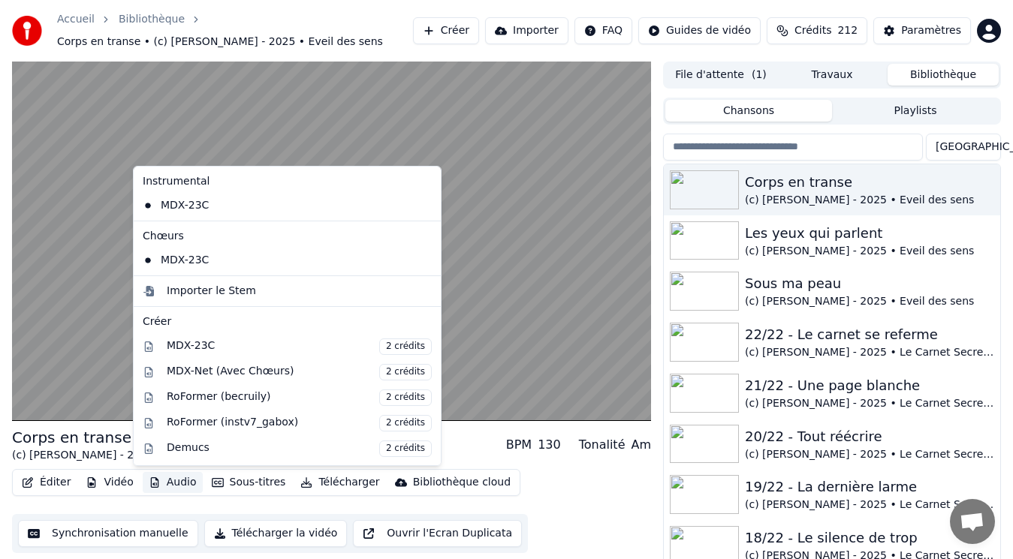
click at [161, 483] on button "Audio" at bounding box center [173, 482] width 60 height 21
click at [254, 296] on div "Importer le Stem" at bounding box center [299, 291] width 265 height 15
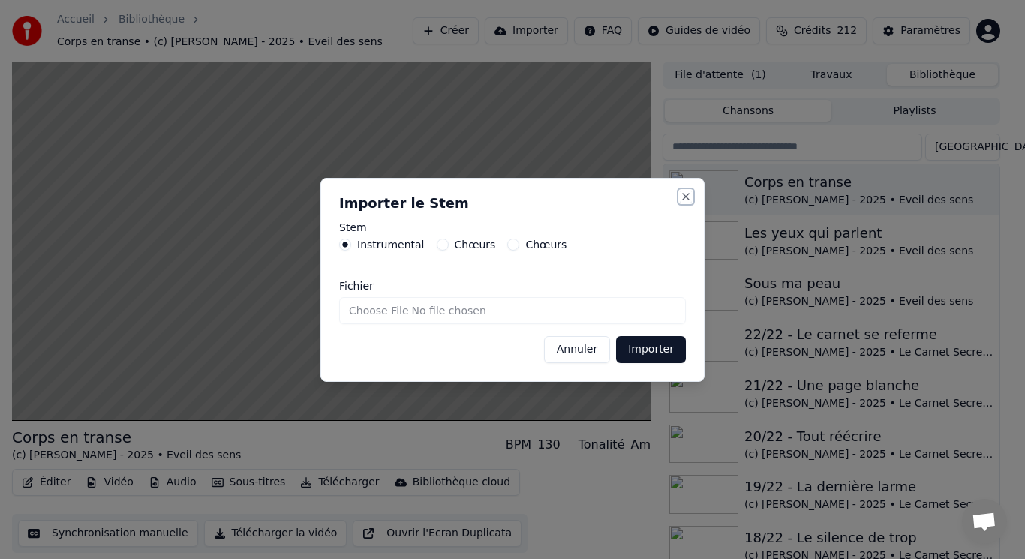
click at [682, 194] on button "Close" at bounding box center [686, 197] width 12 height 12
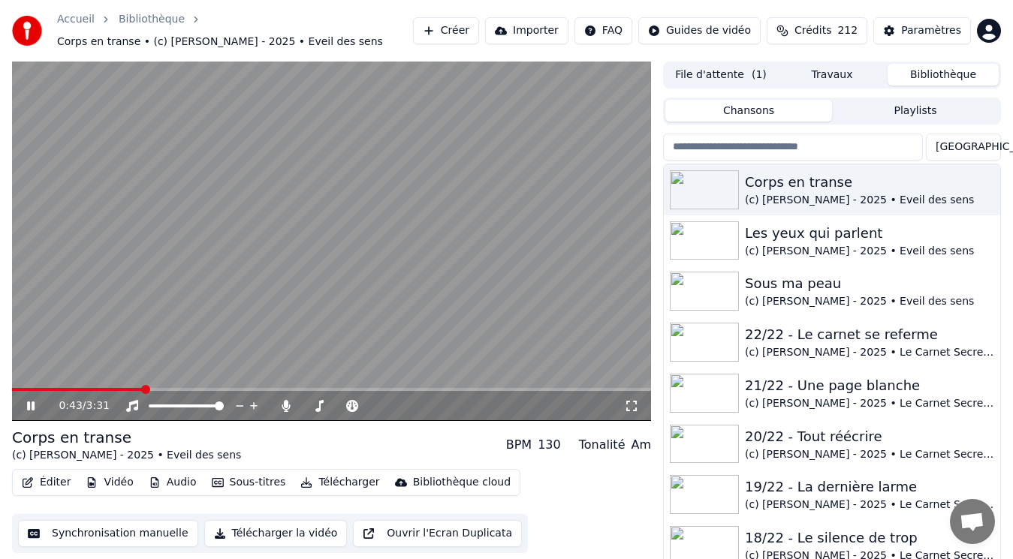
click at [256, 311] on video at bounding box center [331, 242] width 639 height 360
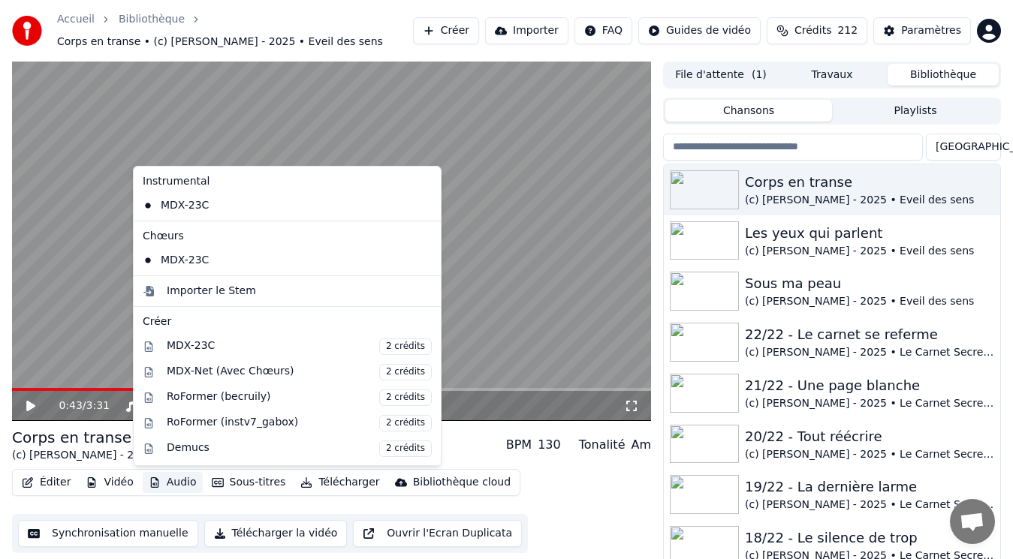
click at [167, 480] on button "Audio" at bounding box center [173, 482] width 60 height 21
click at [216, 291] on div "Importer le Stem" at bounding box center [211, 291] width 89 height 15
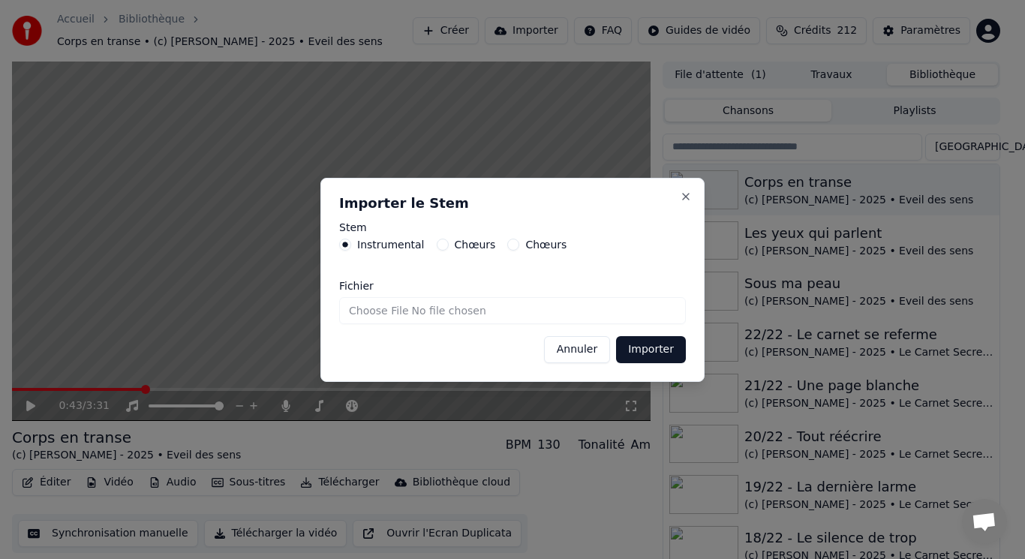
click at [406, 313] on input "Fichier" at bounding box center [512, 310] width 347 height 27
type input "**********"
click at [639, 351] on button "Importer" at bounding box center [651, 349] width 70 height 27
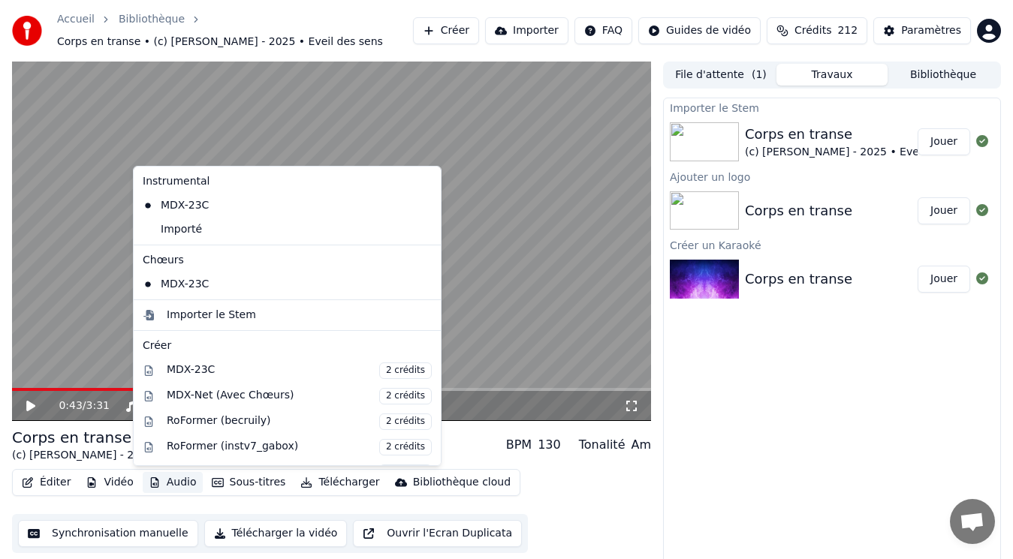
click at [176, 477] on button "Audio" at bounding box center [173, 482] width 60 height 21
click at [209, 311] on div "Importer le Stem" at bounding box center [211, 315] width 89 height 15
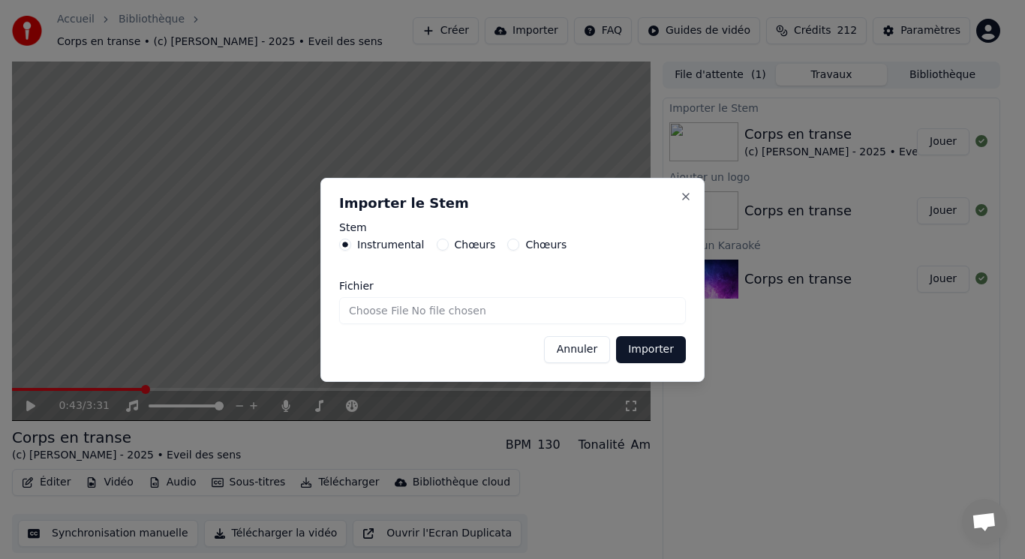
click at [455, 242] on label "Chœurs" at bounding box center [475, 244] width 41 height 11
click at [448, 242] on button "Chœurs" at bounding box center [443, 245] width 12 height 12
click at [381, 308] on input "Fichier" at bounding box center [512, 310] width 347 height 27
type input "**********"
click at [636, 346] on button "Importer" at bounding box center [651, 349] width 70 height 27
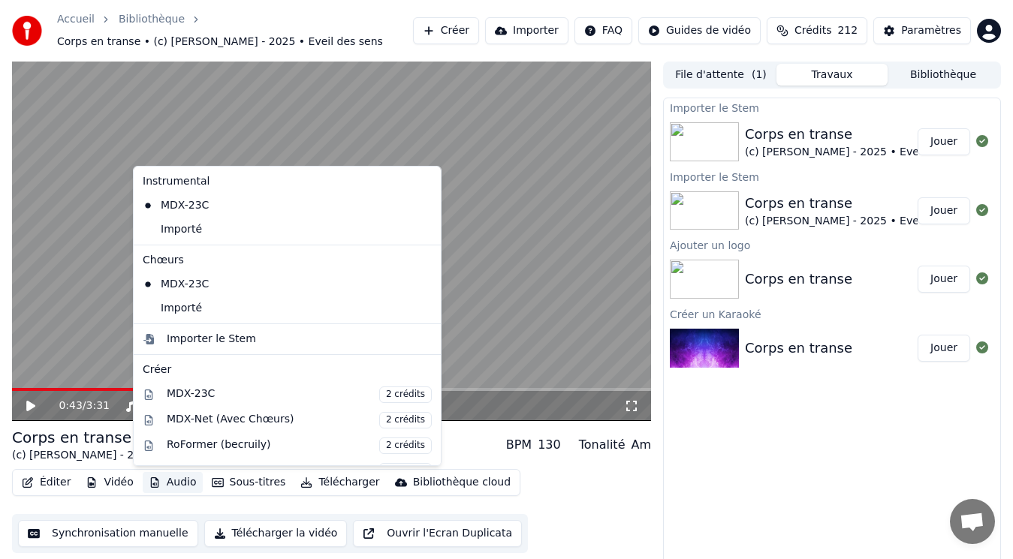
click at [151, 480] on icon "button" at bounding box center [154, 482] width 8 height 11
click at [200, 307] on div "Importé" at bounding box center [276, 308] width 278 height 24
click at [155, 489] on button "Audio" at bounding box center [173, 482] width 60 height 21
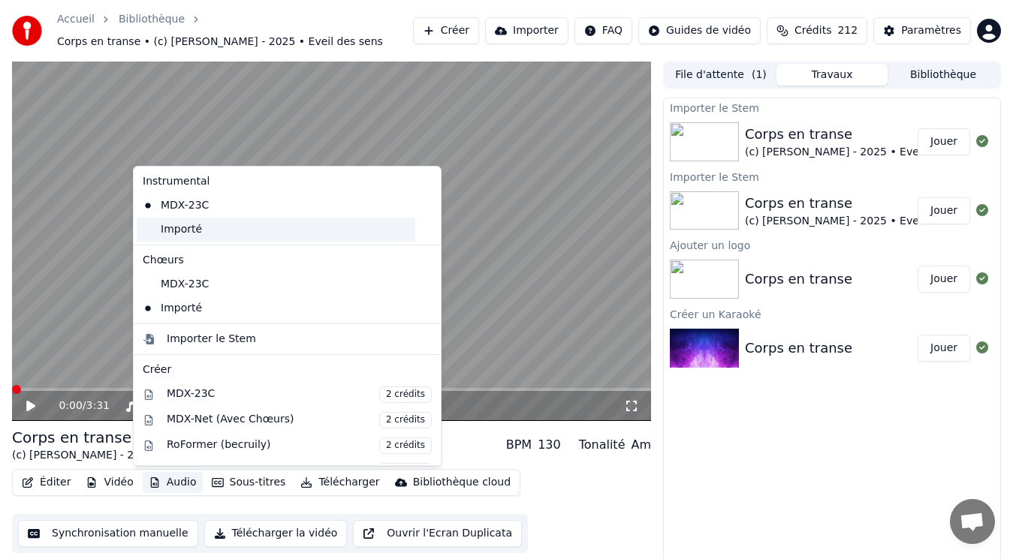
click at [215, 233] on div "Importé" at bounding box center [276, 230] width 278 height 24
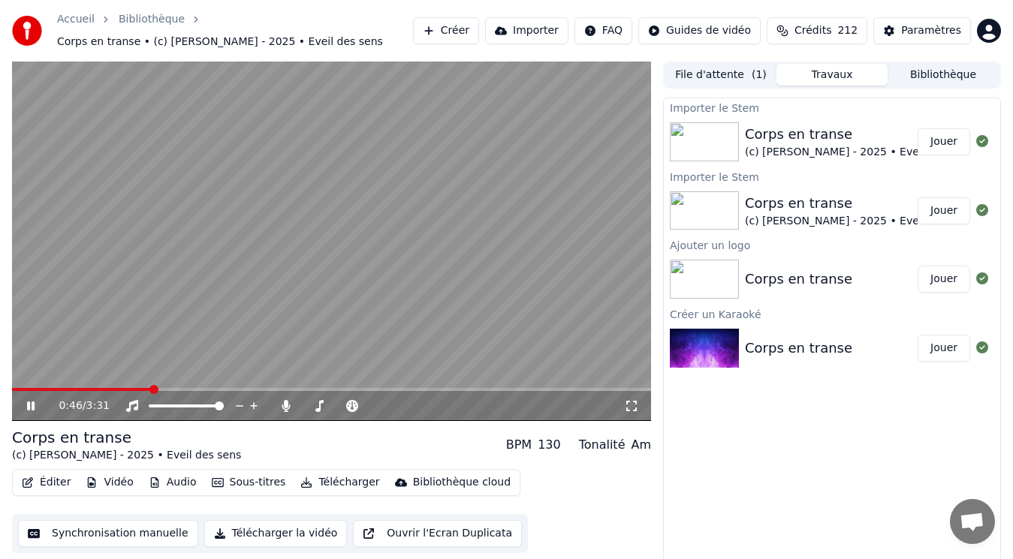
click at [32, 408] on icon at bounding box center [41, 406] width 35 height 12
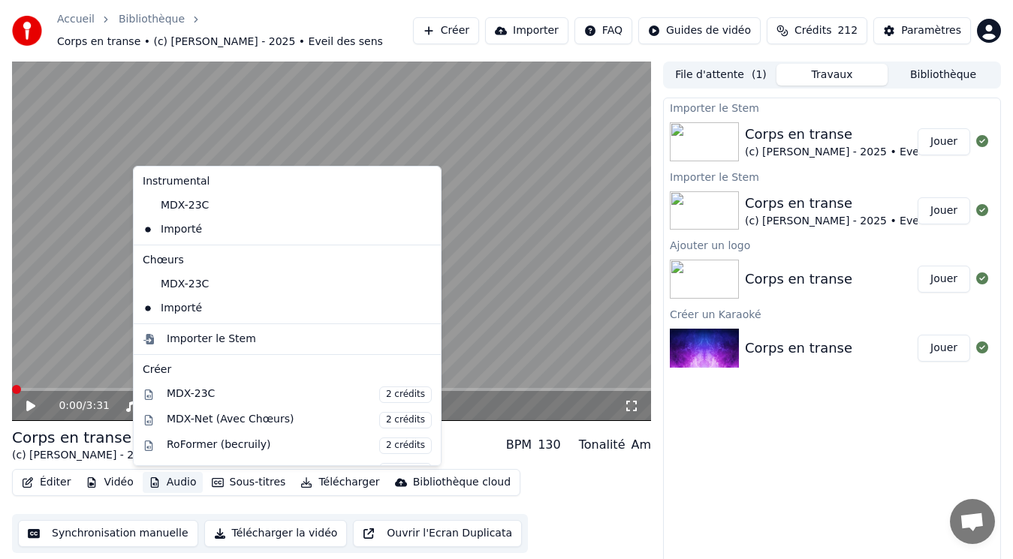
click at [157, 478] on button "Audio" at bounding box center [173, 482] width 60 height 21
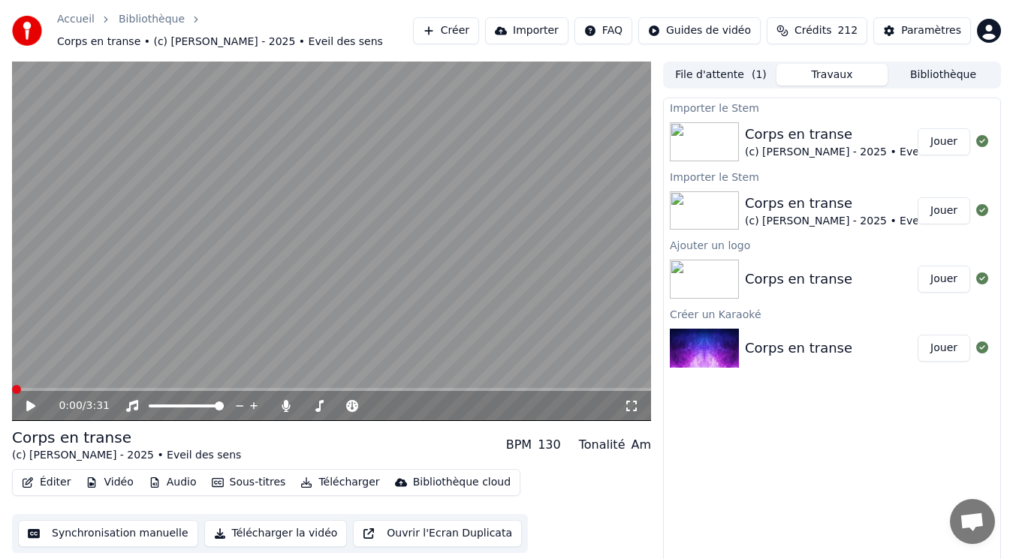
click at [54, 291] on video at bounding box center [331, 242] width 639 height 360
click at [31, 409] on icon at bounding box center [41, 406] width 35 height 12
click at [940, 78] on button "Bibliothèque" at bounding box center [942, 75] width 111 height 22
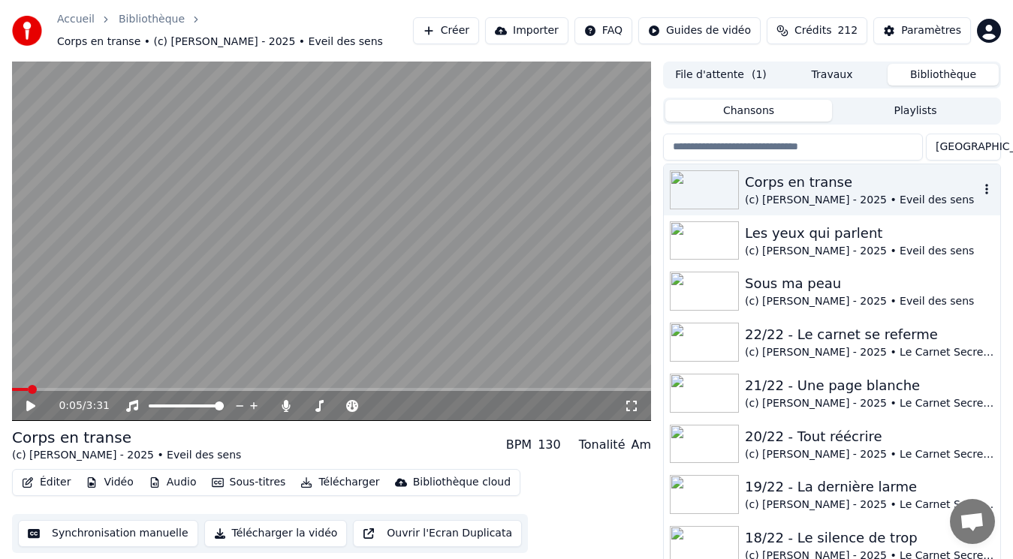
click at [718, 196] on img at bounding box center [704, 189] width 69 height 39
click at [853, 193] on div "(c) [PERSON_NAME] - 2025 • Eveil des sens" at bounding box center [862, 200] width 234 height 15
click at [12, 391] on span at bounding box center [331, 389] width 639 height 3
click at [31, 406] on icon at bounding box center [30, 406] width 9 height 11
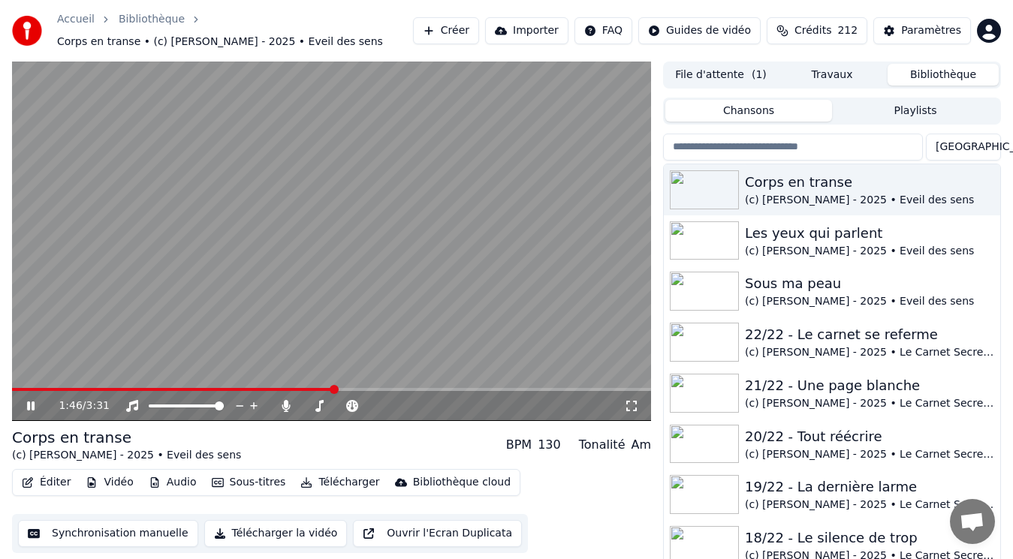
click at [25, 404] on icon at bounding box center [41, 406] width 35 height 12
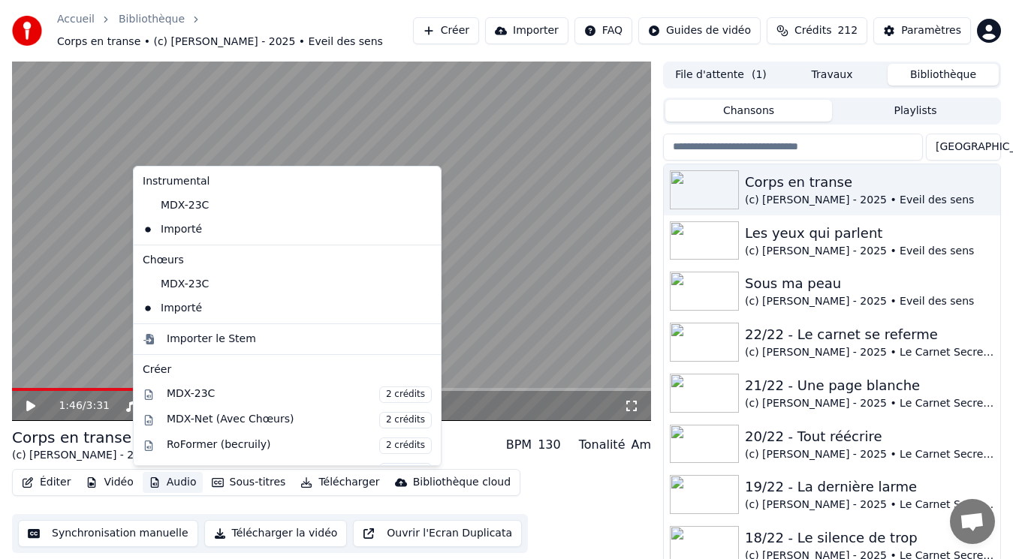
click at [167, 482] on button "Audio" at bounding box center [173, 482] width 60 height 21
click at [421, 311] on icon at bounding box center [429, 308] width 17 height 12
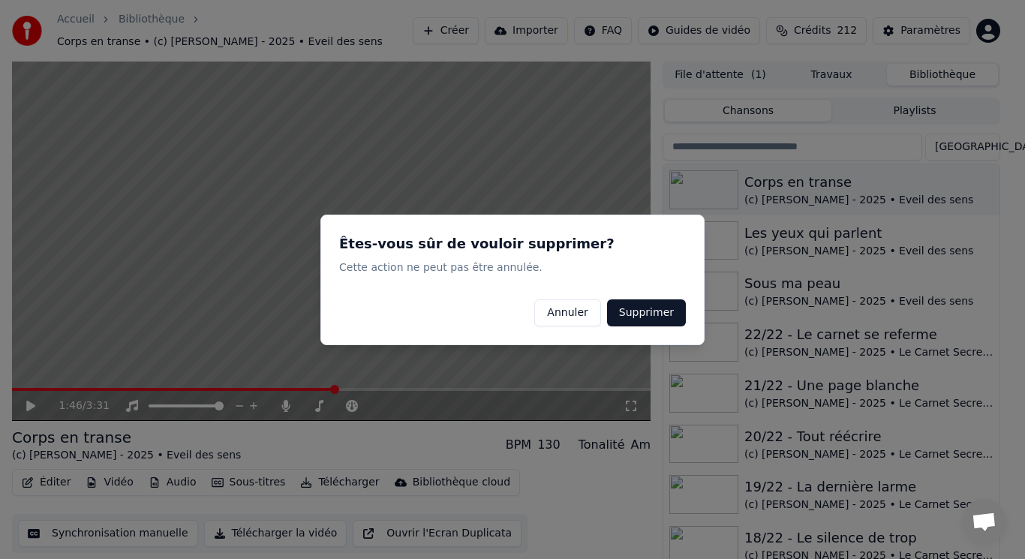
click at [652, 314] on button "Supprimer" at bounding box center [646, 312] width 79 height 27
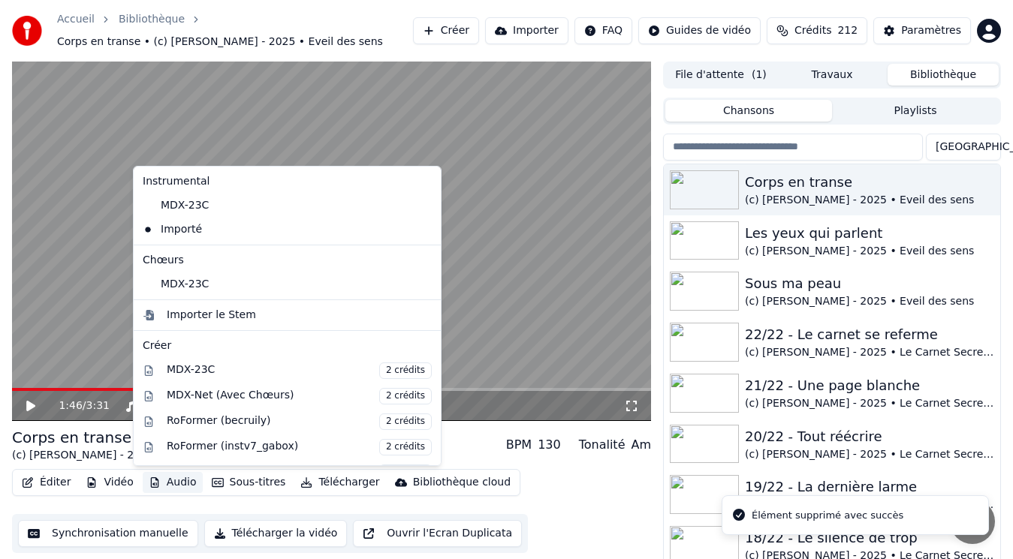
click at [176, 481] on button "Audio" at bounding box center [173, 482] width 60 height 21
click at [205, 314] on div "Importer le Stem" at bounding box center [211, 315] width 89 height 15
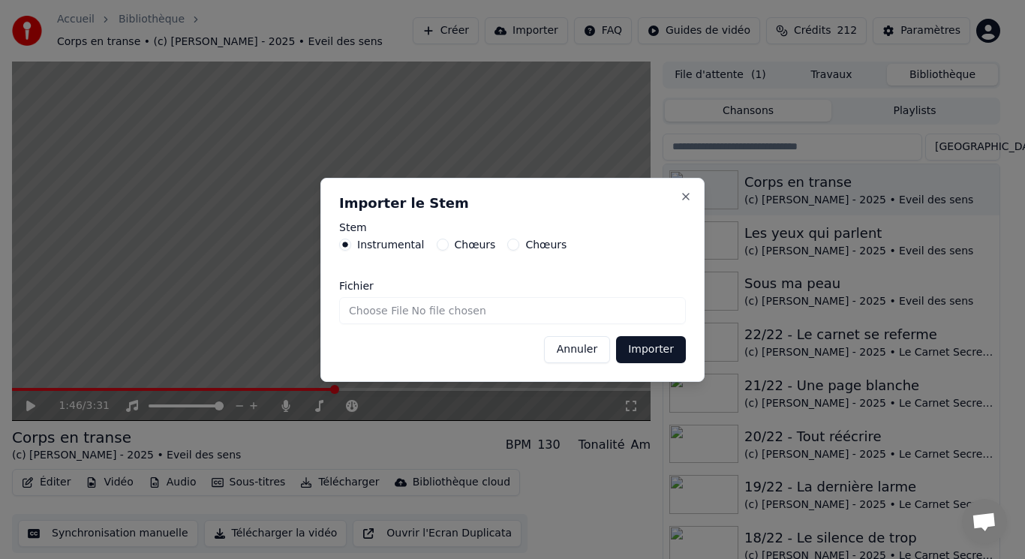
click at [441, 249] on div "Chœurs" at bounding box center [466, 245] width 59 height 12
click at [437, 247] on button "Chœurs" at bounding box center [443, 245] width 12 height 12
click at [384, 308] on input "Fichier" at bounding box center [512, 310] width 347 height 27
type input "**********"
click at [663, 348] on button "Importer" at bounding box center [651, 349] width 70 height 27
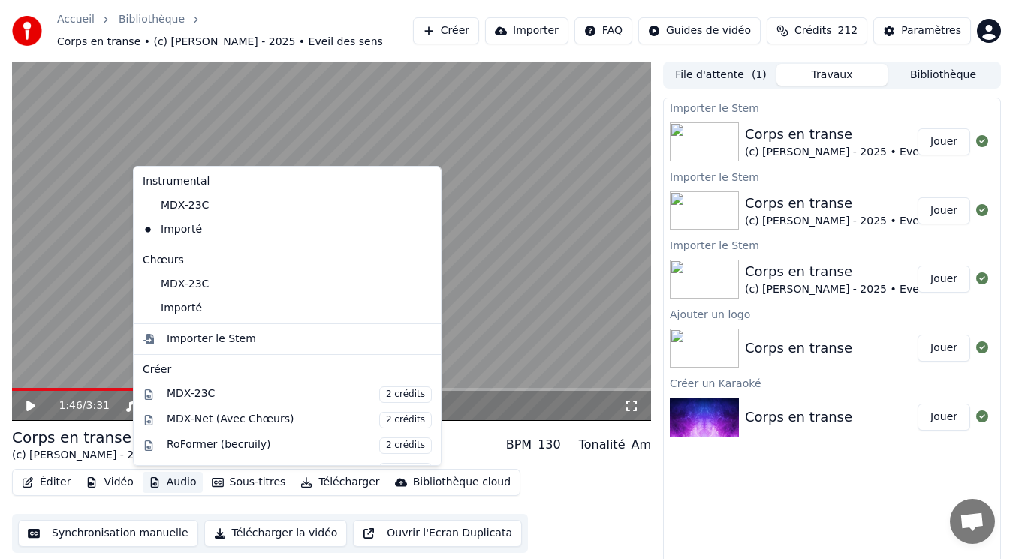
click at [176, 484] on button "Audio" at bounding box center [173, 482] width 60 height 21
click at [212, 311] on div "Importé" at bounding box center [276, 308] width 278 height 24
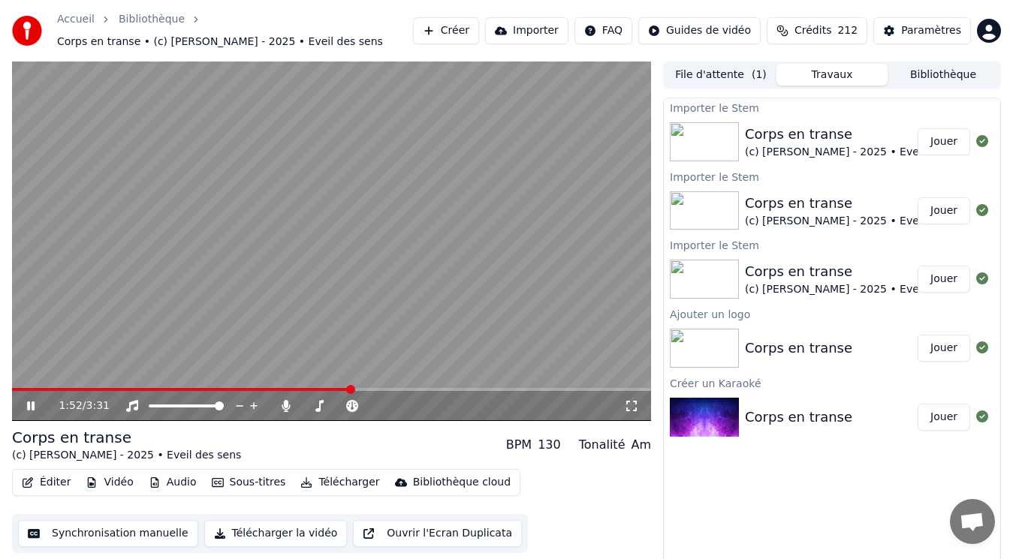
click at [37, 407] on icon at bounding box center [41, 406] width 35 height 12
click at [209, 388] on span at bounding box center [210, 389] width 9 height 9
click at [176, 386] on span at bounding box center [180, 389] width 9 height 9
drag, startPoint x: 175, startPoint y: 383, endPoint x: 149, endPoint y: 385, distance: 26.4
click at [149, 385] on video at bounding box center [331, 242] width 639 height 360
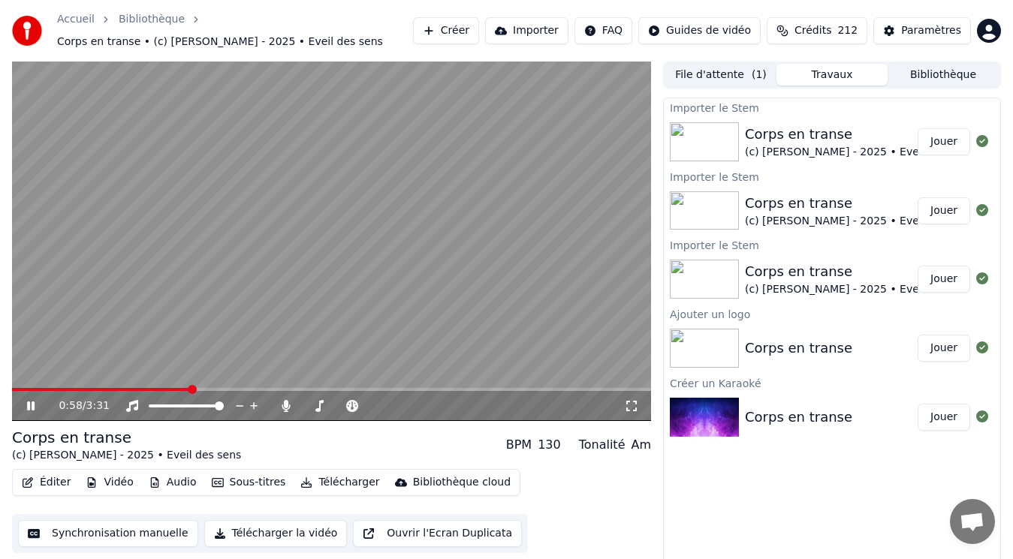
click at [176, 340] on video at bounding box center [331, 242] width 639 height 360
drag, startPoint x: 194, startPoint y: 394, endPoint x: 141, endPoint y: 390, distance: 52.7
click at [141, 390] on div "0:59 / 3:31" at bounding box center [331, 404] width 639 height 33
click at [145, 388] on span at bounding box center [78, 389] width 133 height 3
click at [130, 388] on span at bounding box center [71, 389] width 118 height 3
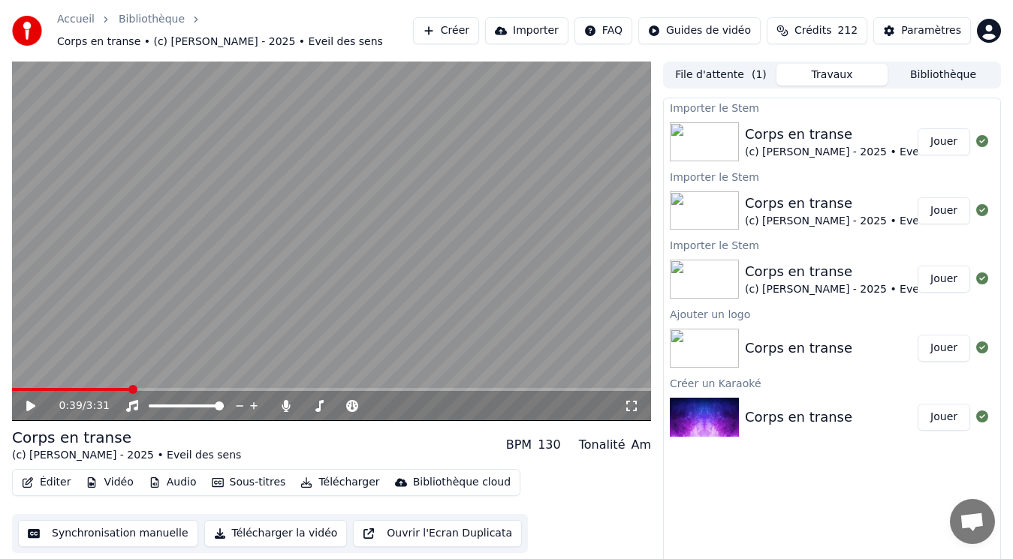
click at [33, 408] on icon at bounding box center [41, 406] width 35 height 12
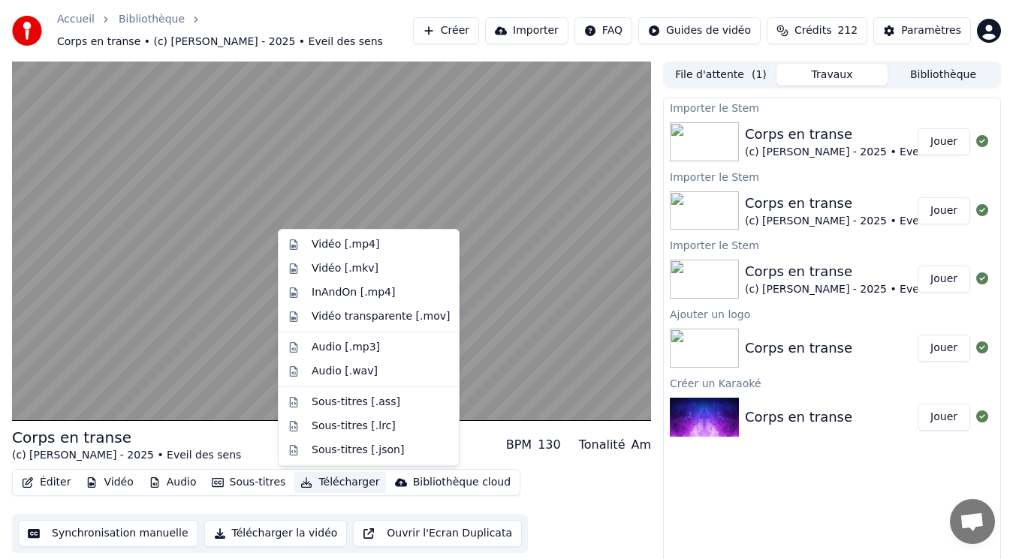
click at [309, 481] on button "Télécharger" at bounding box center [339, 482] width 91 height 21
click at [360, 244] on div "Vidéo [.mp4]" at bounding box center [345, 244] width 68 height 15
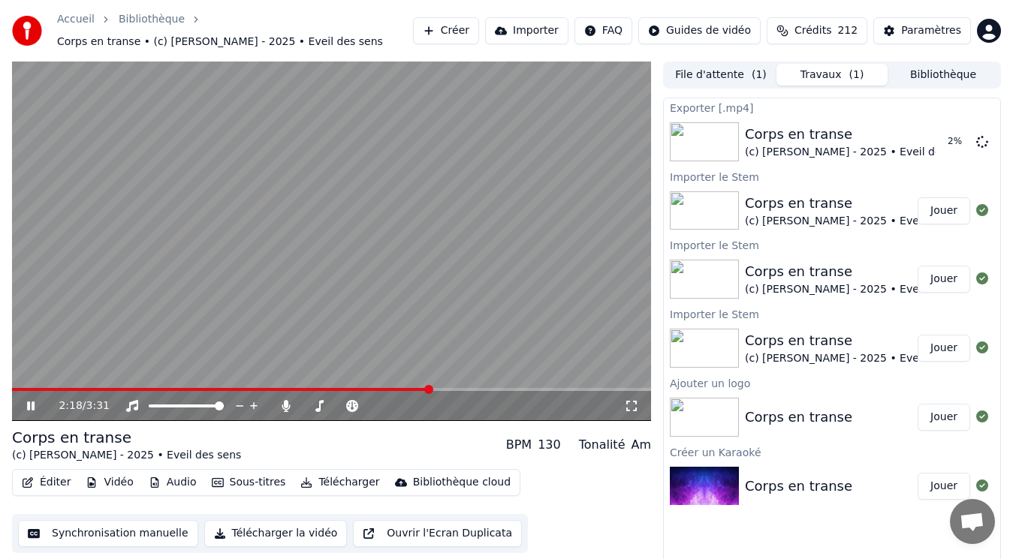
click at [92, 254] on video at bounding box center [331, 242] width 639 height 360
click at [167, 478] on button "Audio" at bounding box center [173, 482] width 60 height 21
